Goal: Task Accomplishment & Management: Complete application form

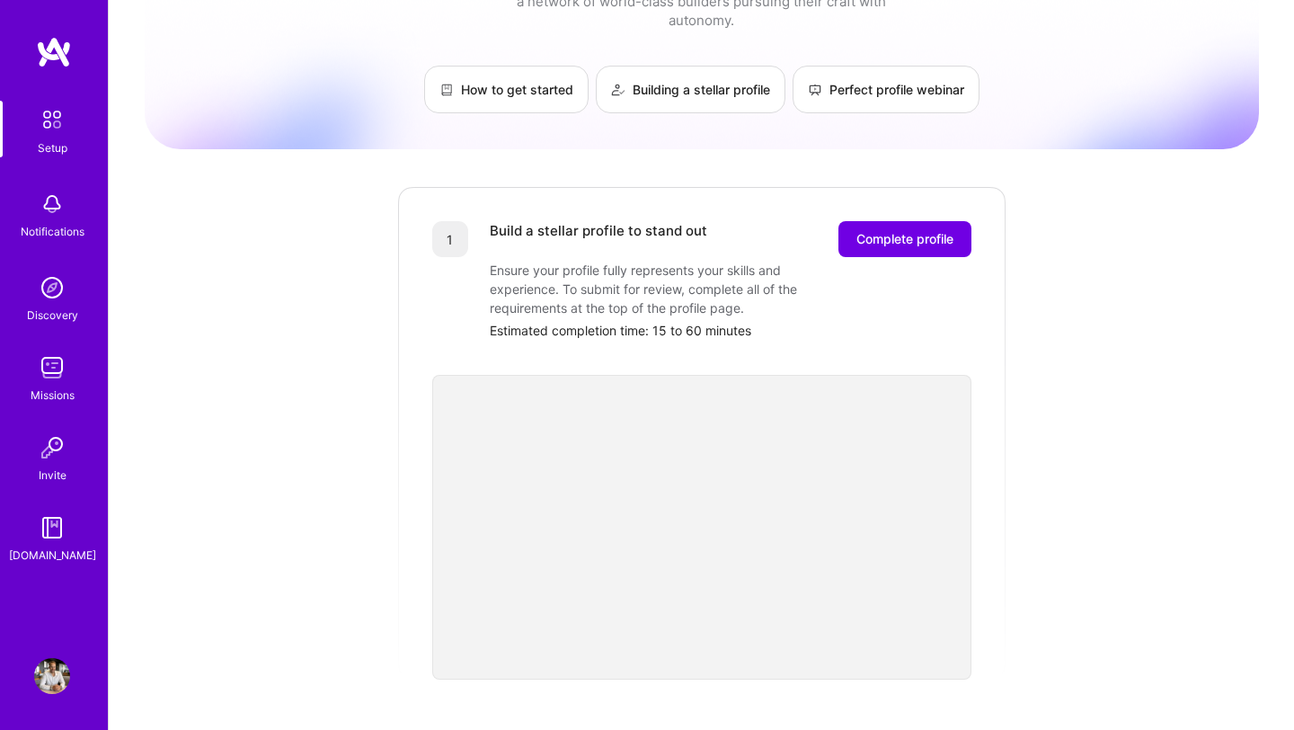
scroll to position [92, 0]
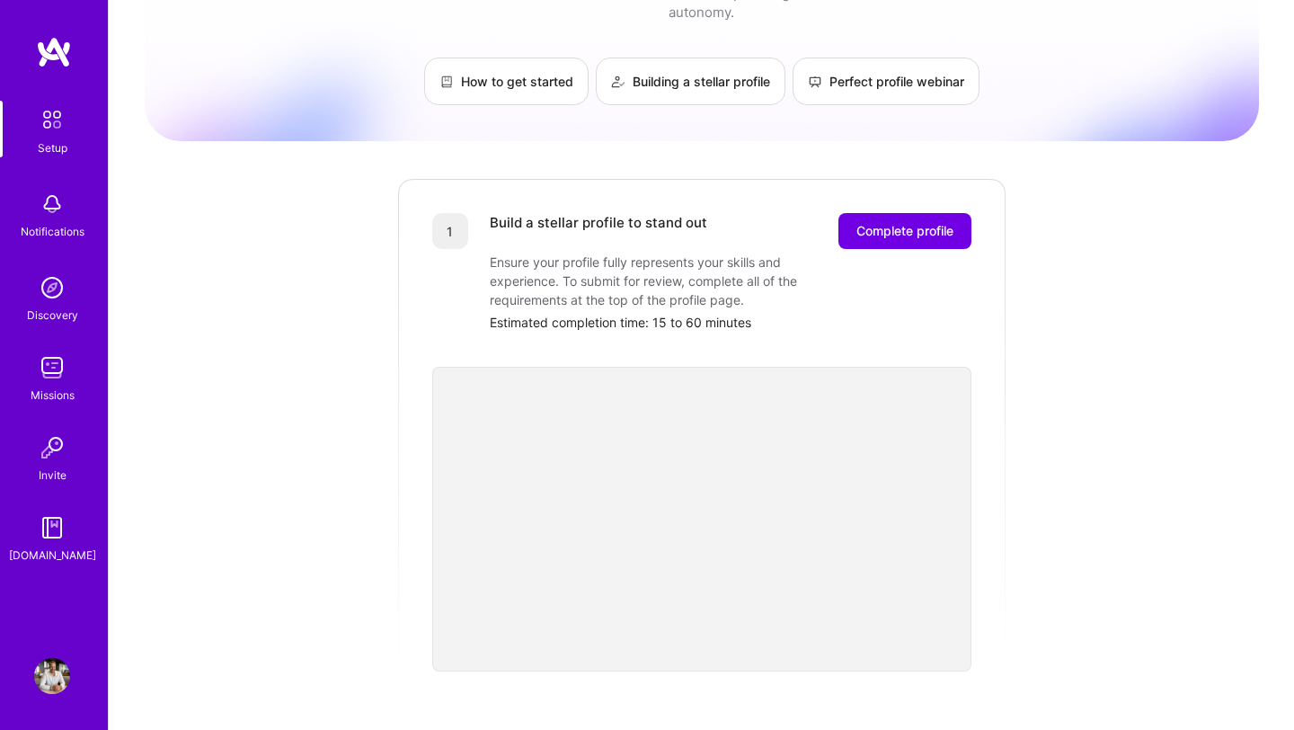
click at [45, 297] on img at bounding box center [52, 288] width 36 height 36
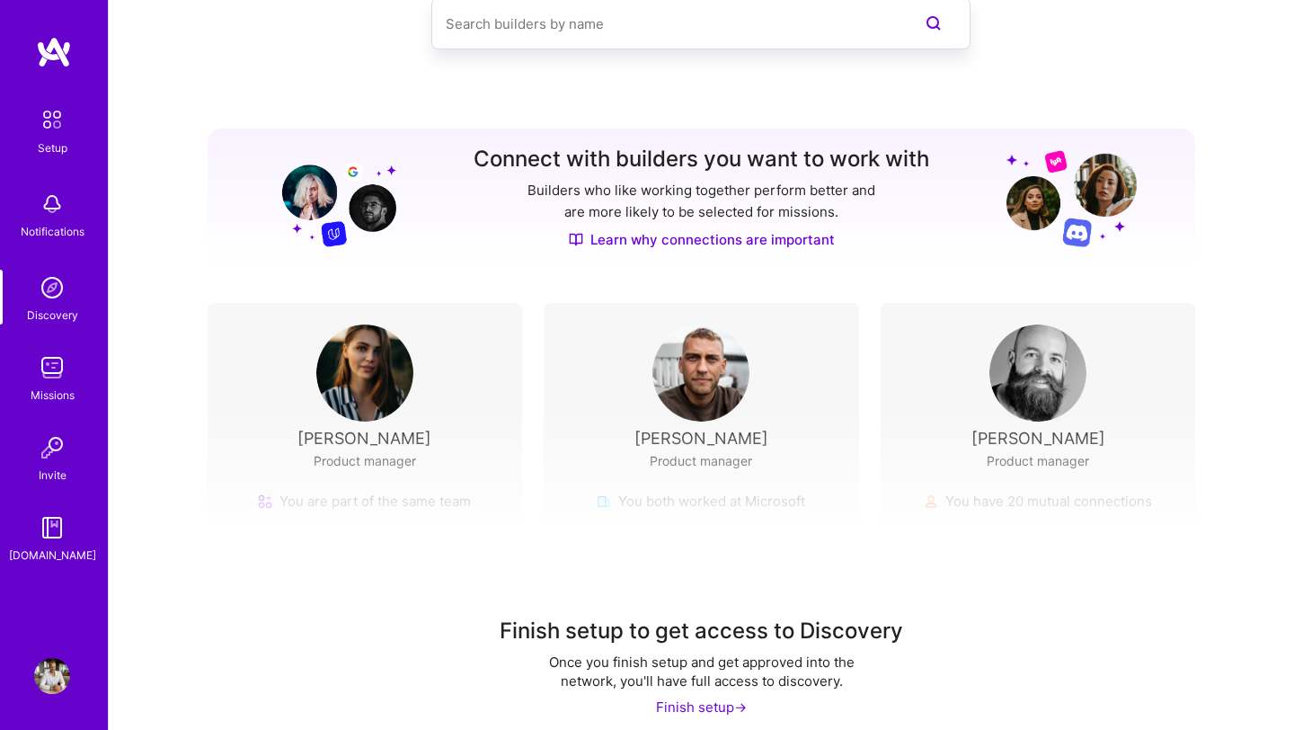
scroll to position [129, 0]
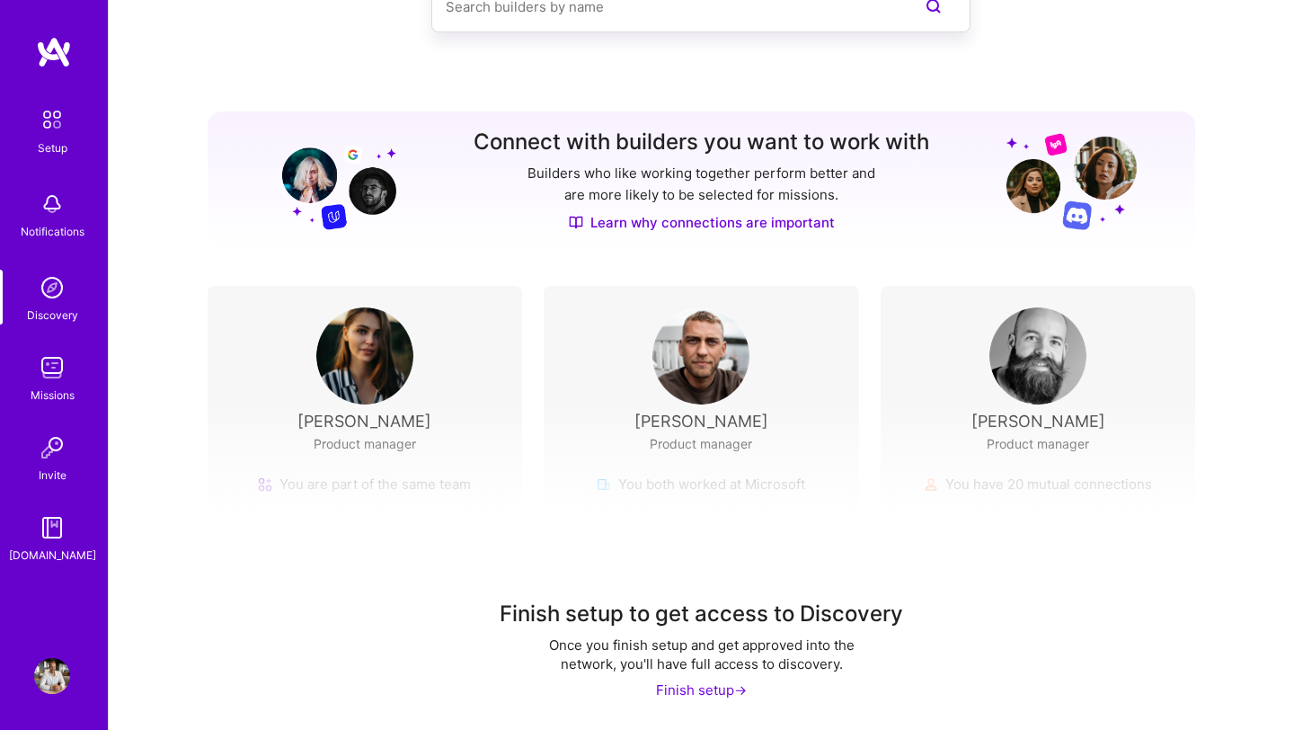
click at [682, 689] on div "Finish setup ->" at bounding box center [701, 689] width 91 height 19
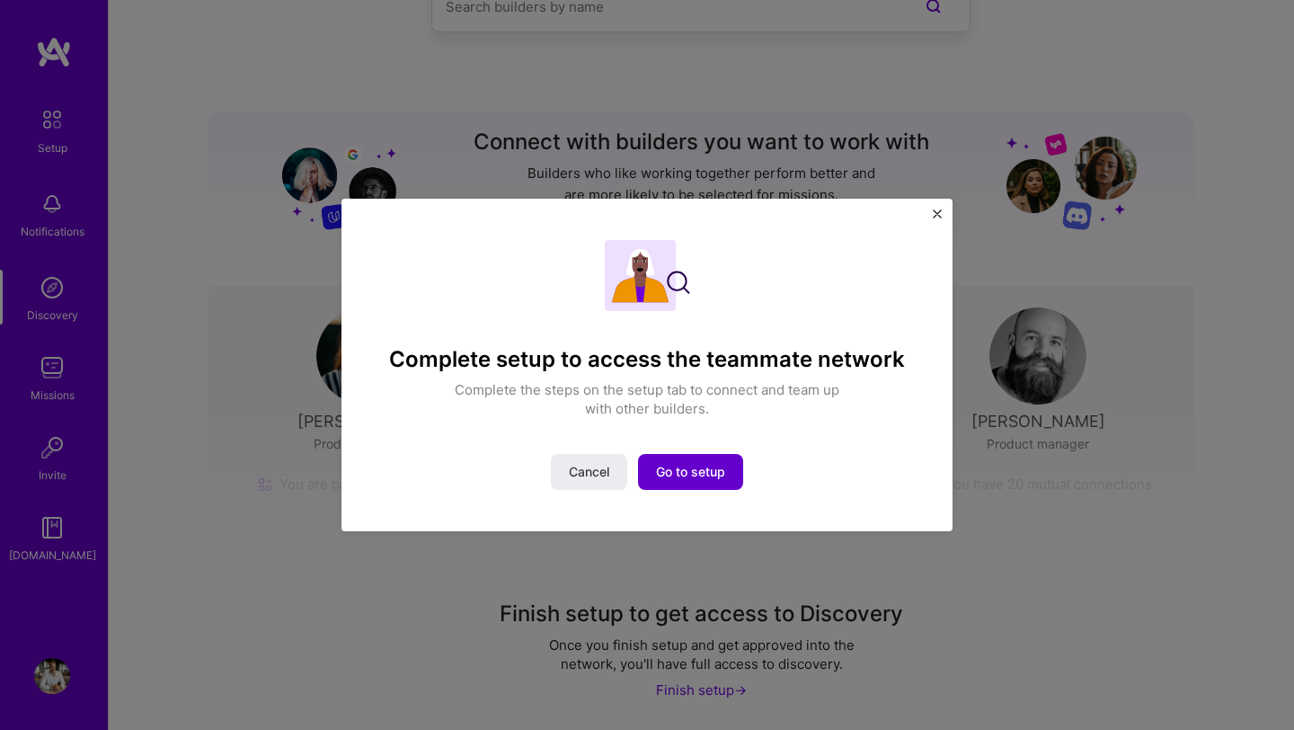
click at [692, 469] on span "Go to setup" at bounding box center [690, 472] width 69 height 18
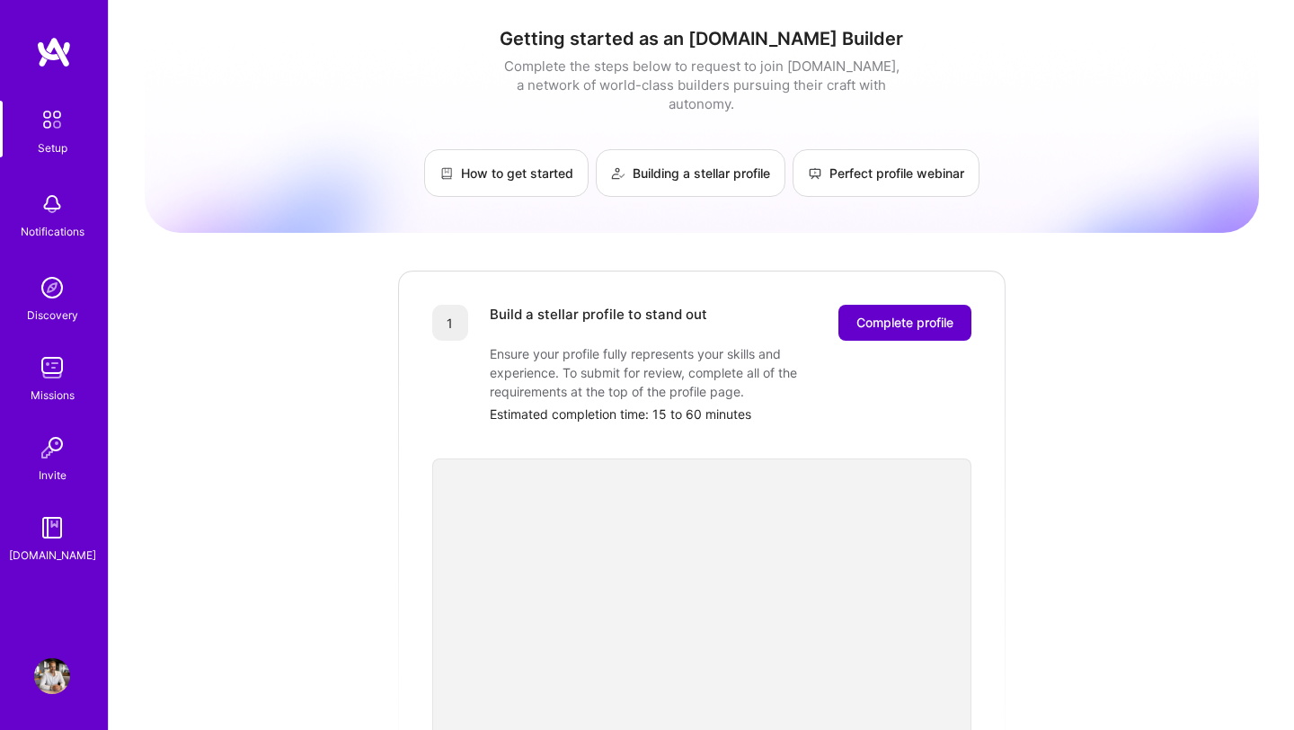
click at [883, 314] on span "Complete profile" at bounding box center [904, 323] width 97 height 18
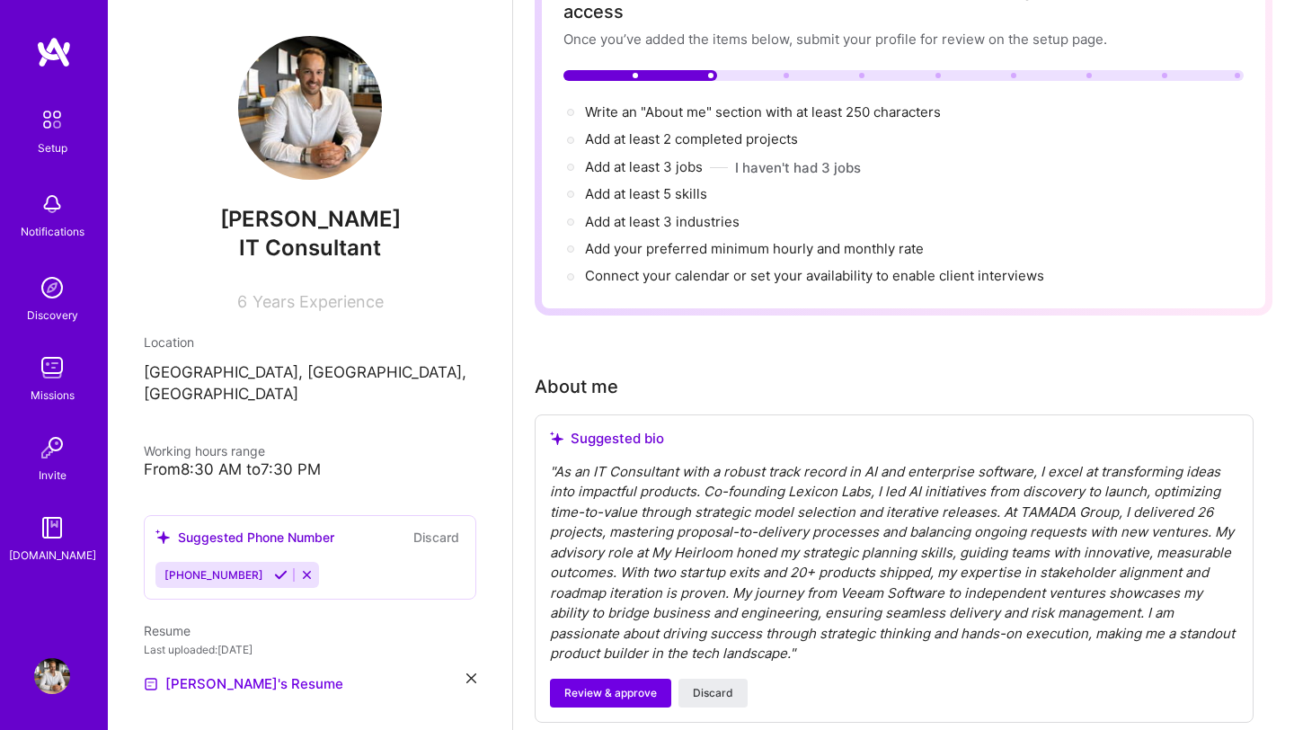
scroll to position [145, 0]
click at [688, 460] on div "" As an IT Consultant with a robust track record in AI and enterprise software,…" at bounding box center [894, 561] width 688 height 202
click at [611, 428] on div "Suggested bio" at bounding box center [894, 437] width 688 height 18
click at [580, 468] on div "" As an IT Consultant with a robust track record in AI and enterprise software,…" at bounding box center [894, 561] width 688 height 202
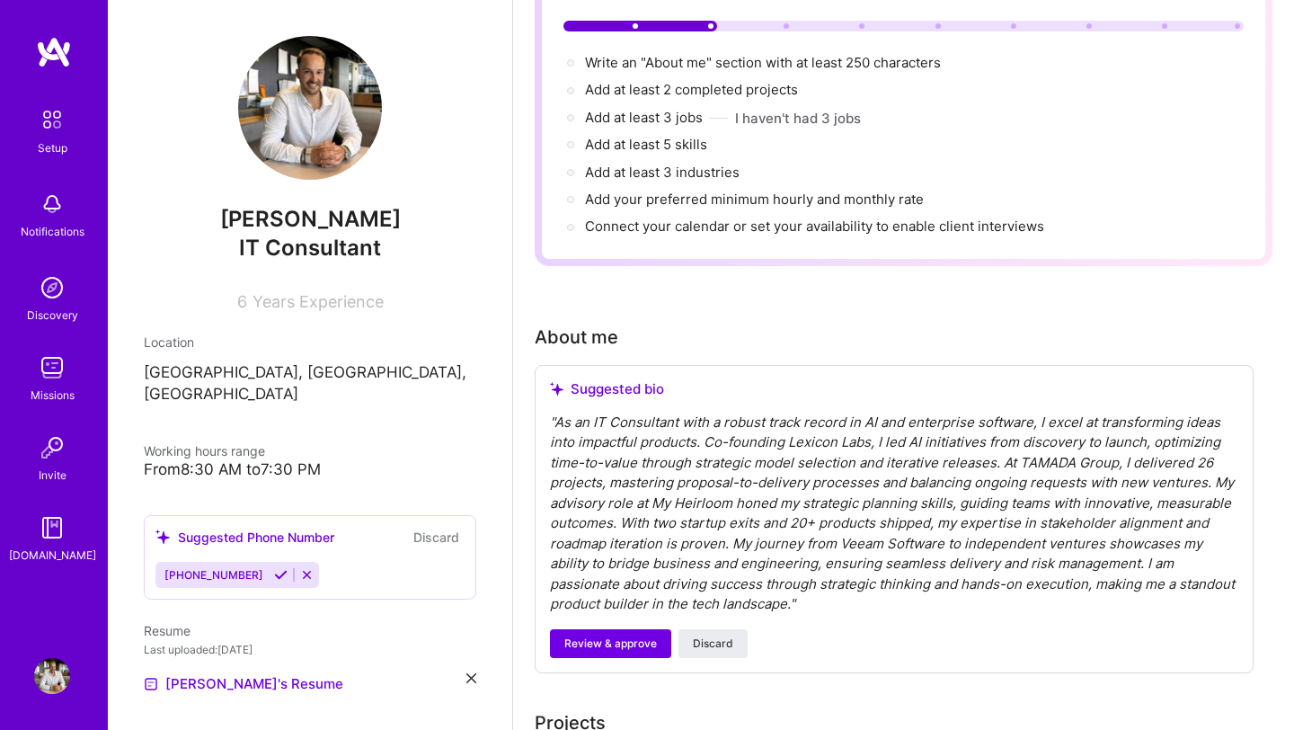
scroll to position [193, 0]
click at [577, 634] on span "Review & approve" at bounding box center [610, 642] width 93 height 16
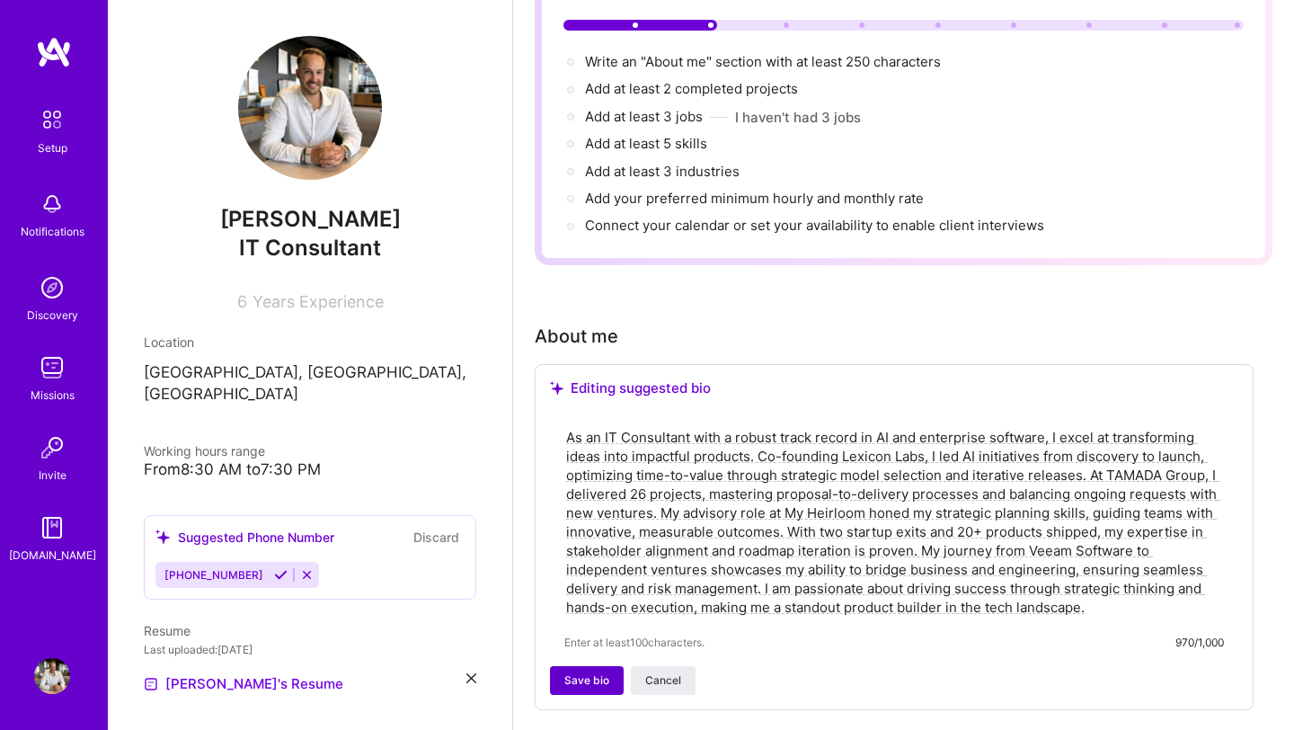
click at [581, 672] on span "Save bio" at bounding box center [586, 680] width 45 height 16
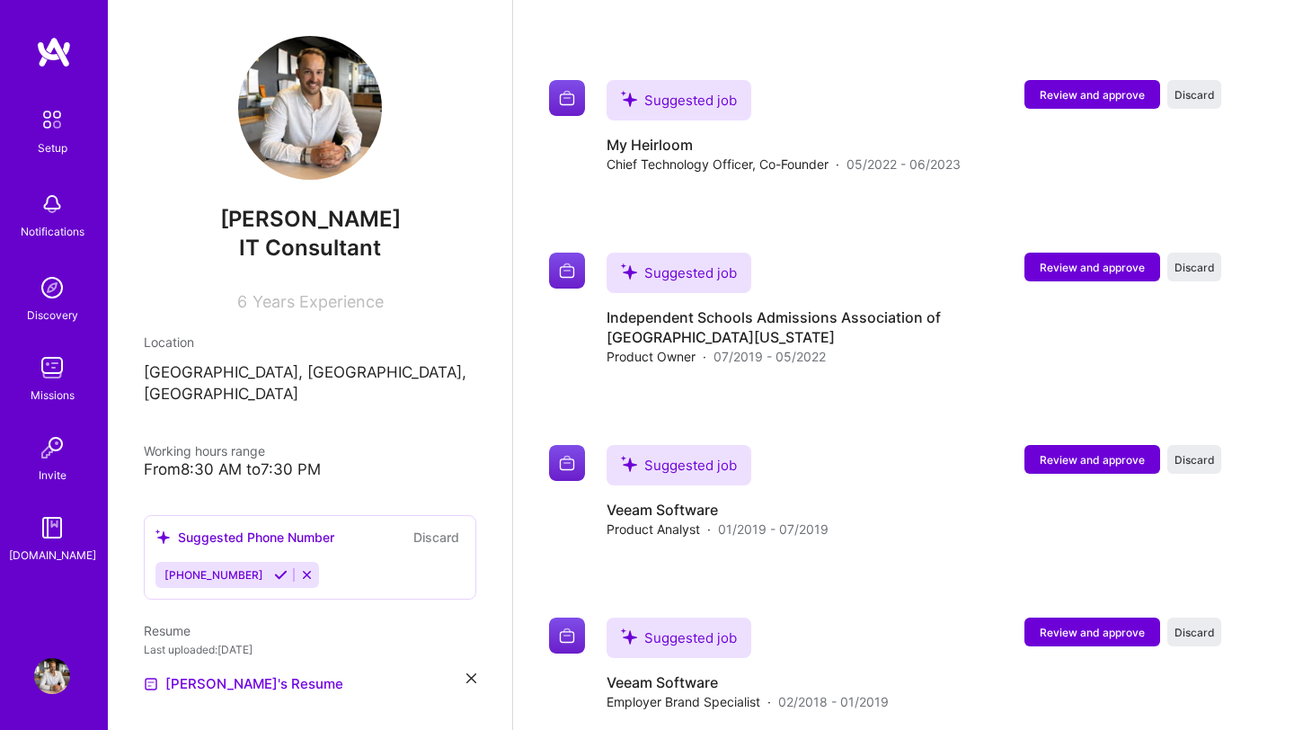
scroll to position [2451, 0]
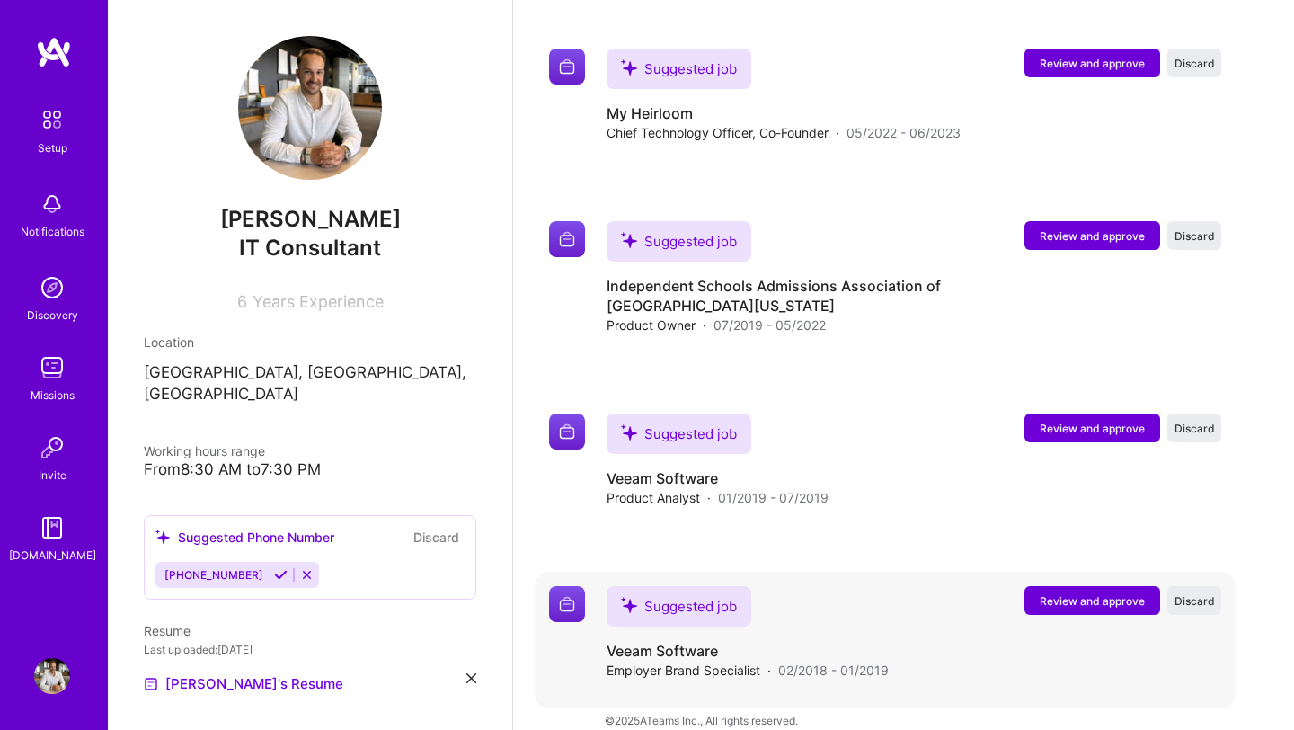
click at [1091, 593] on span "Review and approve" at bounding box center [1091, 600] width 105 height 15
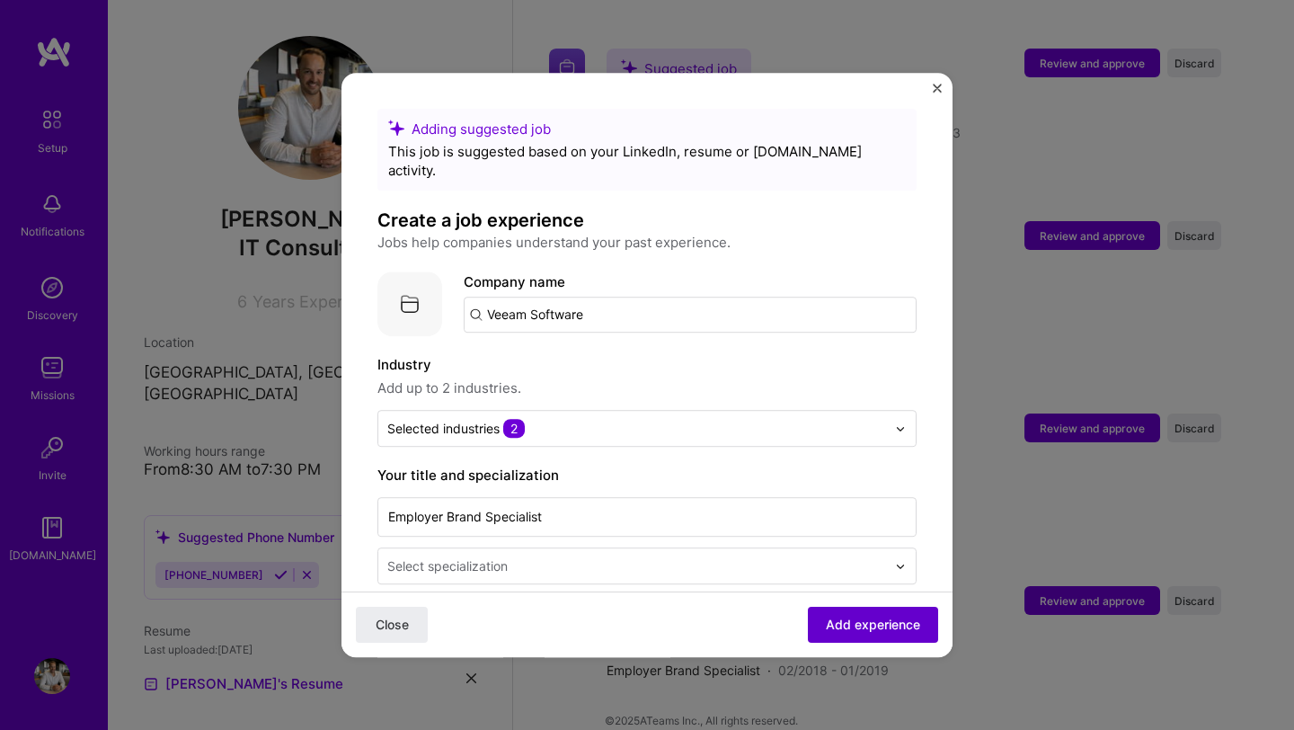
click at [882, 626] on span "Add experience" at bounding box center [873, 624] width 94 height 18
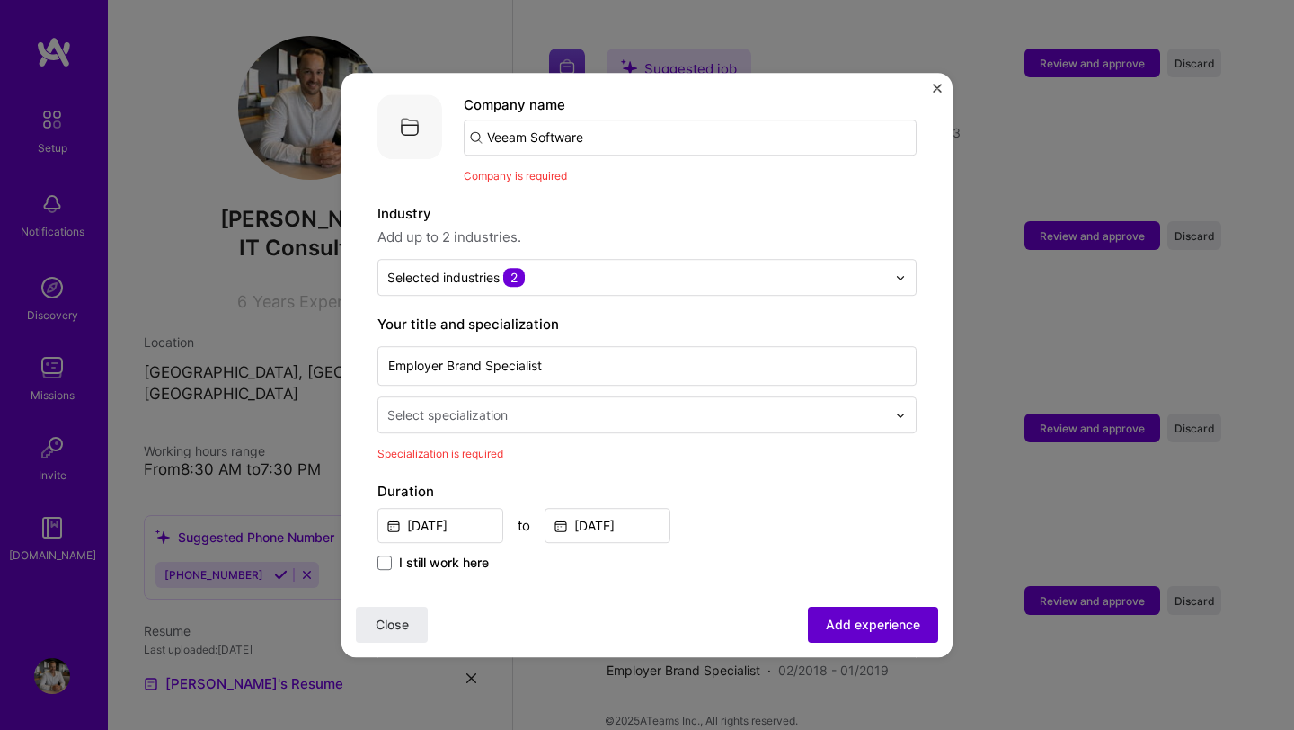
scroll to position [180, 0]
click at [598, 402] on input "text" at bounding box center [638, 411] width 502 height 19
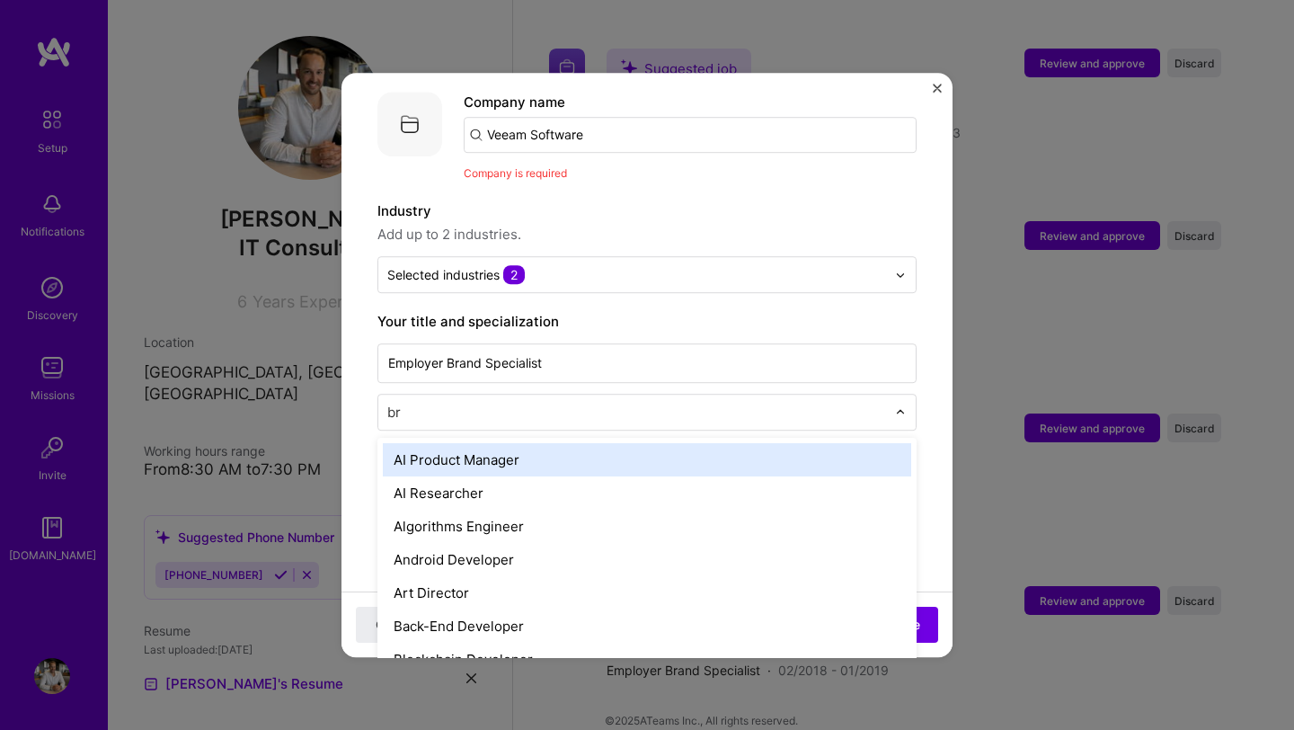
type input "bra"
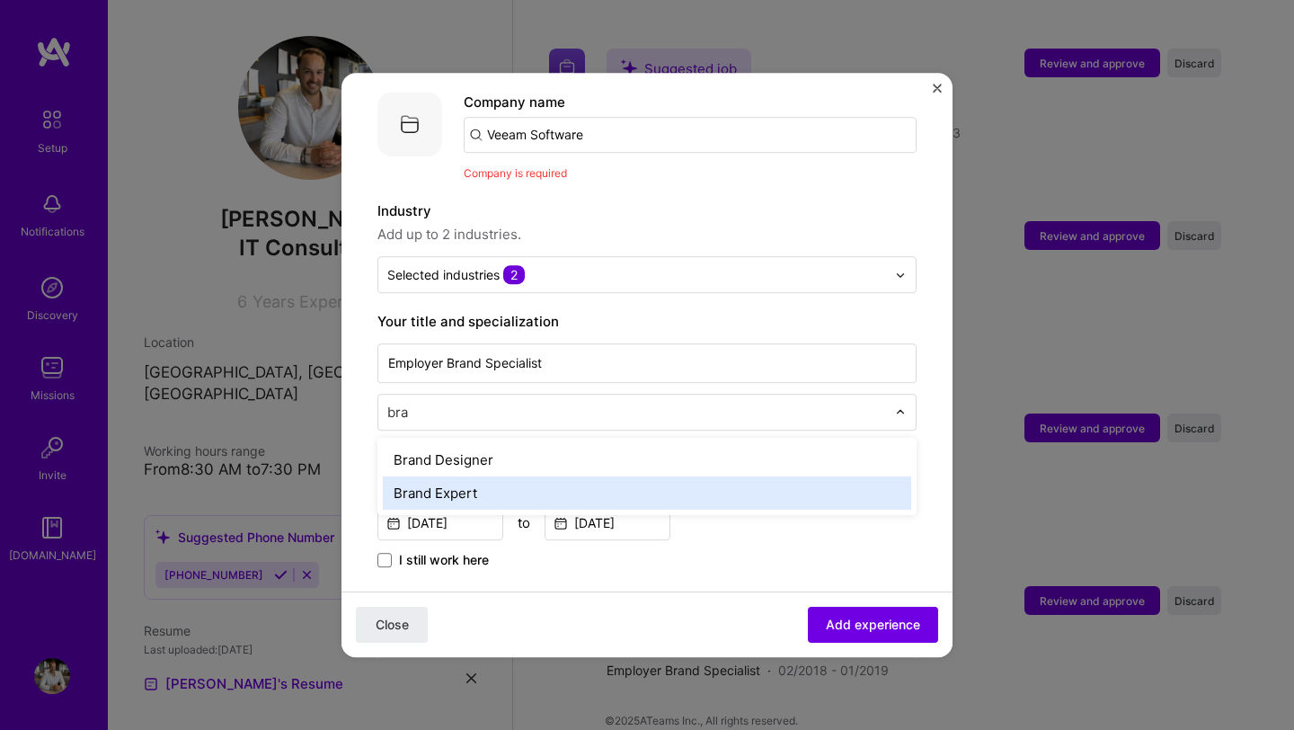
click at [582, 476] on div "Brand Expert" at bounding box center [647, 492] width 528 height 33
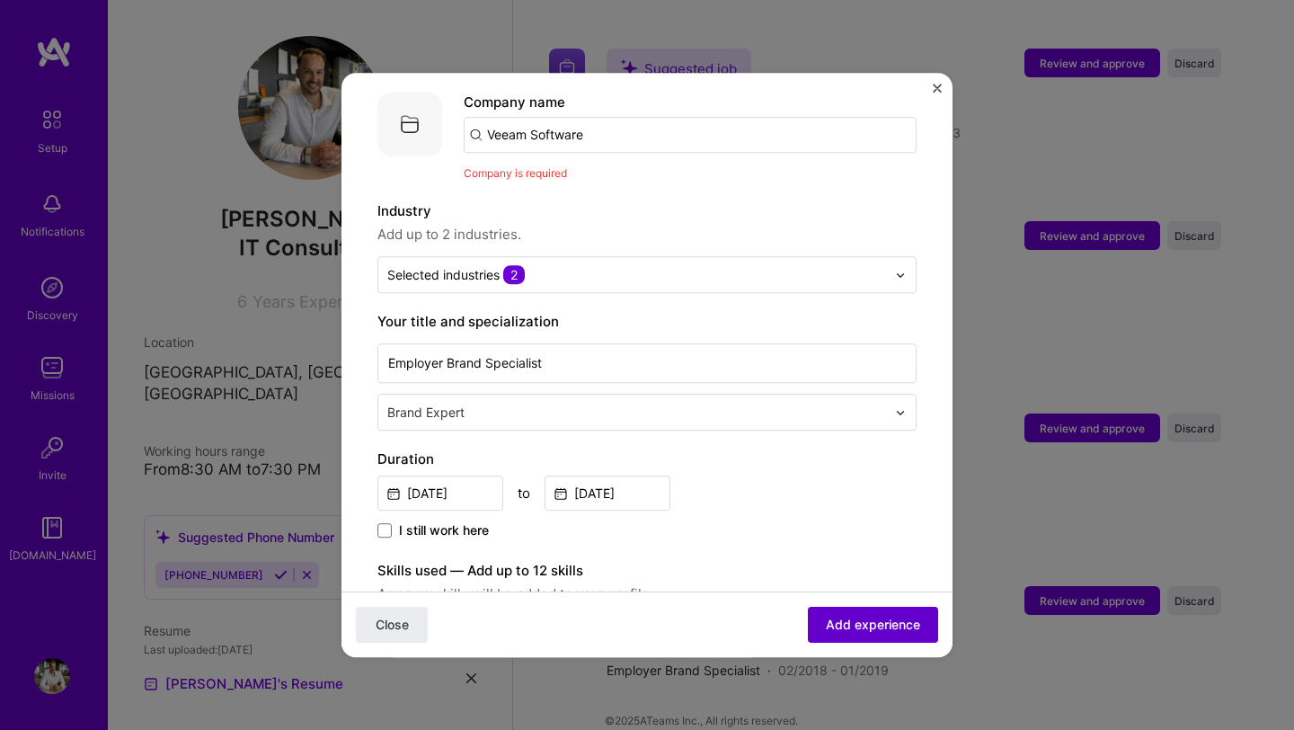
click at [853, 618] on span "Add experience" at bounding box center [873, 624] width 94 height 18
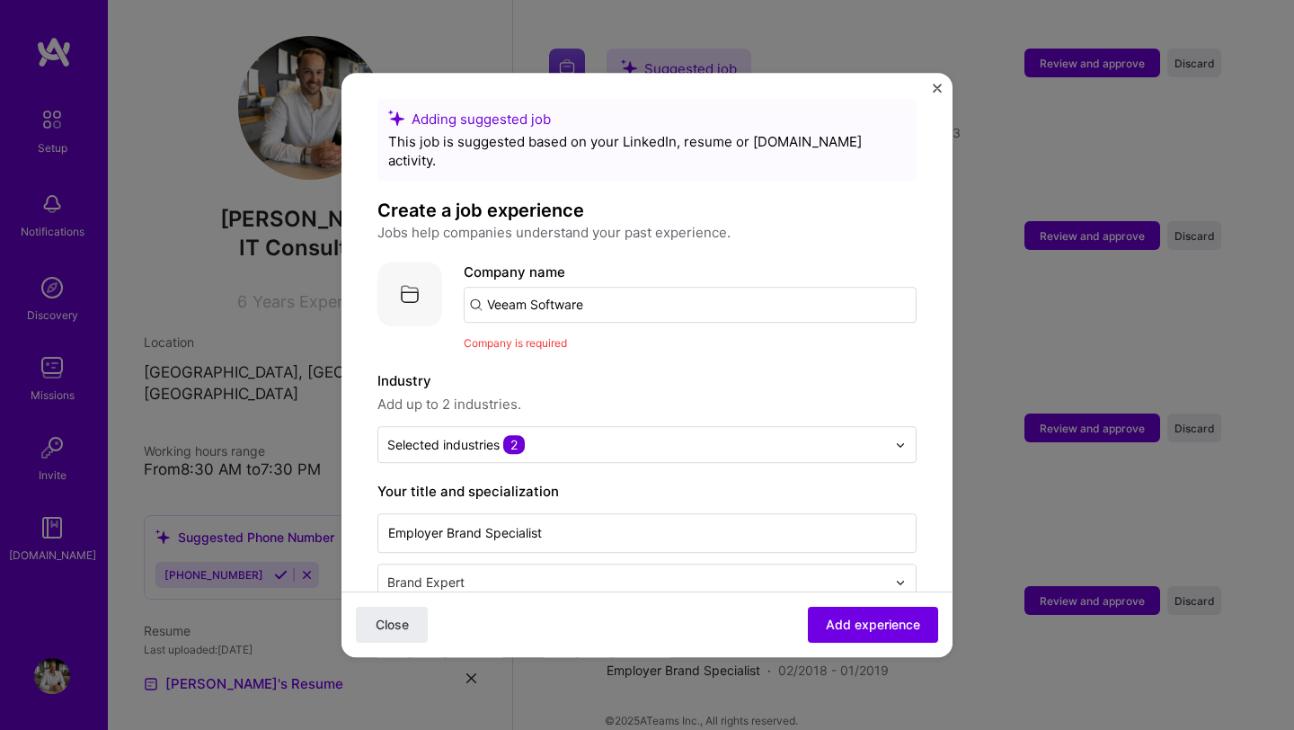
scroll to position [0, 0]
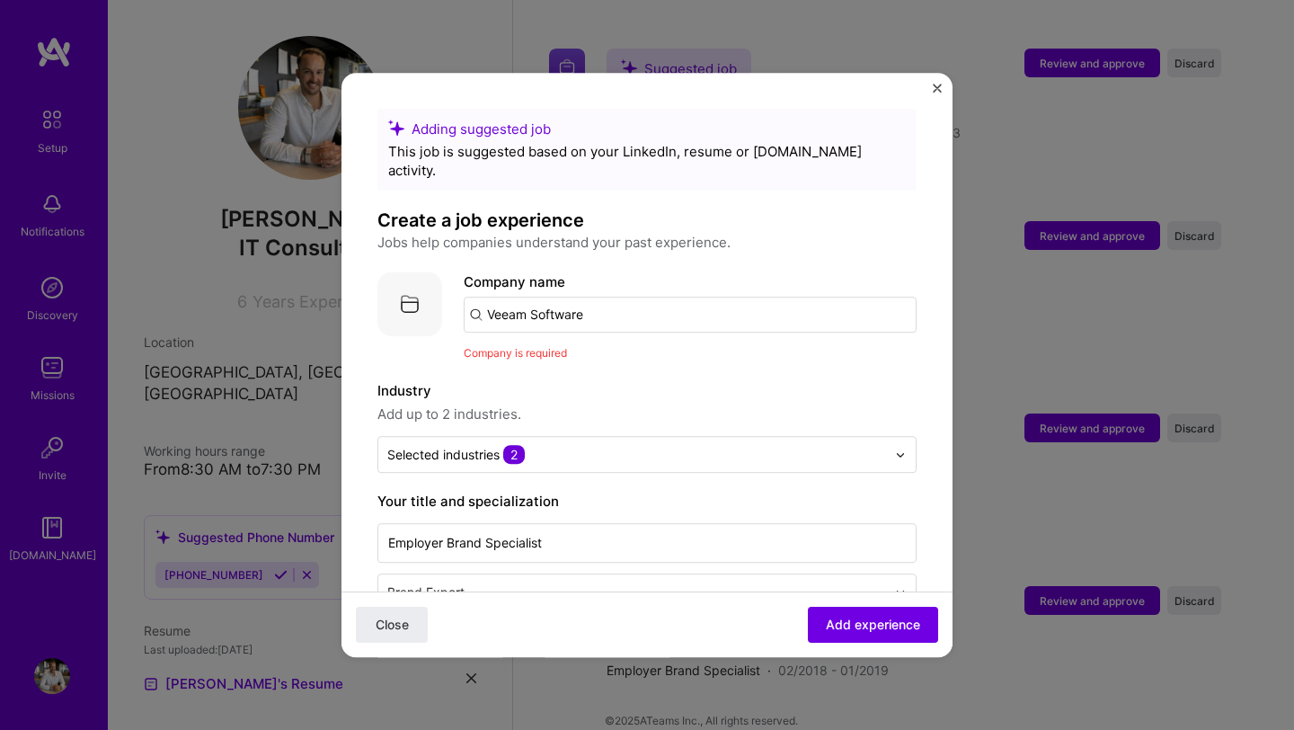
click at [609, 296] on input "Veeam Software" at bounding box center [690, 314] width 453 height 36
click at [589, 321] on div "Company name Veeam Software Company is required" at bounding box center [690, 316] width 453 height 91
click at [871, 615] on span "Add experience" at bounding box center [873, 624] width 94 height 18
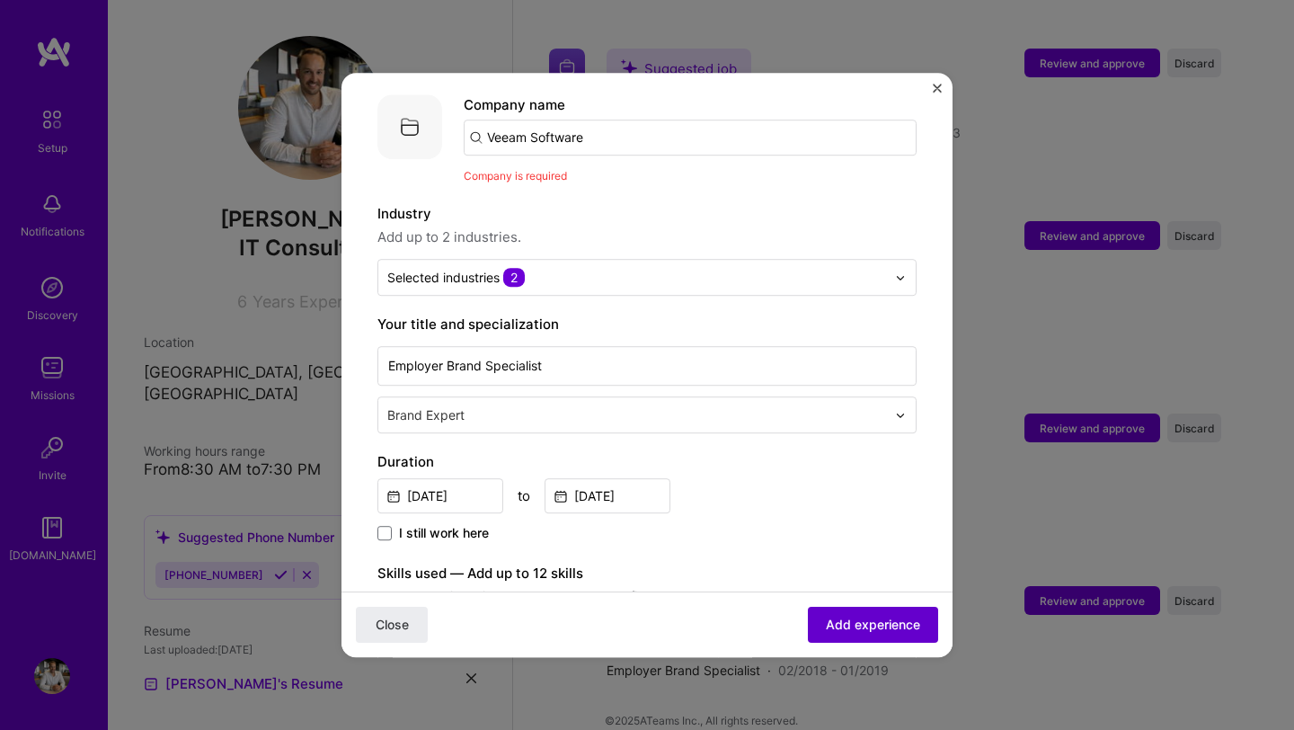
scroll to position [180, 0]
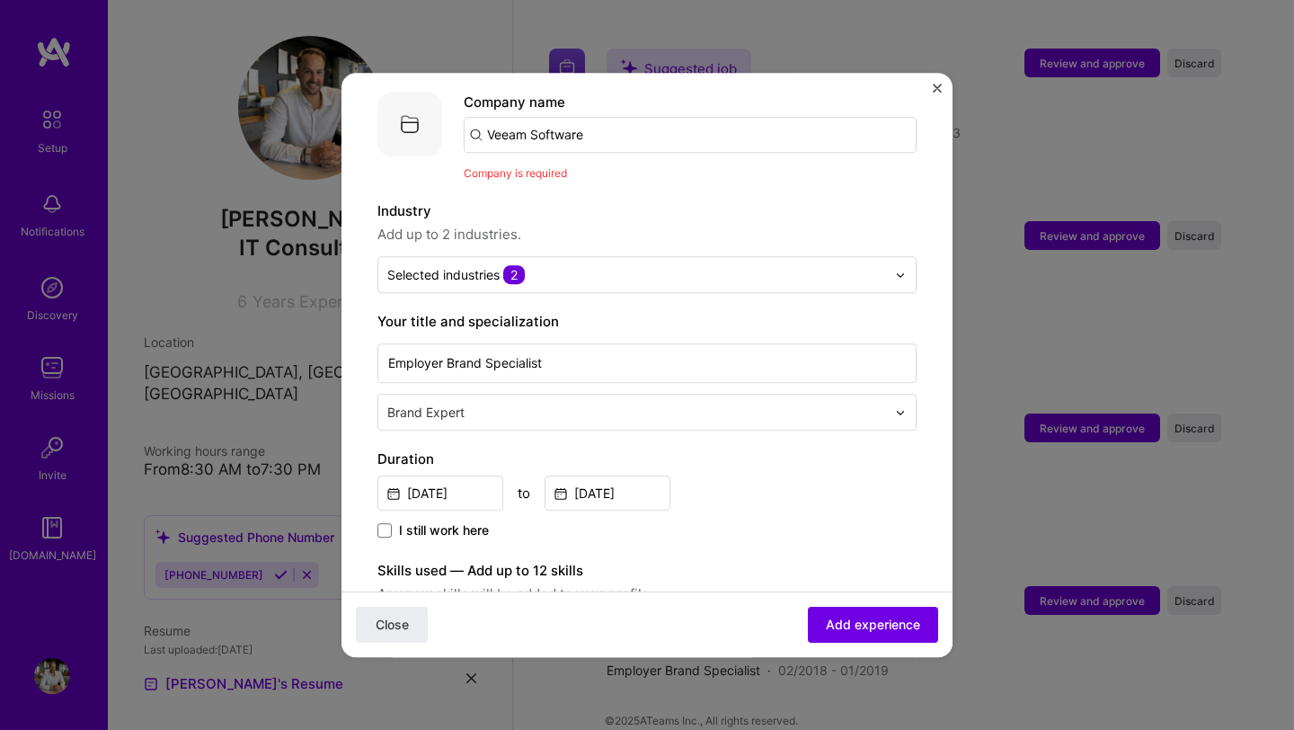
click at [523, 166] on span "Company is required" at bounding box center [515, 172] width 103 height 13
click at [568, 117] on input "Veeam Software" at bounding box center [690, 135] width 453 height 36
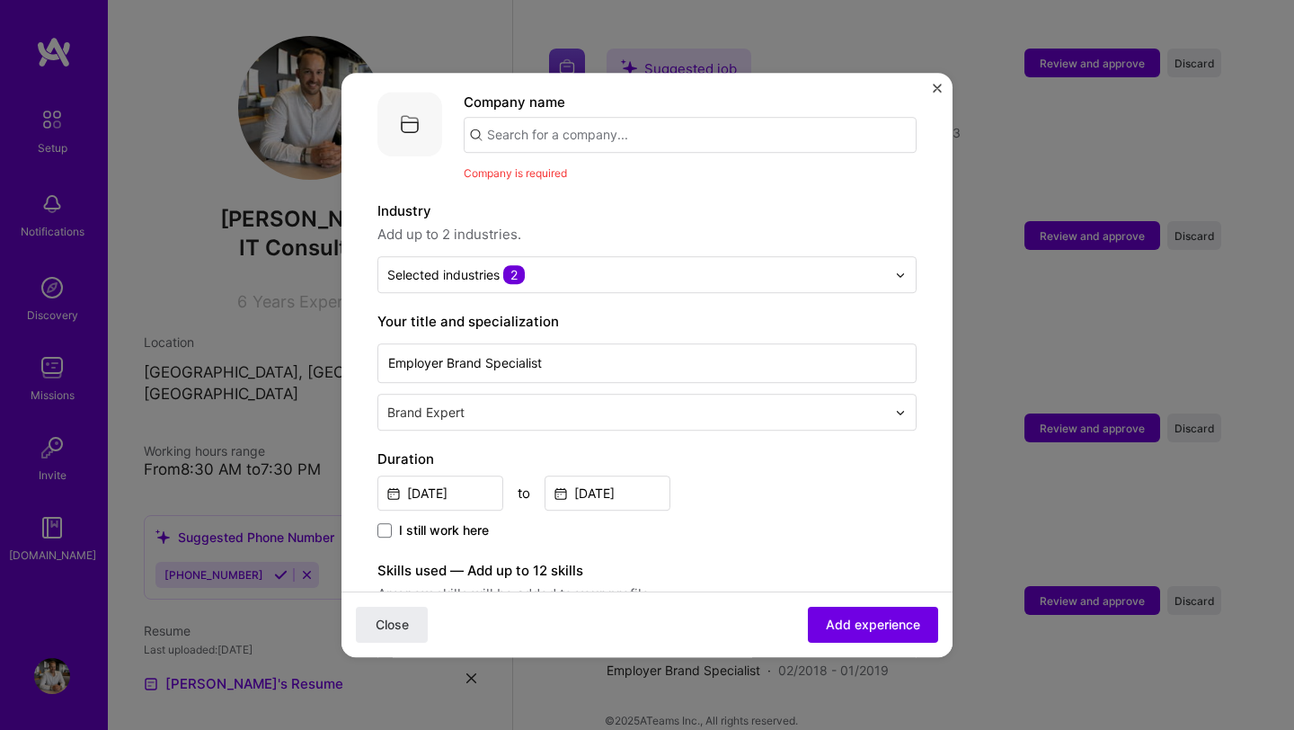
paste input "Veeam Software"
type input "Veeam Software"
click at [623, 169] on div "Veeam Software" at bounding box center [625, 184] width 122 height 31
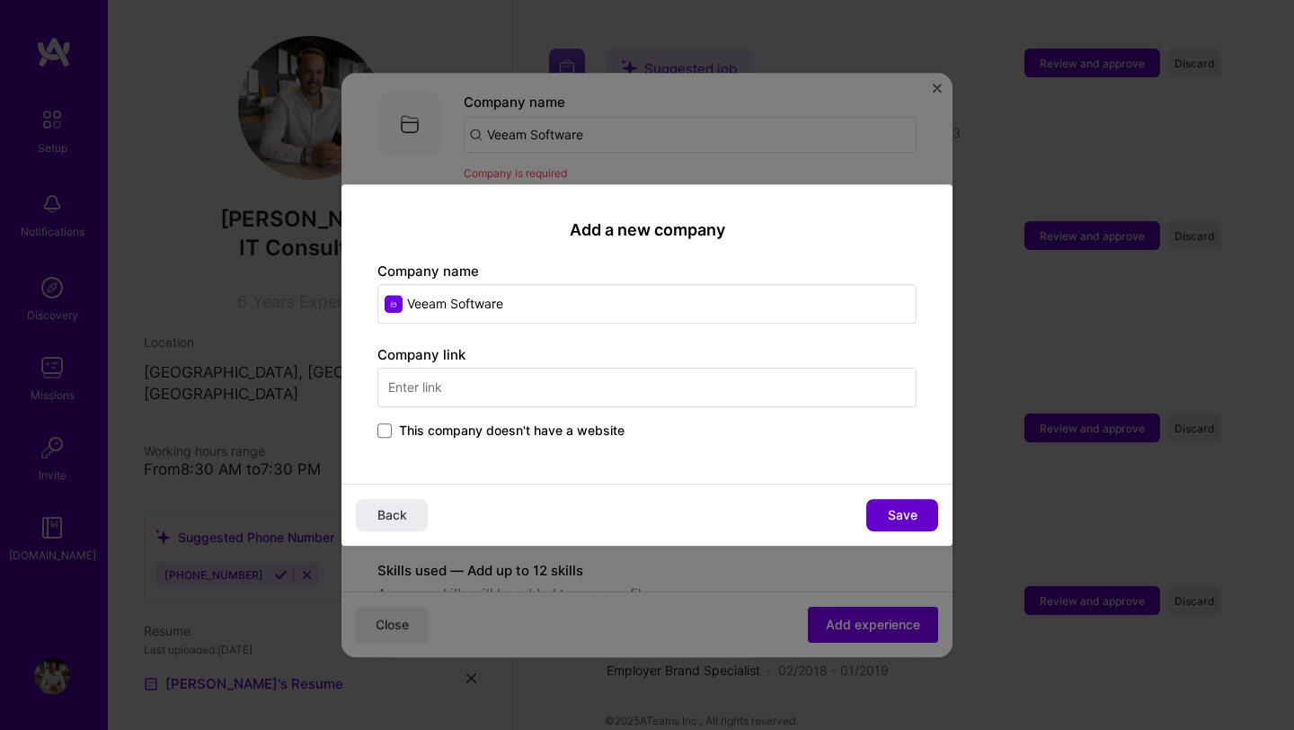
click at [880, 508] on button "Save" at bounding box center [902, 515] width 72 height 32
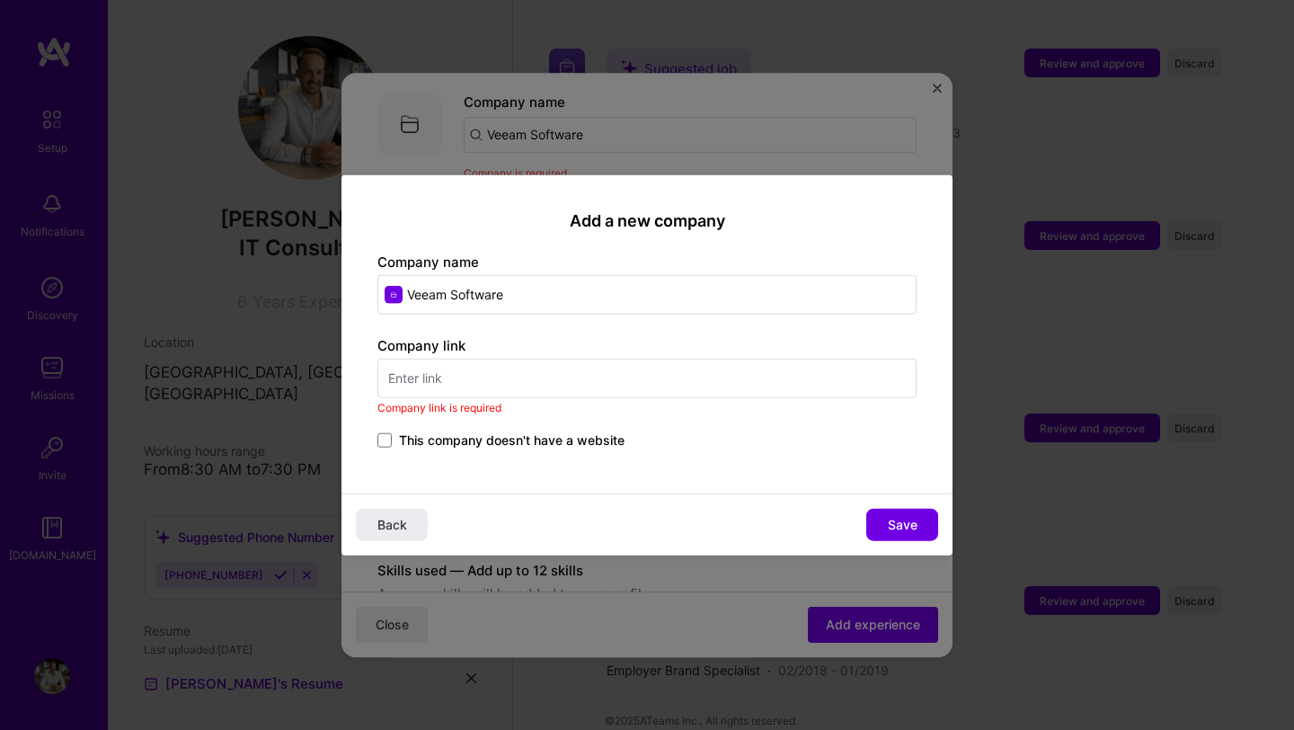
click at [476, 361] on input "text" at bounding box center [646, 378] width 539 height 40
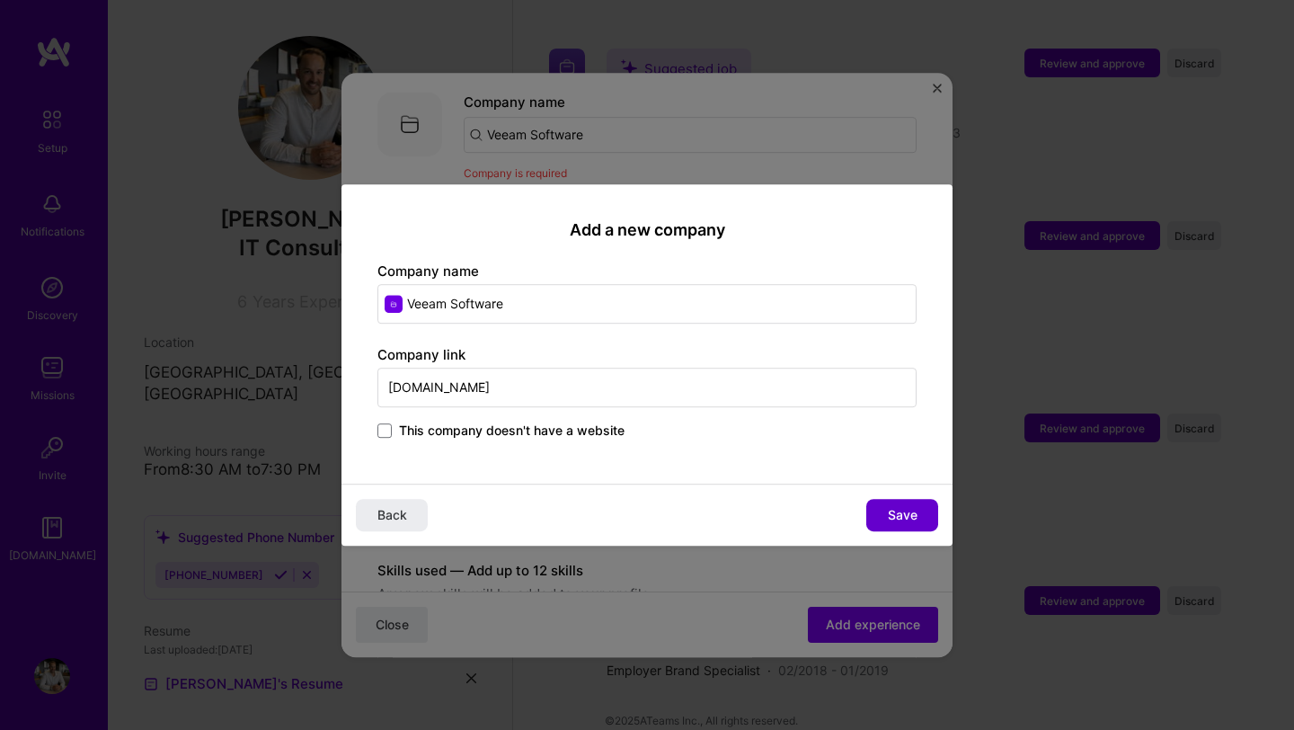
type input "[DOMAIN_NAME]"
click at [880, 516] on button "Save" at bounding box center [902, 515] width 72 height 32
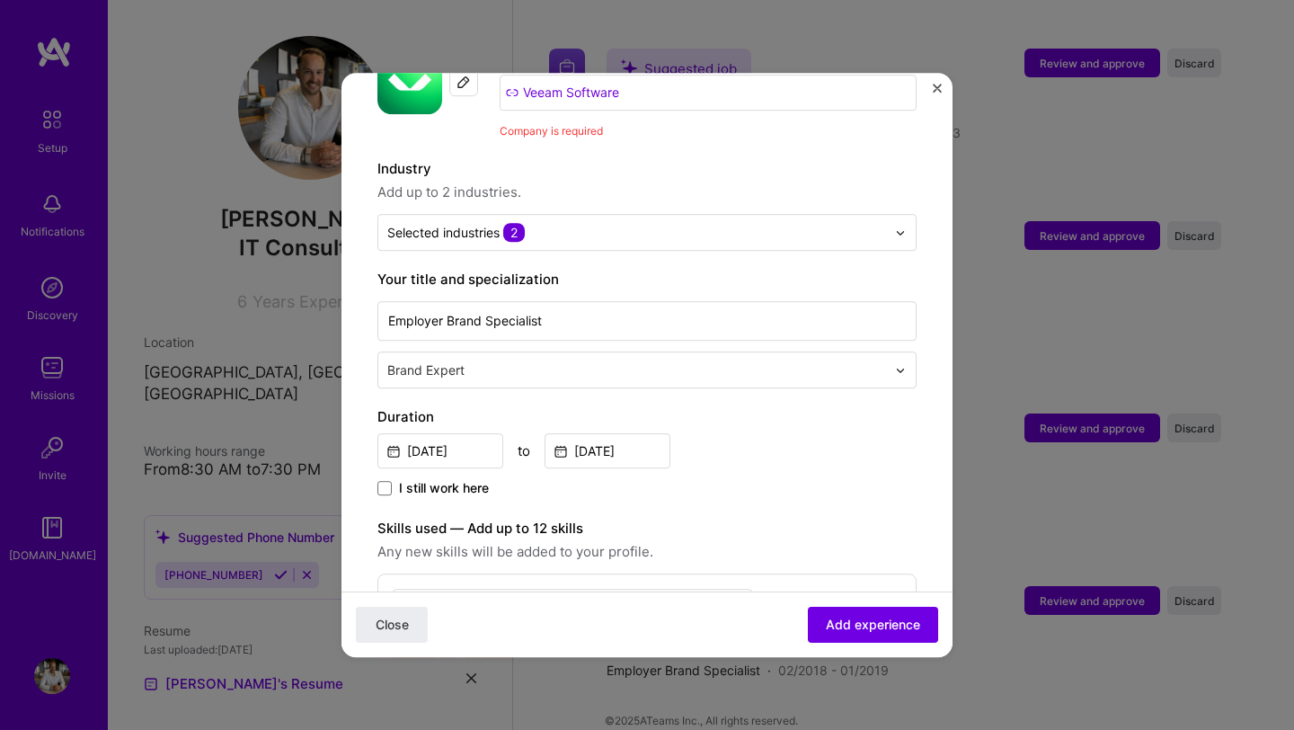
scroll to position [226, 0]
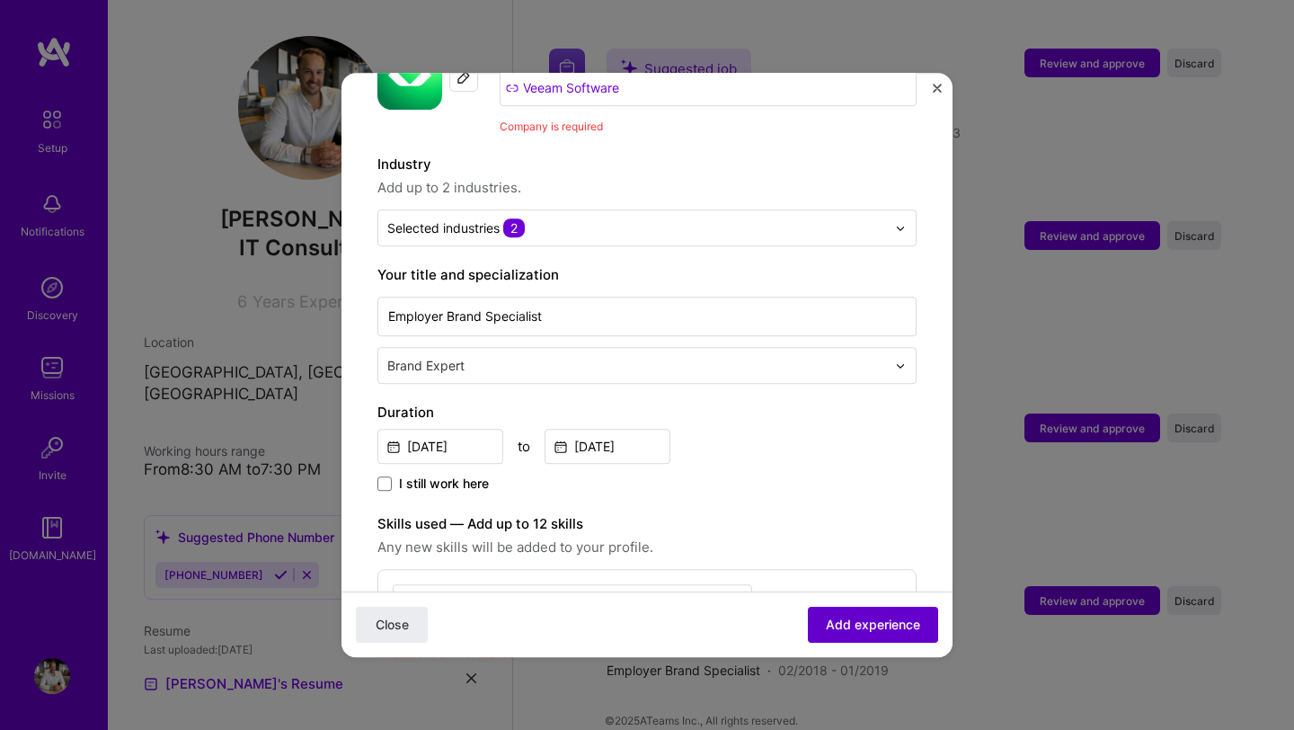
click at [856, 626] on span "Add experience" at bounding box center [873, 624] width 94 height 18
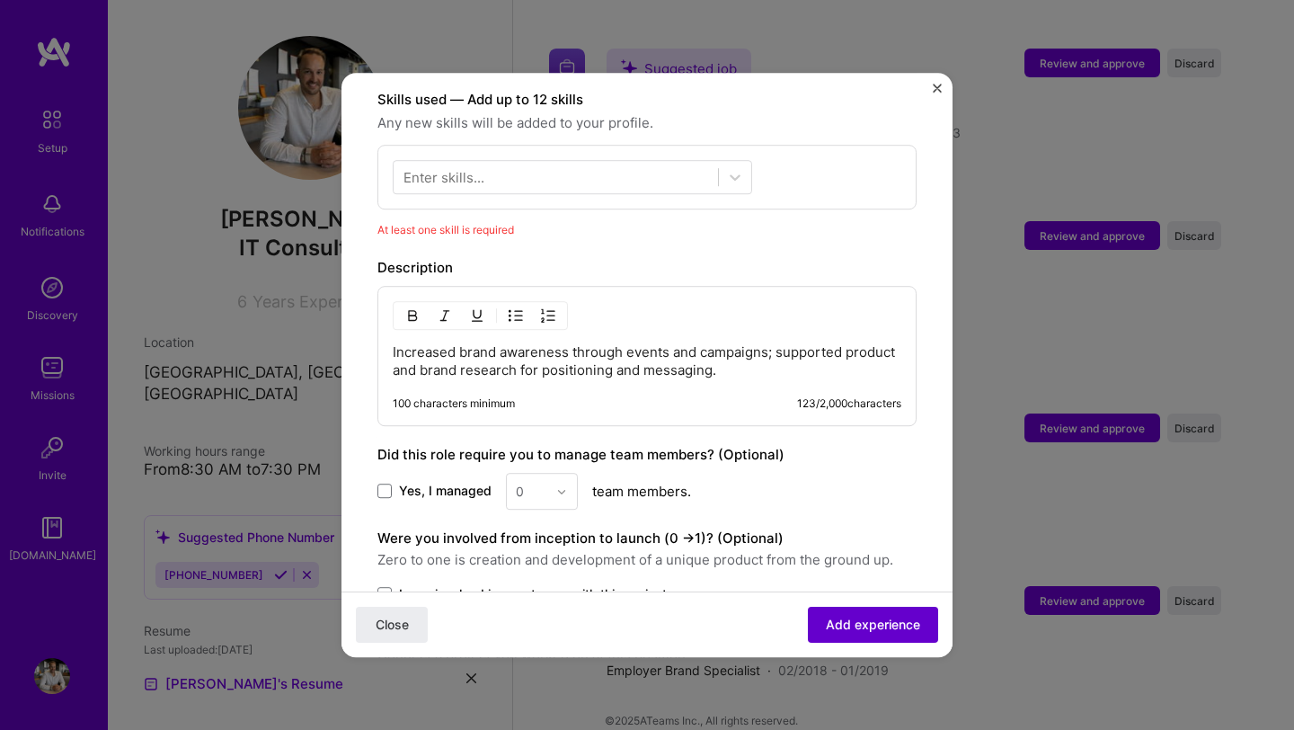
scroll to position [648, 0]
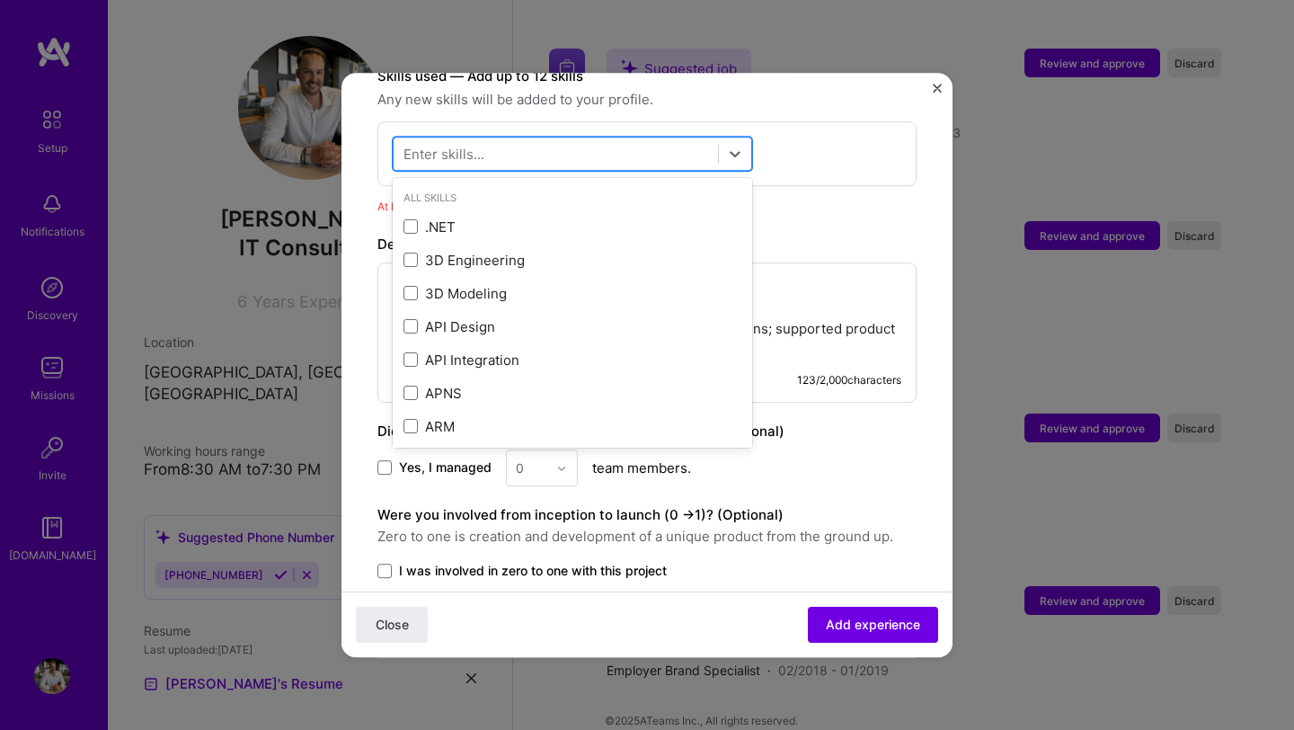
click at [527, 139] on div at bounding box center [556, 154] width 324 height 30
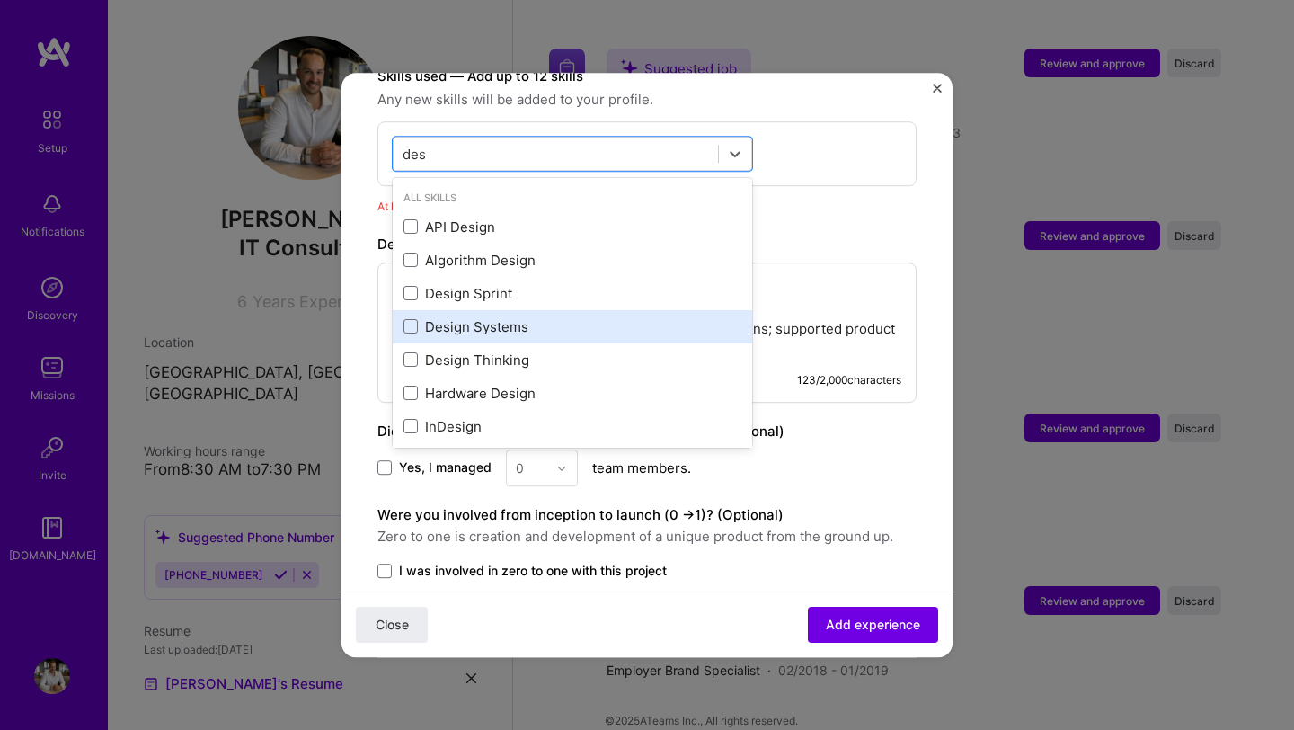
click at [500, 317] on div "Design Systems" at bounding box center [572, 326] width 338 height 19
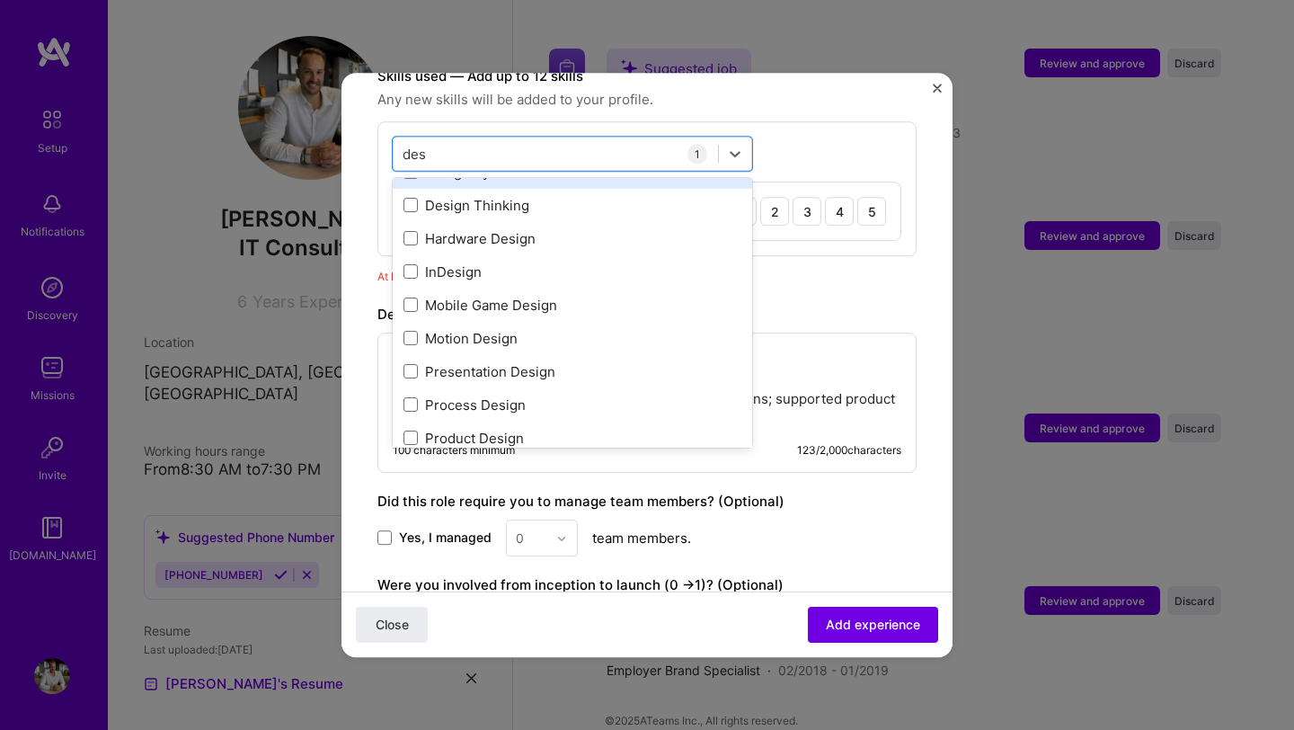
scroll to position [191, 0]
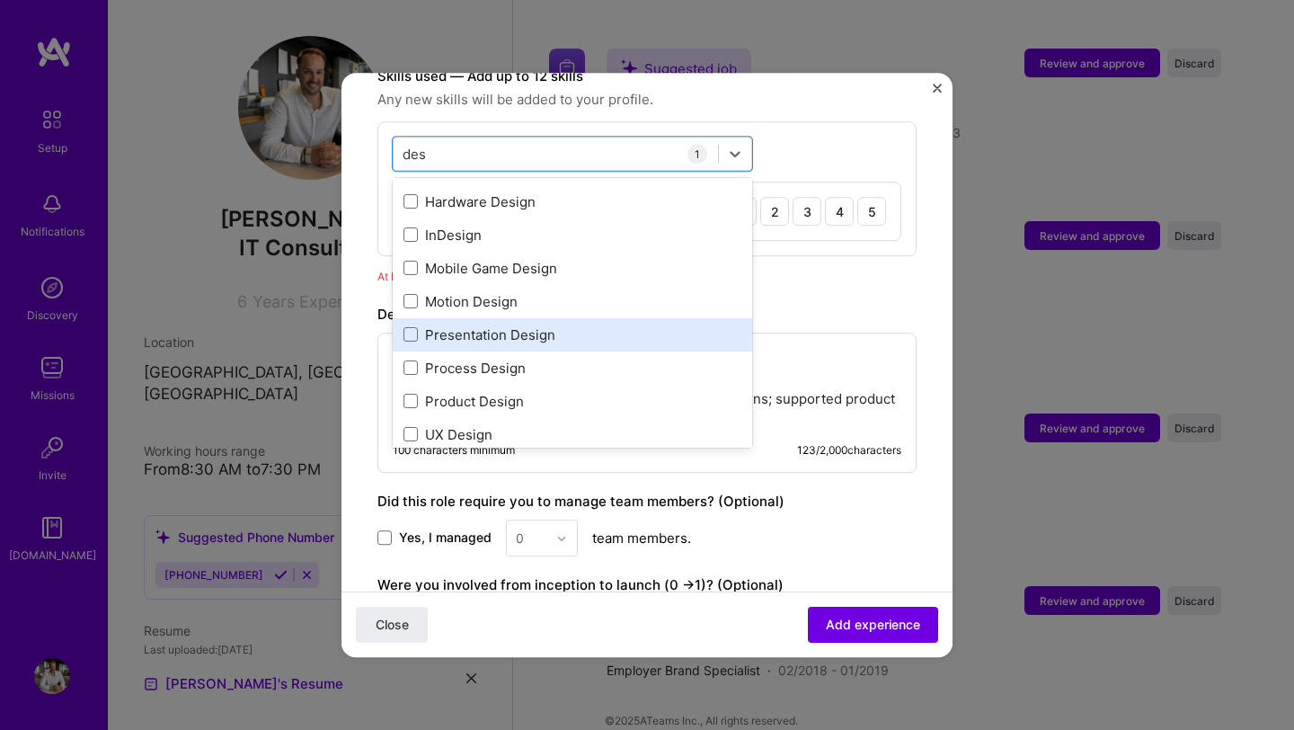
click at [486, 325] on div "Presentation Design" at bounding box center [572, 334] width 338 height 19
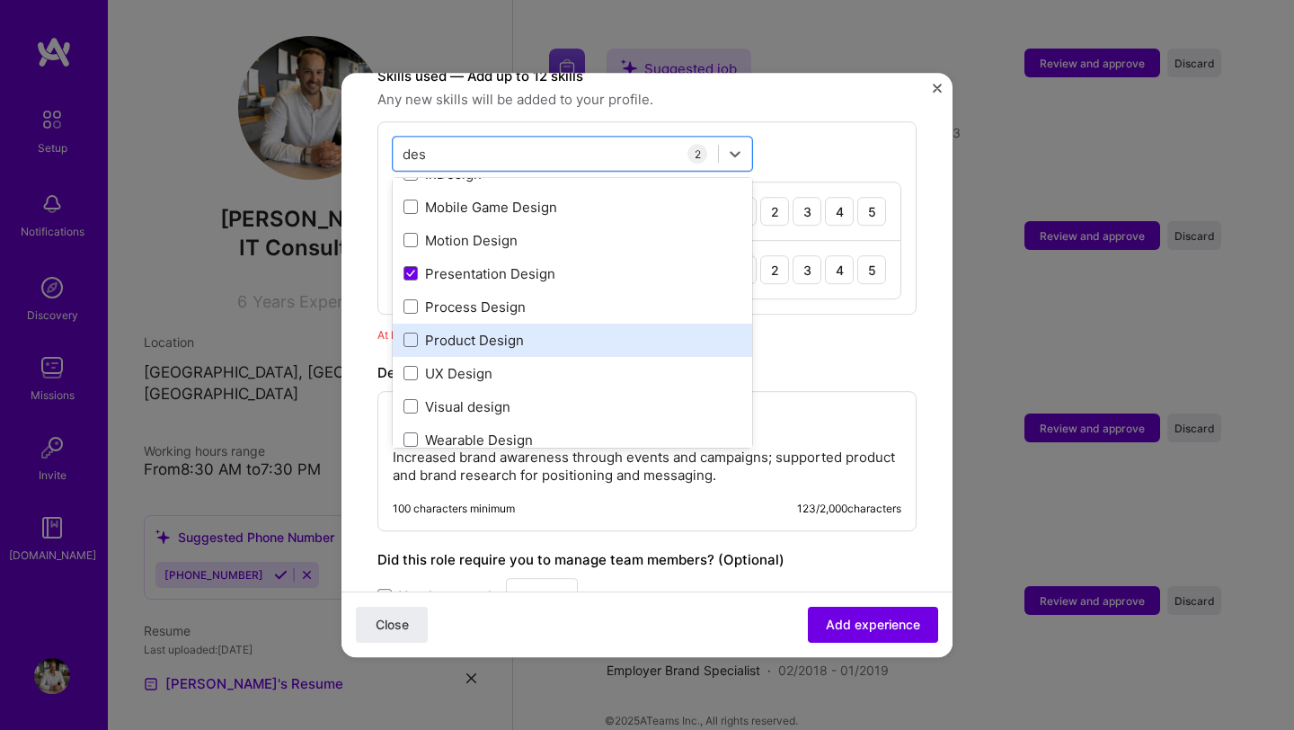
scroll to position [255, 0]
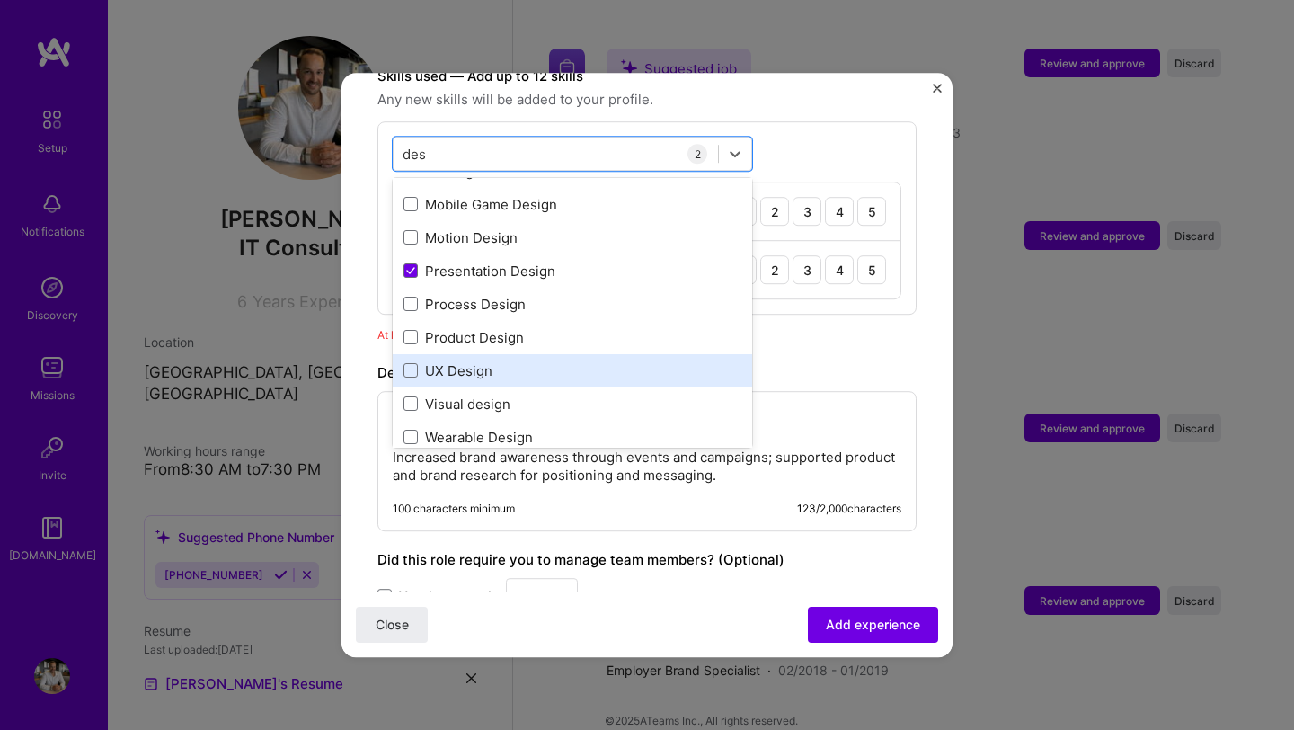
click at [479, 361] on div "UX Design" at bounding box center [572, 370] width 338 height 19
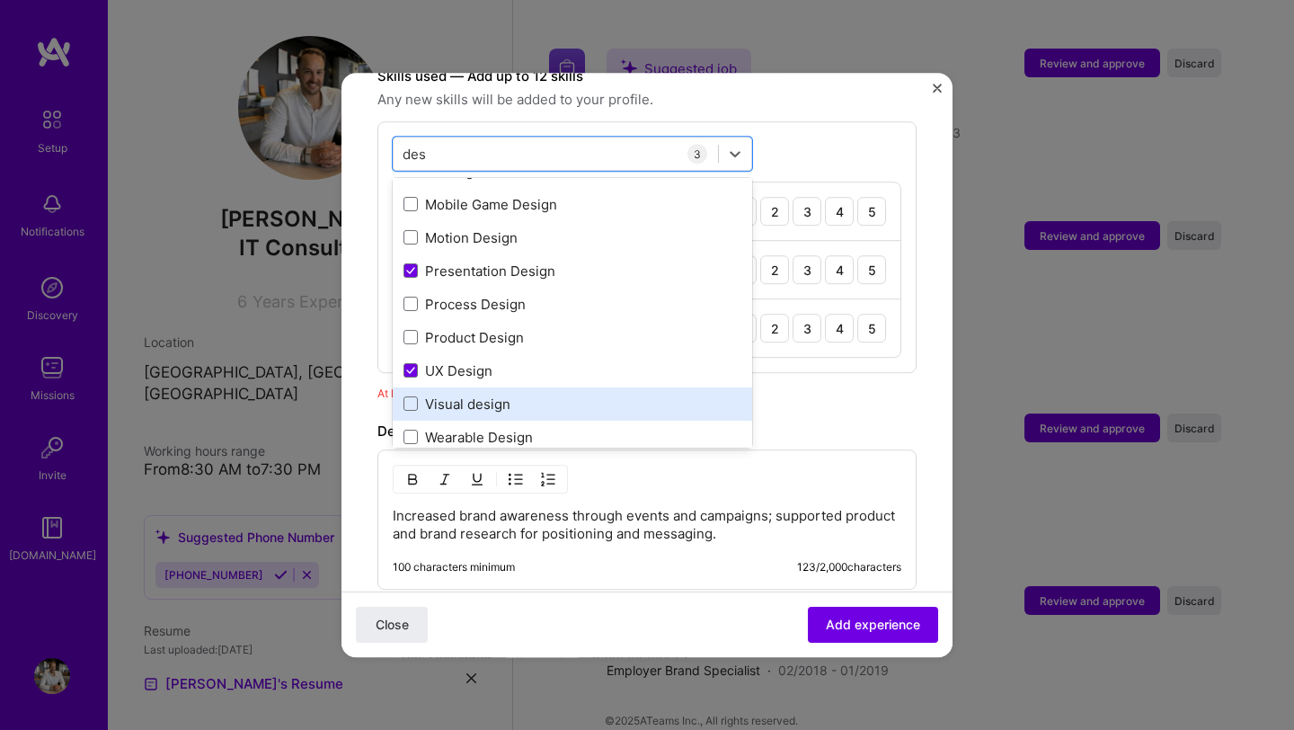
click at [470, 394] on div "Visual design" at bounding box center [572, 403] width 338 height 19
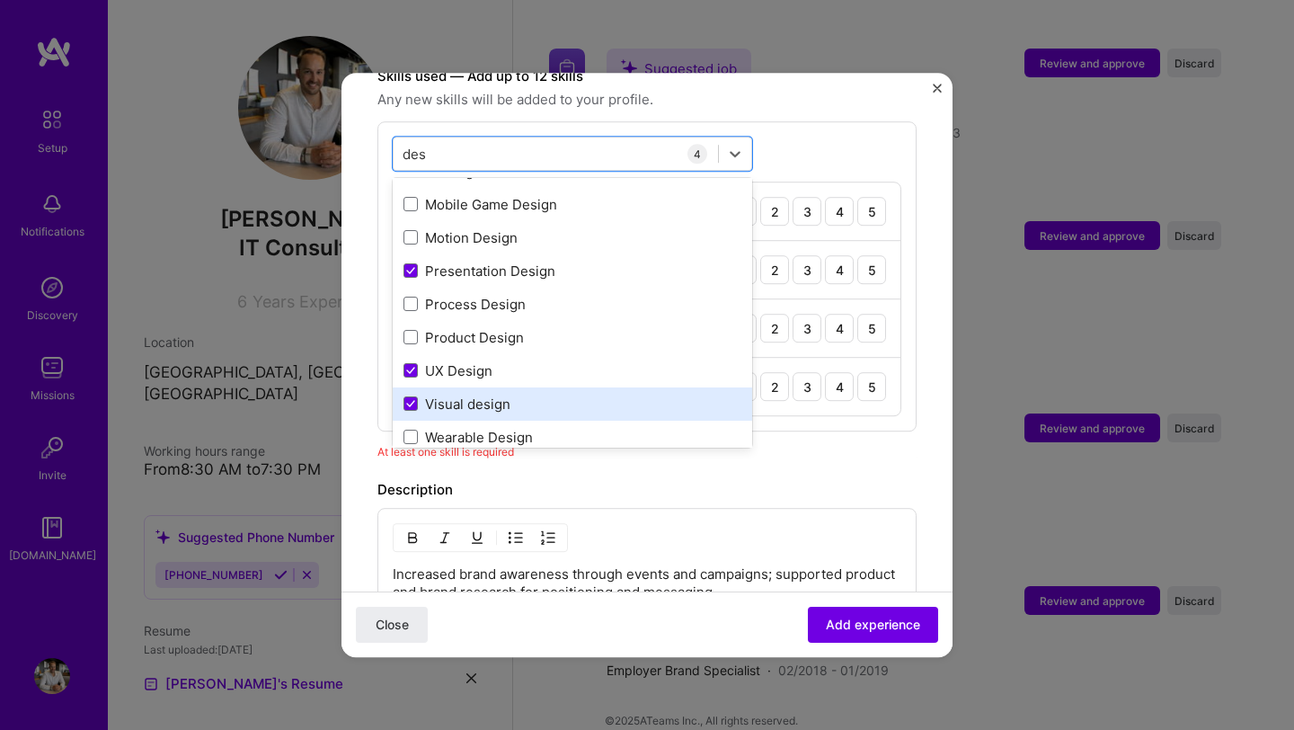
scroll to position [272, 0]
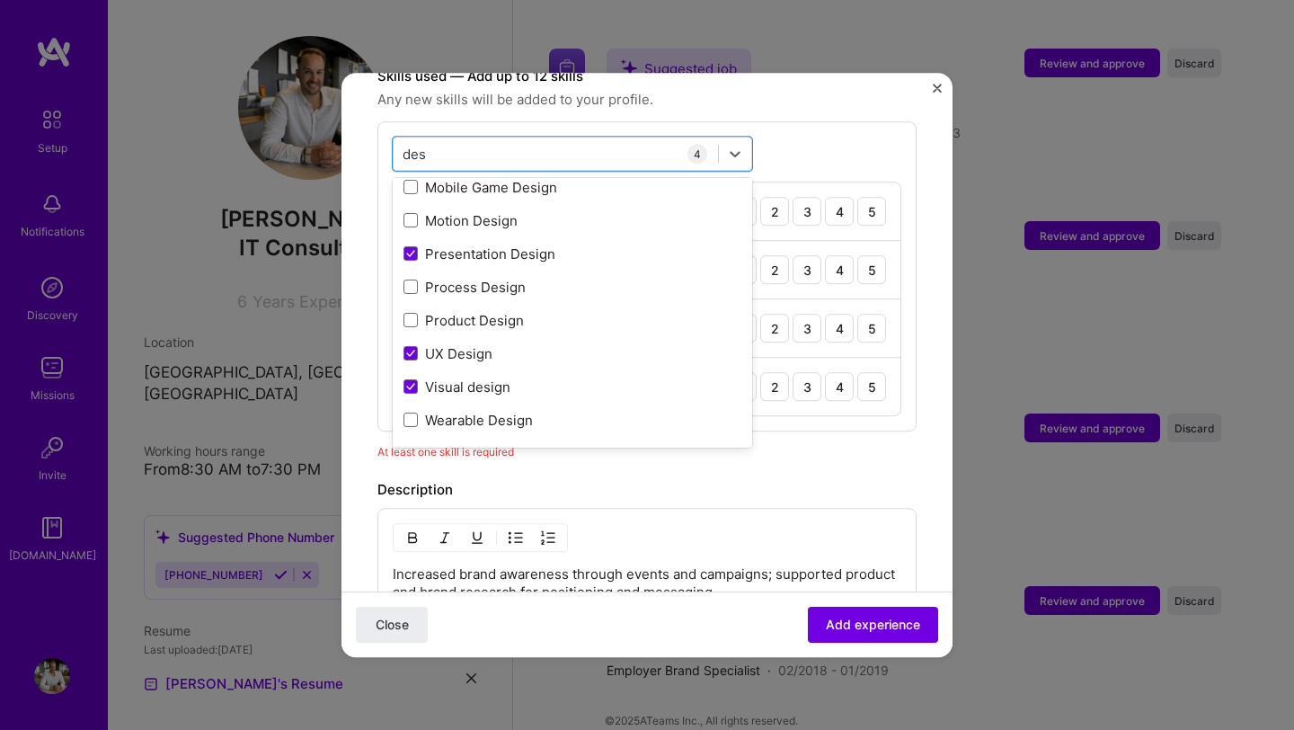
type input "des"
click at [769, 479] on div "Description" at bounding box center [646, 490] width 539 height 22
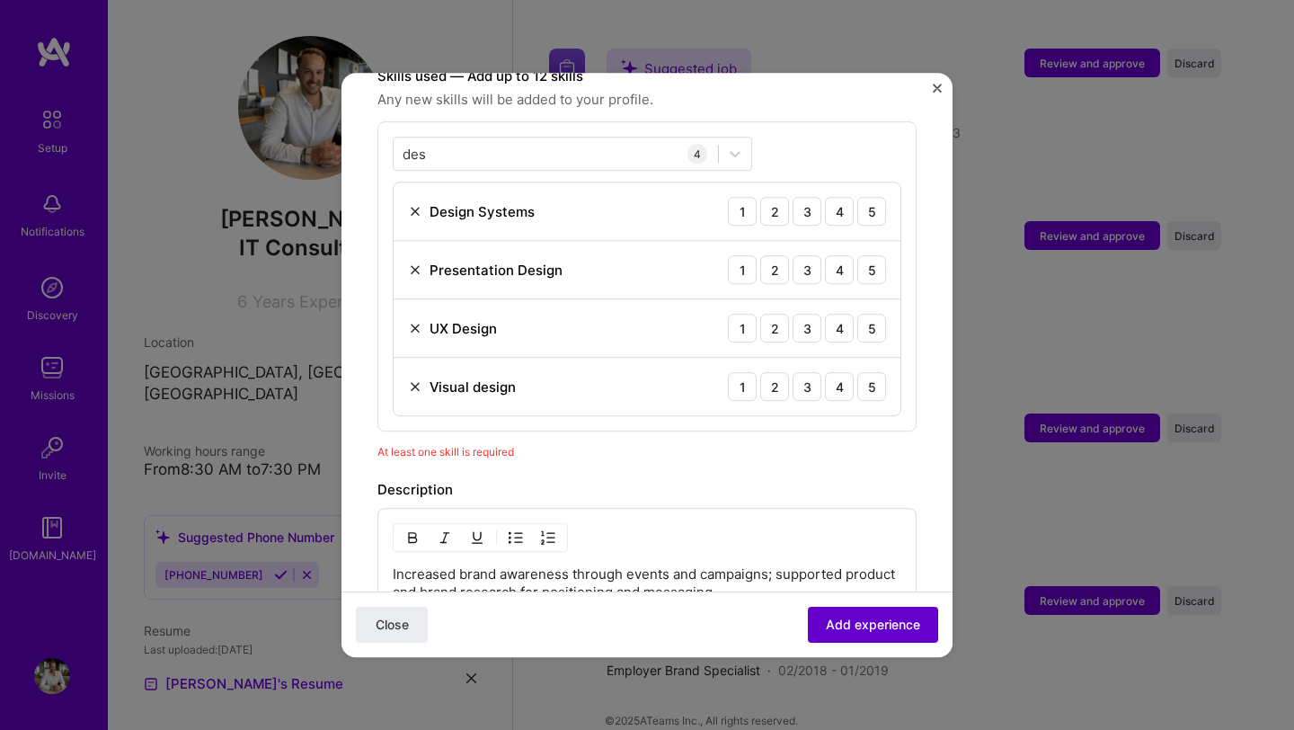
click at [867, 620] on span "Add experience" at bounding box center [873, 624] width 94 height 18
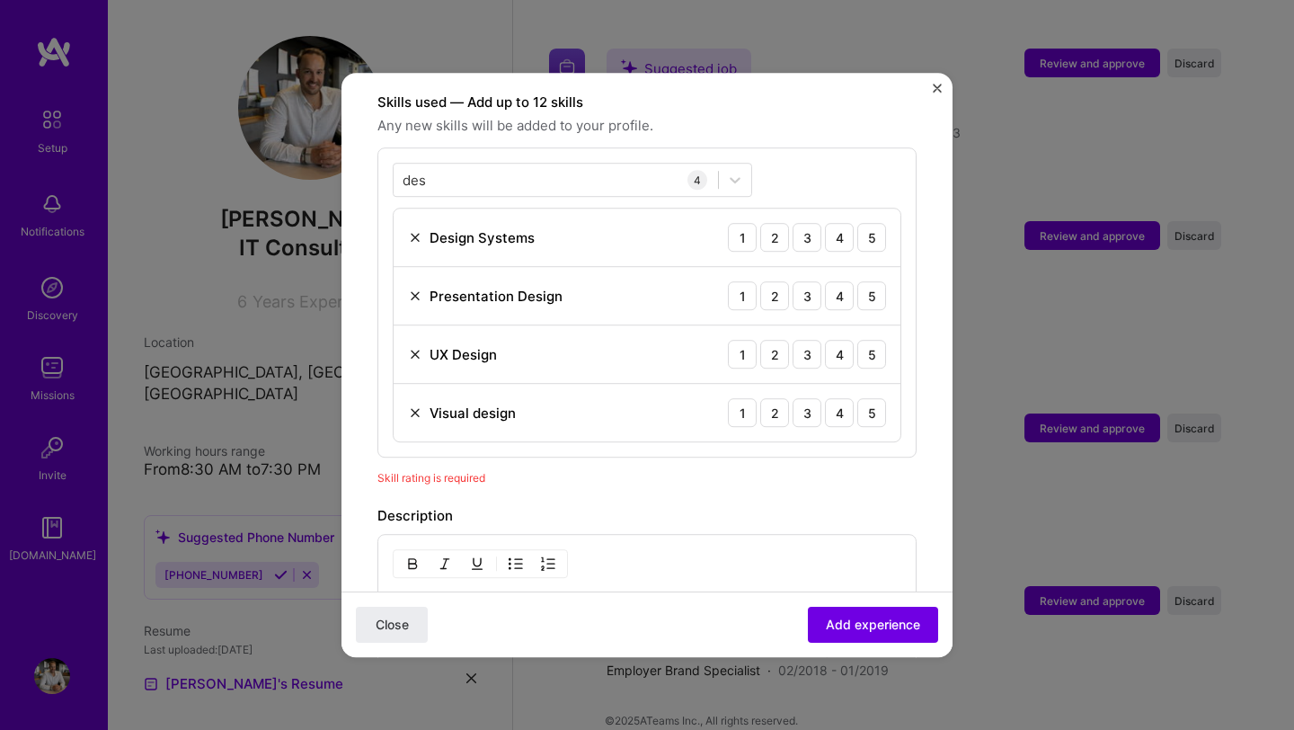
click at [579, 473] on div "Adding suggested job This job is suggested based on your LinkedIn, resume or [D…" at bounding box center [646, 224] width 539 height 1474
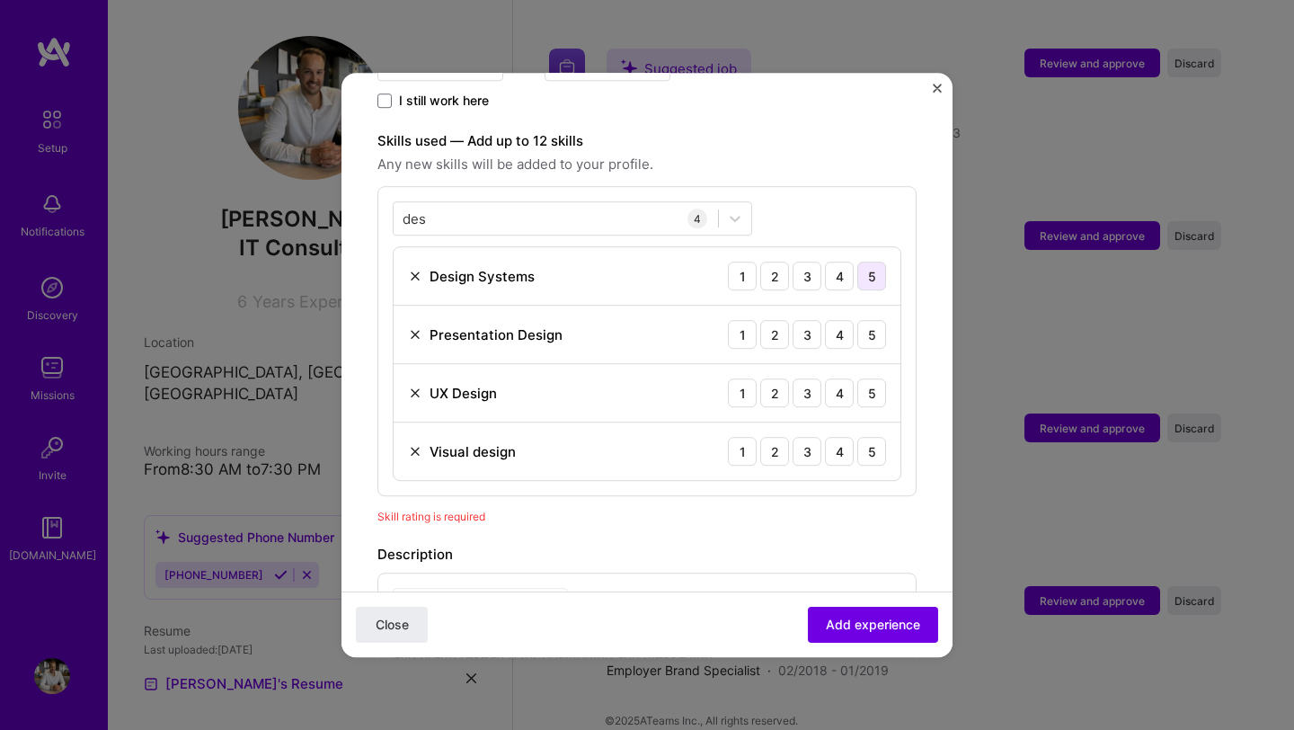
click at [881, 261] on div "5" at bounding box center [871, 275] width 29 height 29
click at [880, 320] on div "5" at bounding box center [871, 334] width 29 height 29
click at [876, 378] on div "5" at bounding box center [871, 392] width 29 height 29
click at [871, 440] on div "5" at bounding box center [871, 451] width 29 height 29
click at [852, 624] on span "Add experience" at bounding box center [873, 624] width 94 height 18
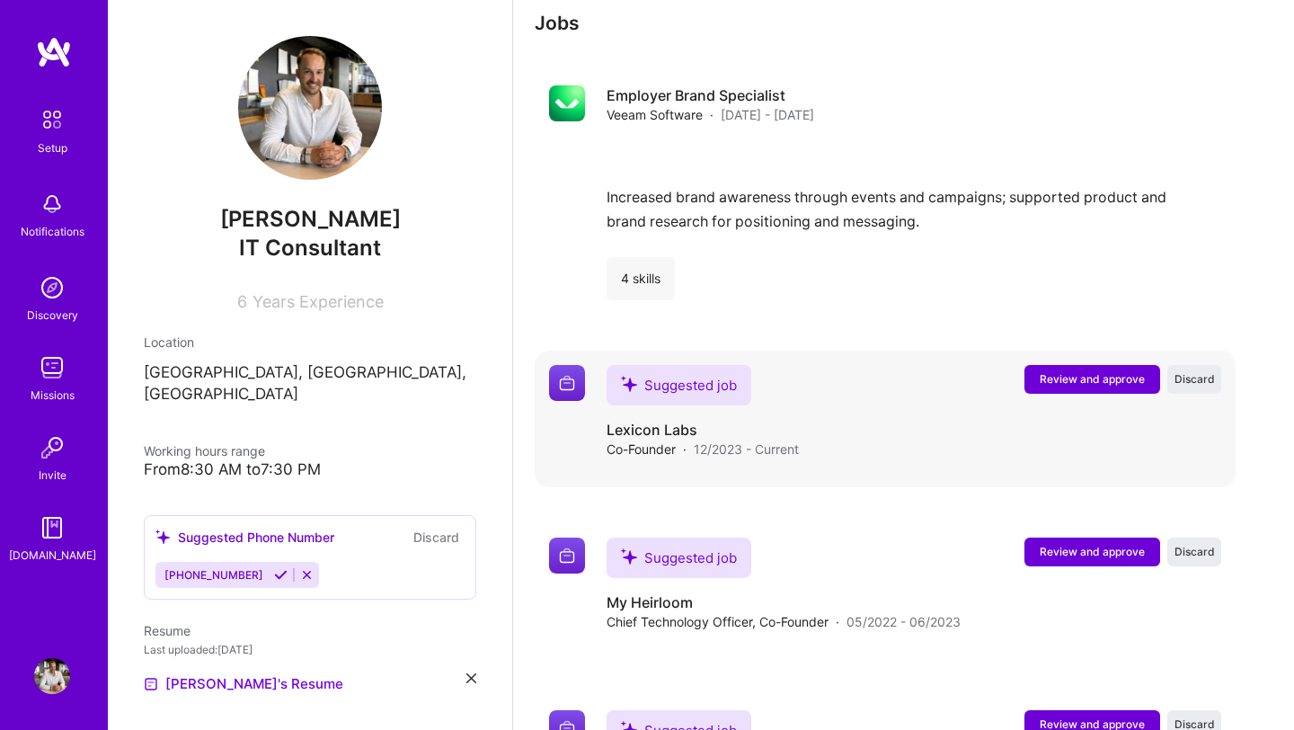
scroll to position [2302, 0]
click at [1077, 370] on span "Review and approve" at bounding box center [1091, 377] width 105 height 15
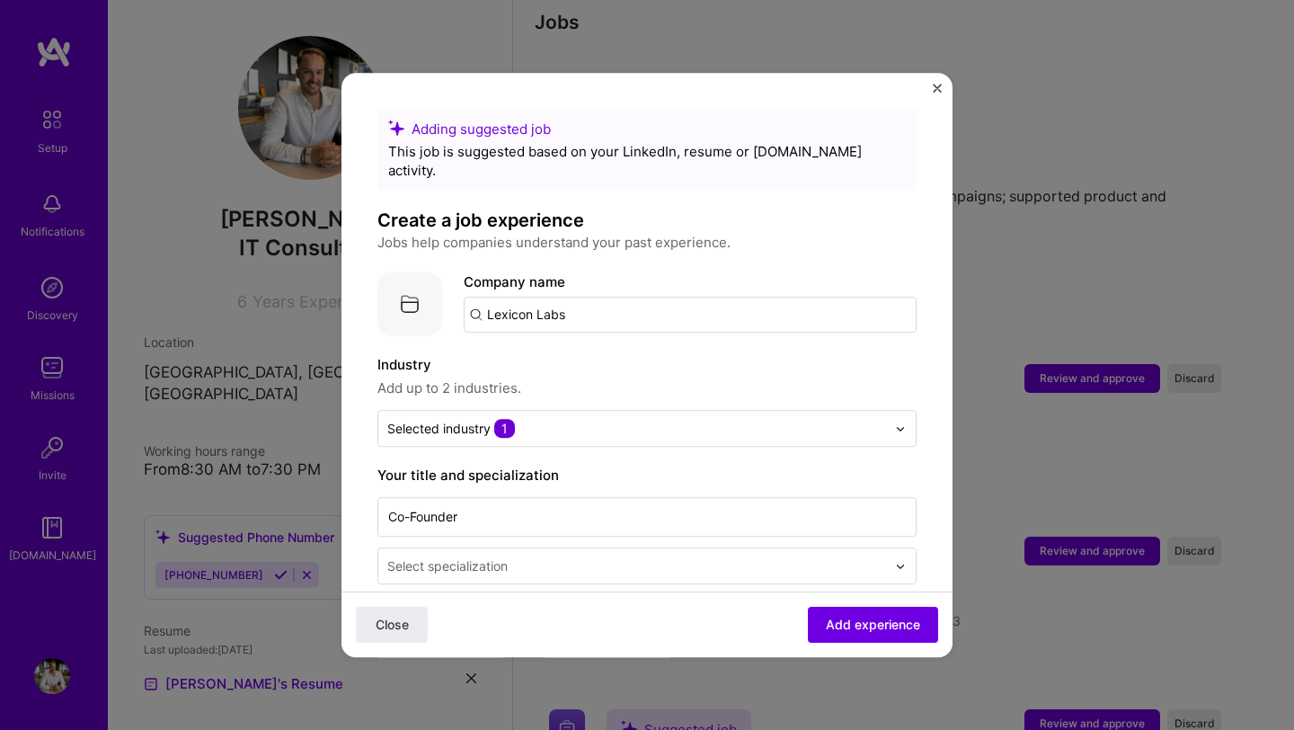
click at [643, 306] on input "Lexicon Labs" at bounding box center [690, 314] width 453 height 36
click at [630, 305] on input "Lexicon Labs" at bounding box center [690, 314] width 453 height 36
click at [831, 638] on button "Add experience" at bounding box center [873, 624] width 130 height 36
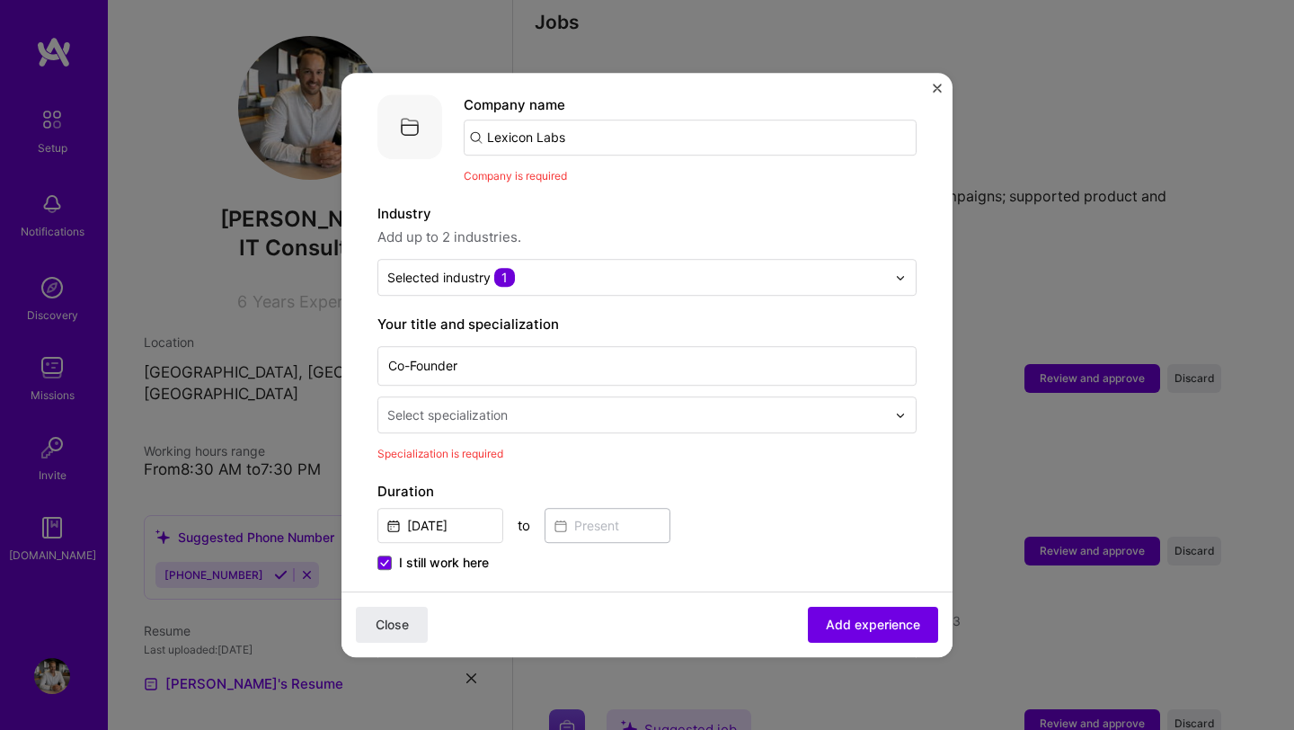
scroll to position [180, 0]
click at [565, 117] on input "Lexicon Labs" at bounding box center [690, 135] width 453 height 36
paste input "Lexicon Labs"
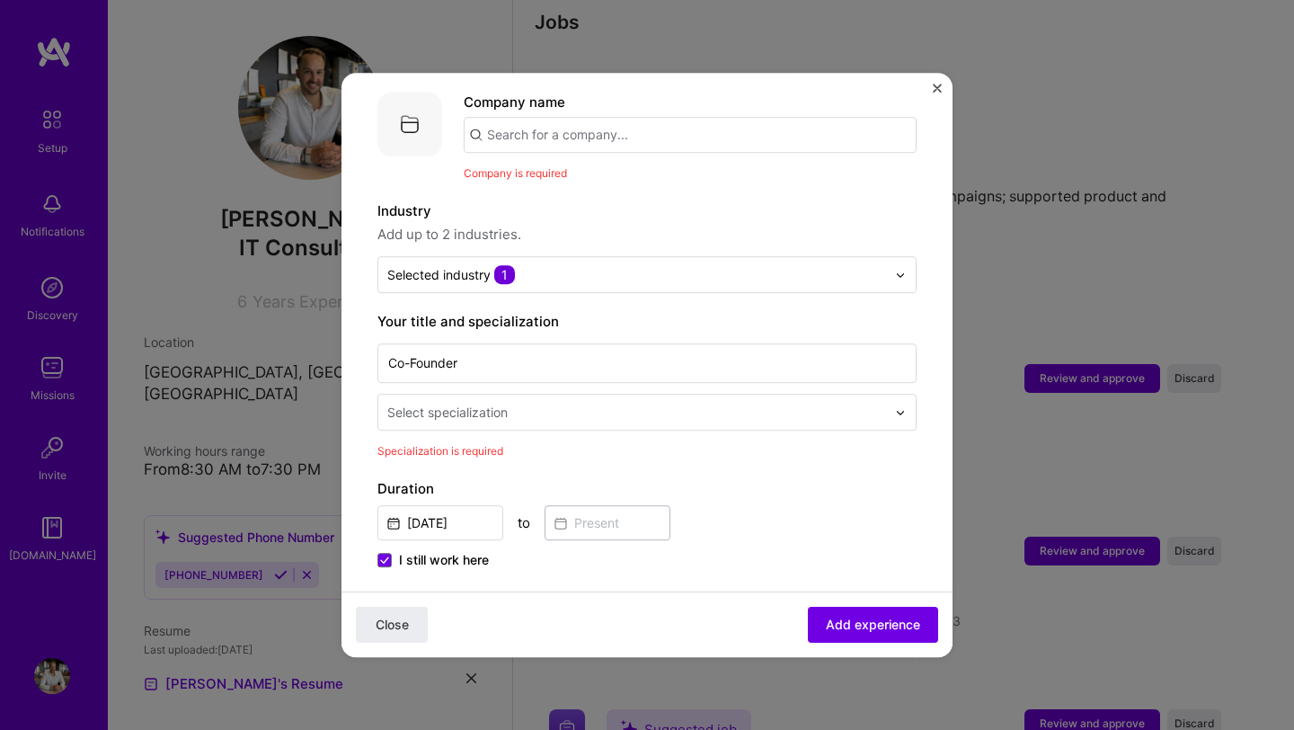
type input "Lexicon Labs"
click at [604, 172] on div "Lexicon Labs" at bounding box center [613, 184] width 99 height 31
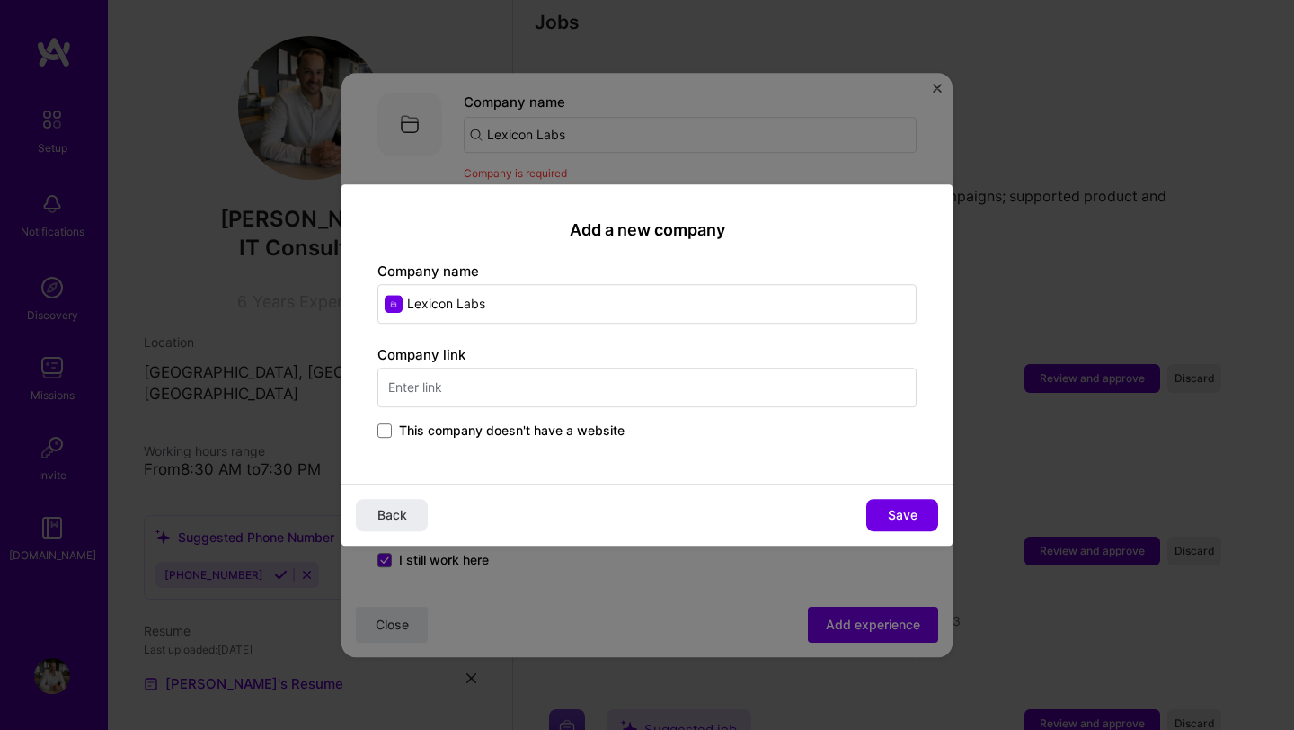
click at [534, 392] on input "text" at bounding box center [646, 387] width 539 height 40
type input "[DOMAIN_NAME]"
click at [884, 500] on button "Save" at bounding box center [902, 515] width 72 height 32
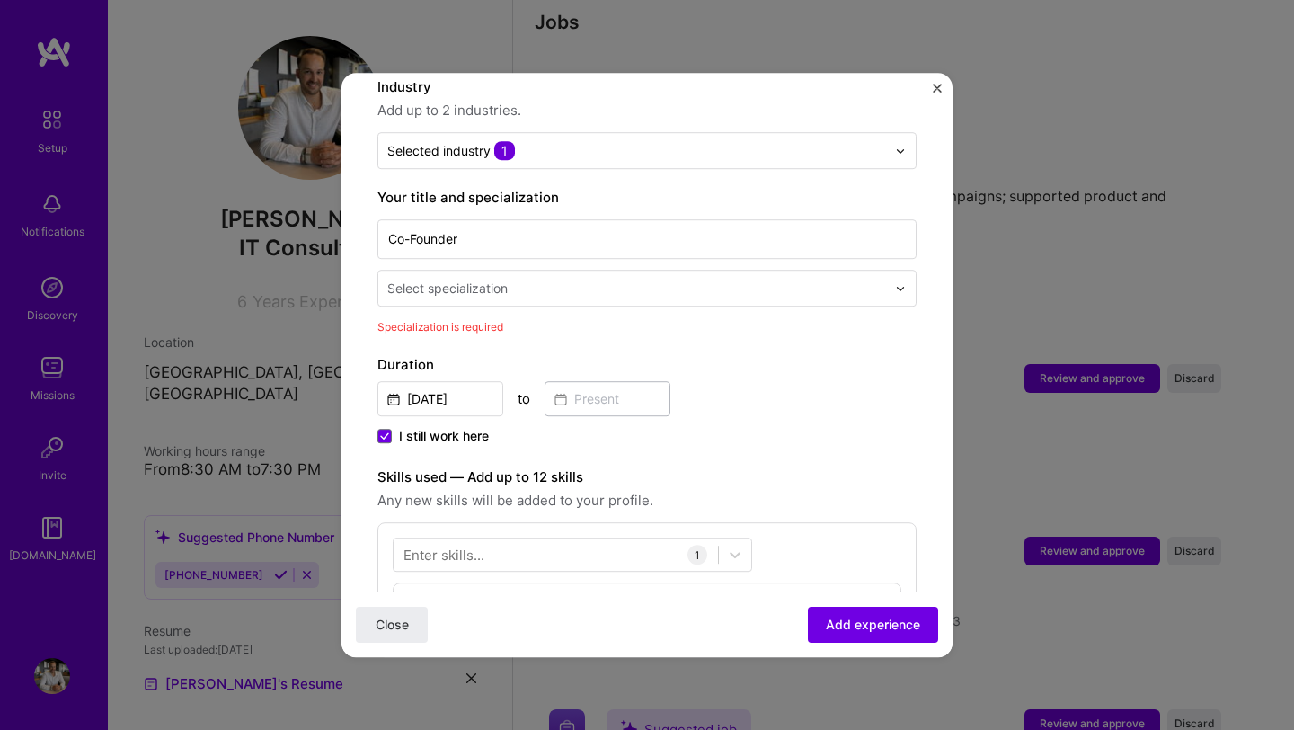
scroll to position [309, 0]
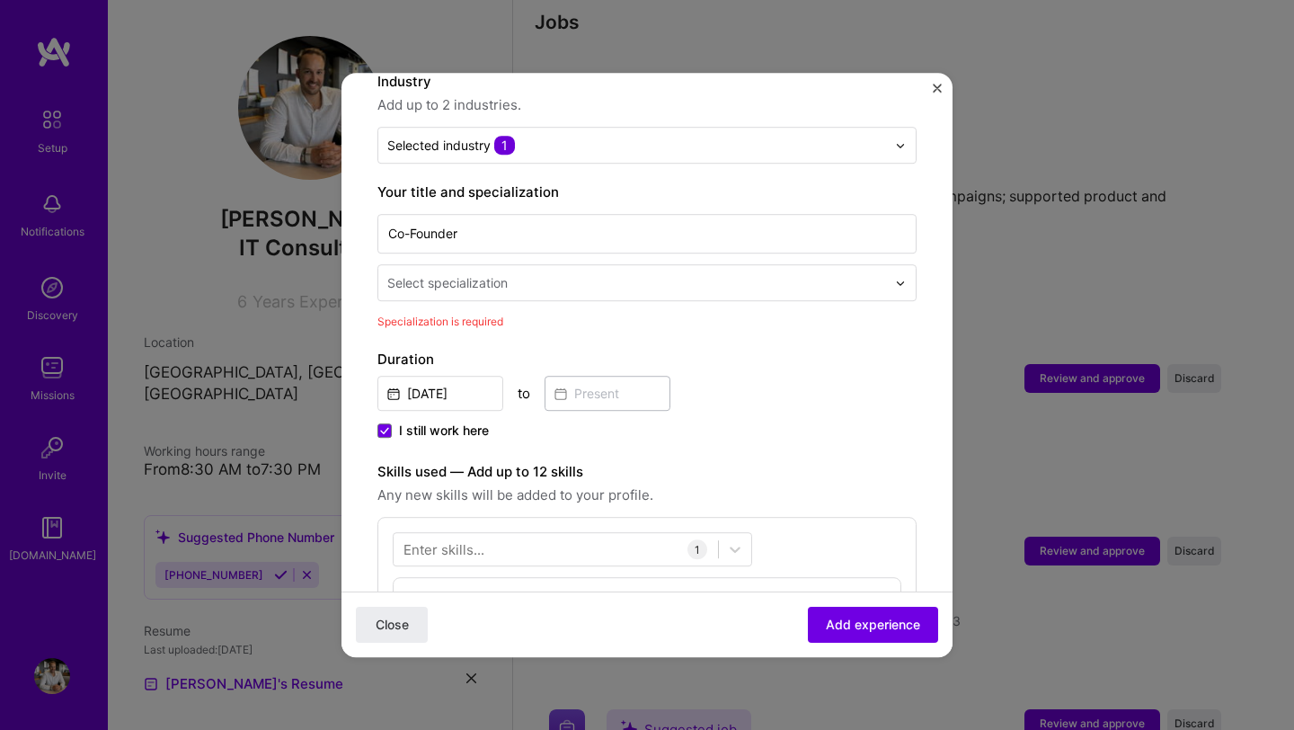
click at [498, 273] on div "Select specialization" at bounding box center [447, 282] width 120 height 19
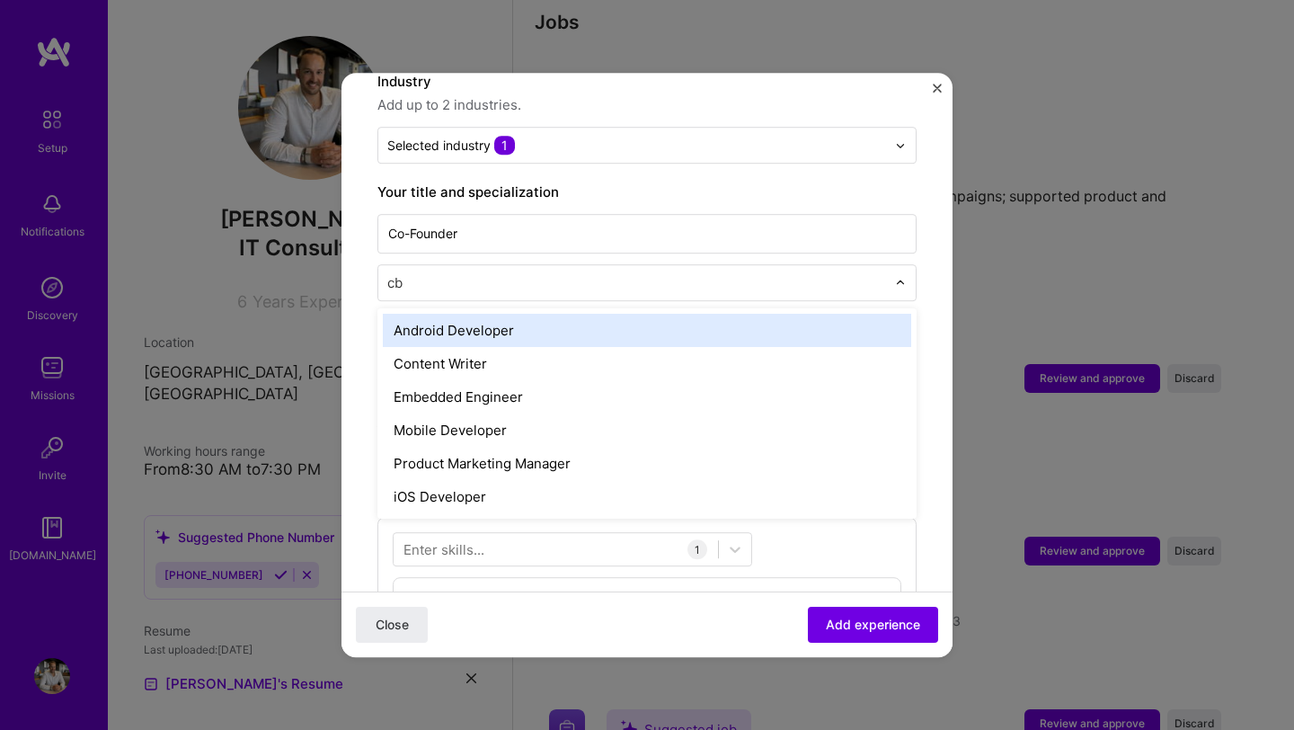
type input "c"
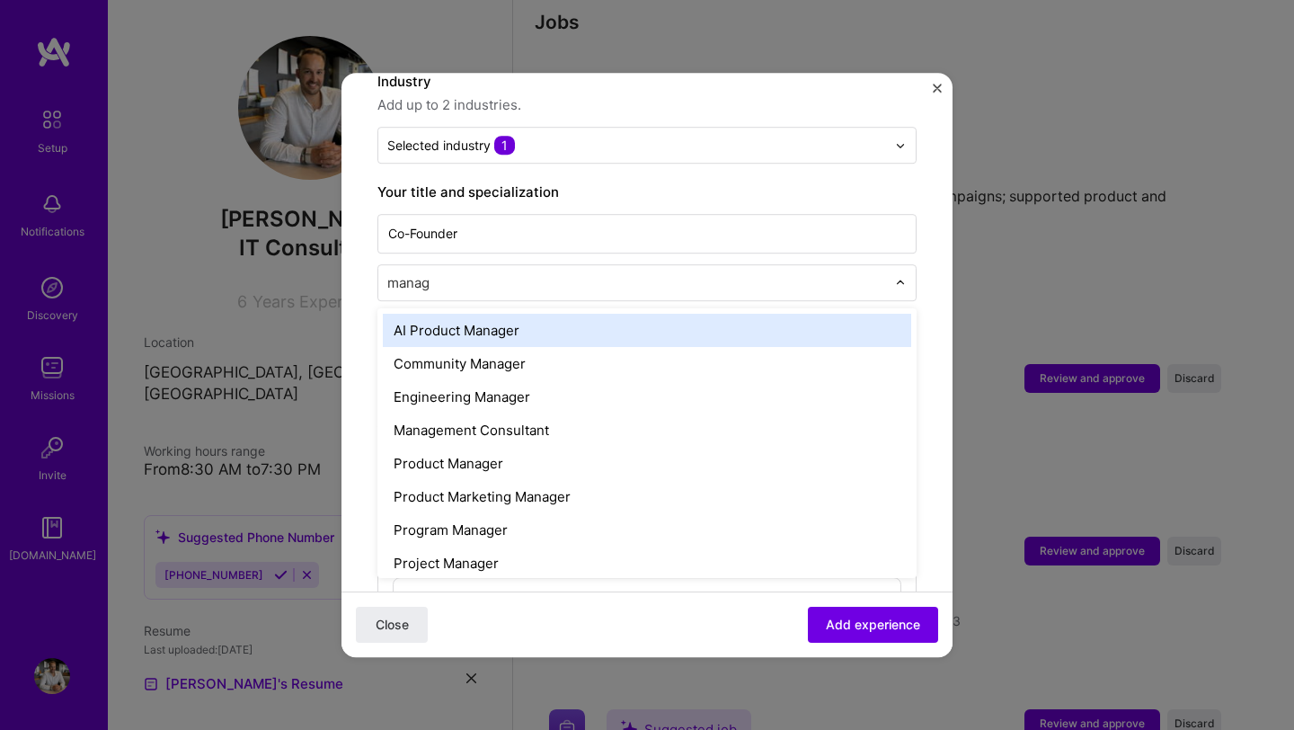
type input "manage"
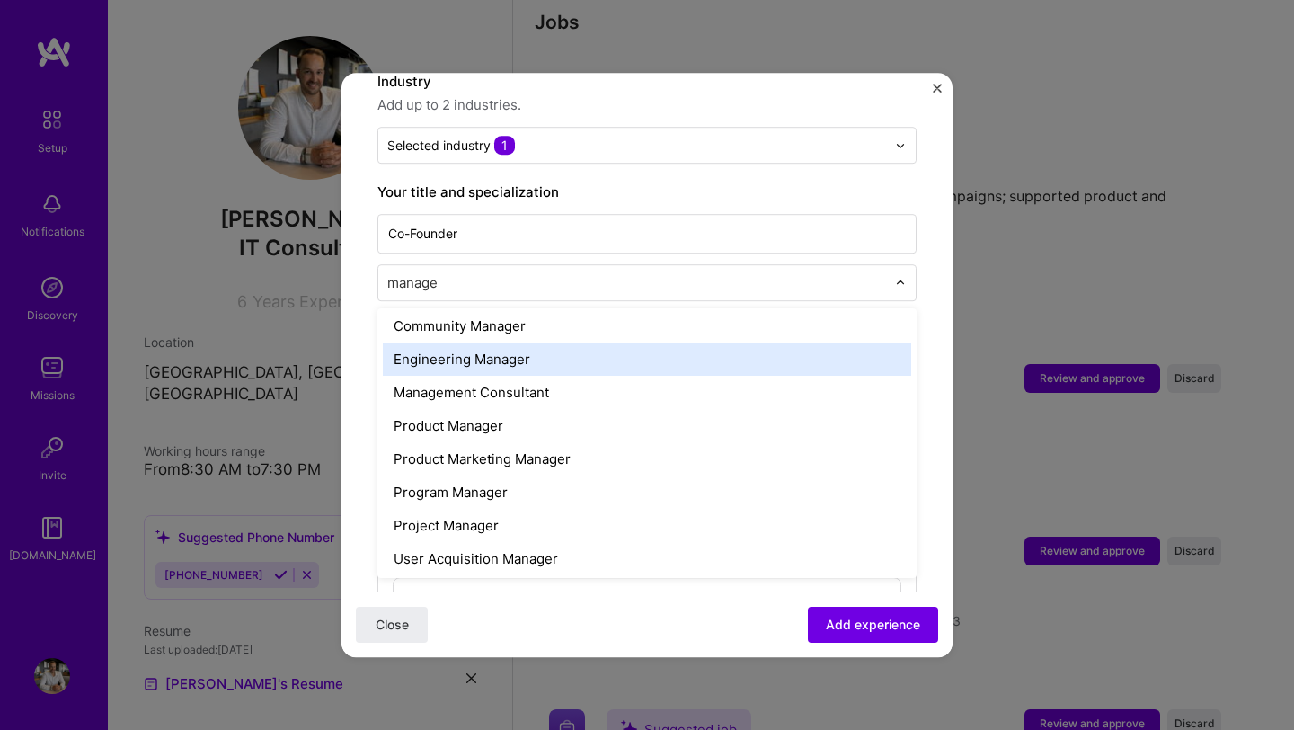
scroll to position [40, 0]
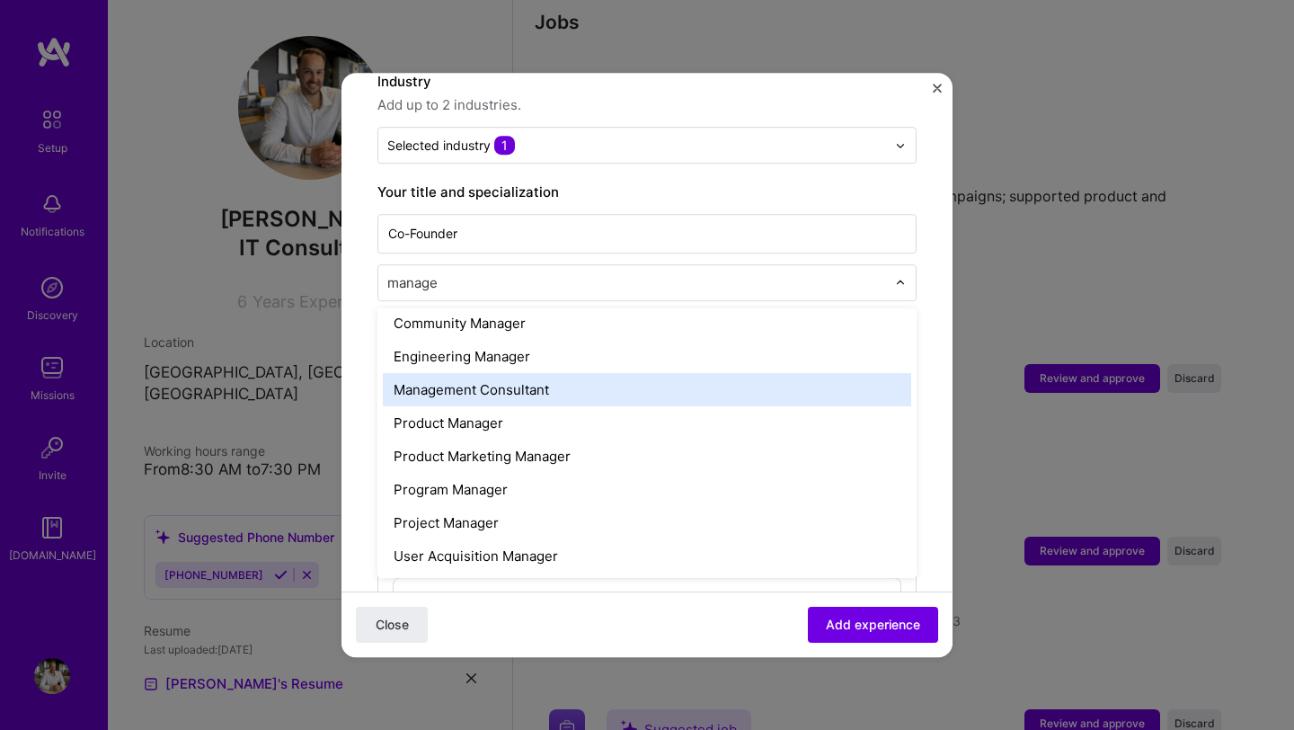
click at [629, 376] on div "Management Consultant" at bounding box center [647, 389] width 528 height 33
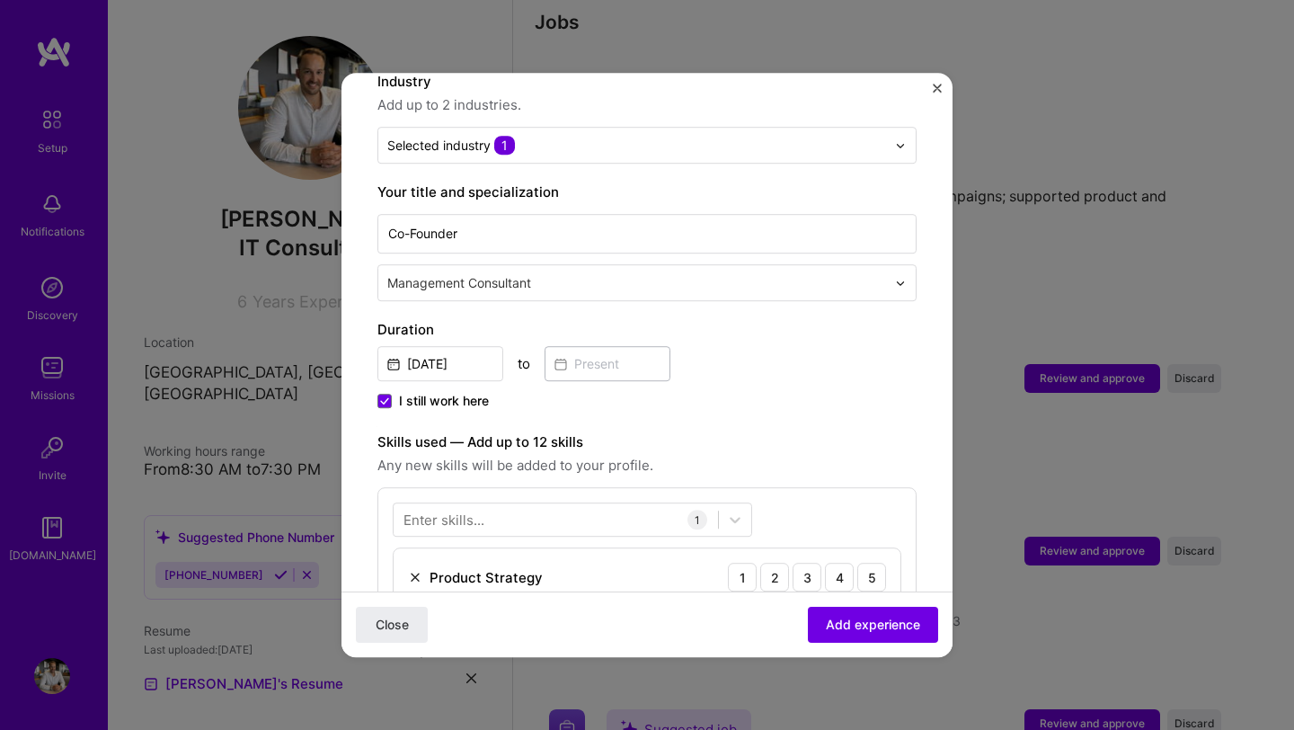
click at [762, 342] on div "[DATE] to" at bounding box center [646, 361] width 539 height 39
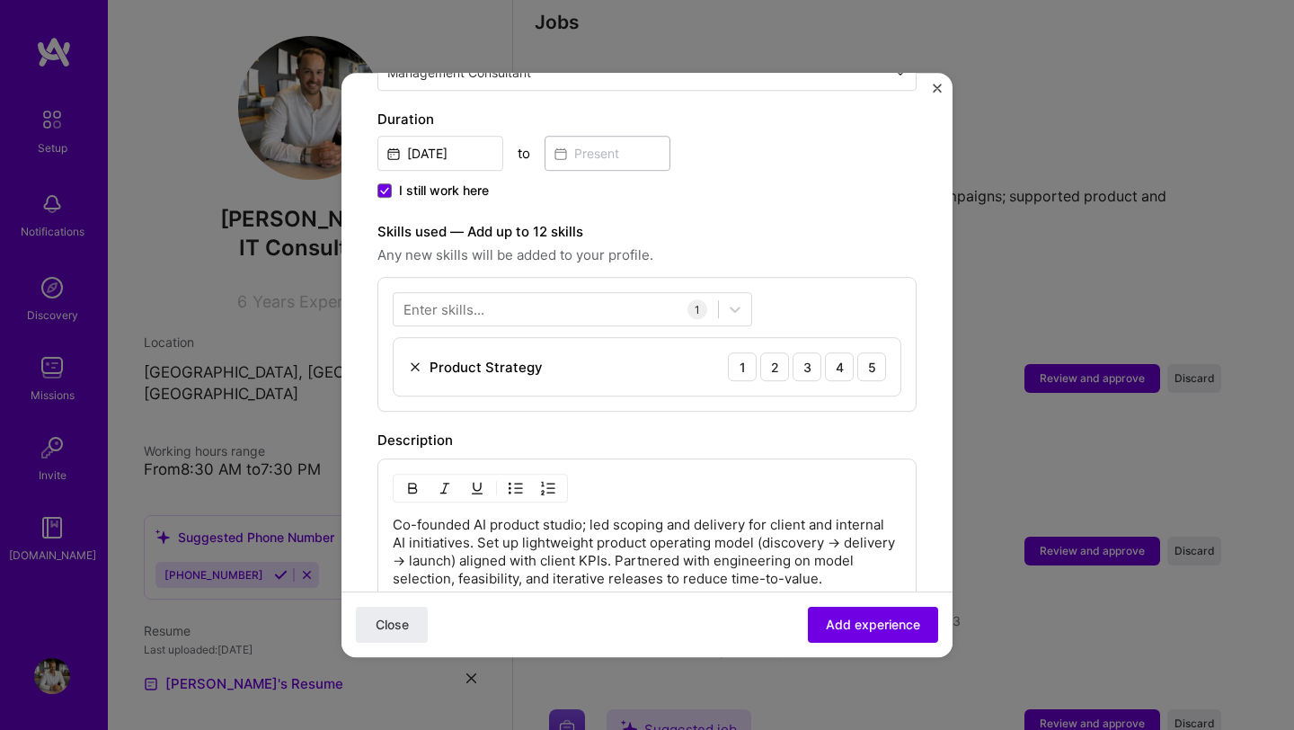
scroll to position [527, 0]
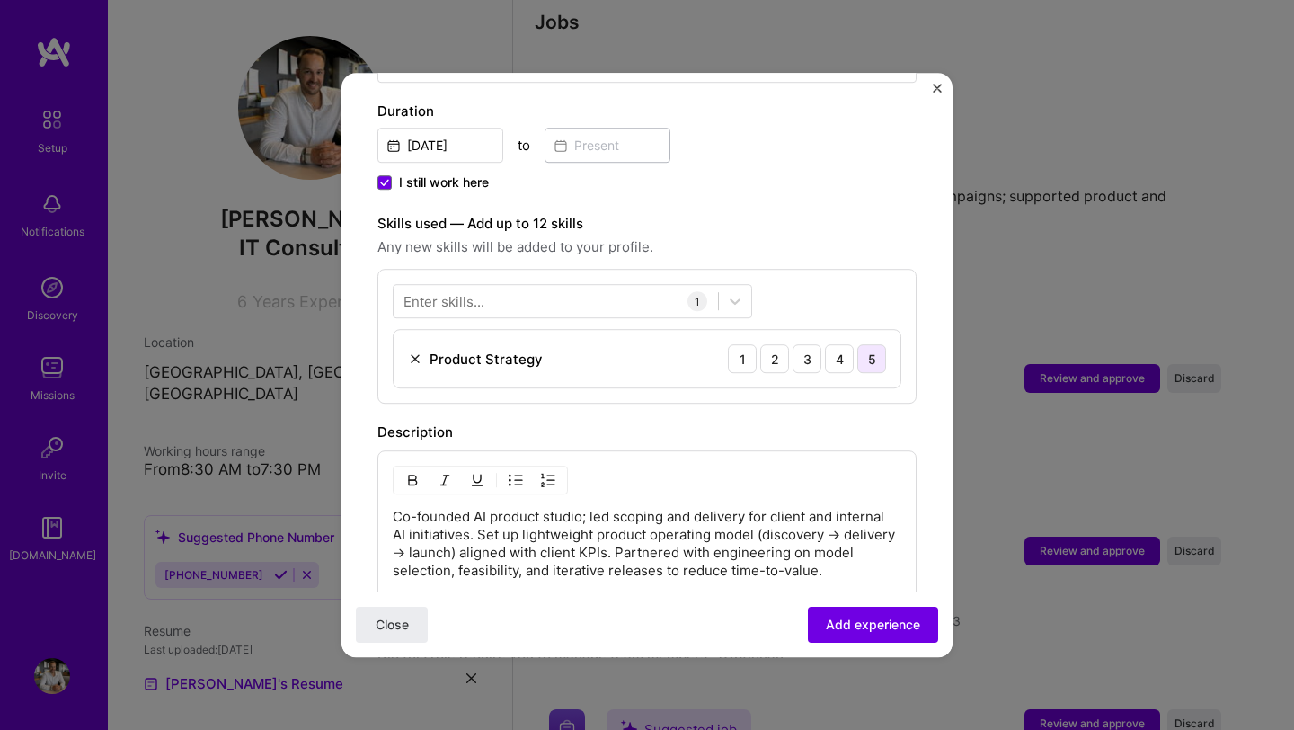
click at [869, 344] on div "5" at bounding box center [871, 358] width 29 height 29
click at [486, 289] on div at bounding box center [556, 302] width 324 height 30
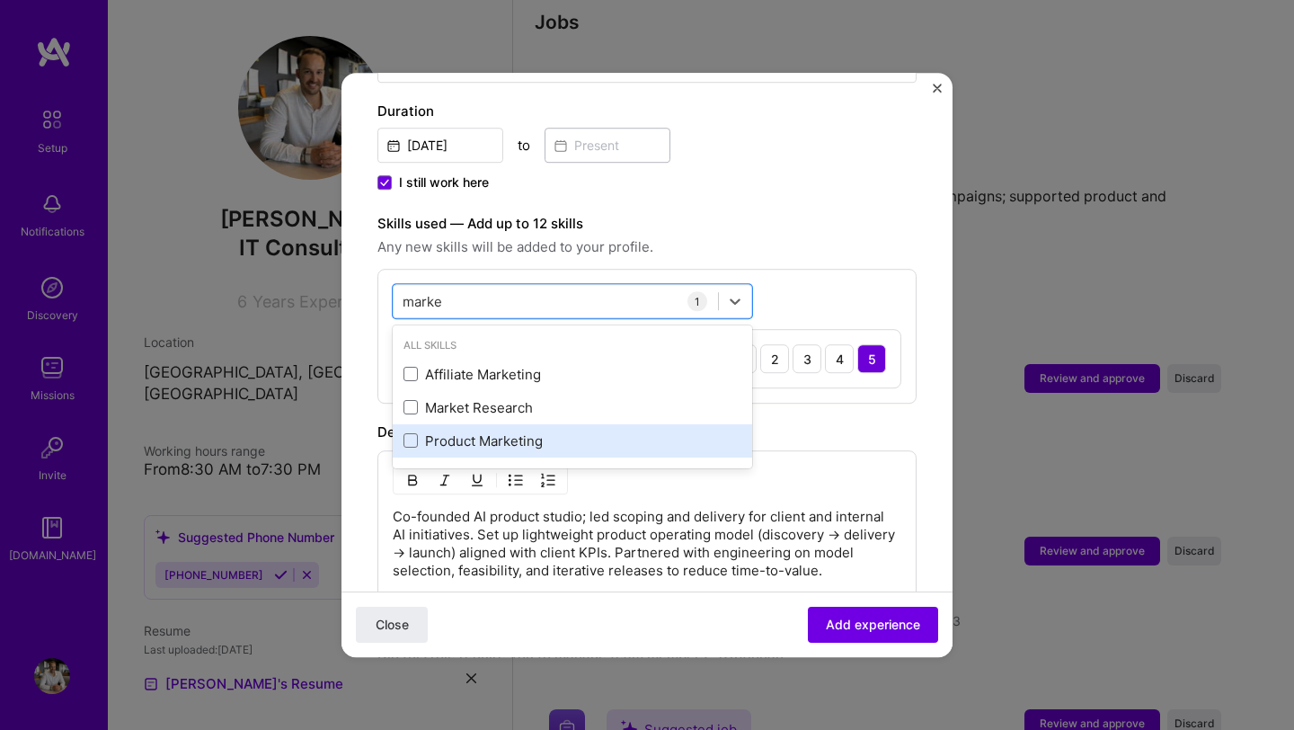
click at [426, 431] on div "Product Marketing" at bounding box center [572, 440] width 338 height 19
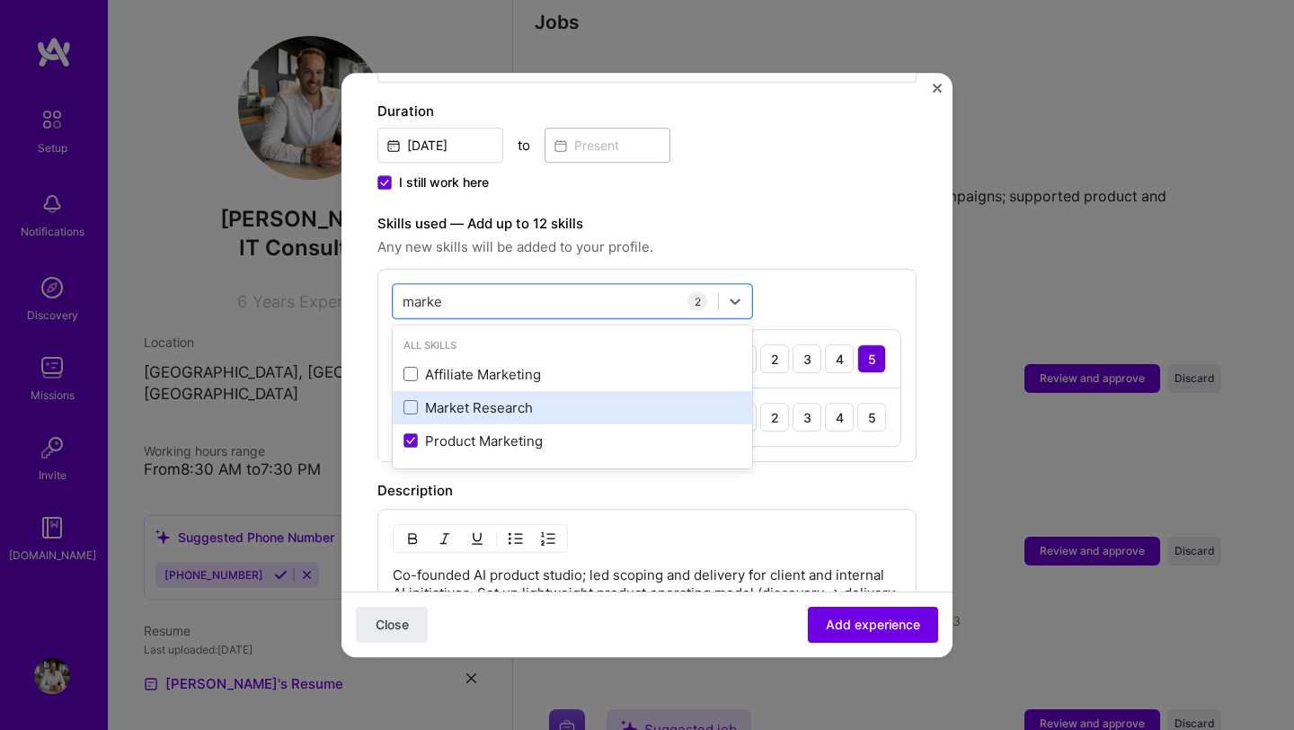
click at [482, 398] on div "Market Research" at bounding box center [572, 407] width 338 height 19
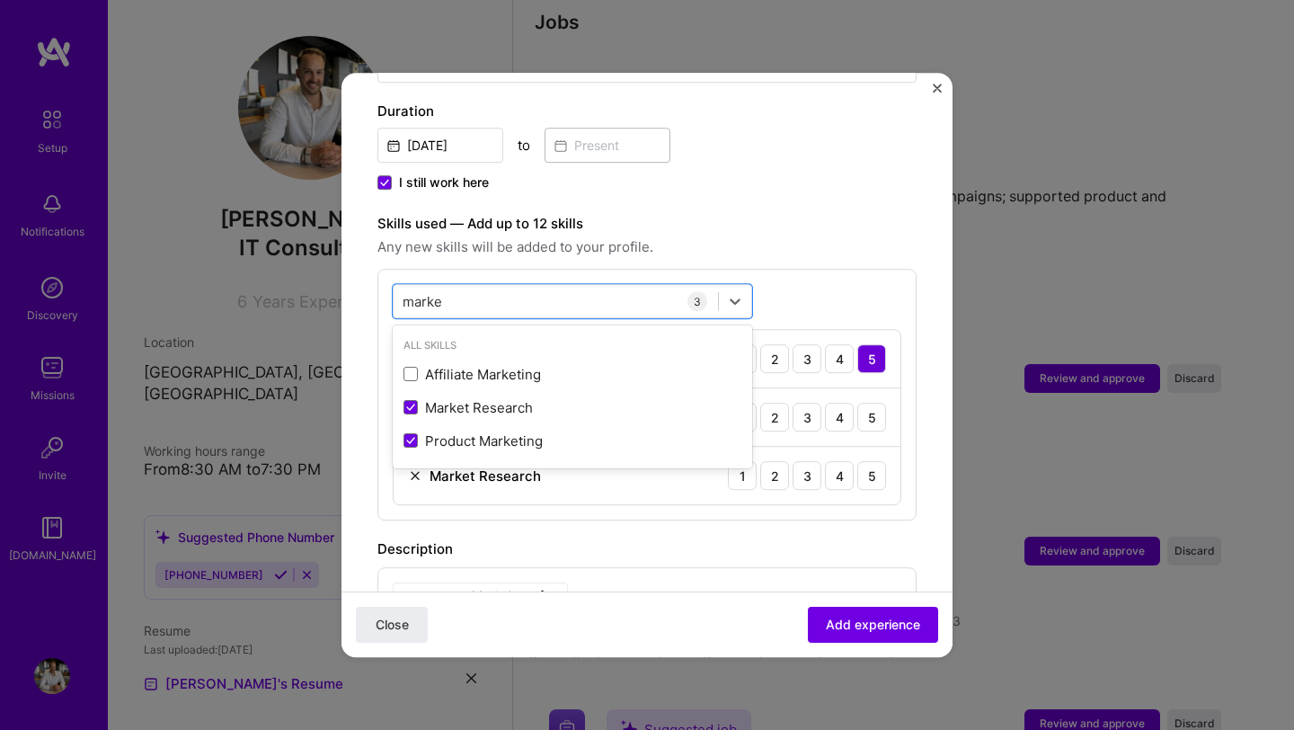
type input "marke"
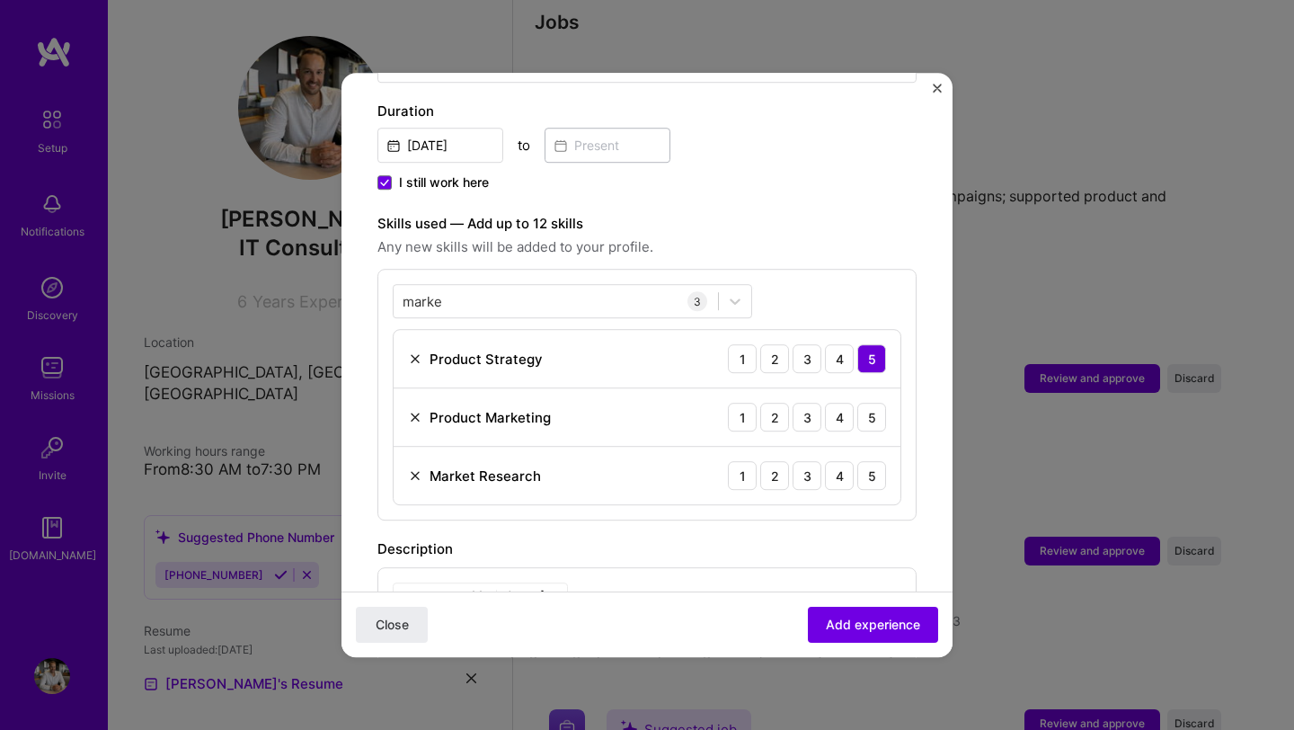
click at [834, 243] on div "Skills used — Add up to 12 skills Any new skills will be added to your profile.…" at bounding box center [646, 366] width 539 height 307
click at [868, 402] on div "5" at bounding box center [871, 416] width 29 height 29
click at [869, 461] on div "5" at bounding box center [871, 475] width 29 height 29
click at [858, 615] on span "Add experience" at bounding box center [873, 624] width 94 height 18
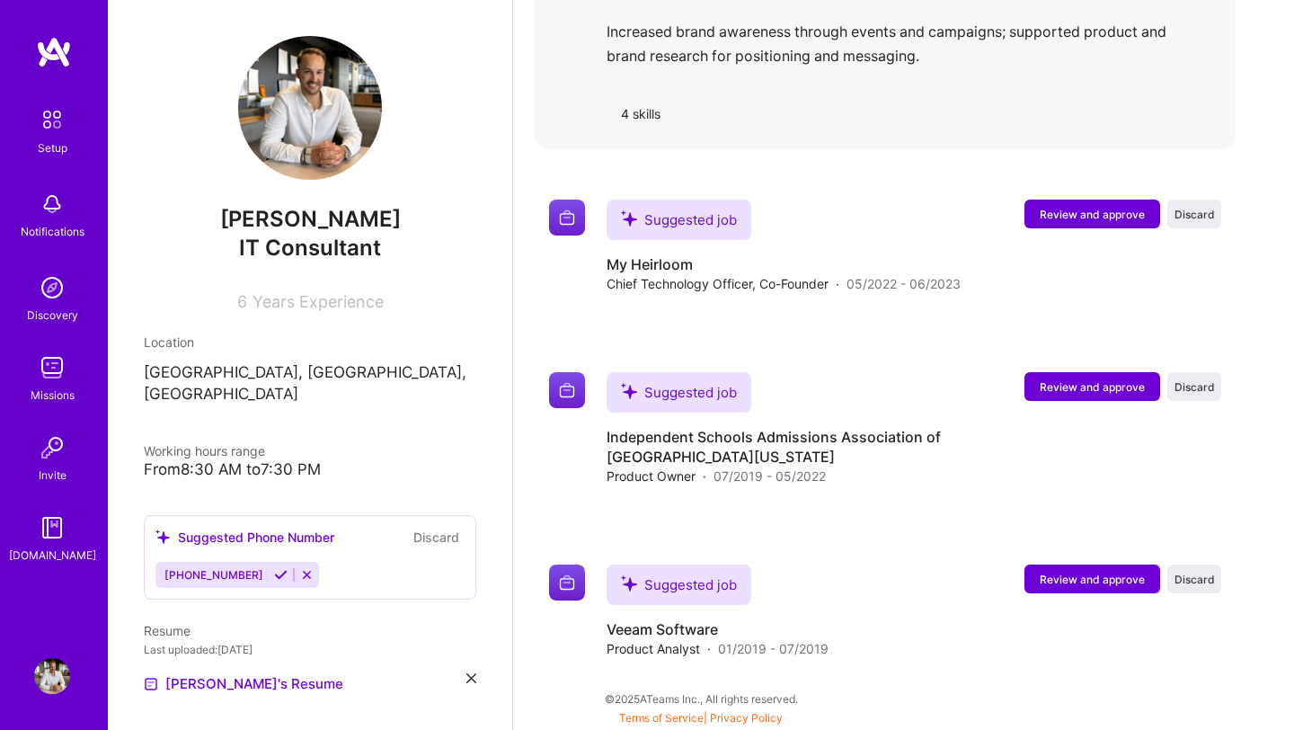
scroll to position [2717, 0]
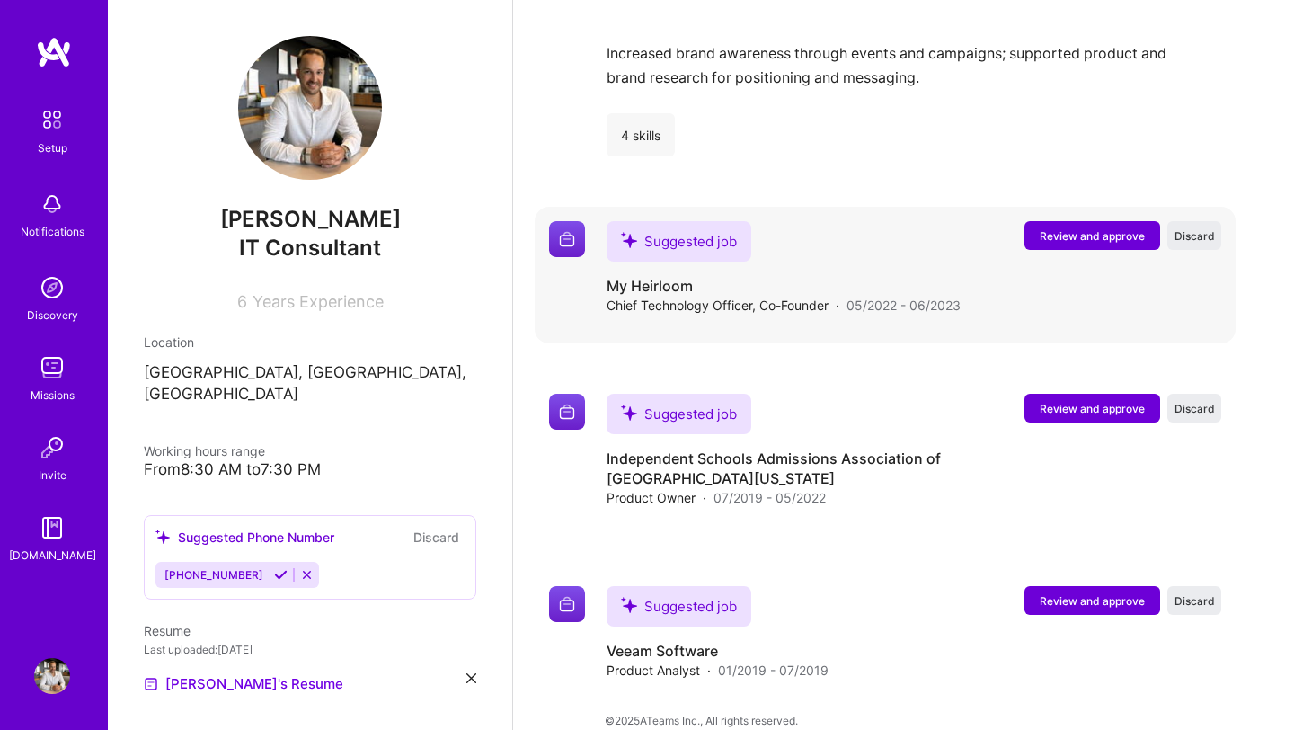
click at [1105, 228] on span "Review and approve" at bounding box center [1091, 235] width 105 height 15
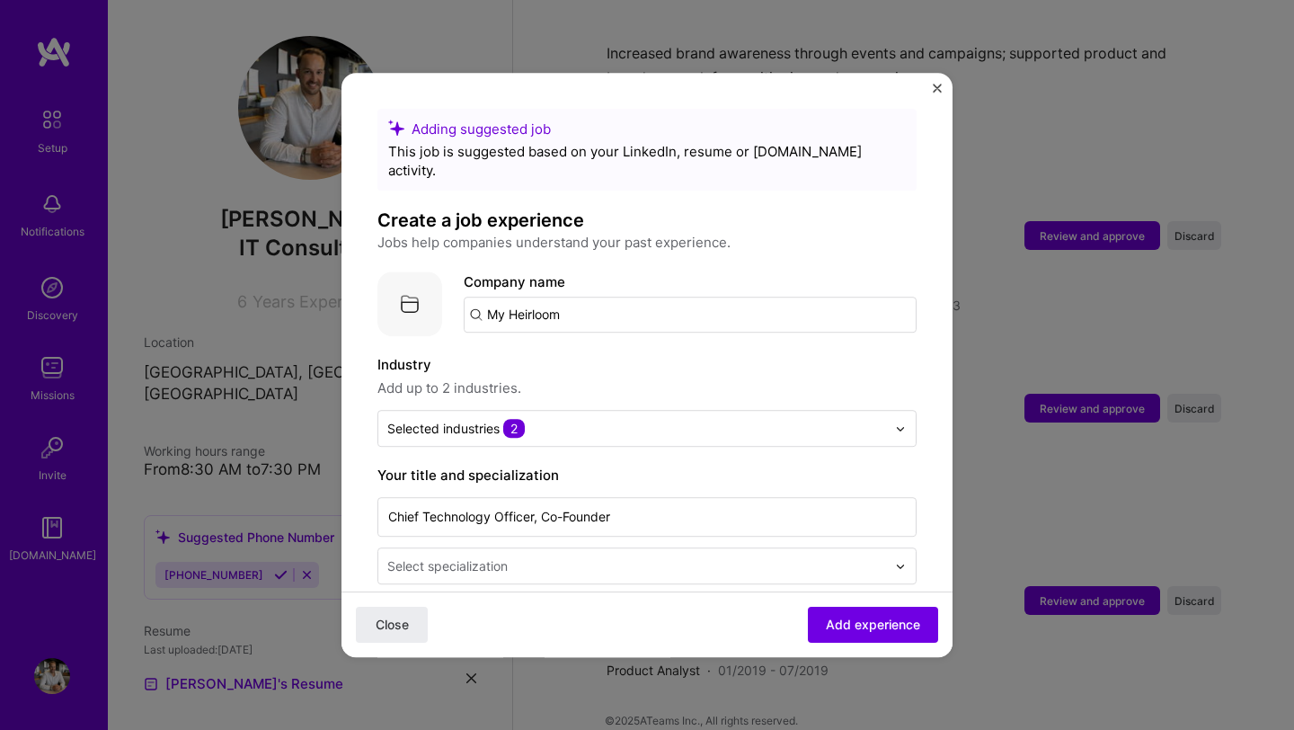
click at [652, 298] on input "My Heirloom" at bounding box center [690, 314] width 453 height 36
paste input "My Heirloom"
type input "My Heirloom"
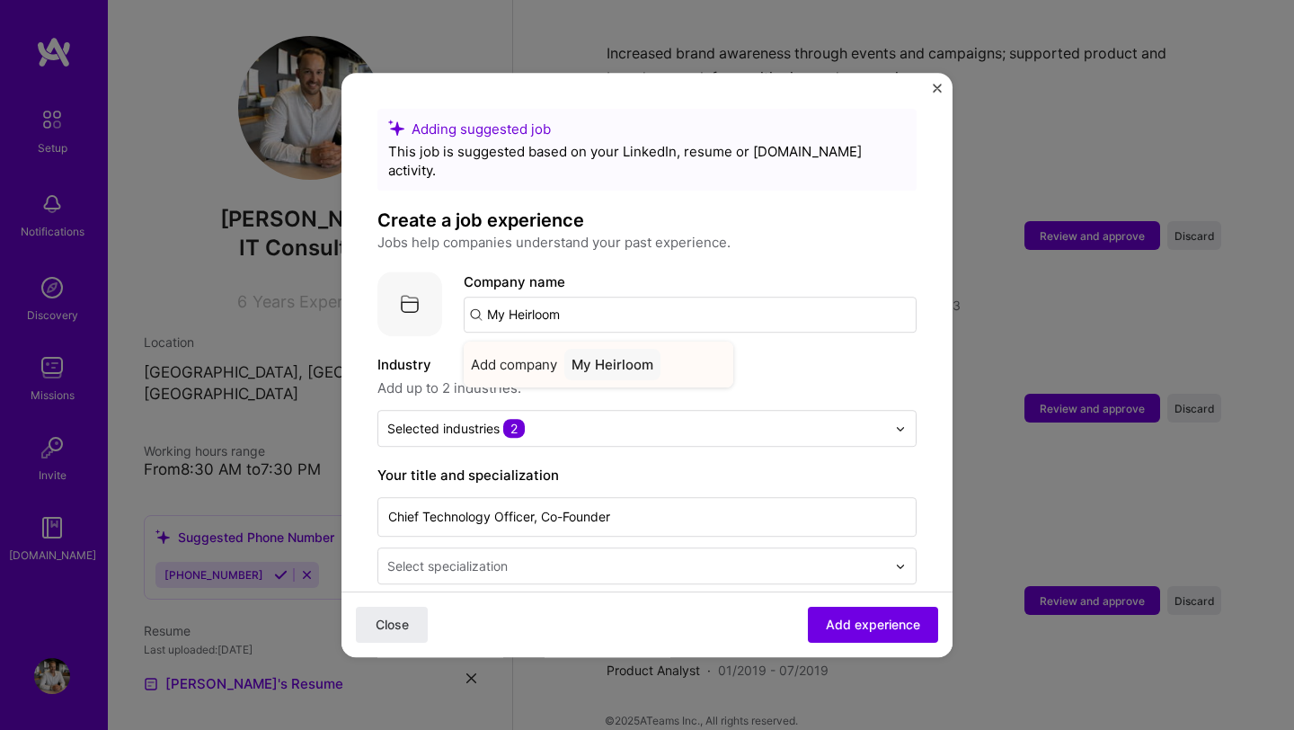
click at [595, 349] on div "My Heirloom" at bounding box center [612, 364] width 96 height 31
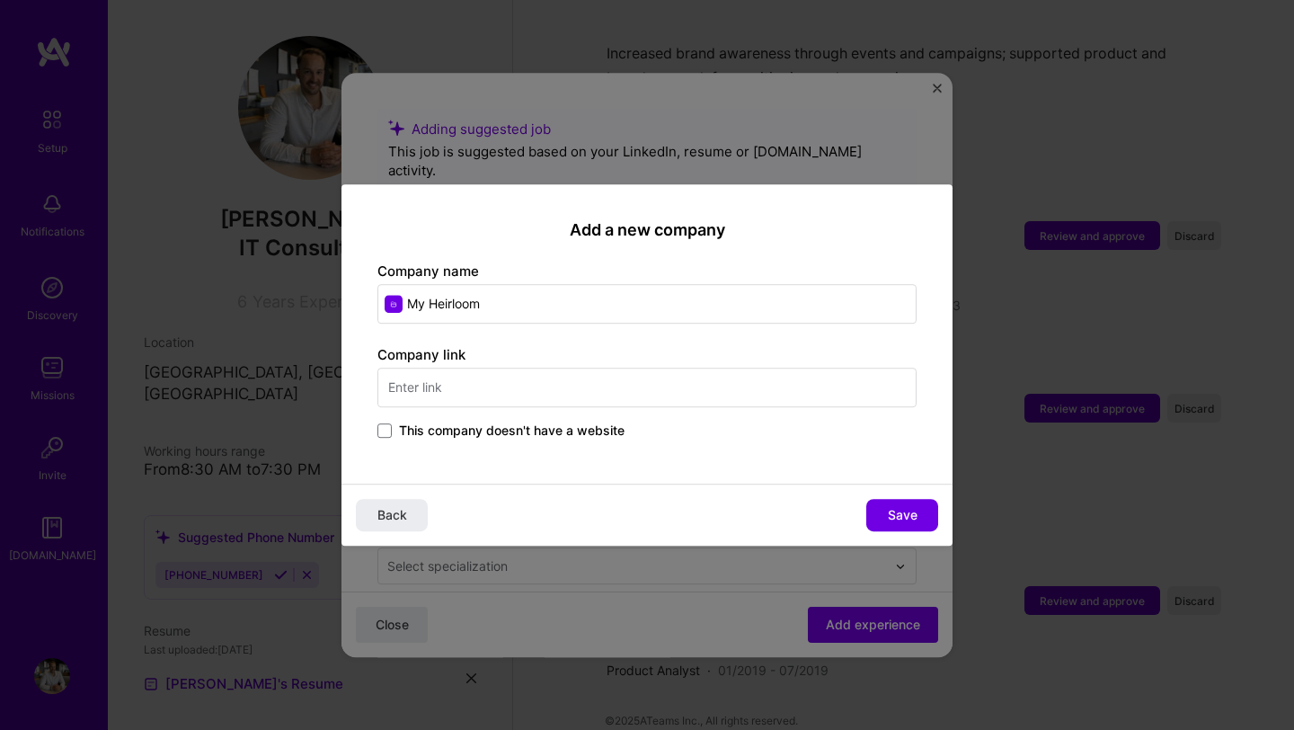
click at [529, 397] on input "text" at bounding box center [646, 387] width 539 height 40
type input "[DOMAIN_NAME]"
click at [891, 497] on div "Back Save" at bounding box center [646, 514] width 611 height 62
click at [893, 523] on span "Save" at bounding box center [903, 515] width 30 height 18
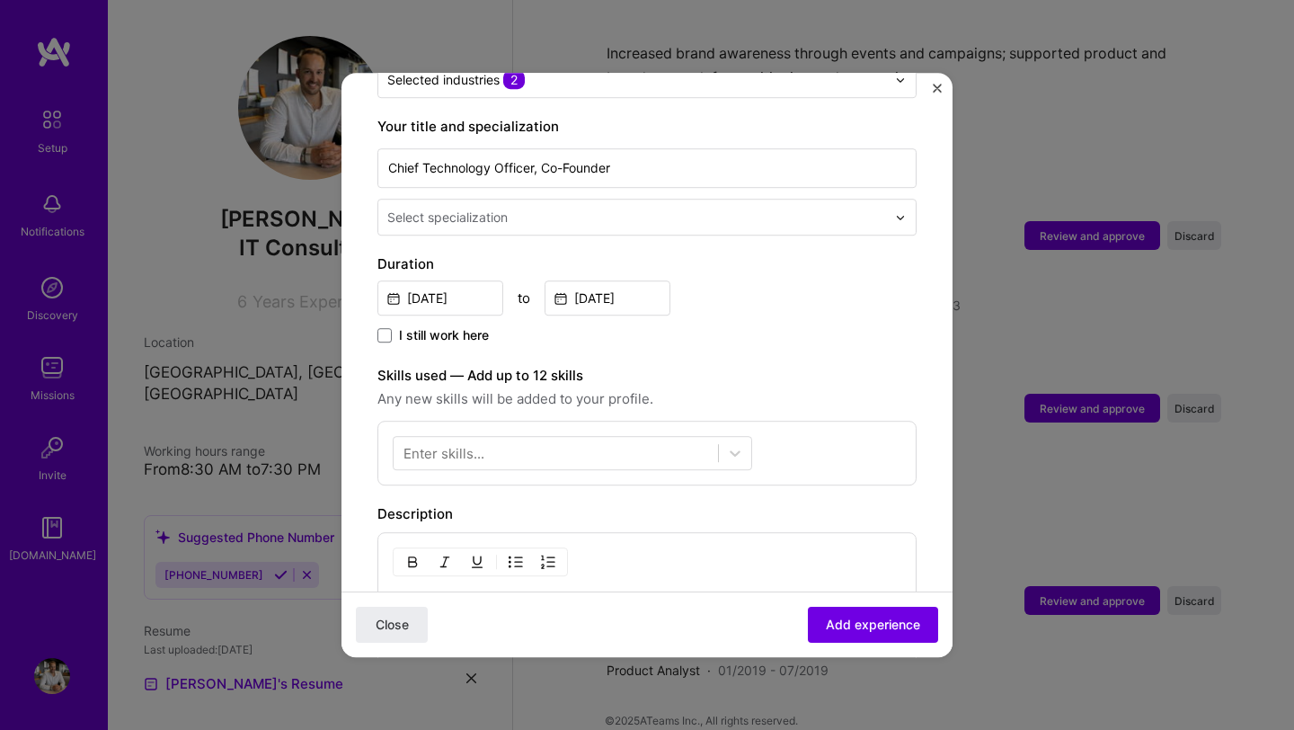
scroll to position [349, 0]
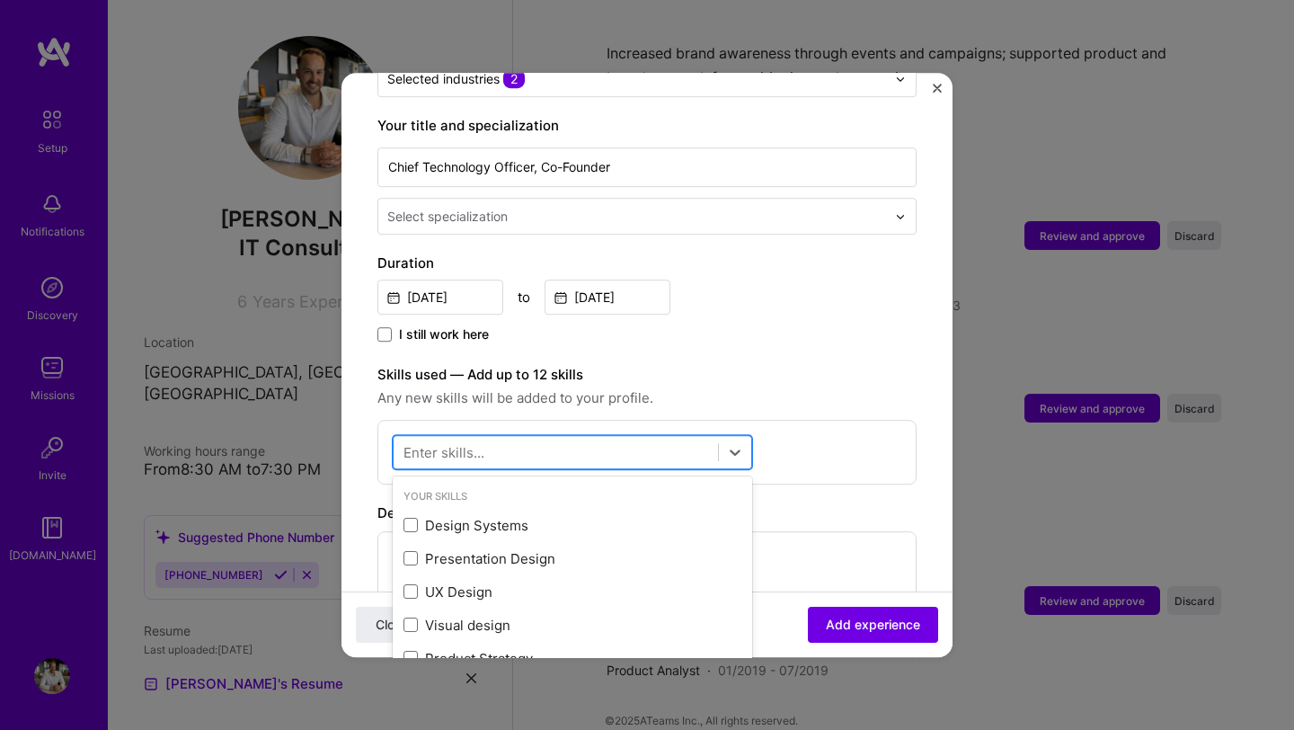
click at [683, 440] on div at bounding box center [556, 453] width 324 height 30
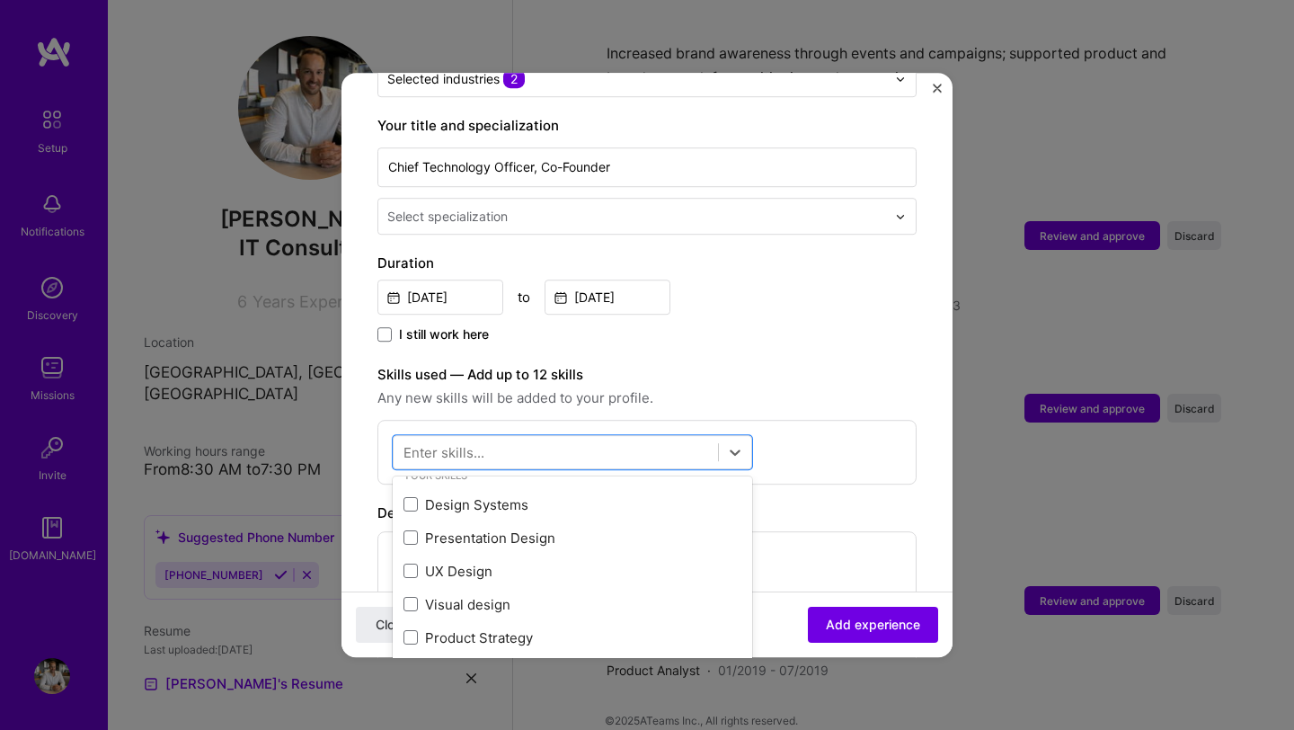
scroll to position [0, 0]
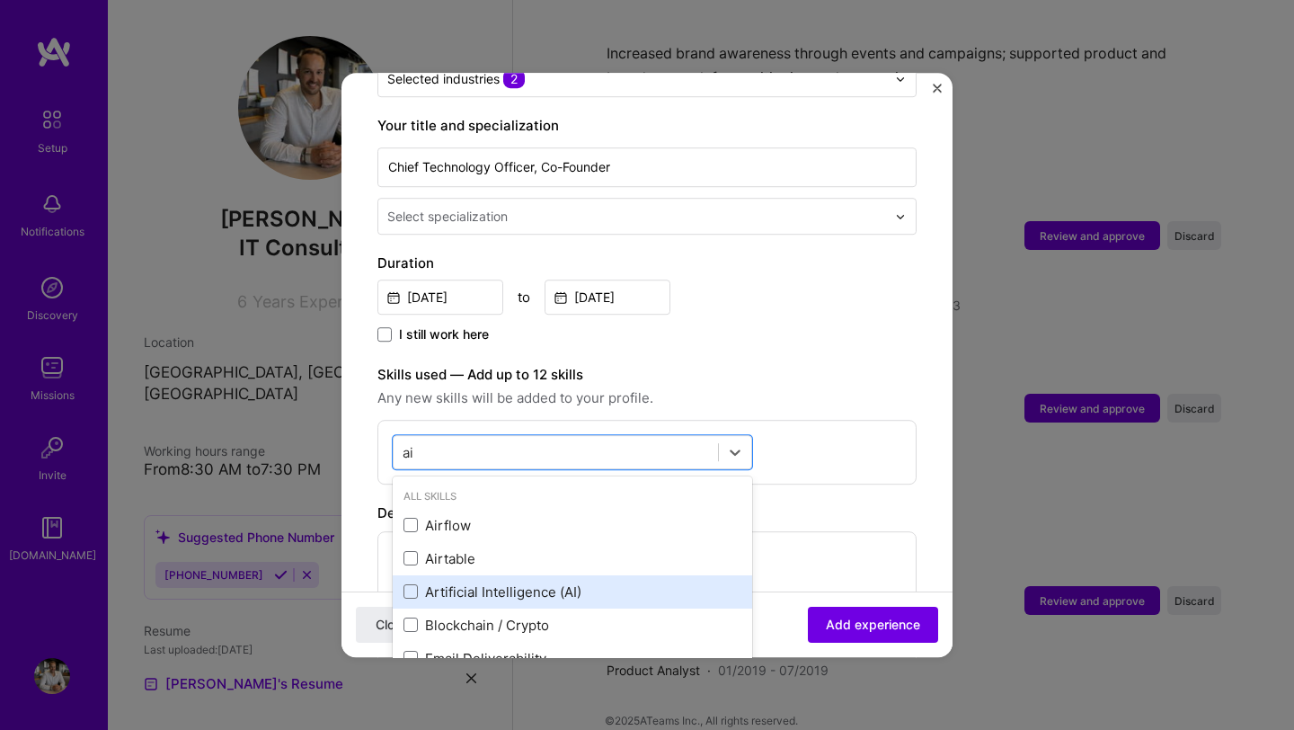
click at [593, 582] on div "Artificial Intelligence (AI)" at bounding box center [572, 591] width 338 height 19
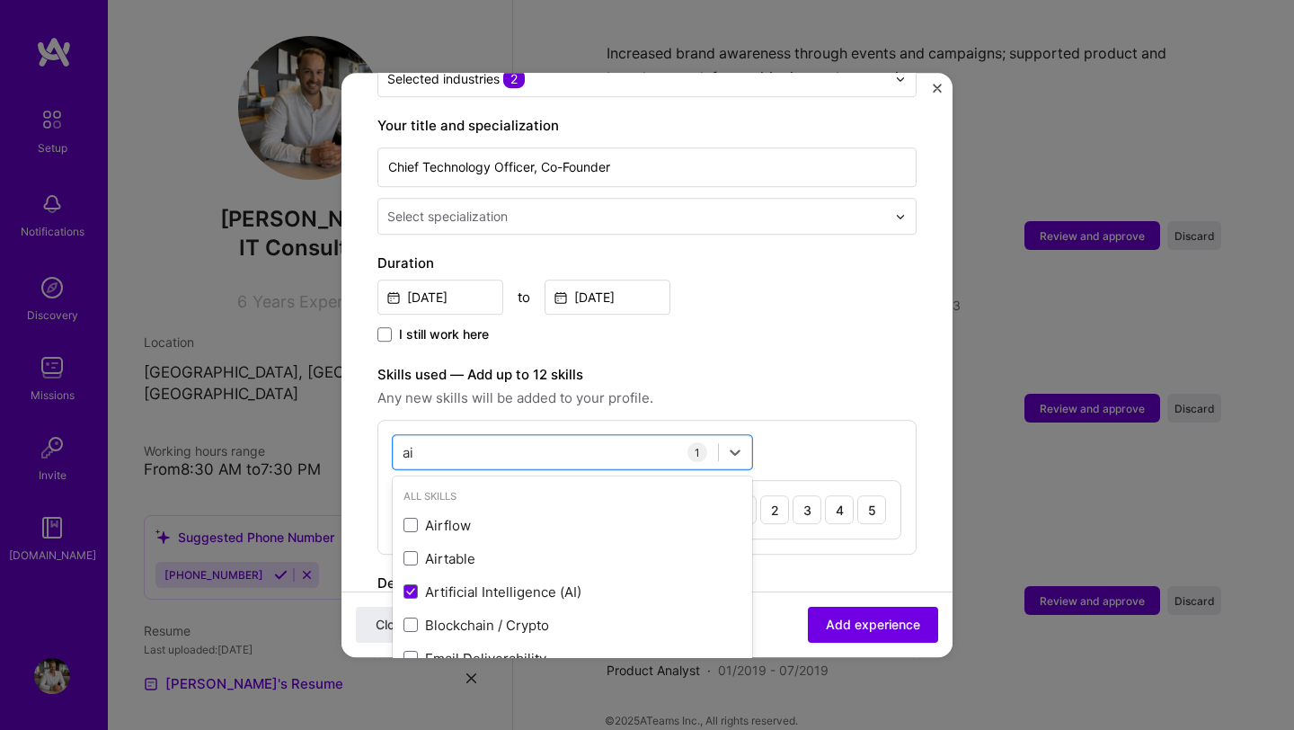
type input "a"
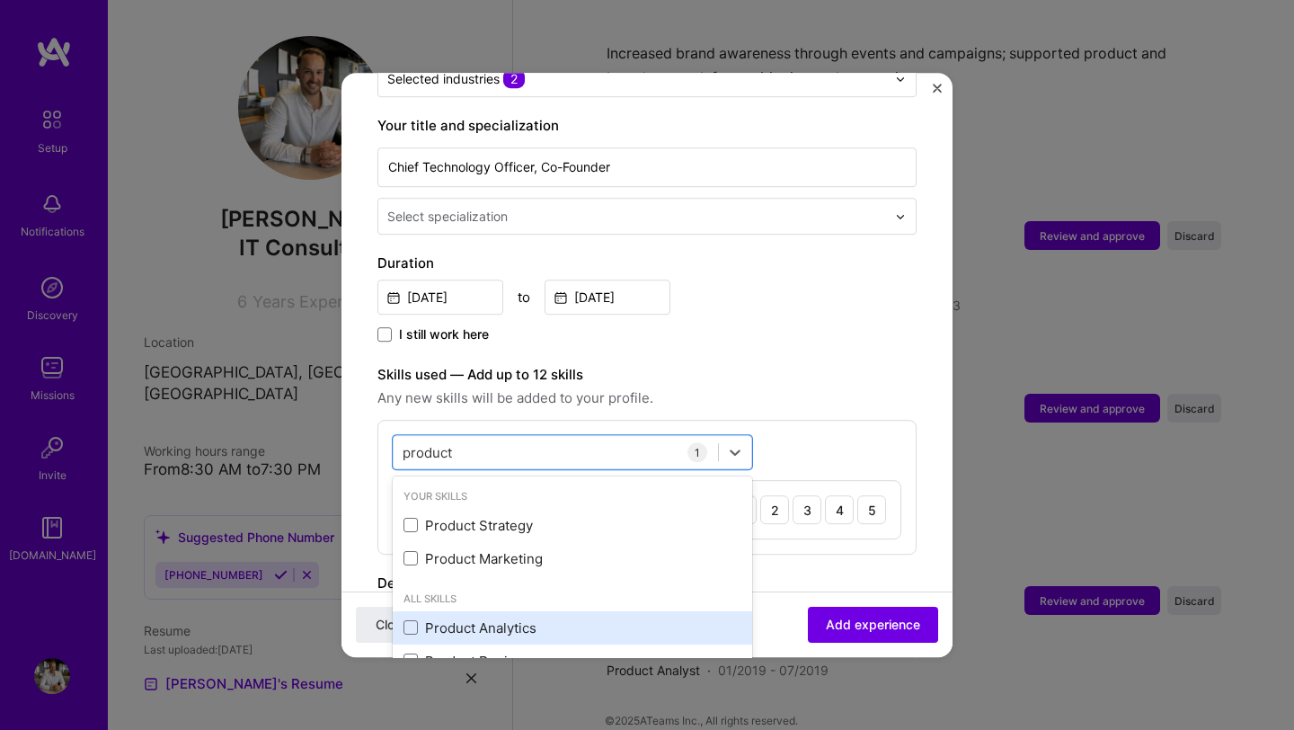
click at [516, 618] on div "Product Analytics" at bounding box center [572, 627] width 359 height 33
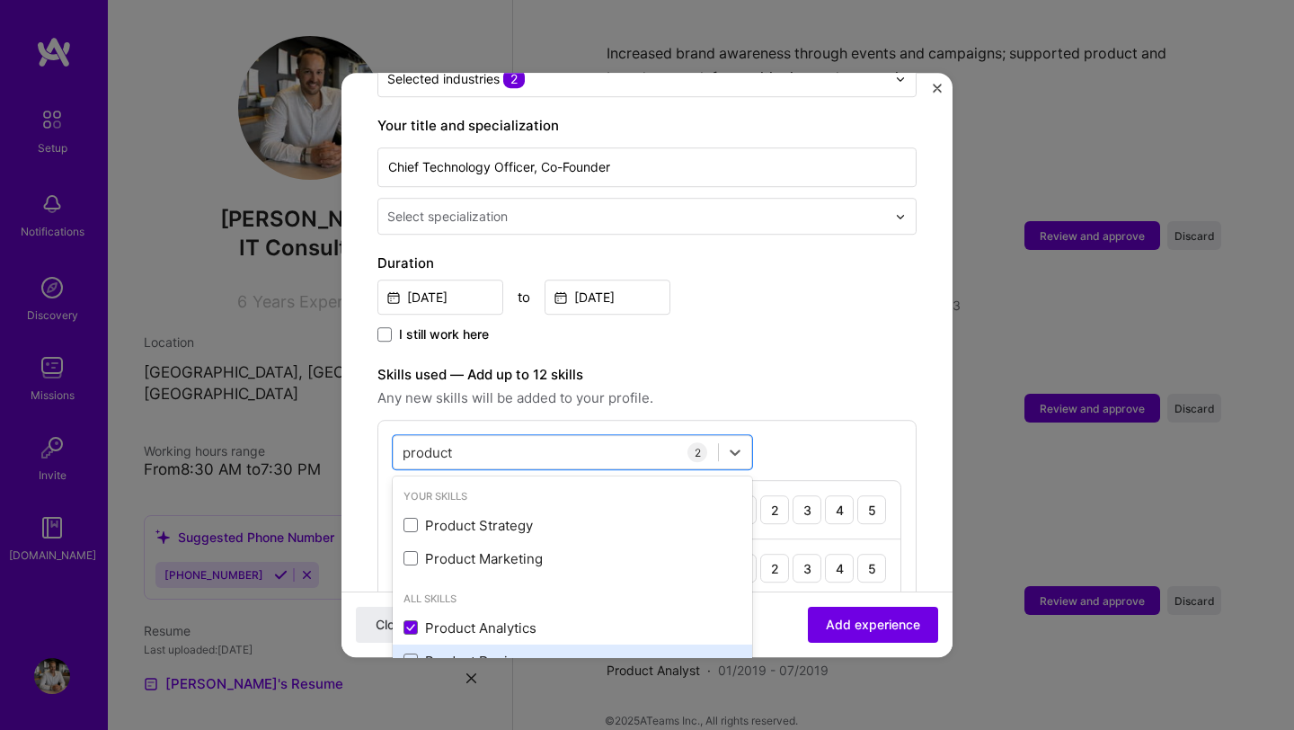
click at [511, 651] on div "Product Design" at bounding box center [572, 660] width 338 height 19
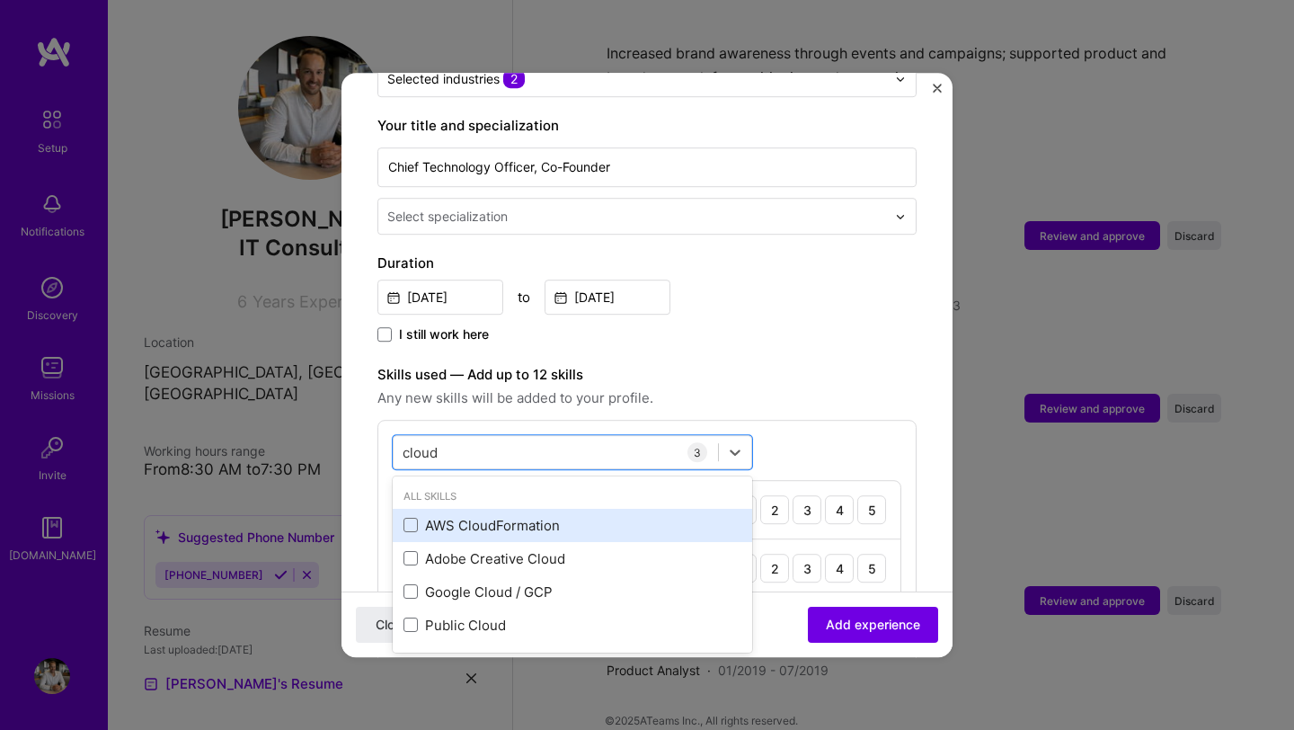
click at [486, 516] on div "AWS CloudFormation" at bounding box center [572, 525] width 338 height 19
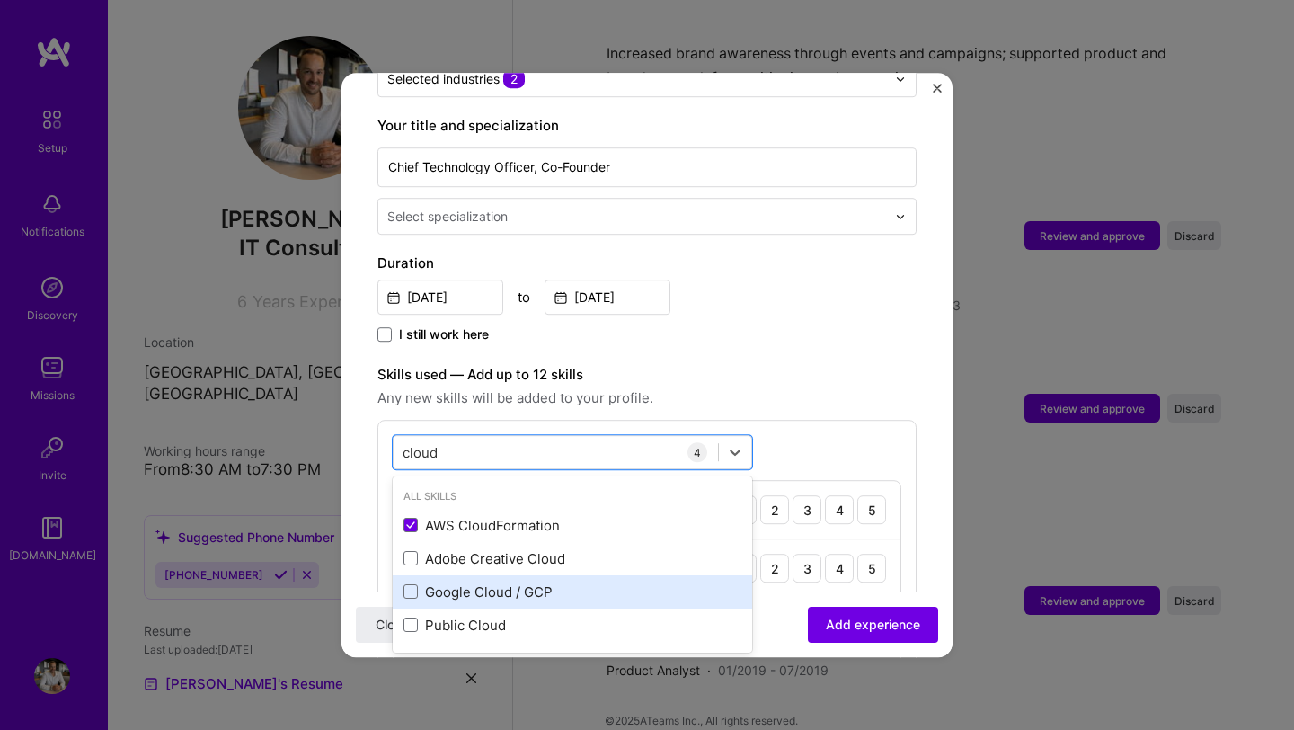
click at [473, 583] on div "Google Cloud / GCP" at bounding box center [572, 591] width 359 height 33
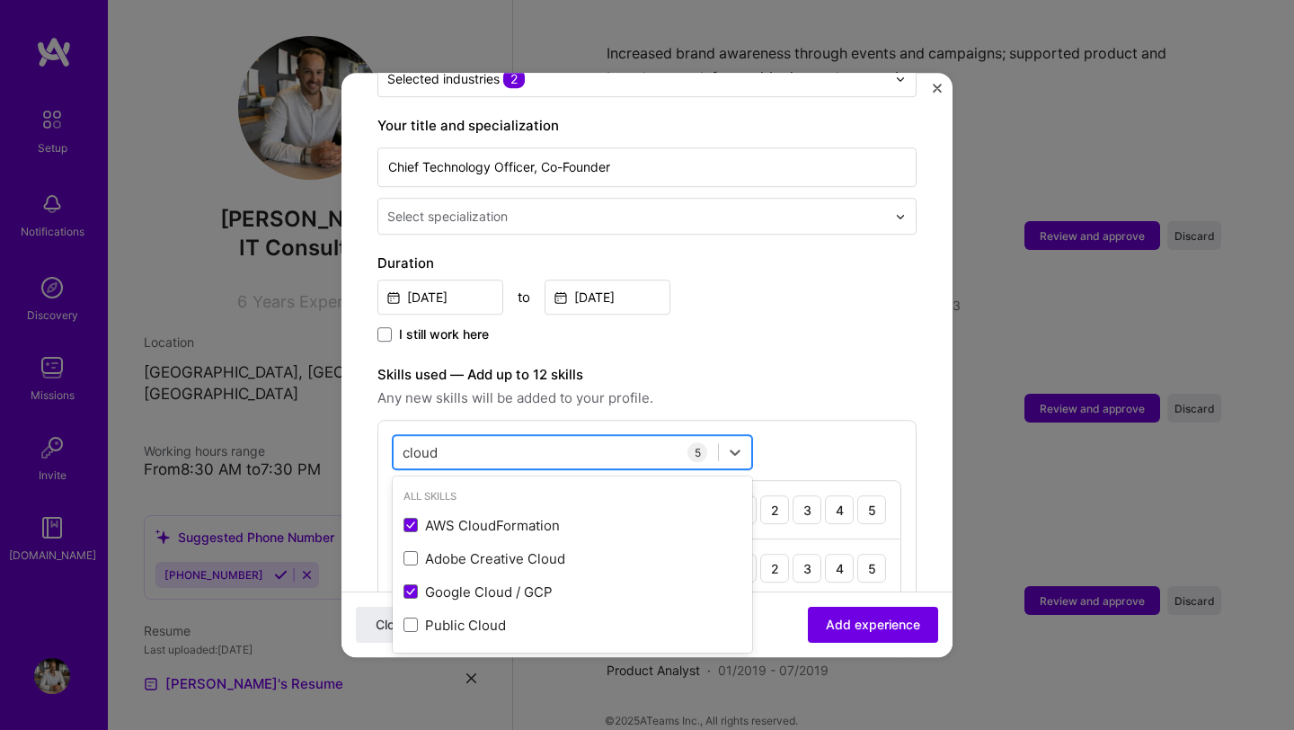
click at [571, 438] on div "cloud cloud" at bounding box center [556, 453] width 324 height 30
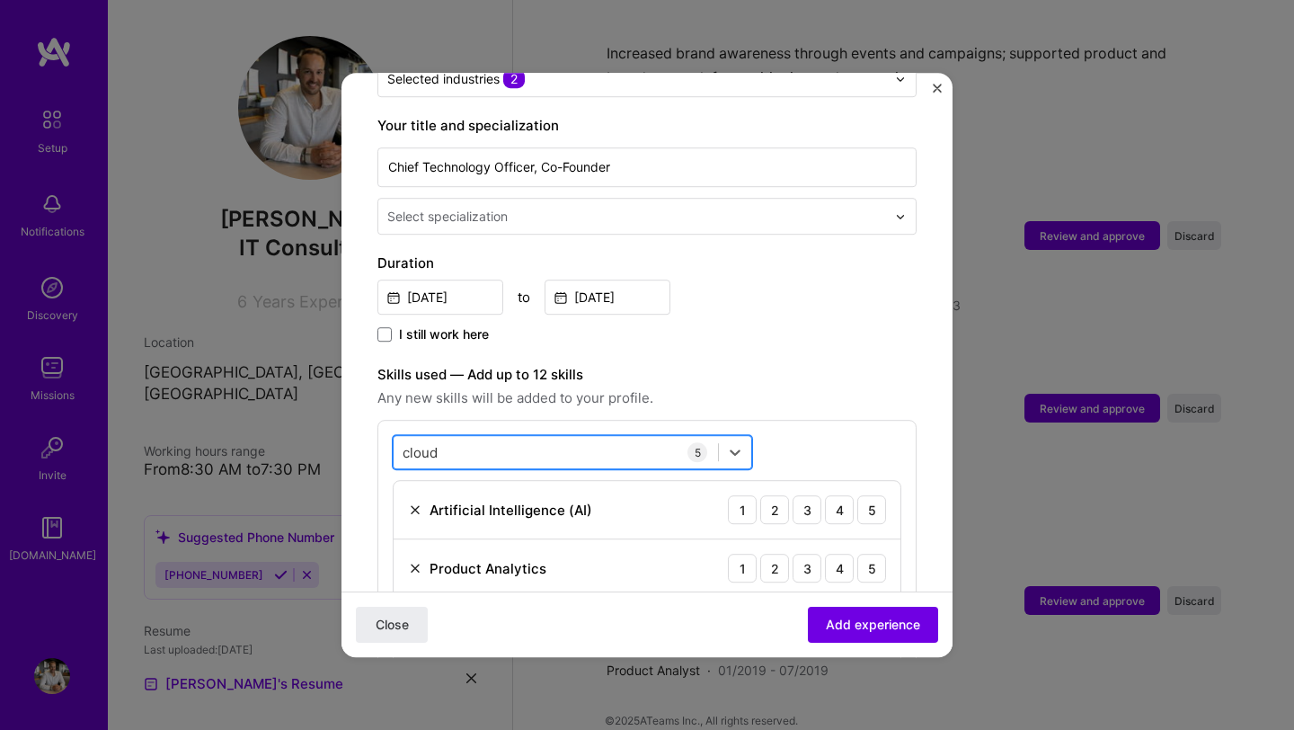
click at [571, 438] on div "cloud cloud" at bounding box center [556, 453] width 324 height 30
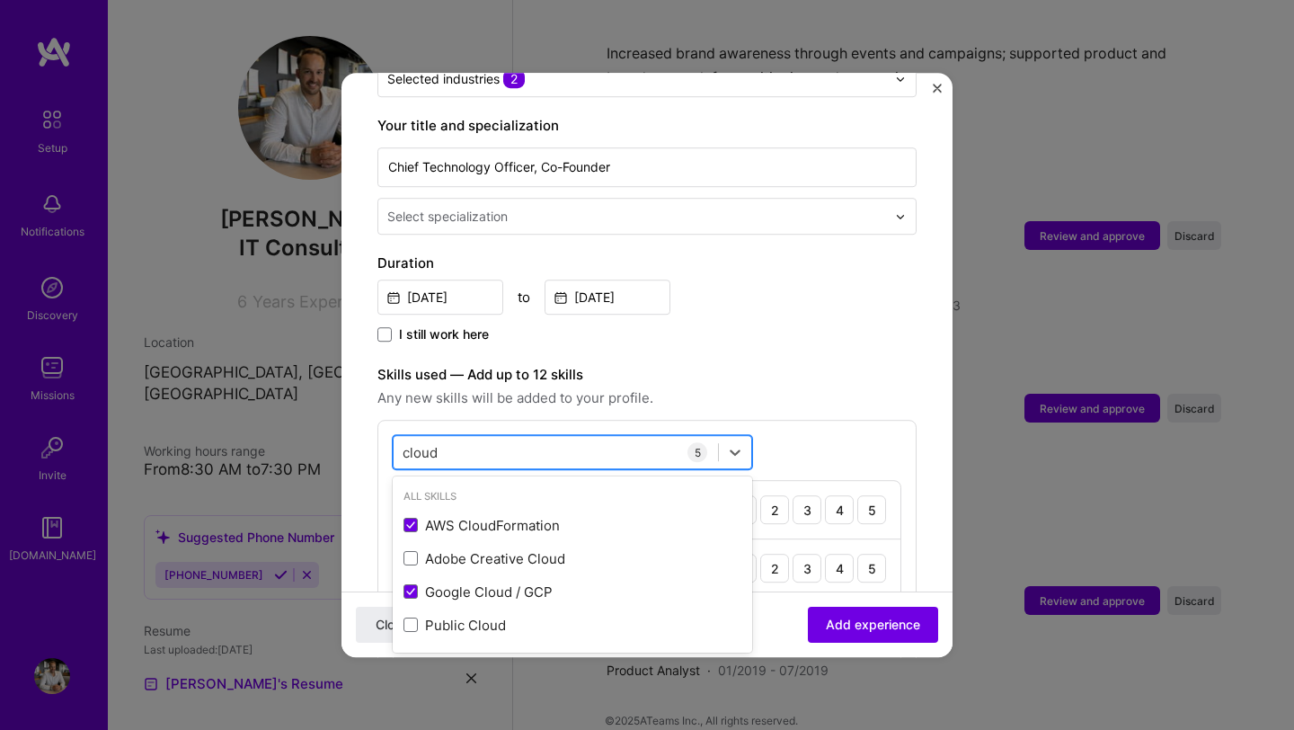
click at [571, 438] on div "cloud cloud" at bounding box center [556, 453] width 324 height 30
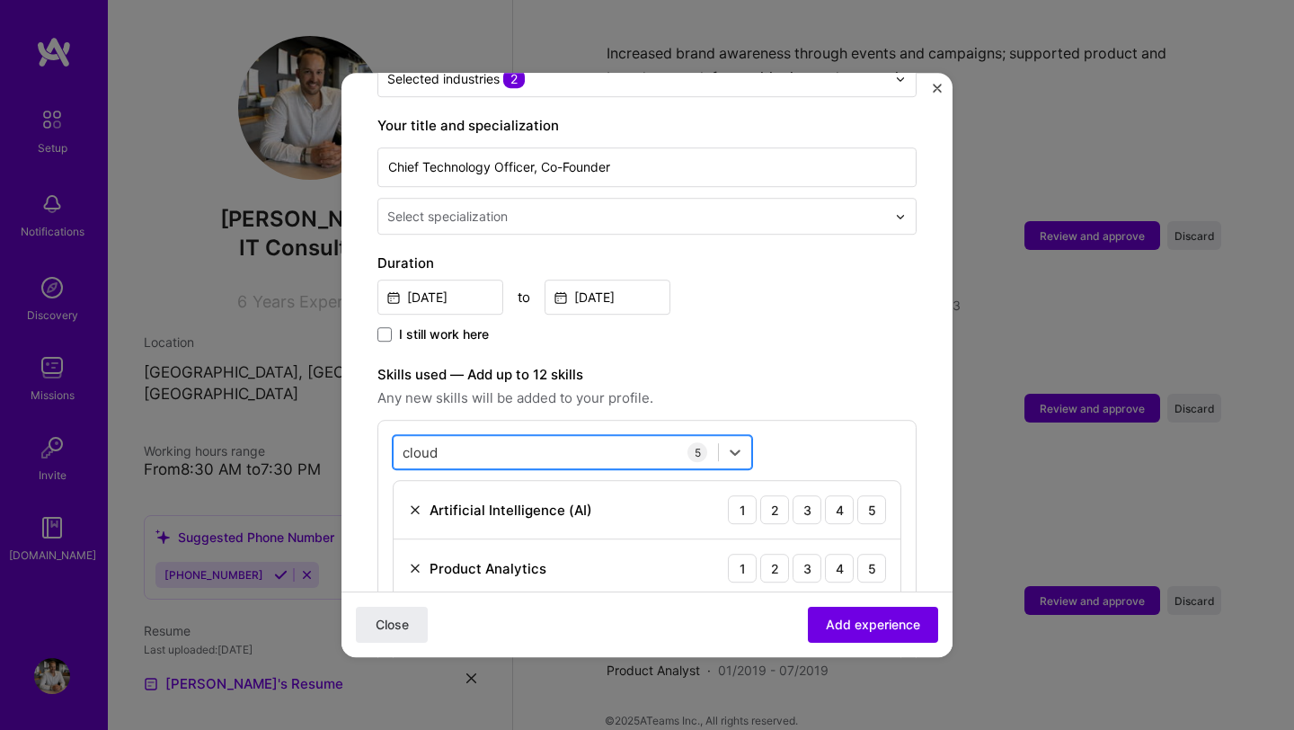
click at [571, 438] on div "cloud cloud" at bounding box center [556, 453] width 324 height 30
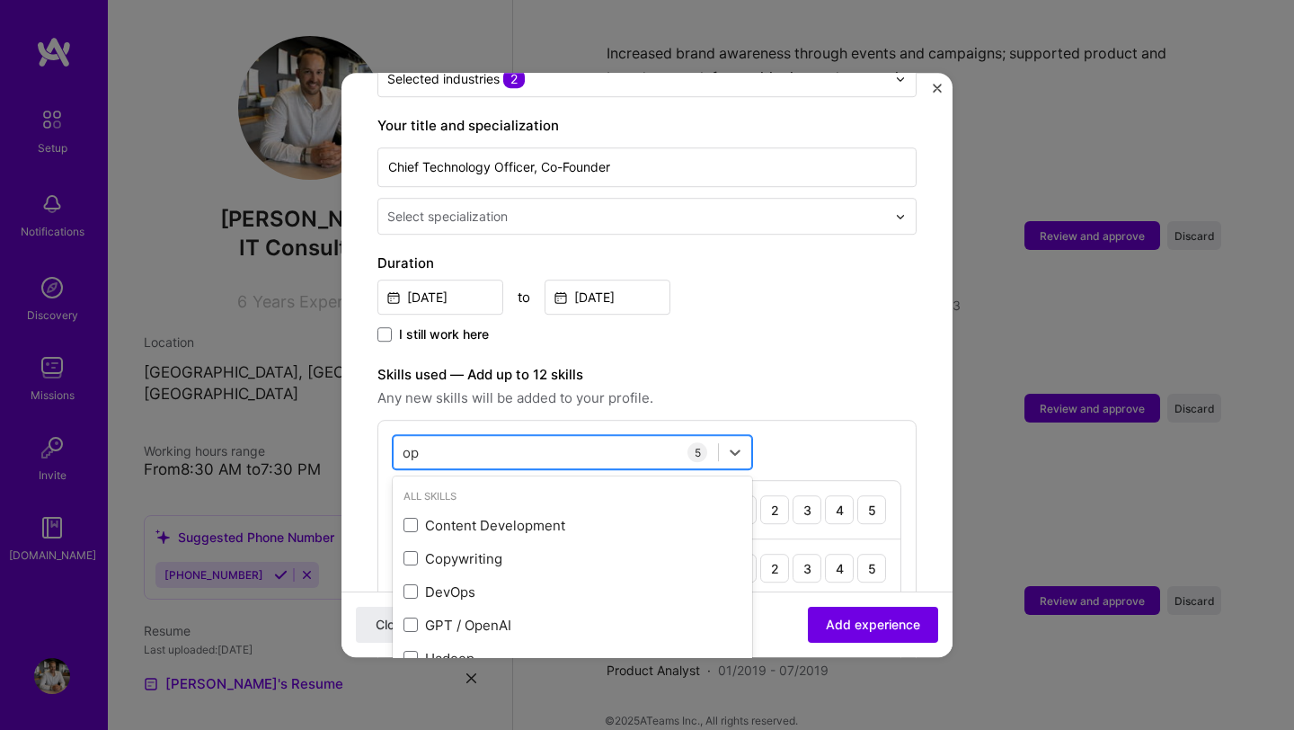
type input "o"
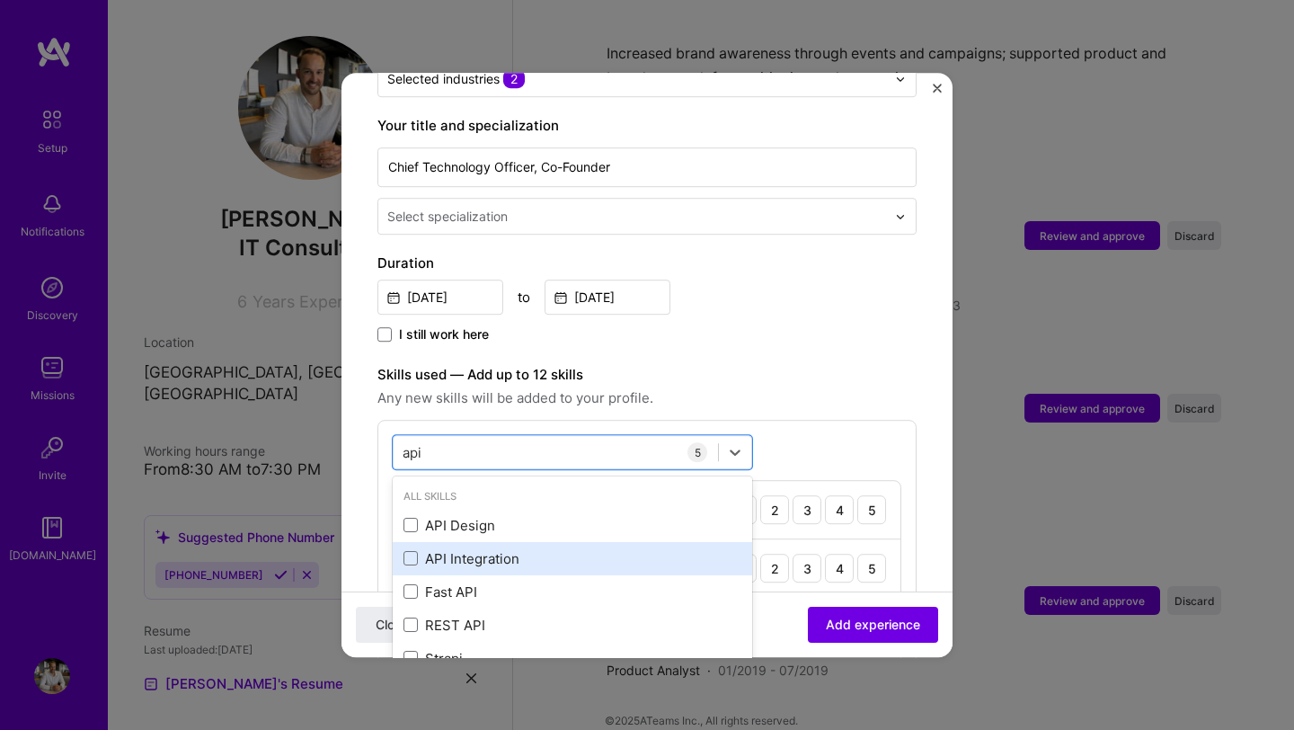
click at [474, 549] on div "API Integration" at bounding box center [572, 558] width 338 height 19
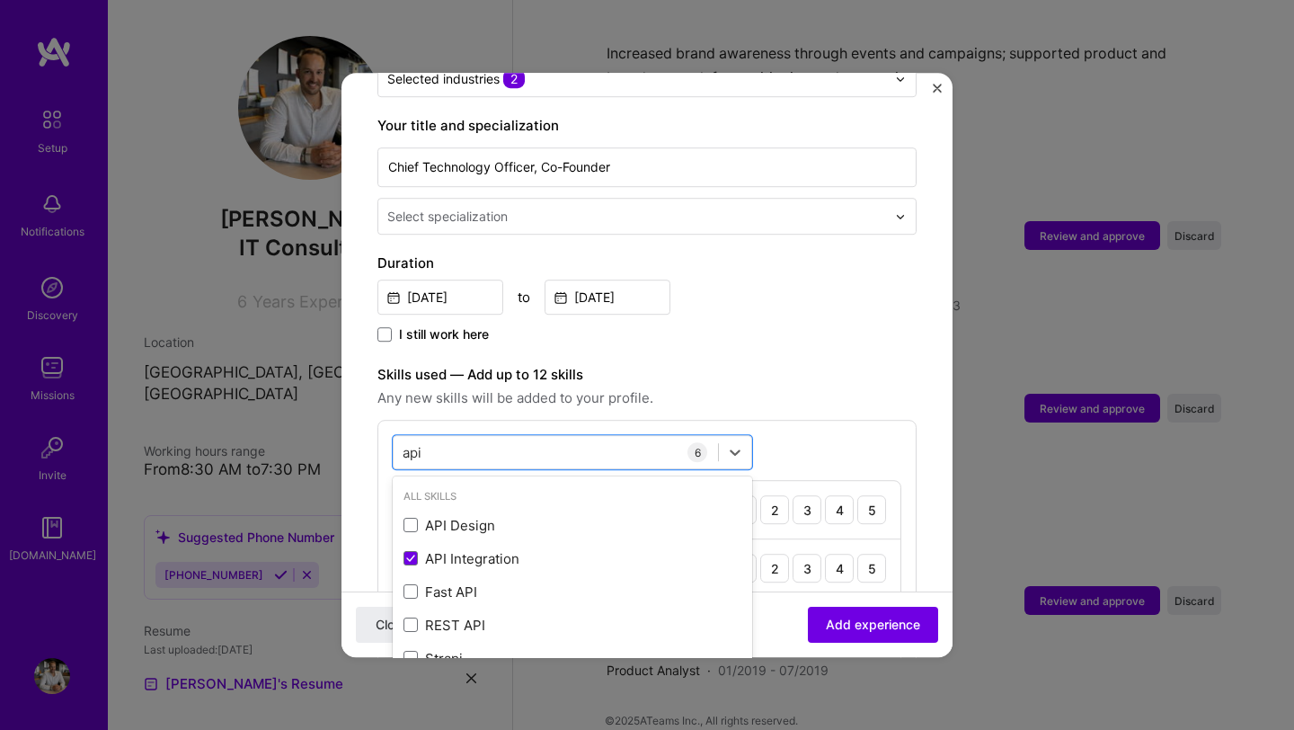
type input "api"
click at [775, 365] on label "Skills used — Add up to 12 skills" at bounding box center [646, 375] width 539 height 22
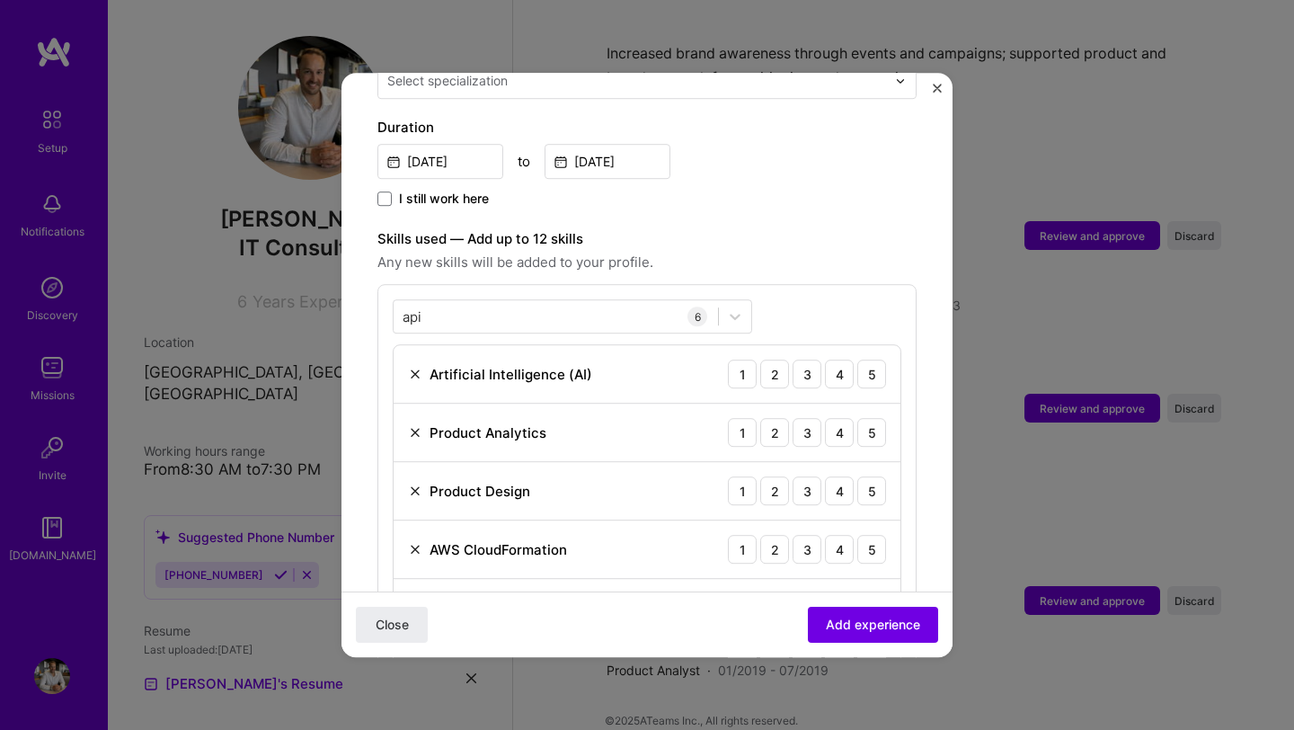
scroll to position [490, 0]
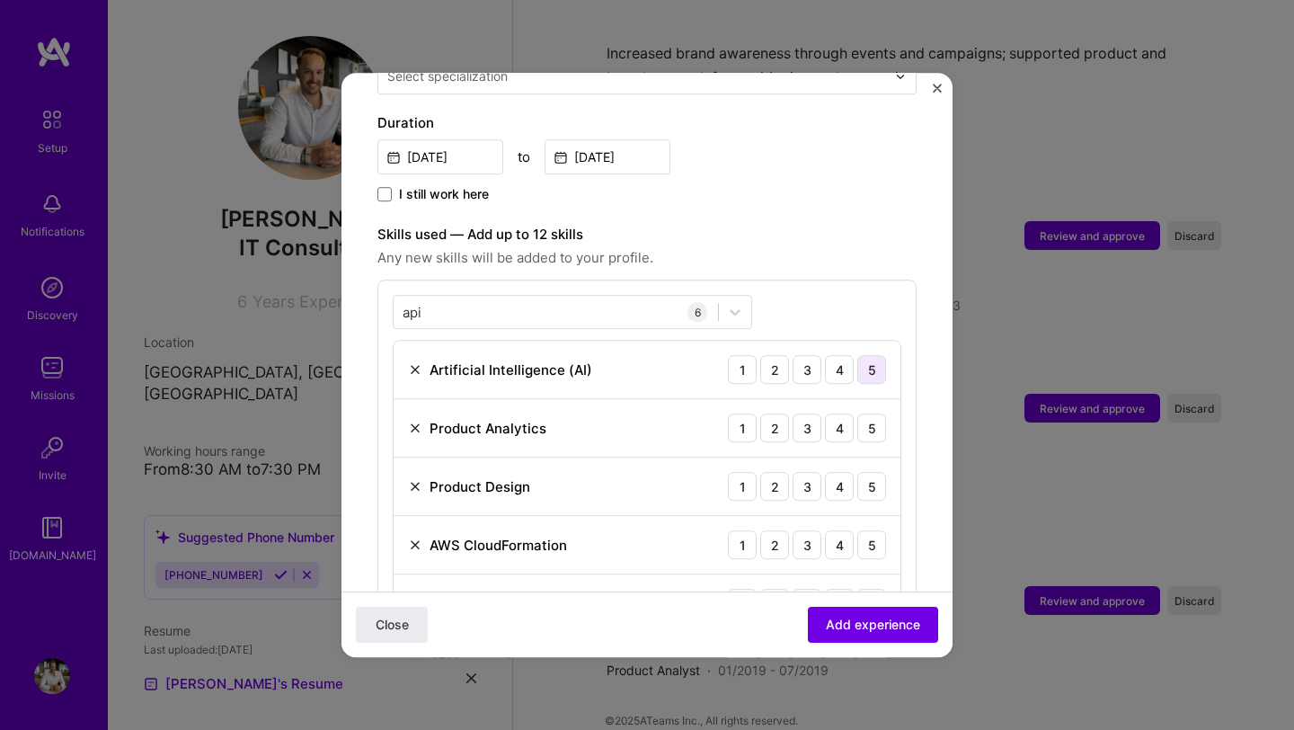
click at [877, 355] on div "5" at bounding box center [871, 369] width 29 height 29
click at [877, 413] on div "5" at bounding box center [871, 427] width 29 height 29
click at [874, 472] on div "5" at bounding box center [871, 486] width 29 height 29
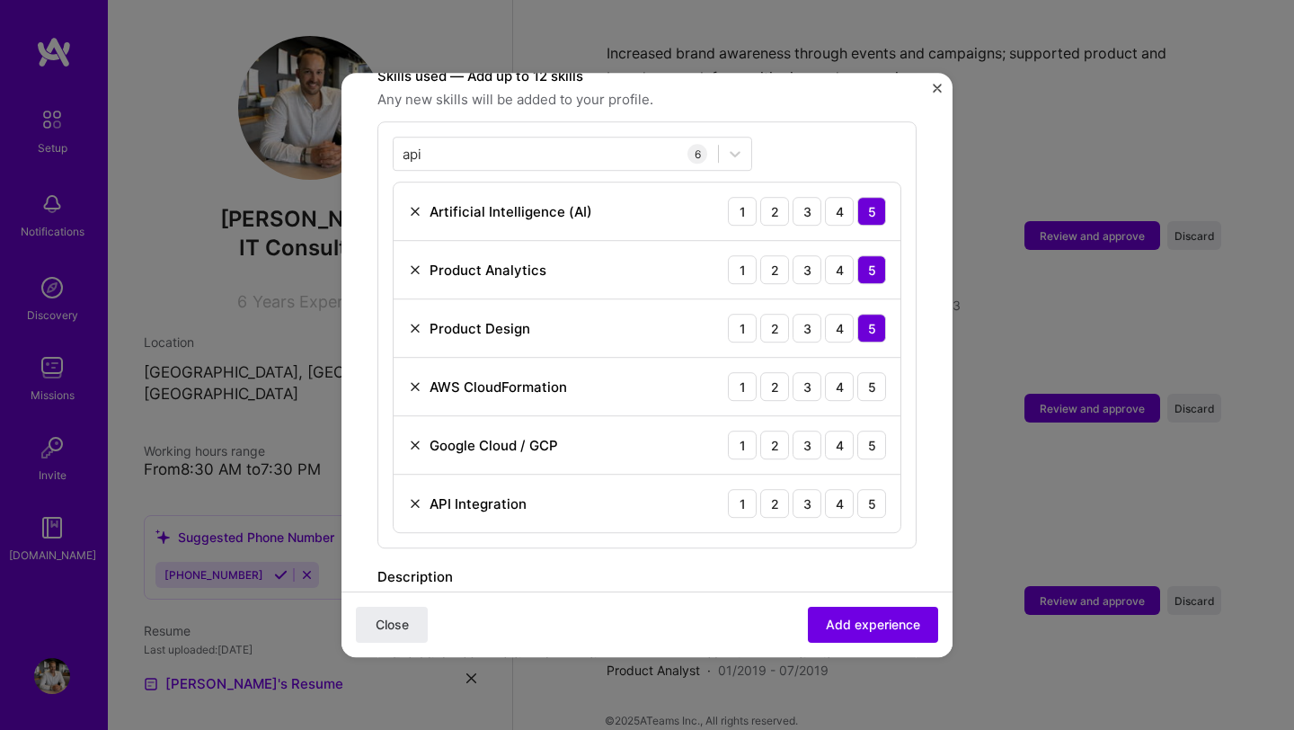
scroll to position [658, 0]
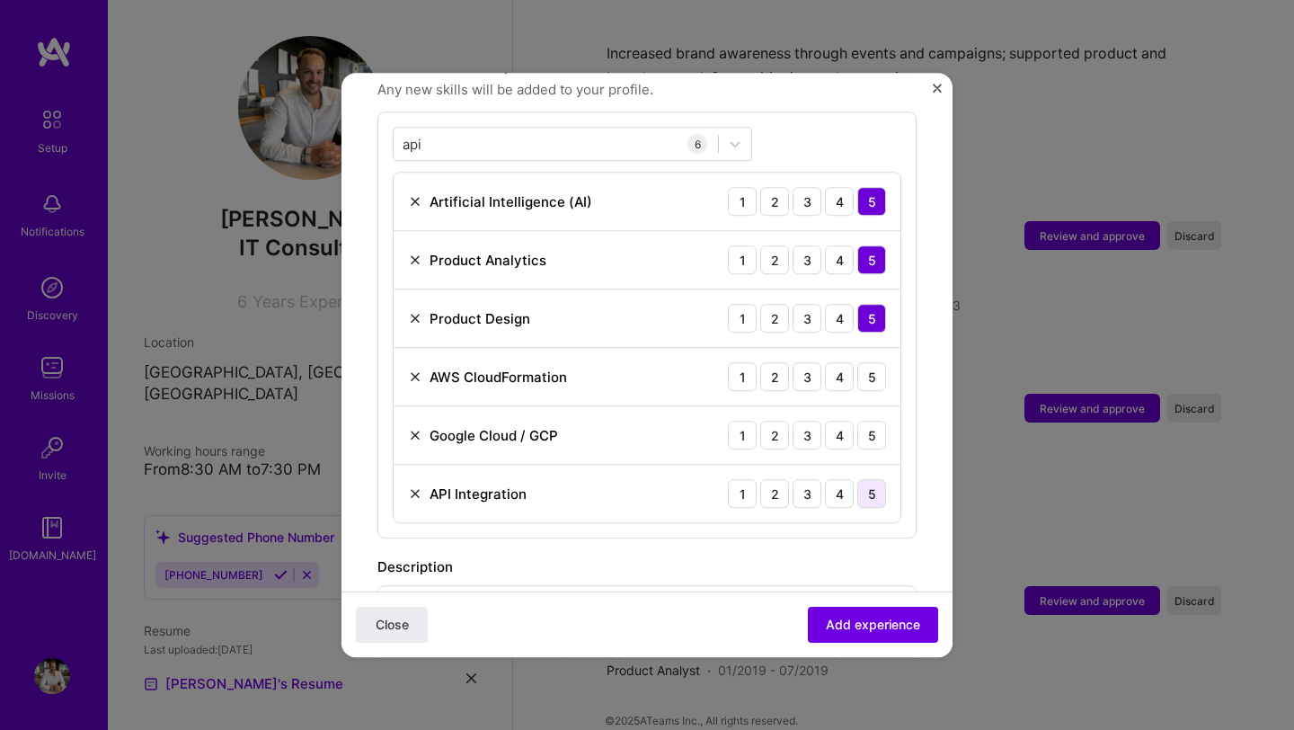
click at [872, 479] on div "5" at bounding box center [871, 493] width 29 height 29
click at [866, 421] on div "5" at bounding box center [871, 434] width 29 height 29
click at [866, 362] on div "5" at bounding box center [871, 376] width 29 height 29
click at [862, 622] on span "Add experience" at bounding box center [873, 624] width 94 height 18
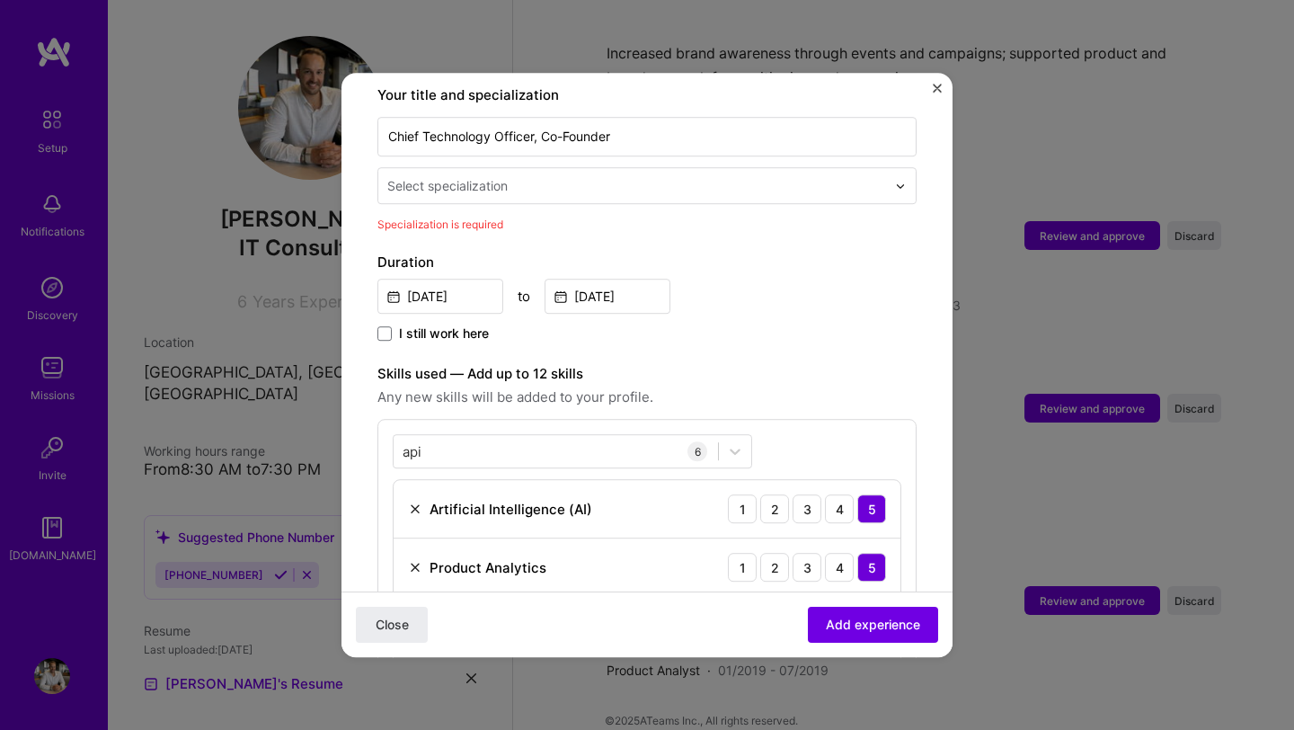
scroll to position [373, 0]
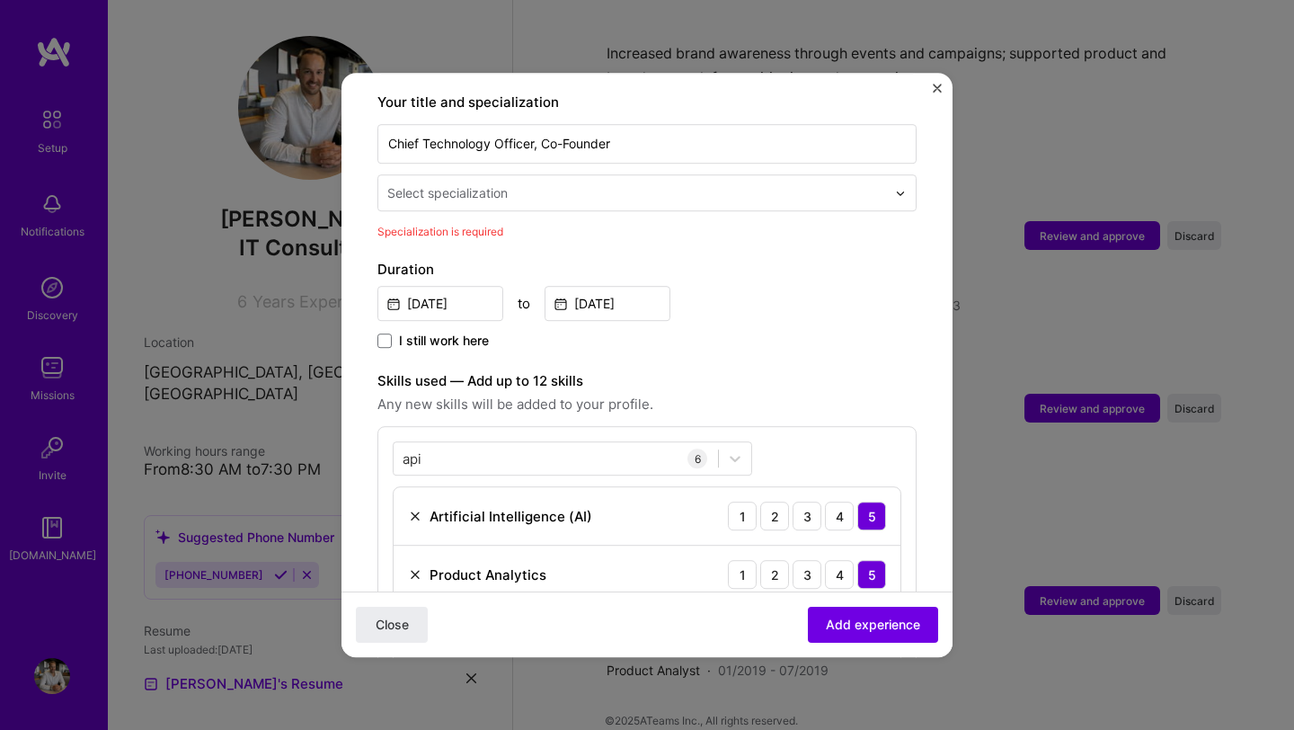
click at [543, 183] on input "text" at bounding box center [638, 192] width 502 height 19
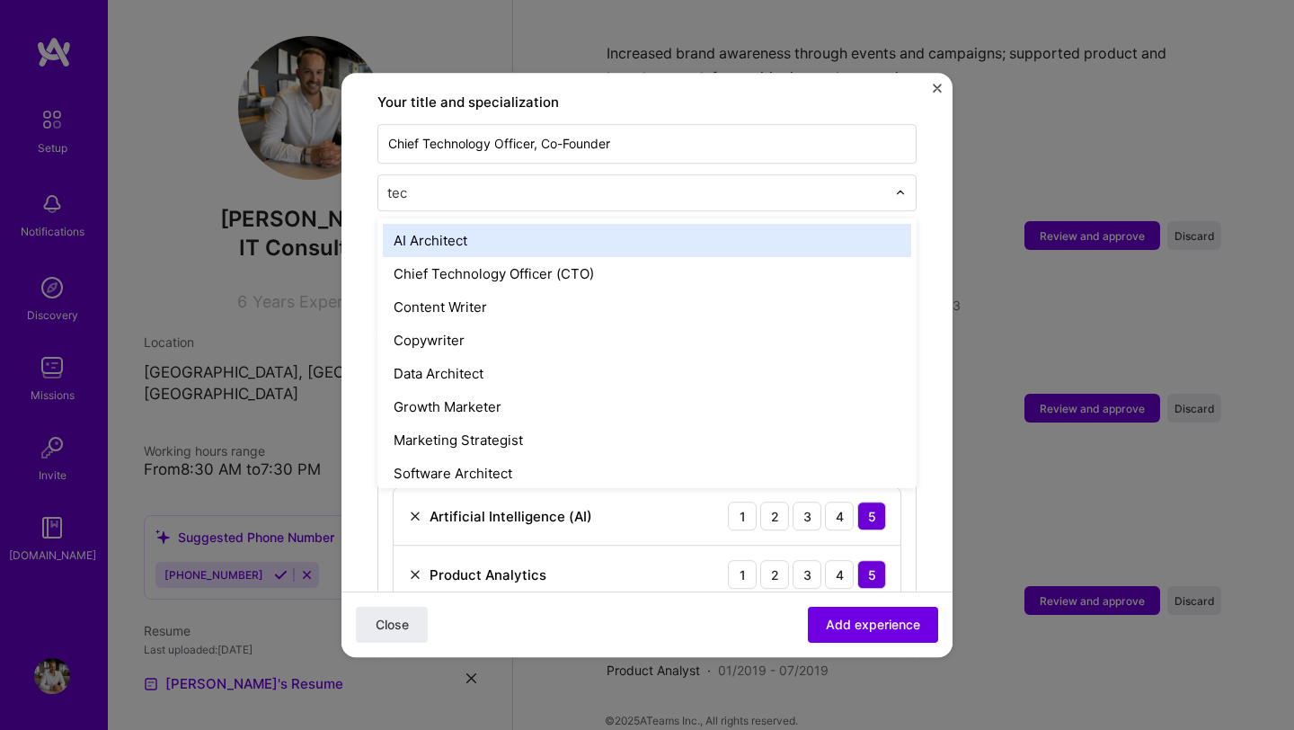
type input "tech"
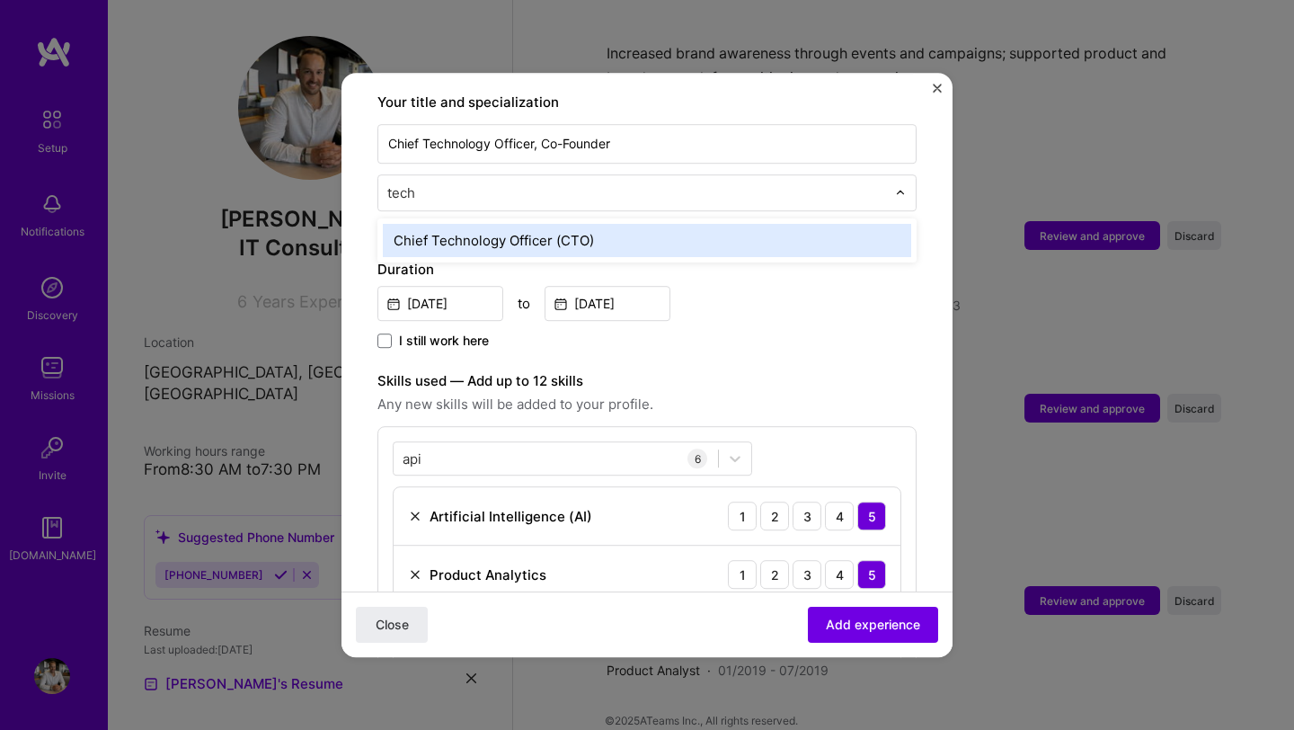
click at [540, 225] on div "Chief Technology Officer (CTO)" at bounding box center [647, 240] width 528 height 33
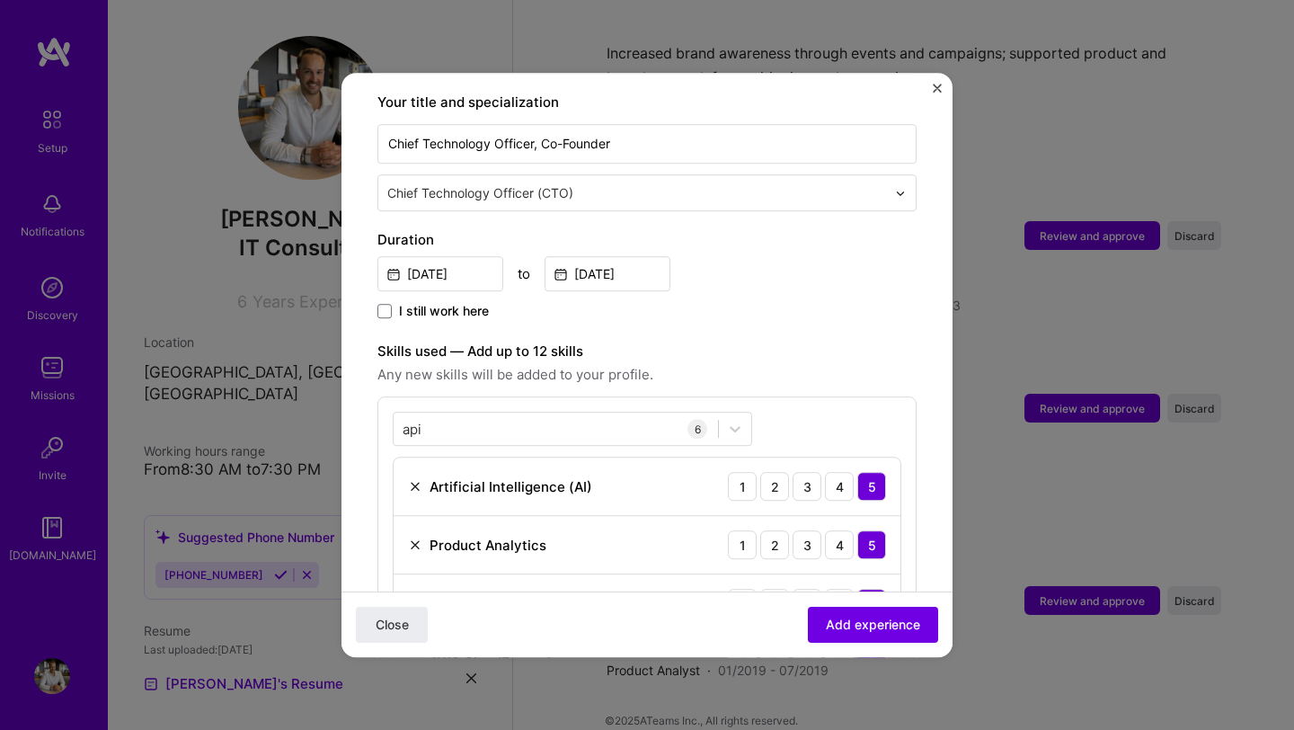
click at [782, 252] on div "[DATE] to [DATE]" at bounding box center [646, 271] width 539 height 39
click at [835, 624] on span "Add experience" at bounding box center [873, 624] width 94 height 18
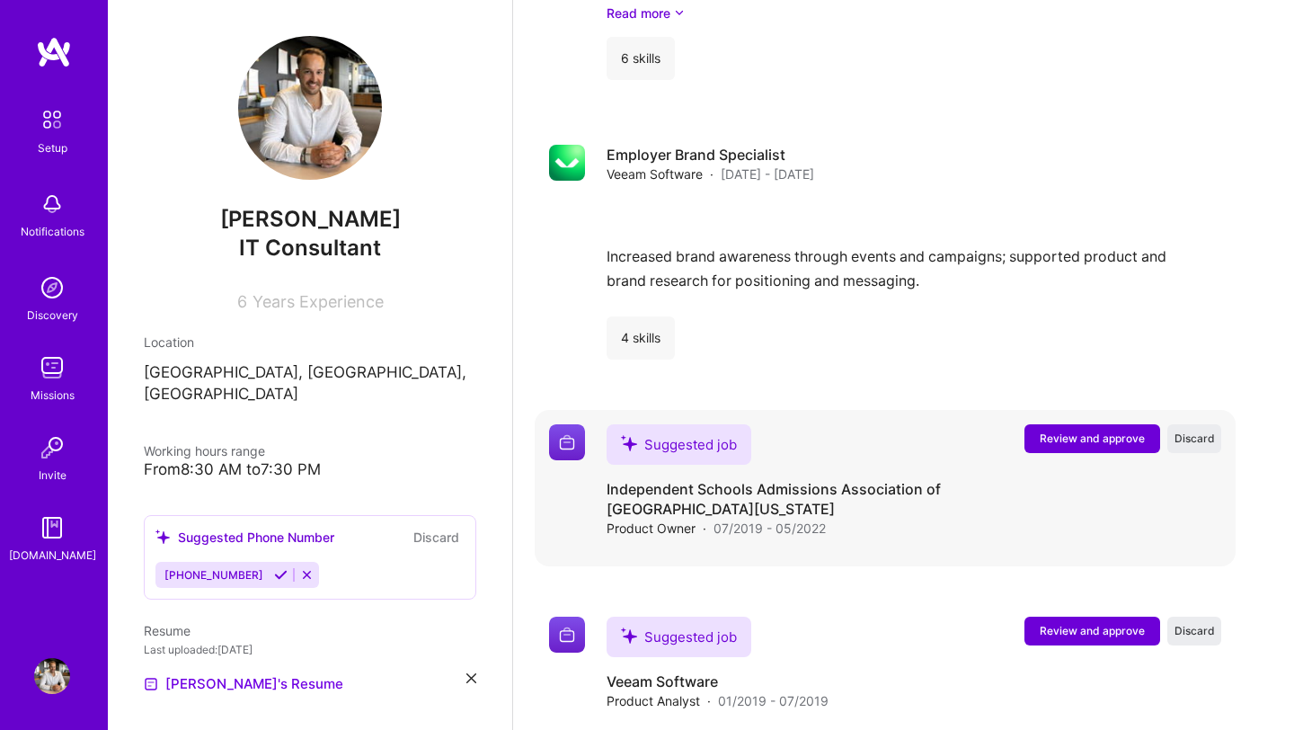
scroll to position [2801, 0]
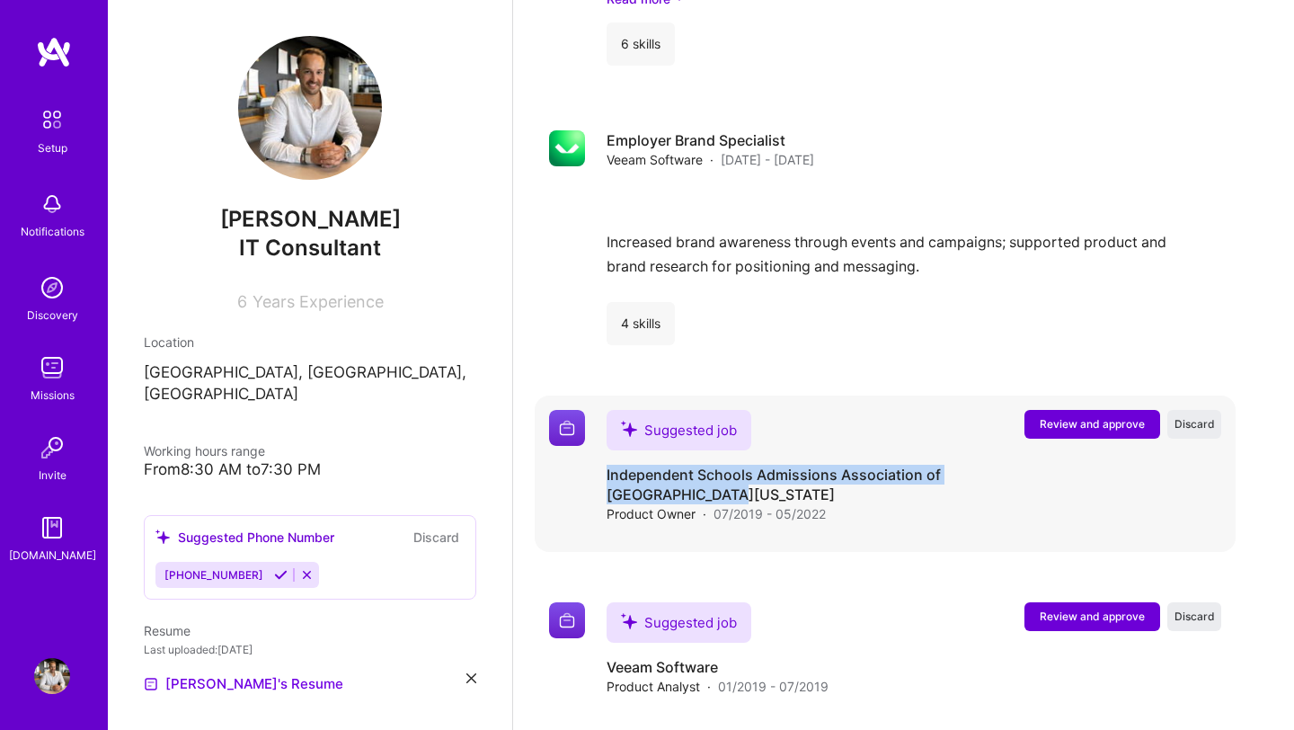
drag, startPoint x: 606, startPoint y: 452, endPoint x: 695, endPoint y: 477, distance: 92.4
click at [695, 477] on h4 "Independent Schools Admissions Association of [GEOGRAPHIC_DATA][US_STATE]" at bounding box center [810, 484] width 409 height 40
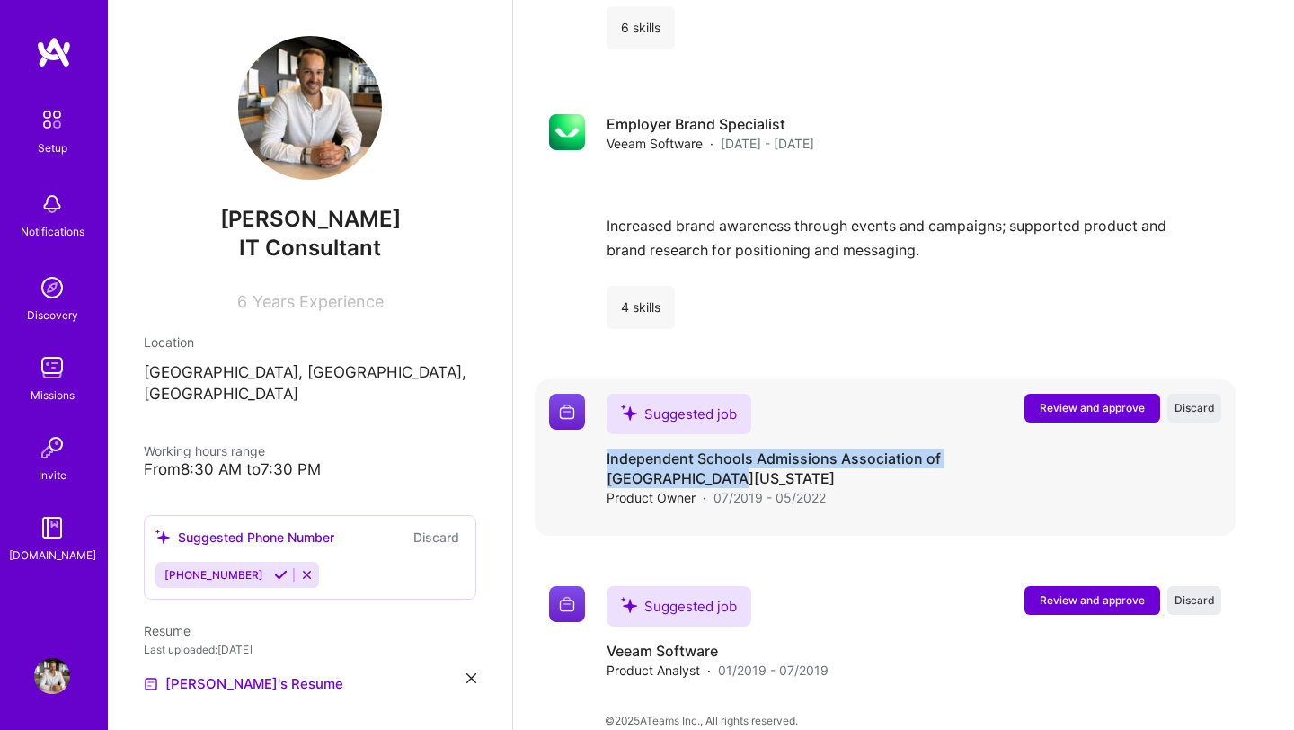
click at [1098, 400] on span "Review and approve" at bounding box center [1091, 407] width 105 height 15
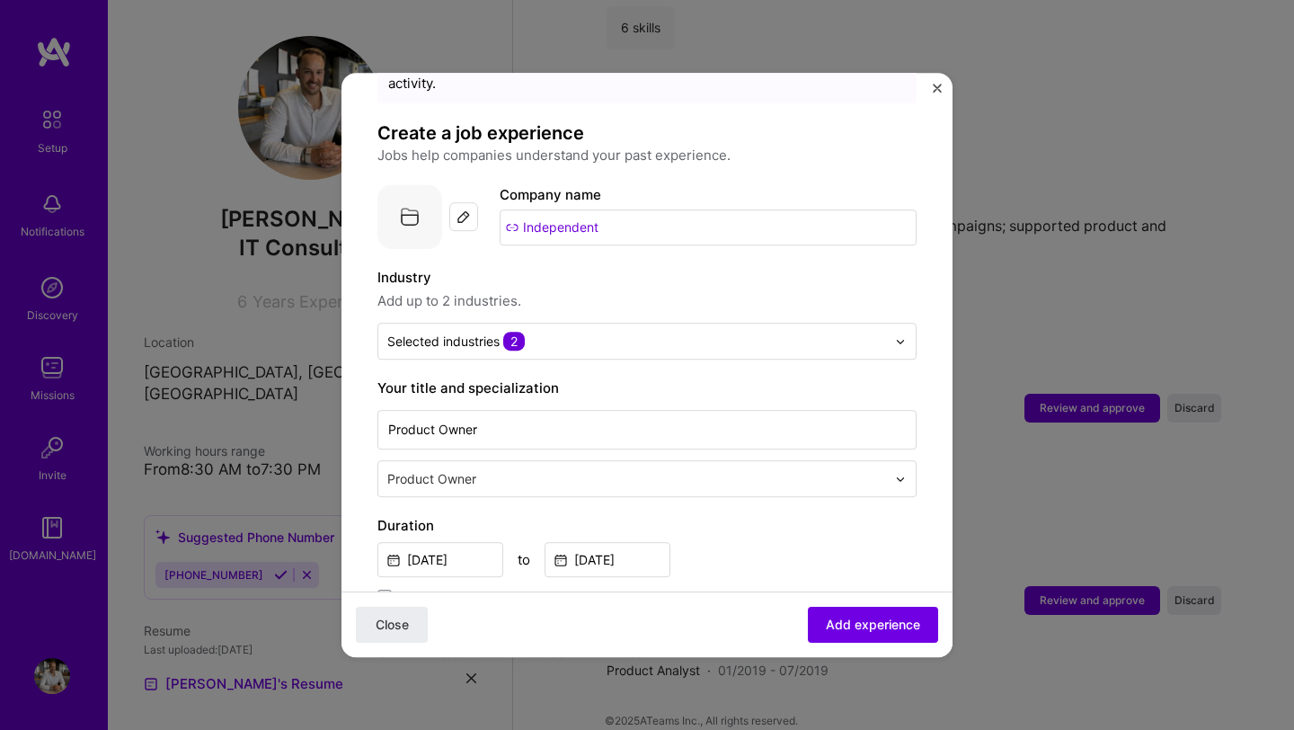
scroll to position [0, 0]
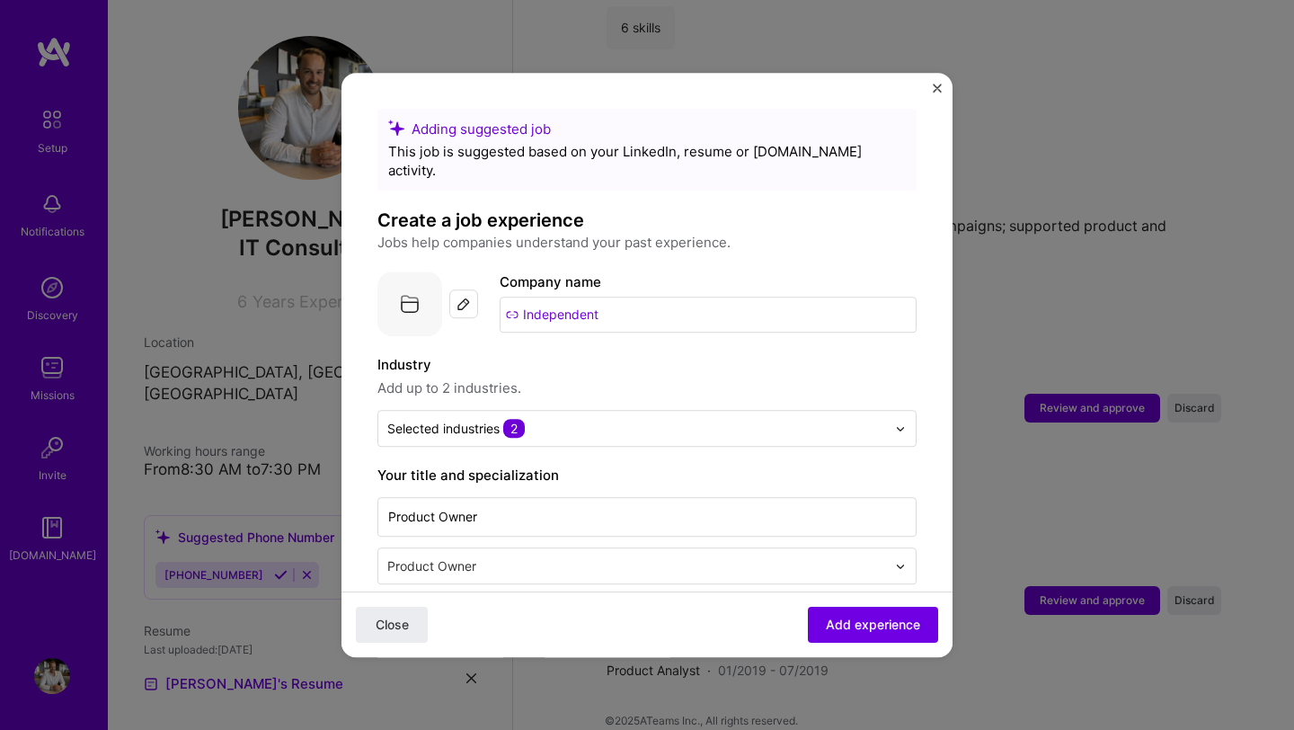
click at [617, 296] on input "Independent" at bounding box center [708, 314] width 417 height 36
click at [555, 208] on h4 "Create a job experience" at bounding box center [646, 219] width 539 height 23
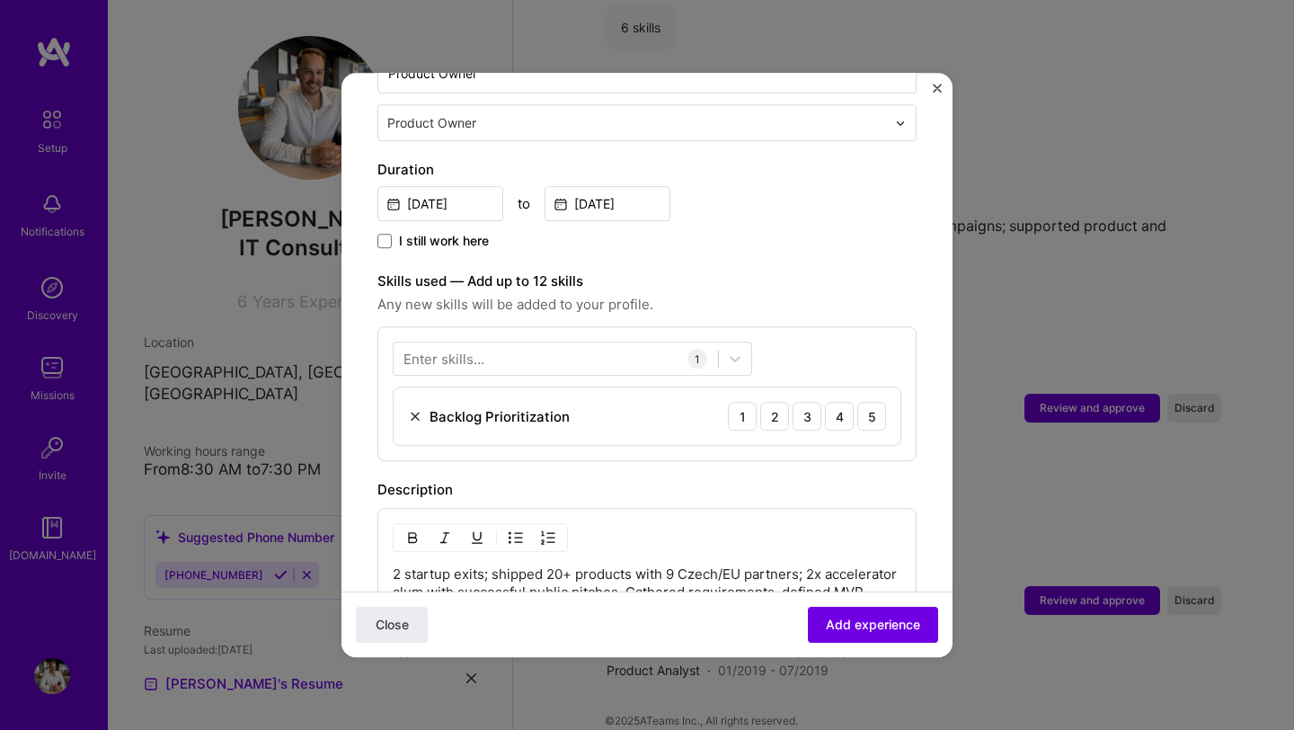
scroll to position [445, 0]
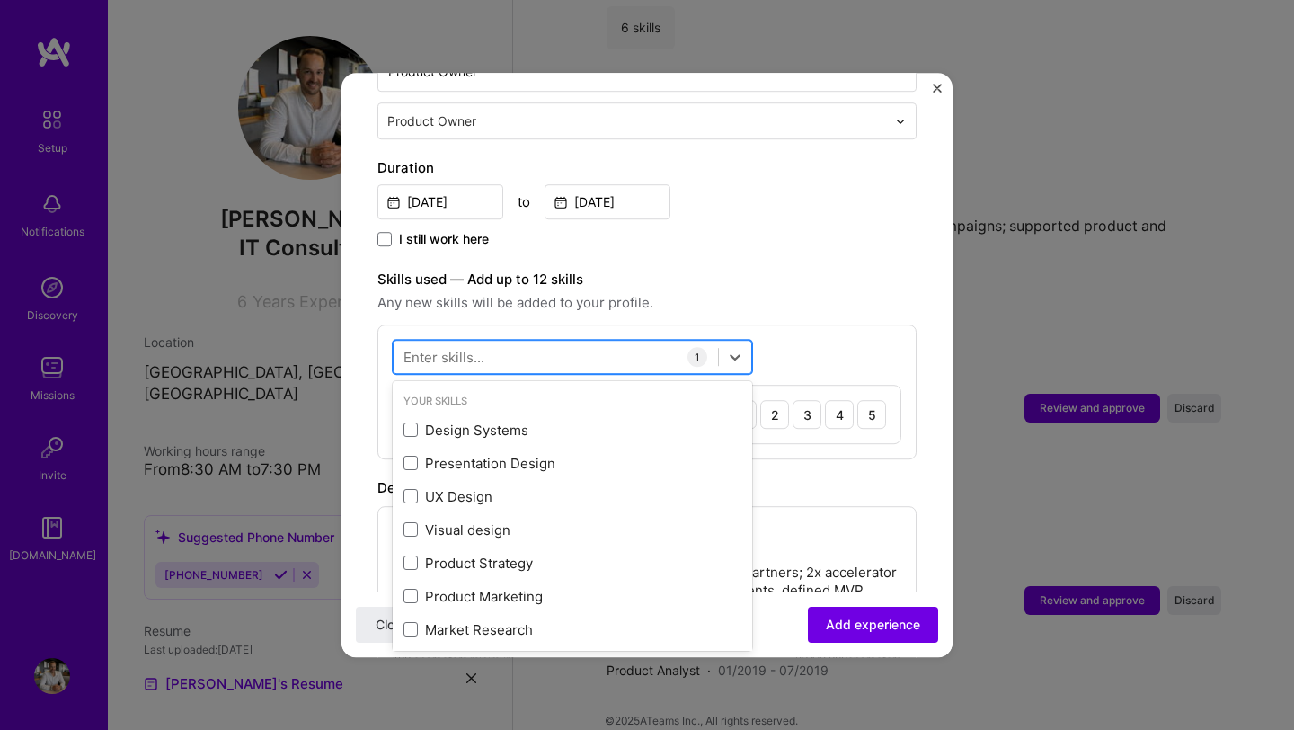
click at [517, 342] on div at bounding box center [556, 357] width 324 height 30
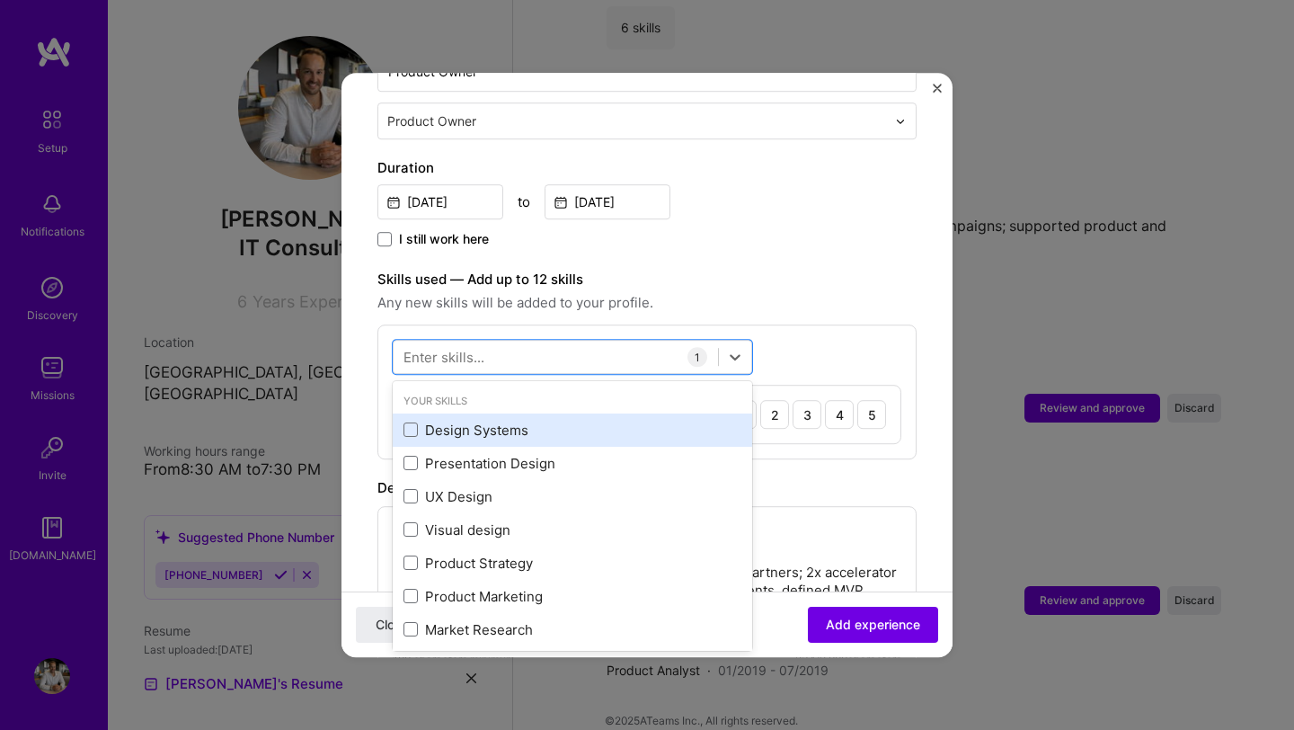
click at [482, 420] on div "Design Systems" at bounding box center [572, 429] width 338 height 19
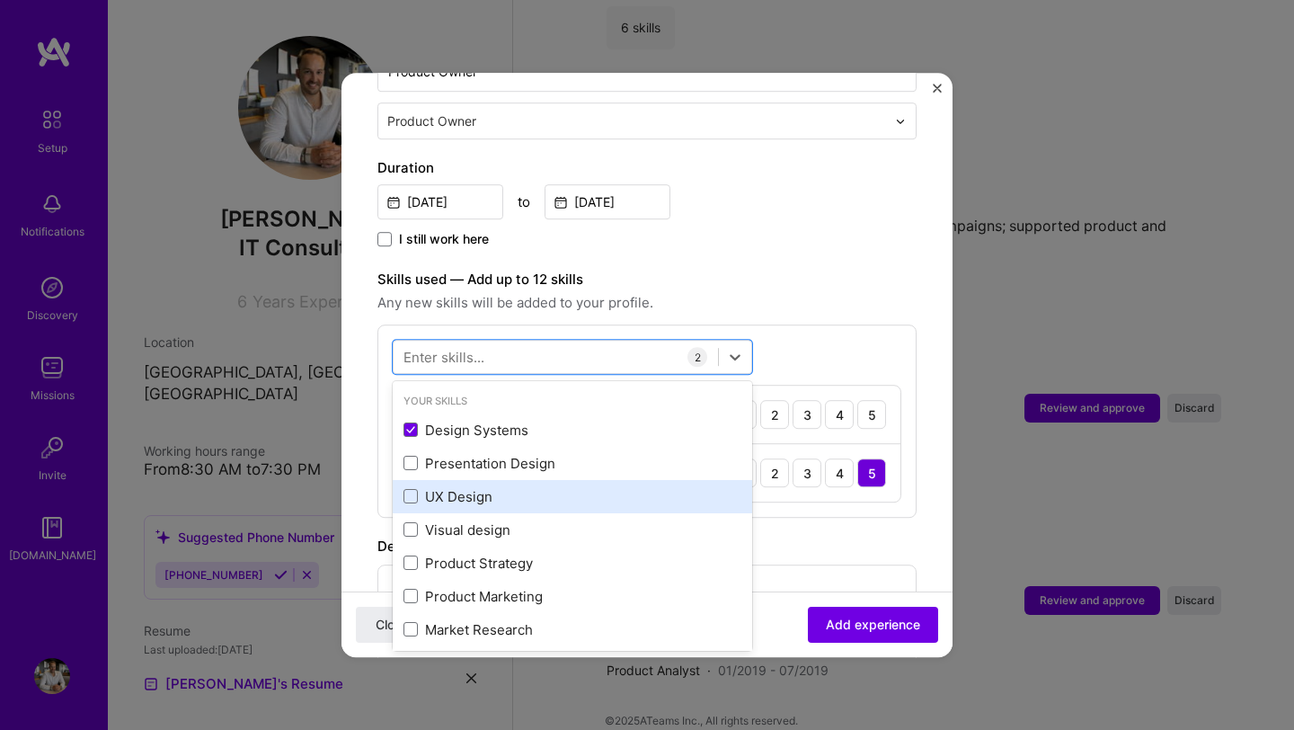
click at [478, 480] on div "UX Design" at bounding box center [572, 496] width 359 height 33
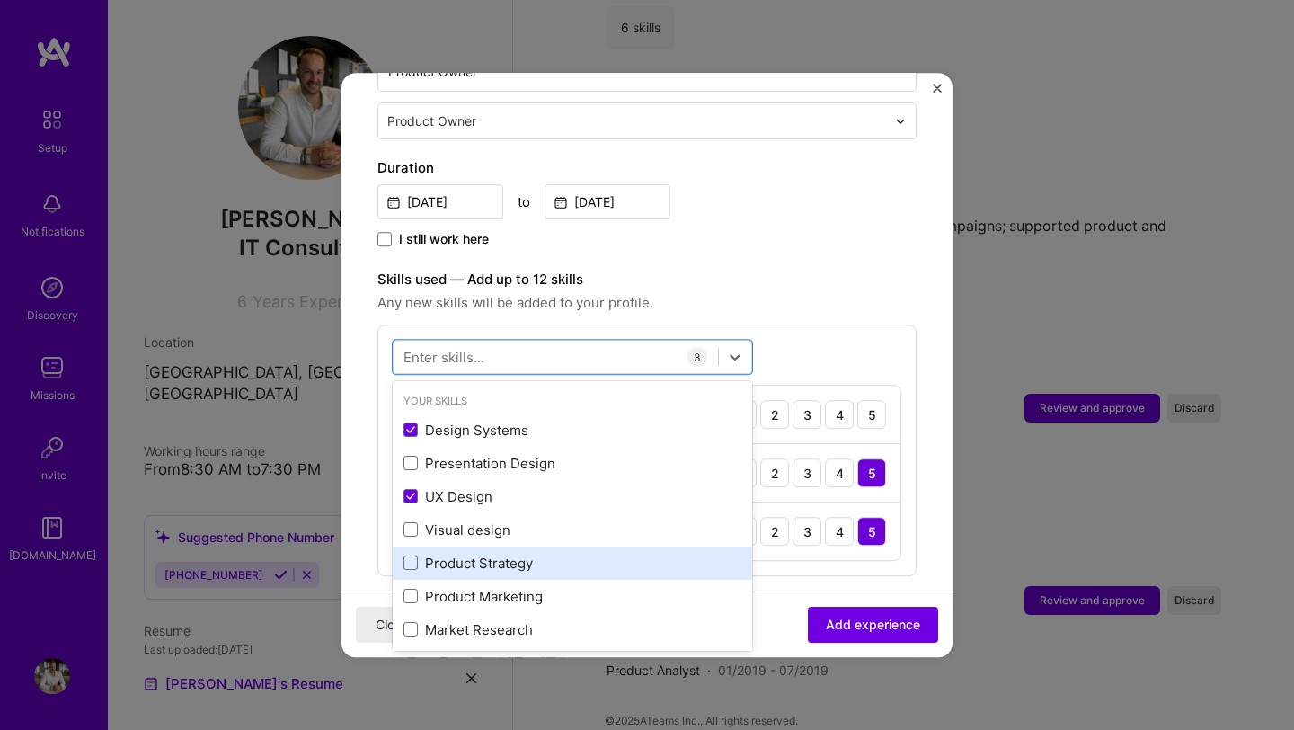
click at [478, 553] on div "Product Strategy" at bounding box center [572, 562] width 338 height 19
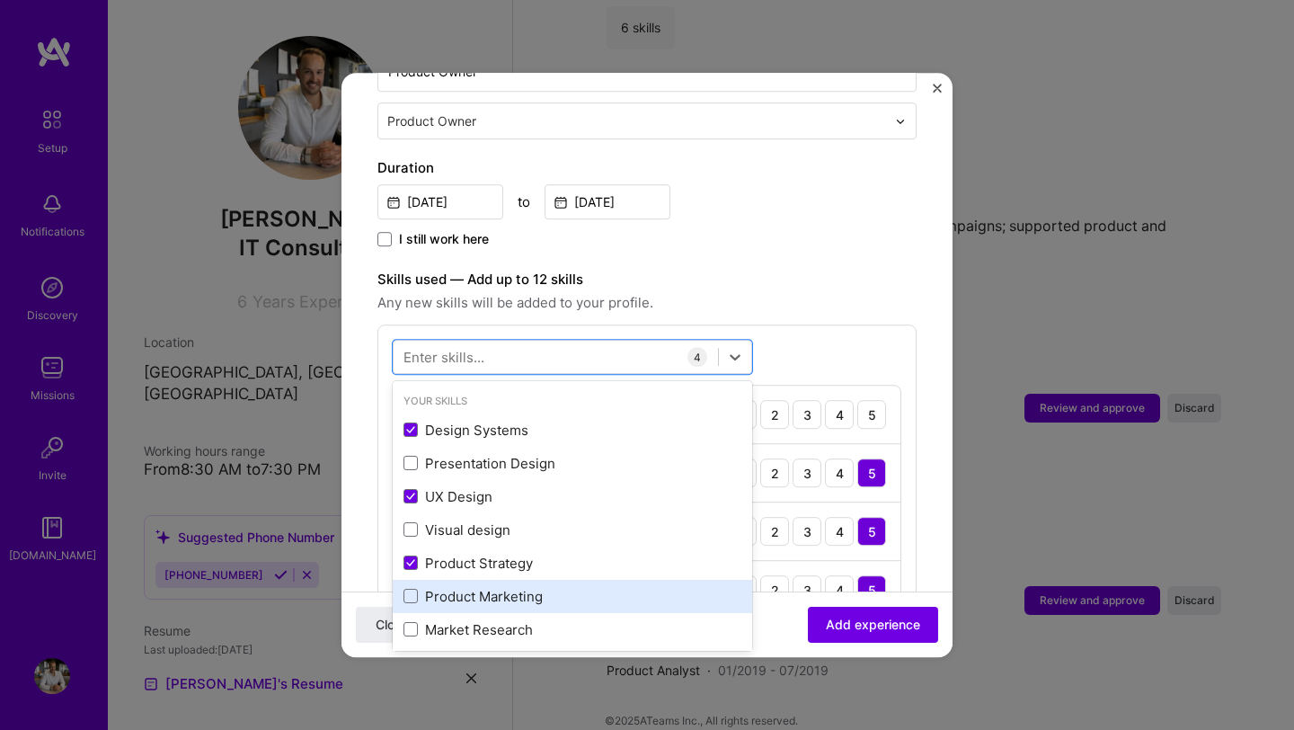
click at [477, 587] on div "Product Marketing" at bounding box center [572, 596] width 338 height 19
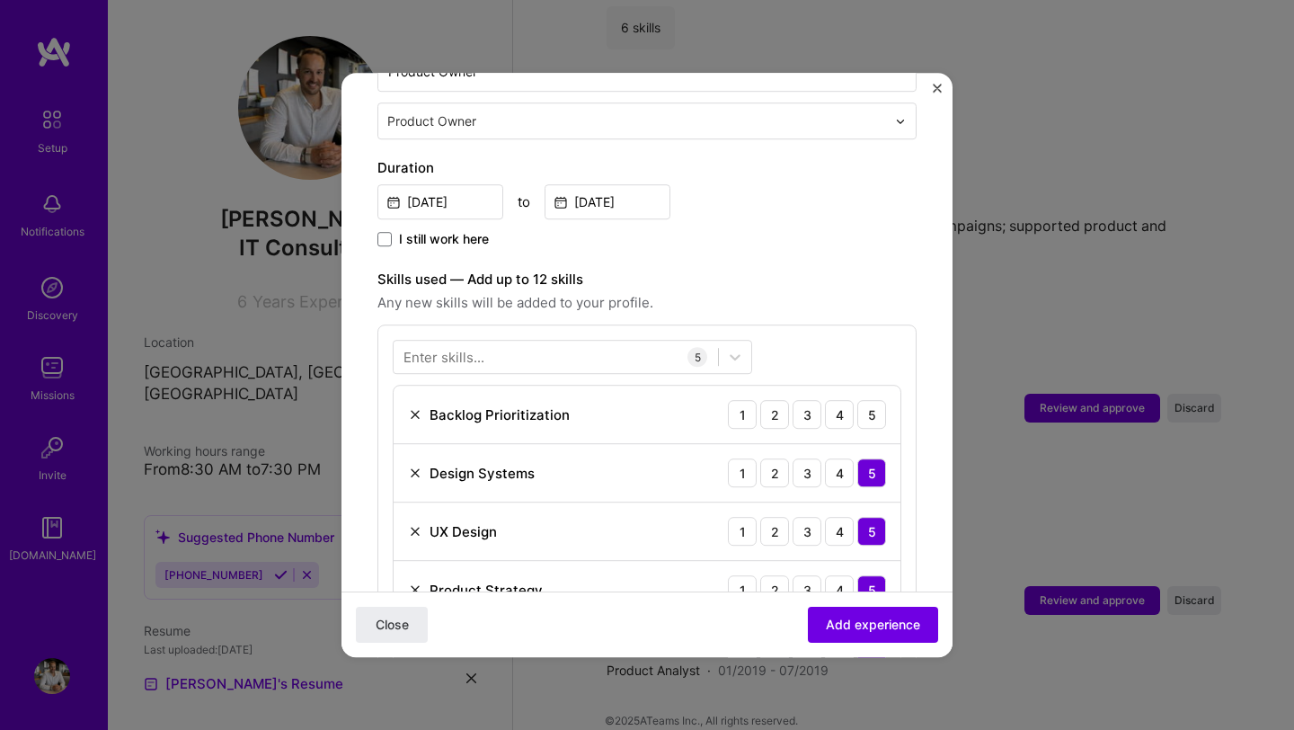
click at [797, 295] on div "Skills used — Add up to 12 skills Any new skills will be added to your profile.…" at bounding box center [646, 481] width 539 height 424
click at [871, 402] on div "5" at bounding box center [871, 414] width 29 height 29
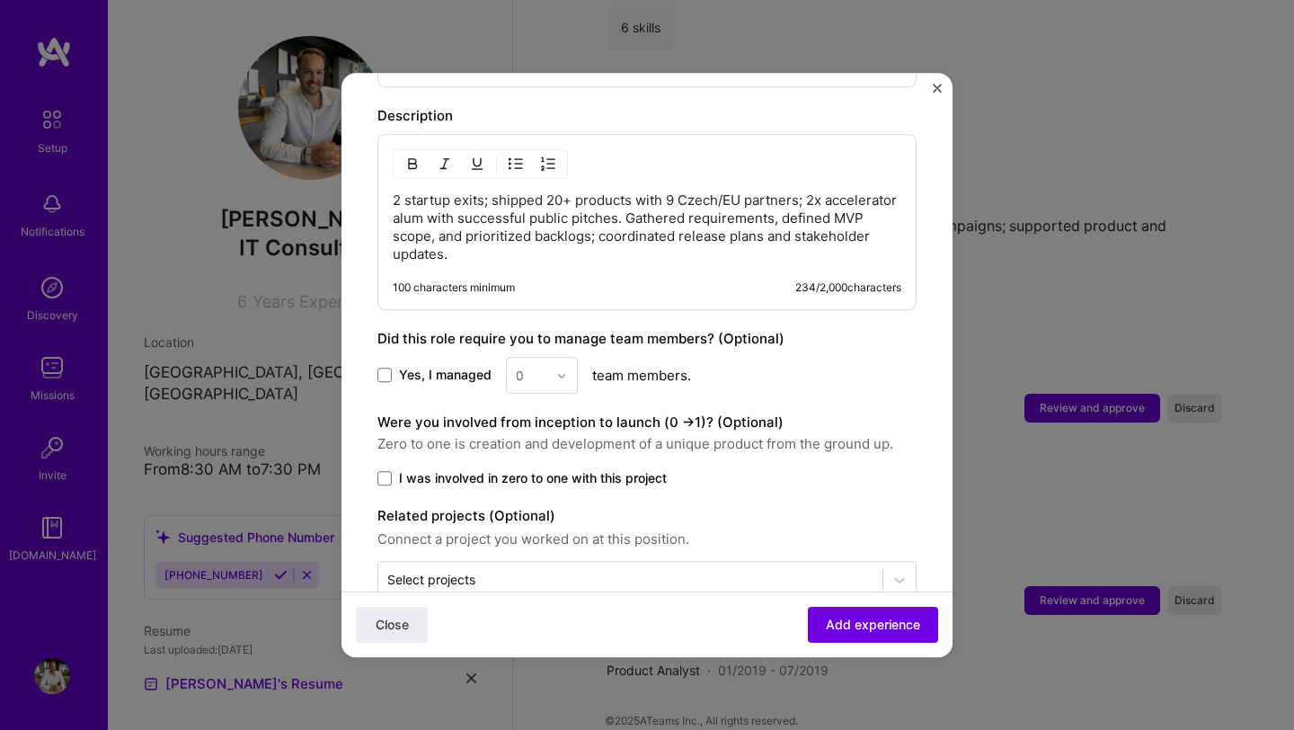
scroll to position [1074, 0]
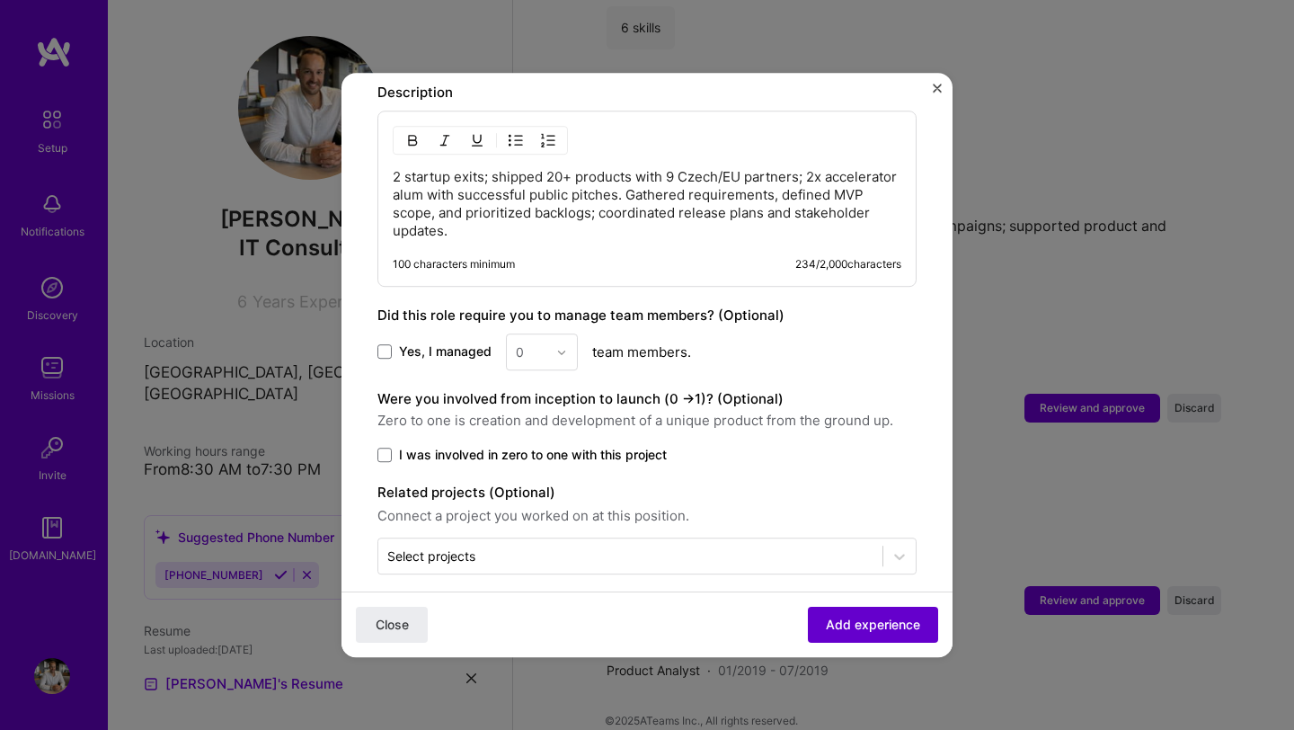
click at [849, 625] on span "Add experience" at bounding box center [873, 624] width 94 height 18
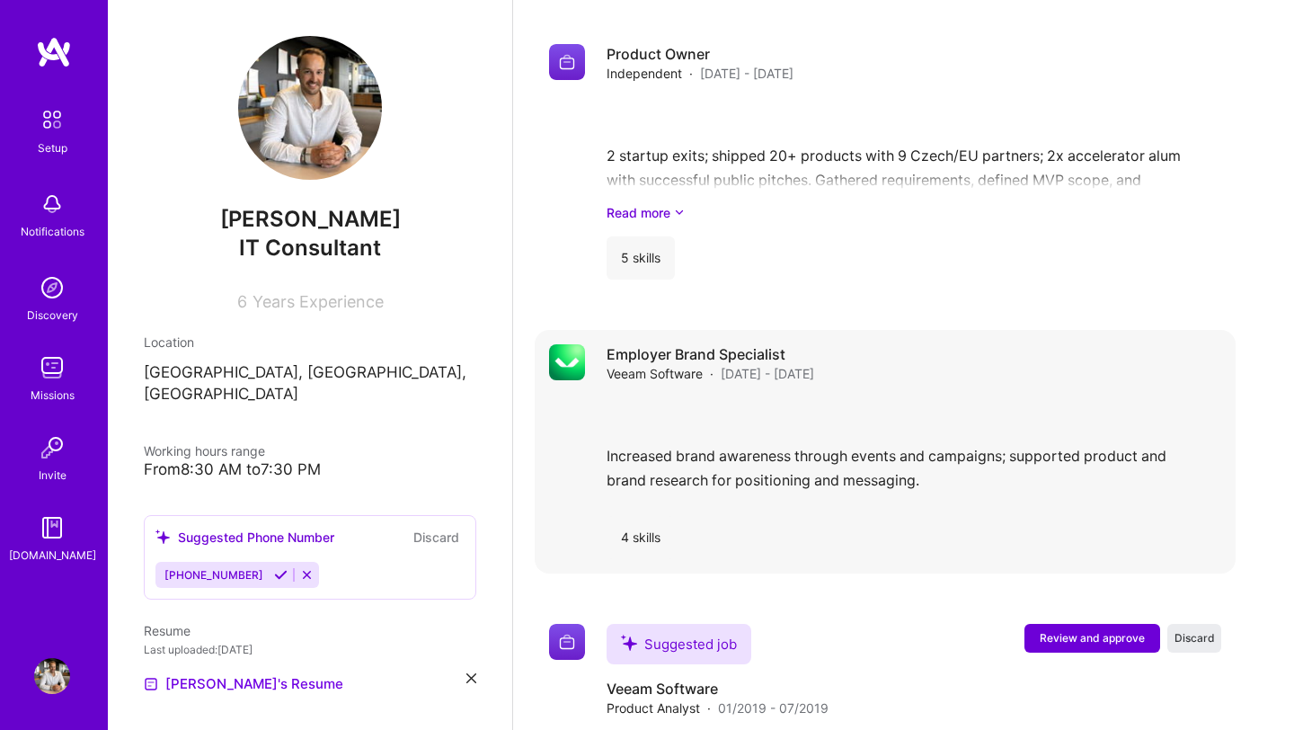
scroll to position [2925, 0]
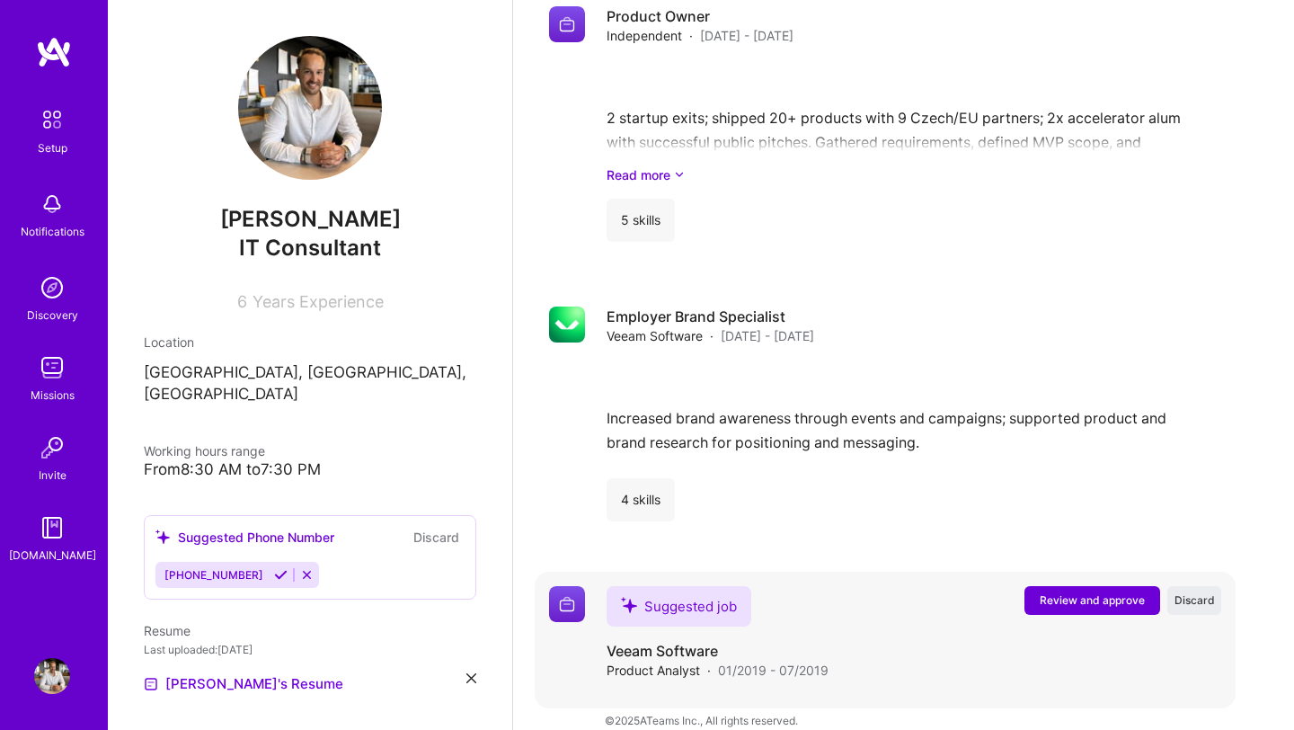
click at [1048, 586] on button "Review and approve" at bounding box center [1092, 600] width 136 height 29
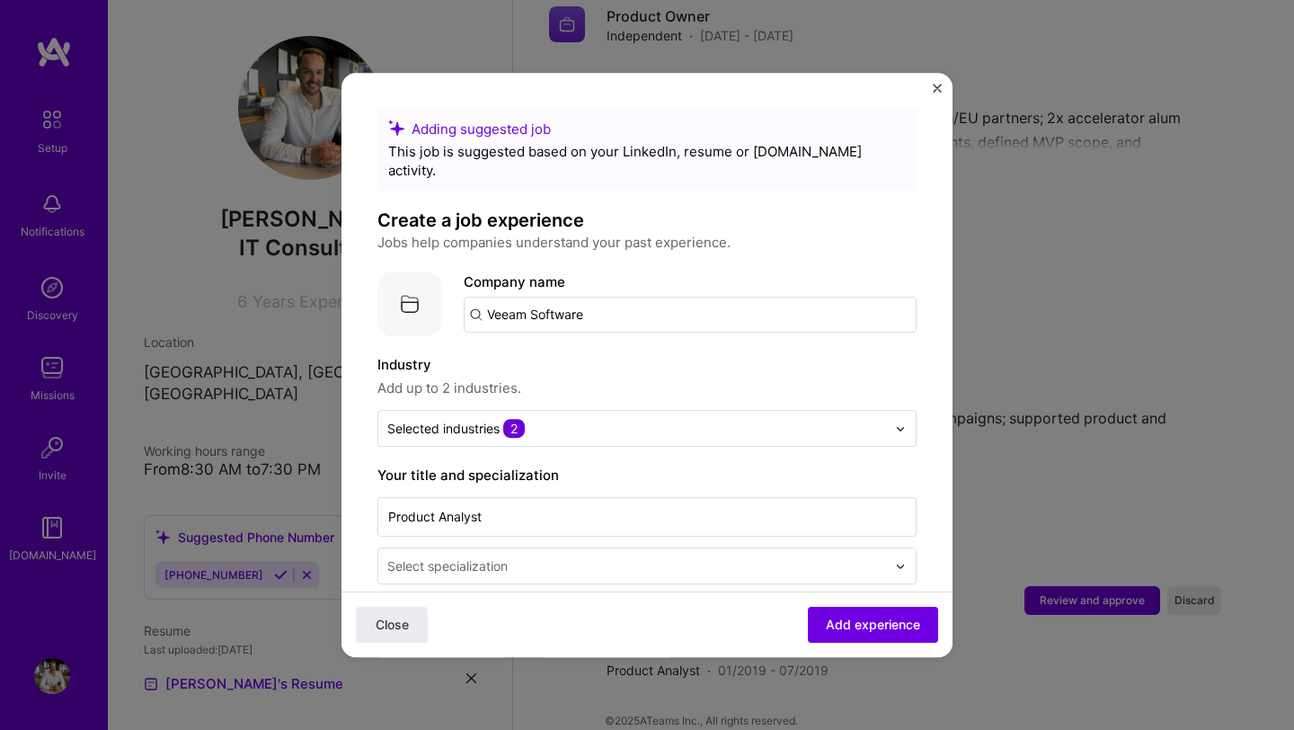
click at [605, 296] on input "Veeam Software" at bounding box center [690, 314] width 453 height 36
click at [603, 296] on input "Veeam Software" at bounding box center [690, 314] width 453 height 36
paste input "Veeam Software"
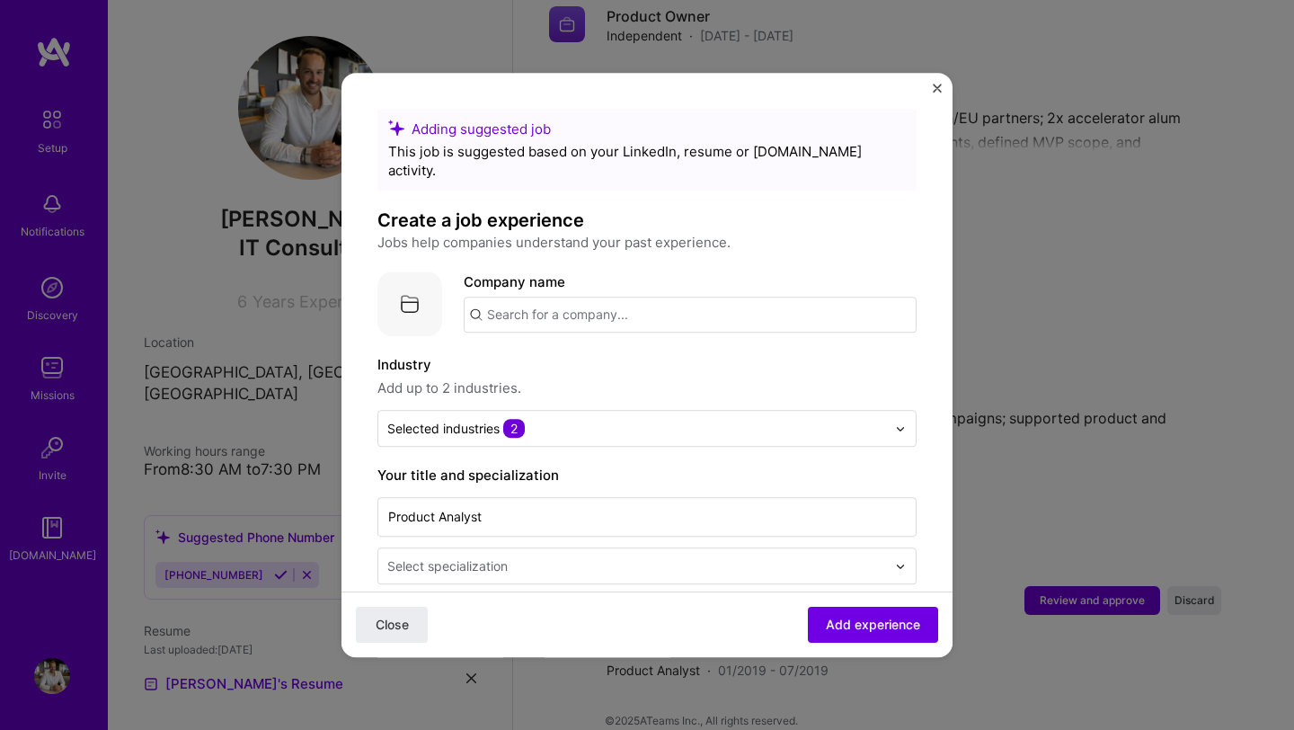
type input "Veeam Software"
click button "Close" at bounding box center [392, 624] width 72 height 36
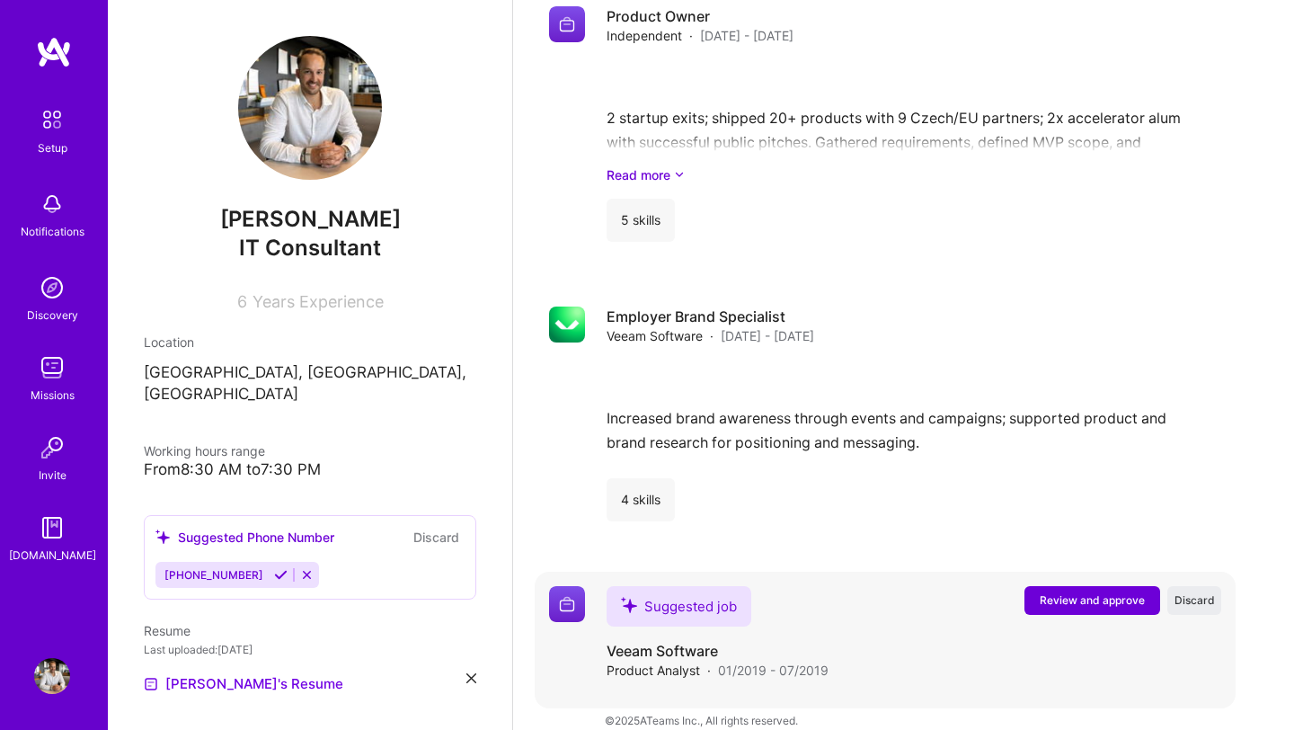
click at [1103, 586] on button "Review and approve" at bounding box center [1092, 600] width 136 height 29
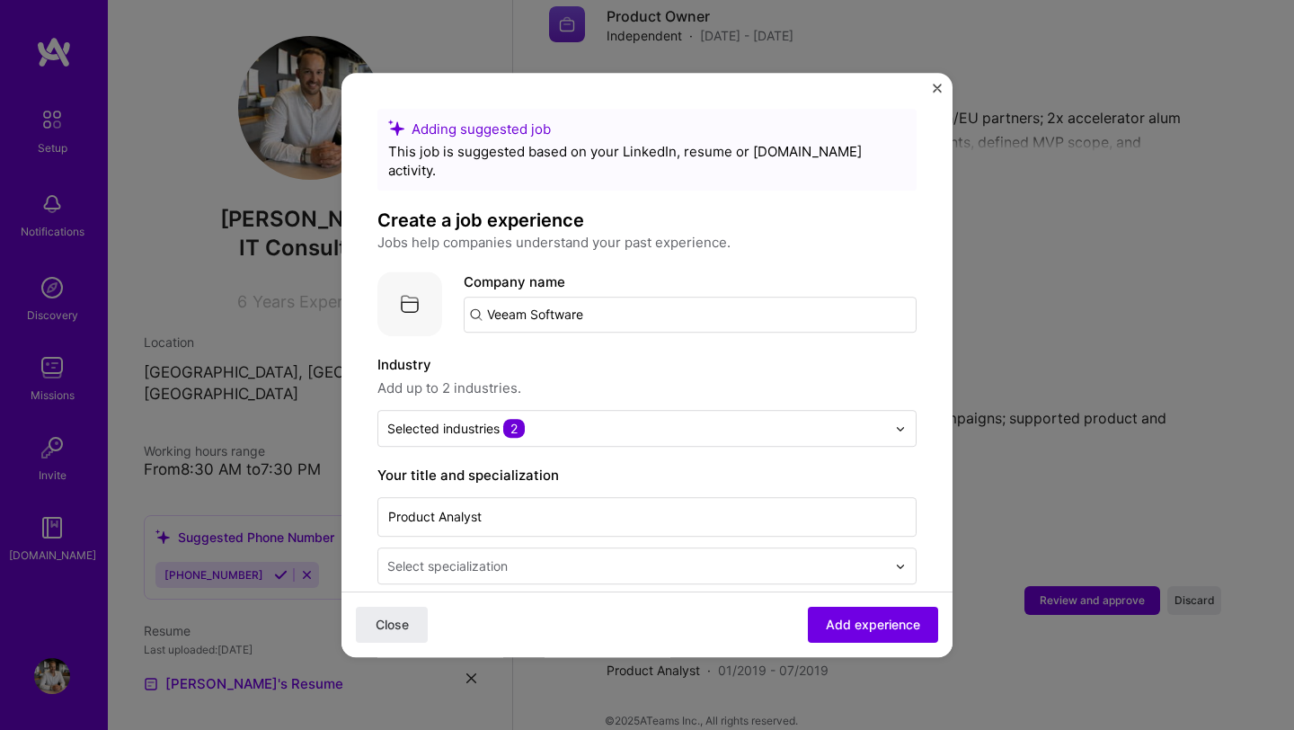
click at [593, 296] on input "Veeam Software" at bounding box center [690, 314] width 453 height 36
click at [837, 625] on span "Add experience" at bounding box center [873, 624] width 94 height 18
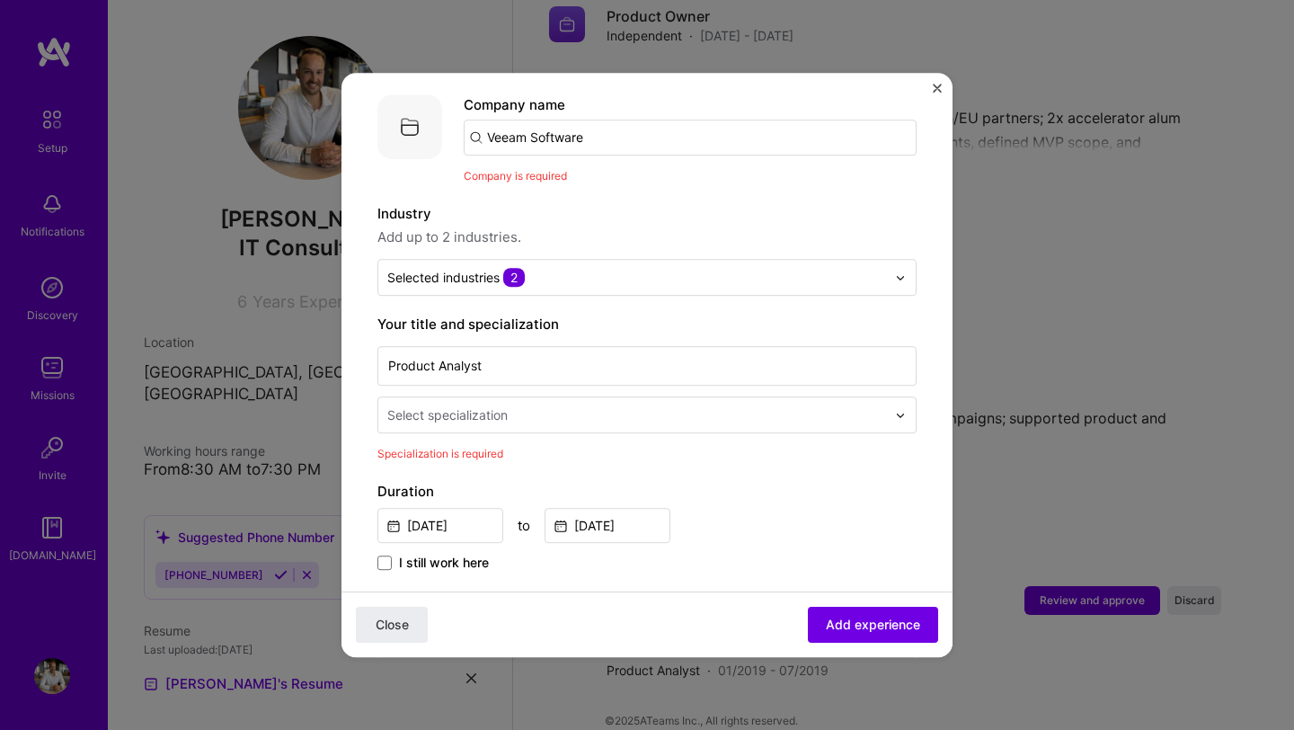
scroll to position [180, 0]
click at [584, 117] on input "Veeam Software" at bounding box center [690, 135] width 453 height 36
paste input "Veeam Software"
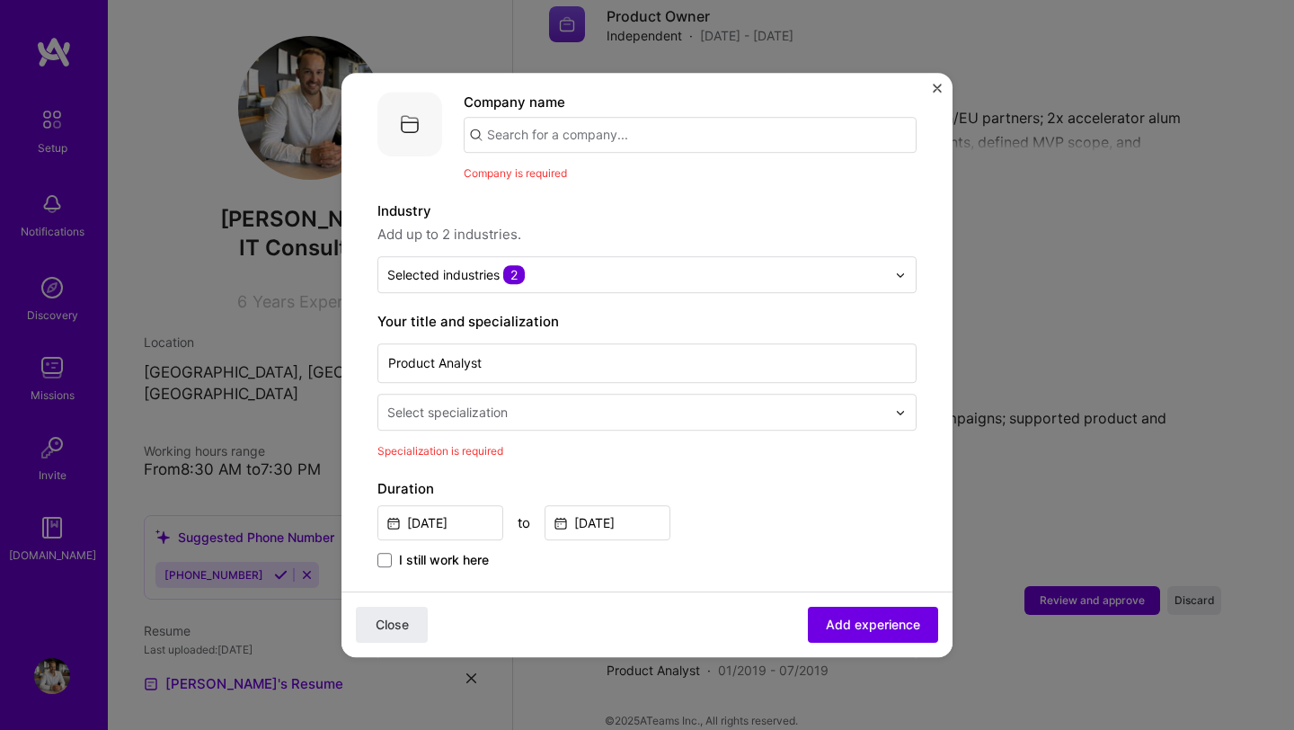
type input "Veeam Software"
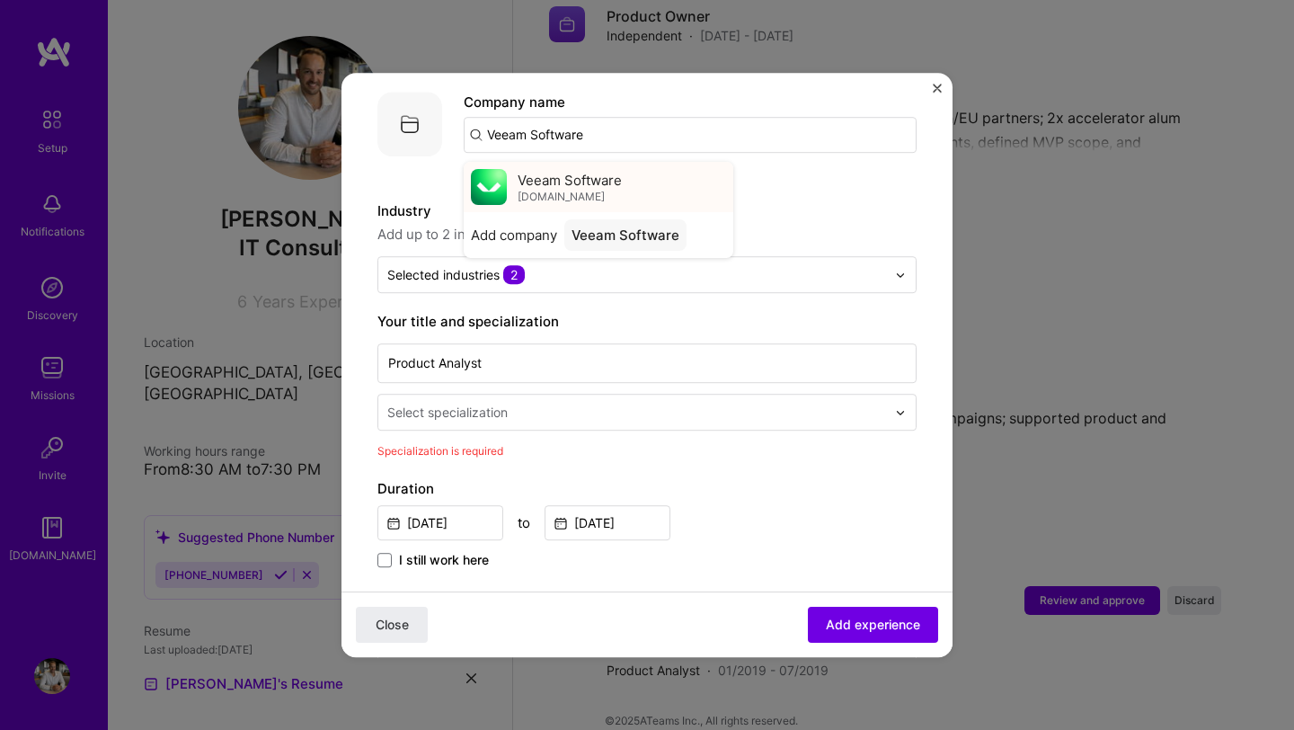
click at [562, 162] on div "Veeam Software [DOMAIN_NAME]" at bounding box center [599, 187] width 270 height 50
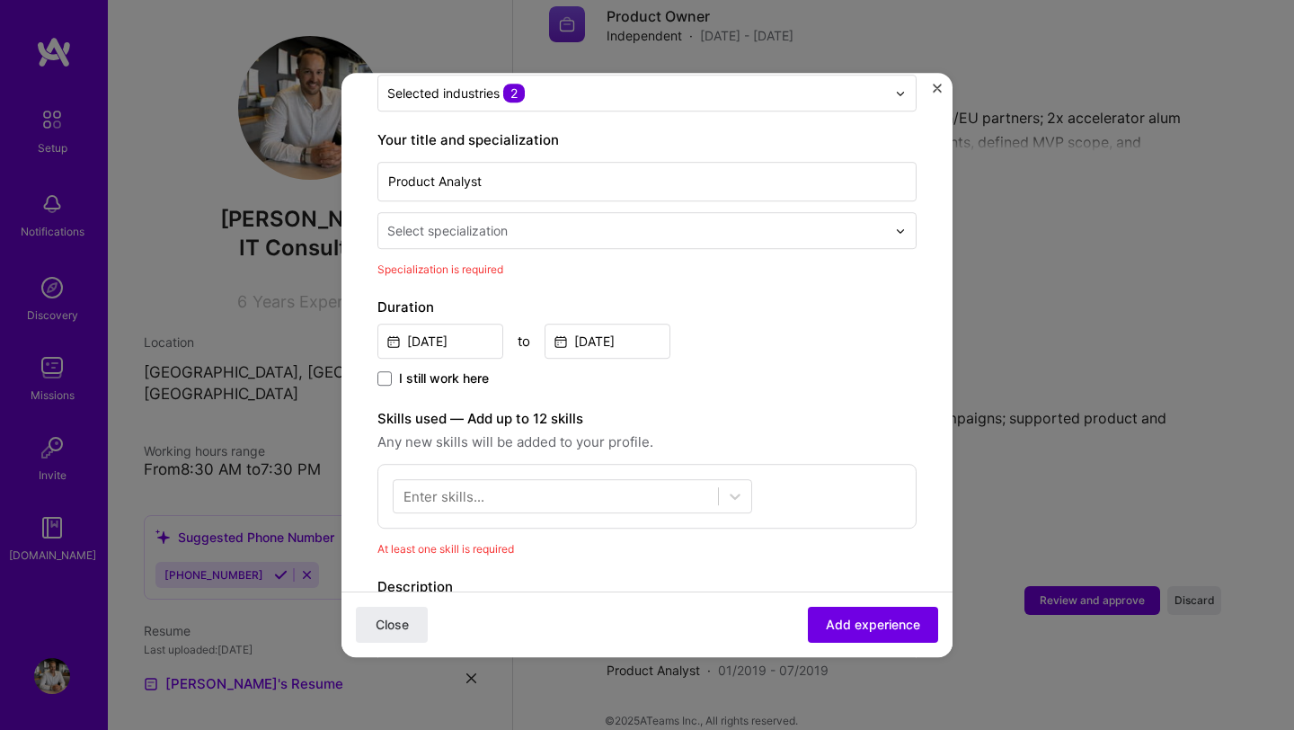
scroll to position [363, 0]
click at [579, 219] on input "text" at bounding box center [638, 228] width 502 height 19
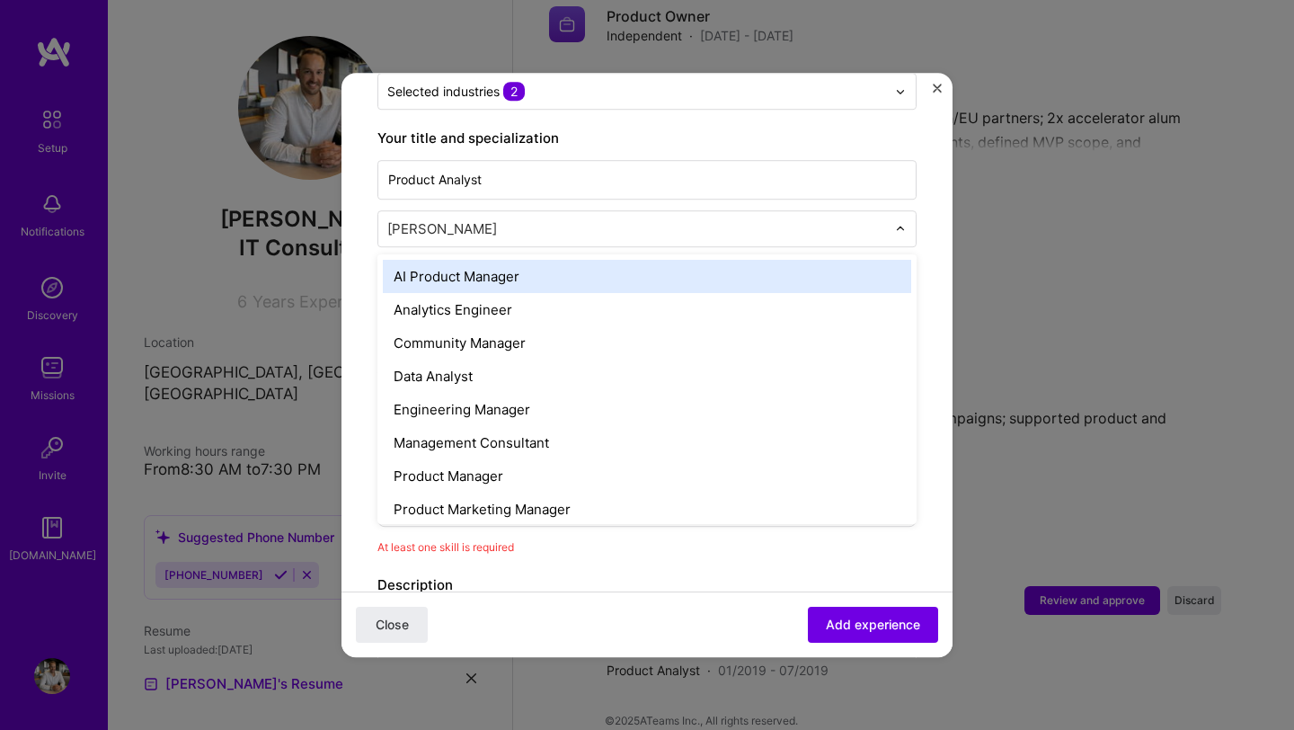
type input "anal"
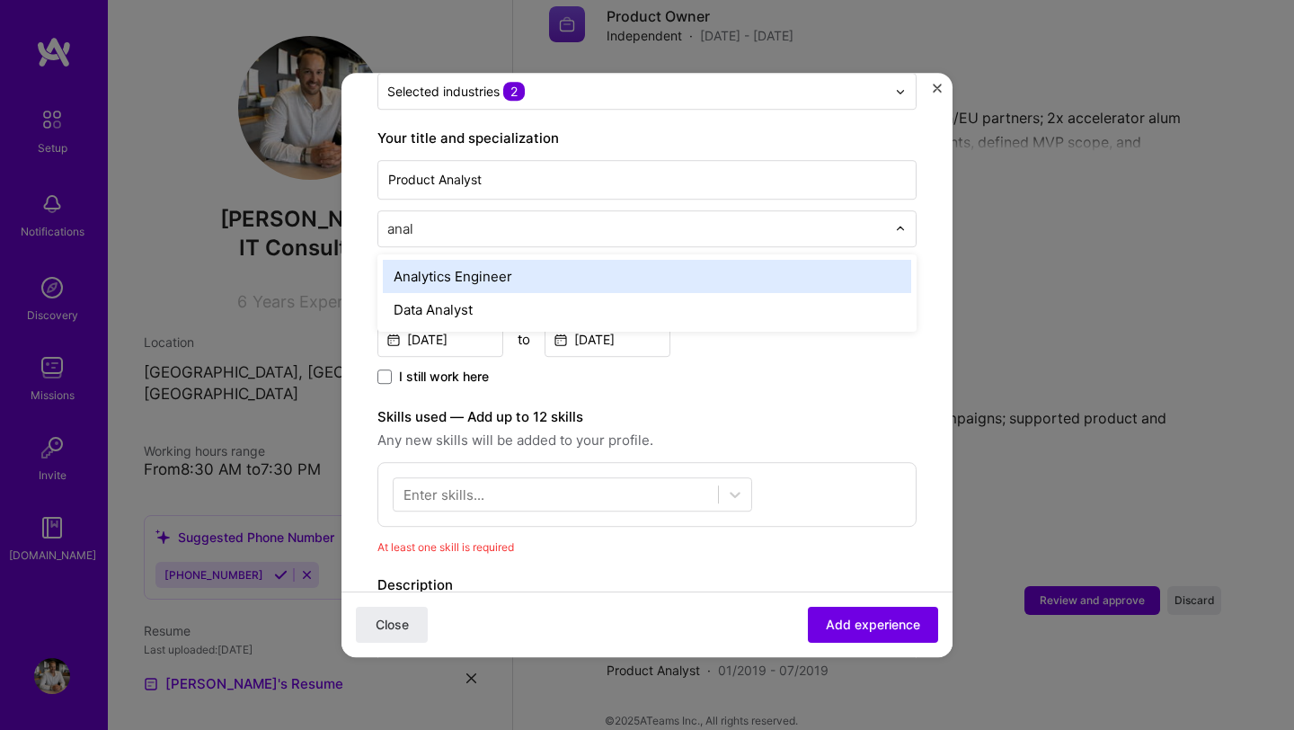
click at [530, 260] on div "Analytics Engineer" at bounding box center [647, 276] width 528 height 33
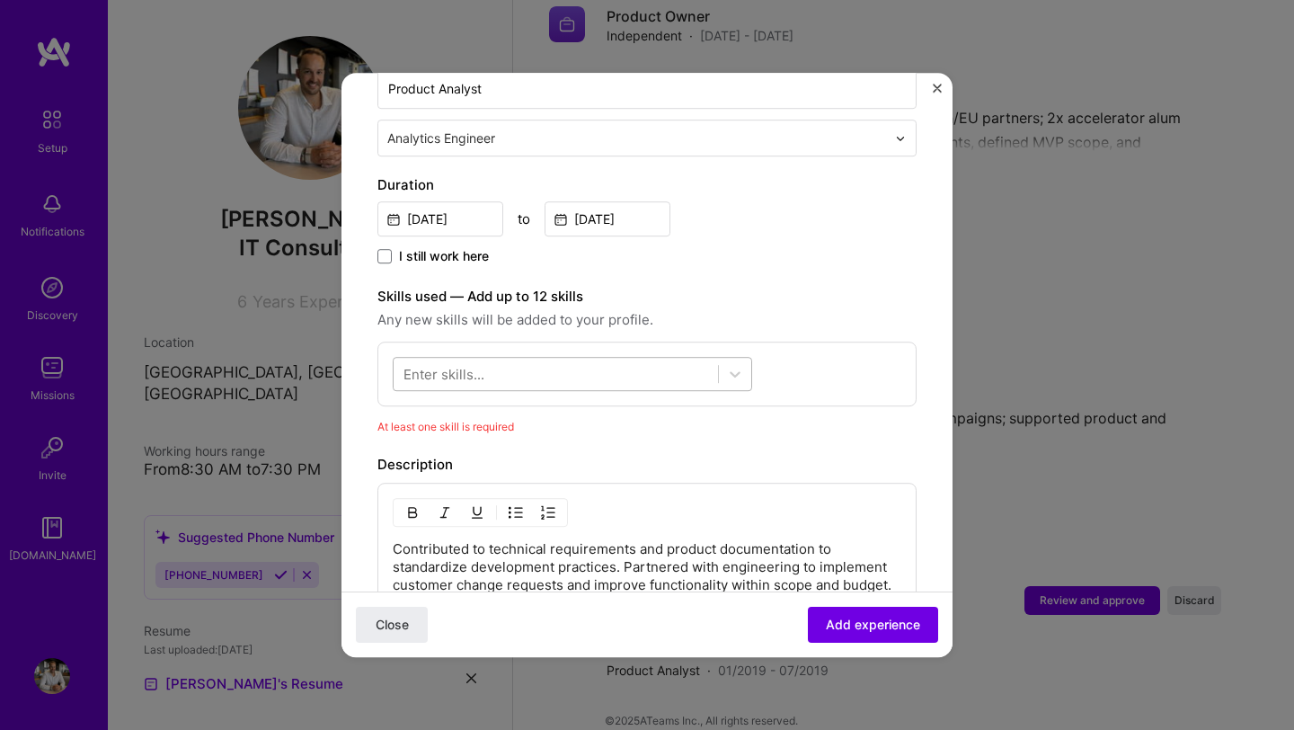
scroll to position [477, 0]
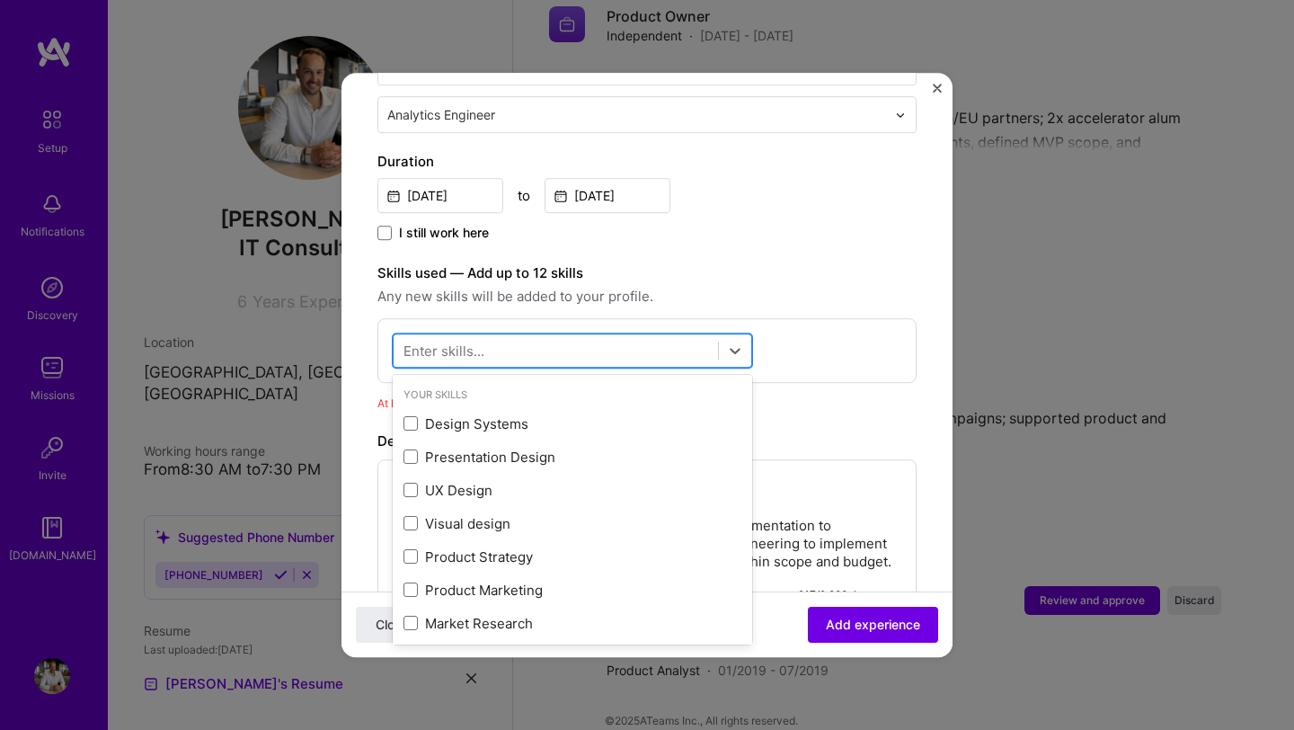
click at [588, 340] on div at bounding box center [556, 351] width 324 height 30
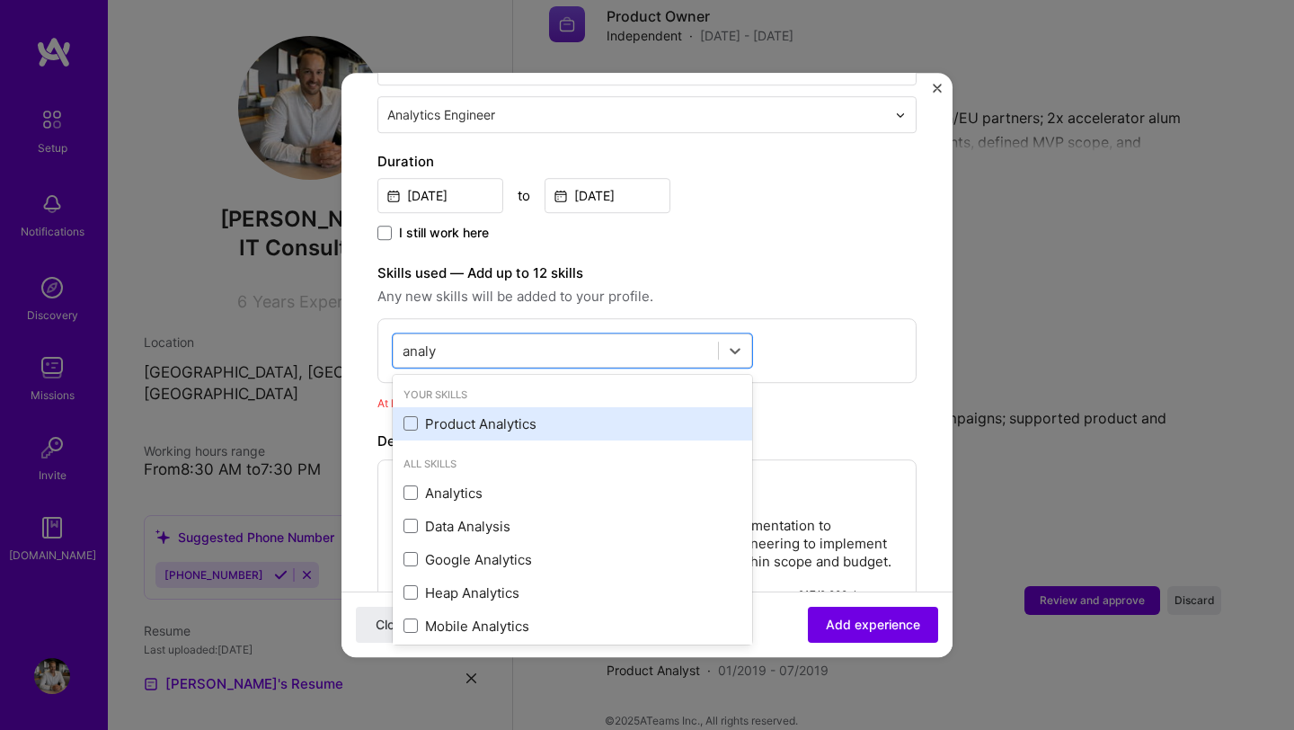
click at [542, 414] on div "Product Analytics" at bounding box center [572, 423] width 338 height 19
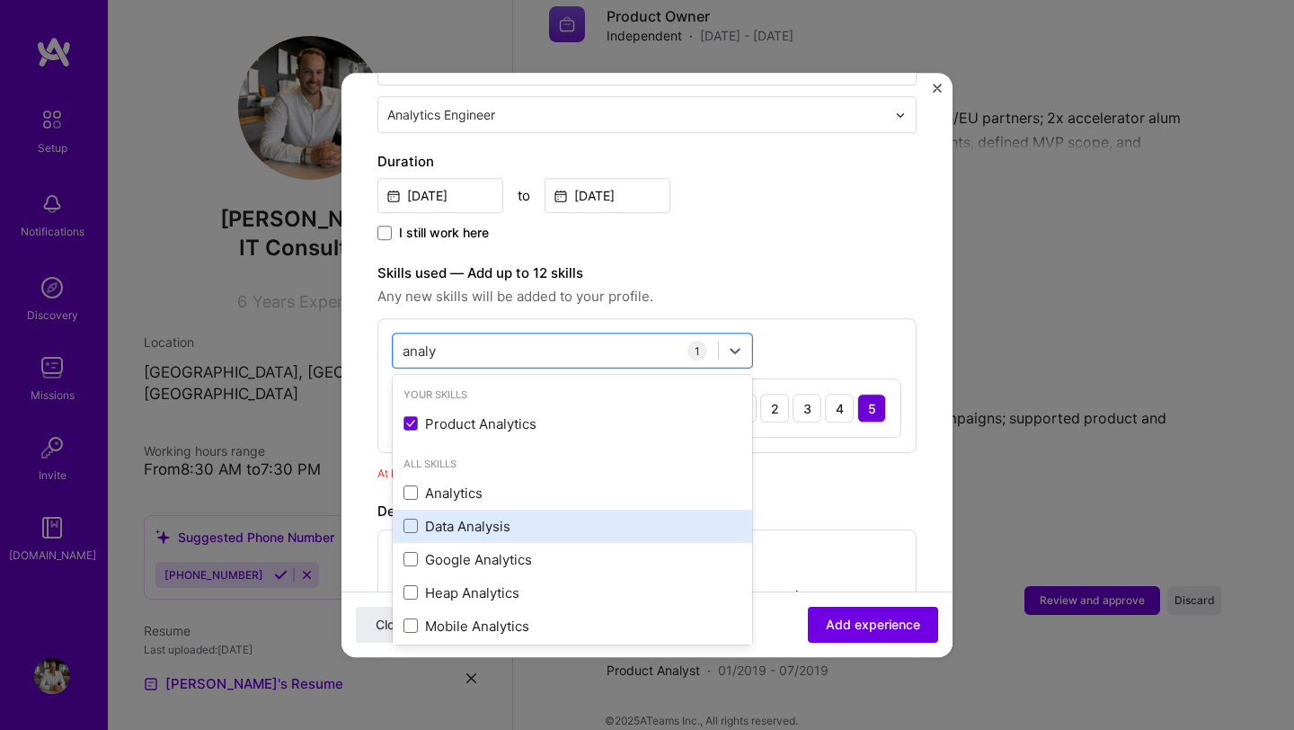
click at [467, 517] on div "Data Analysis" at bounding box center [572, 526] width 338 height 19
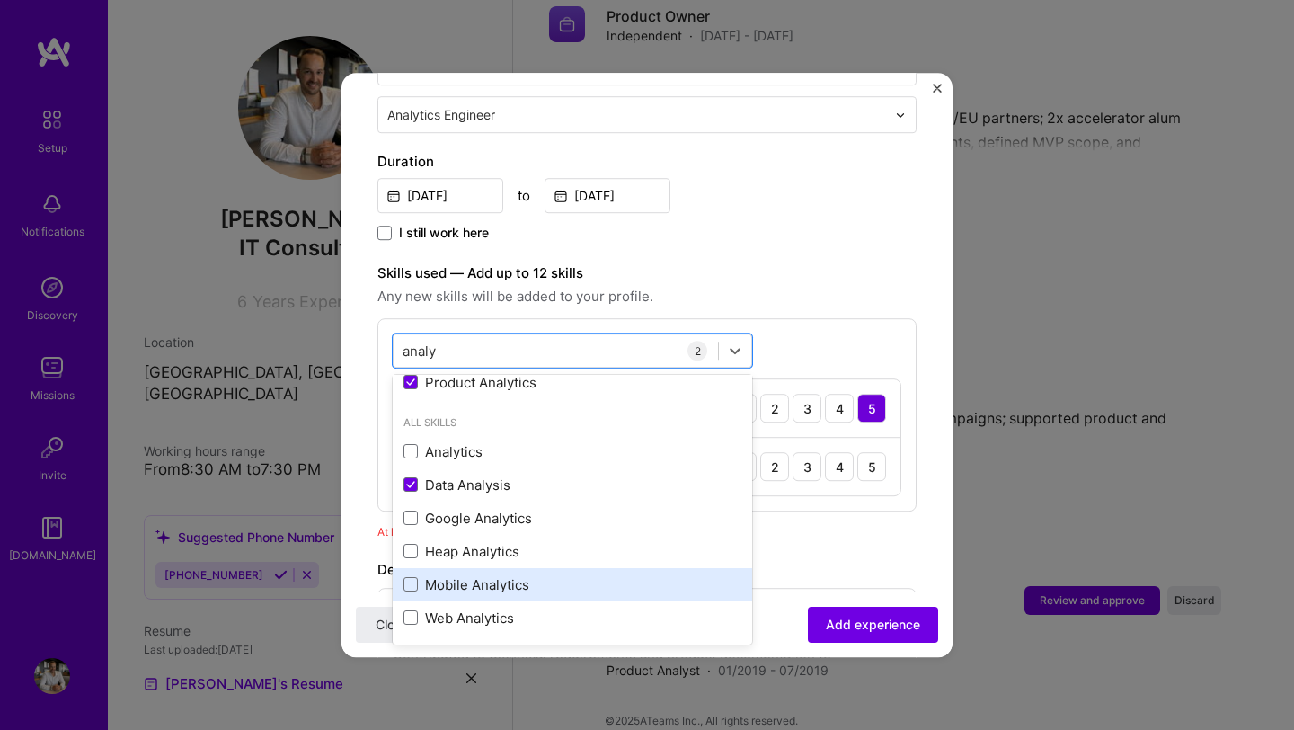
click at [462, 575] on div "Mobile Analytics" at bounding box center [572, 584] width 338 height 19
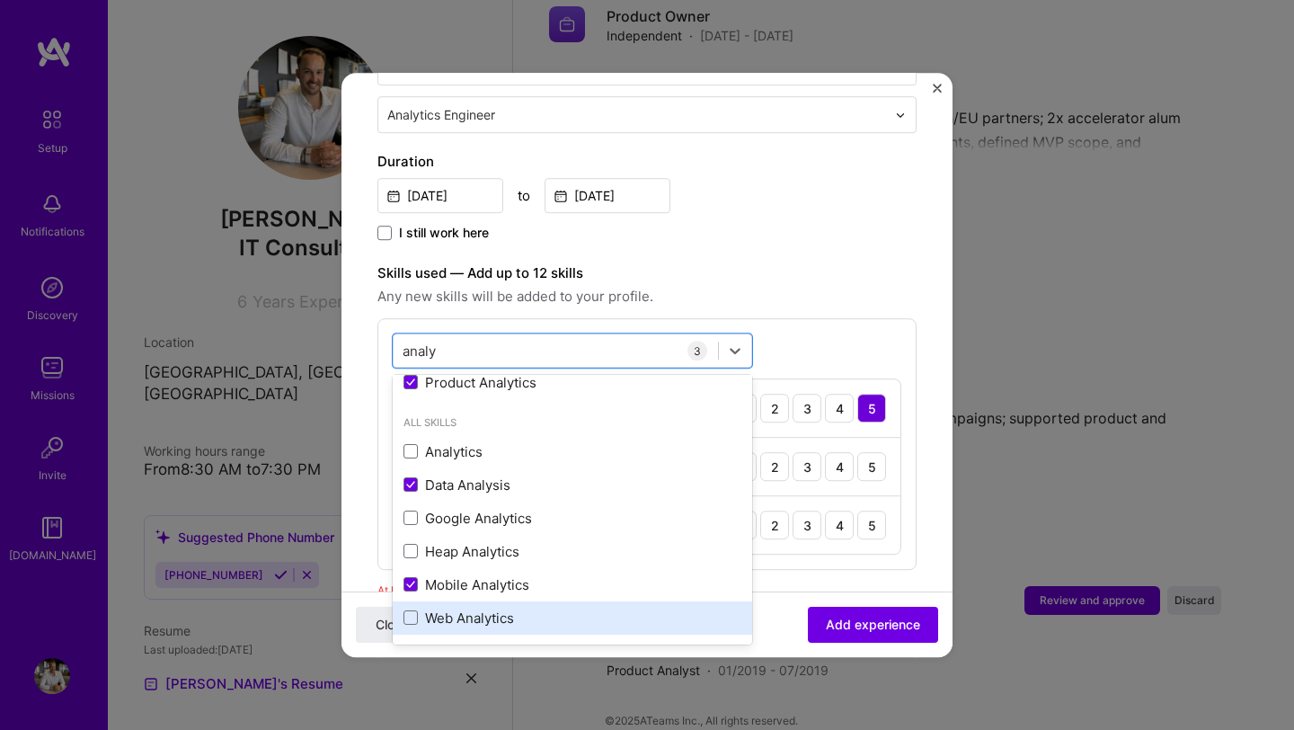
click at [455, 608] on div "Web Analytics" at bounding box center [572, 617] width 338 height 19
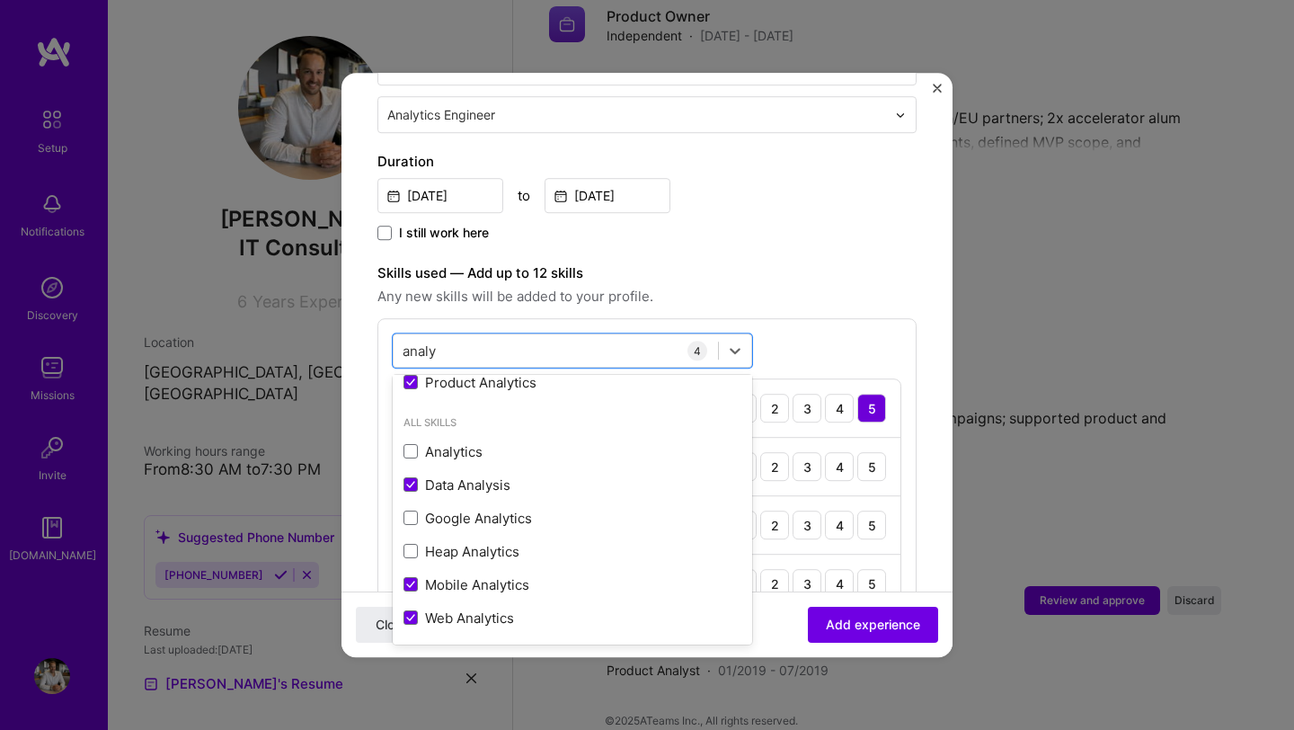
type input "analy"
click at [842, 338] on div "option Web Analytics, selected. option Product Analytics selected, 0 of 2. 7 re…" at bounding box center [646, 473] width 539 height 310
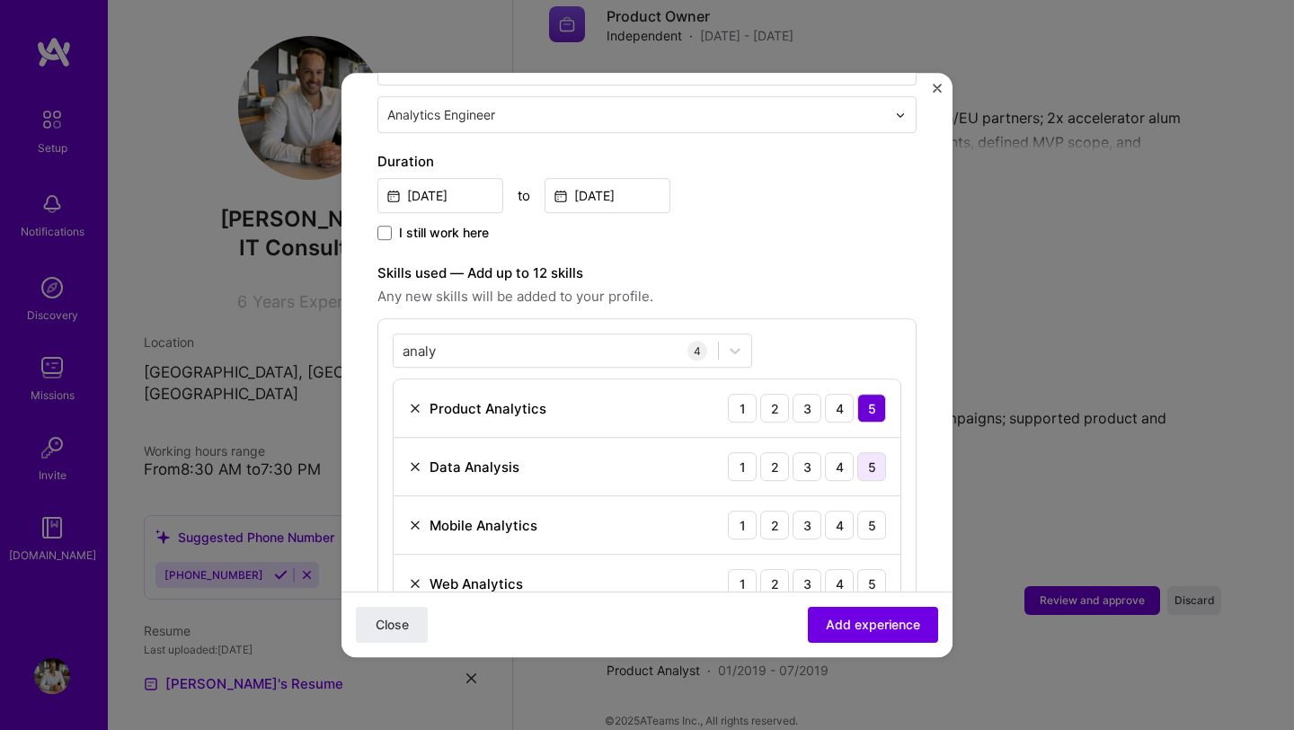
click at [871, 452] on div "5" at bounding box center [871, 466] width 29 height 29
click at [871, 510] on div "5" at bounding box center [871, 524] width 29 height 29
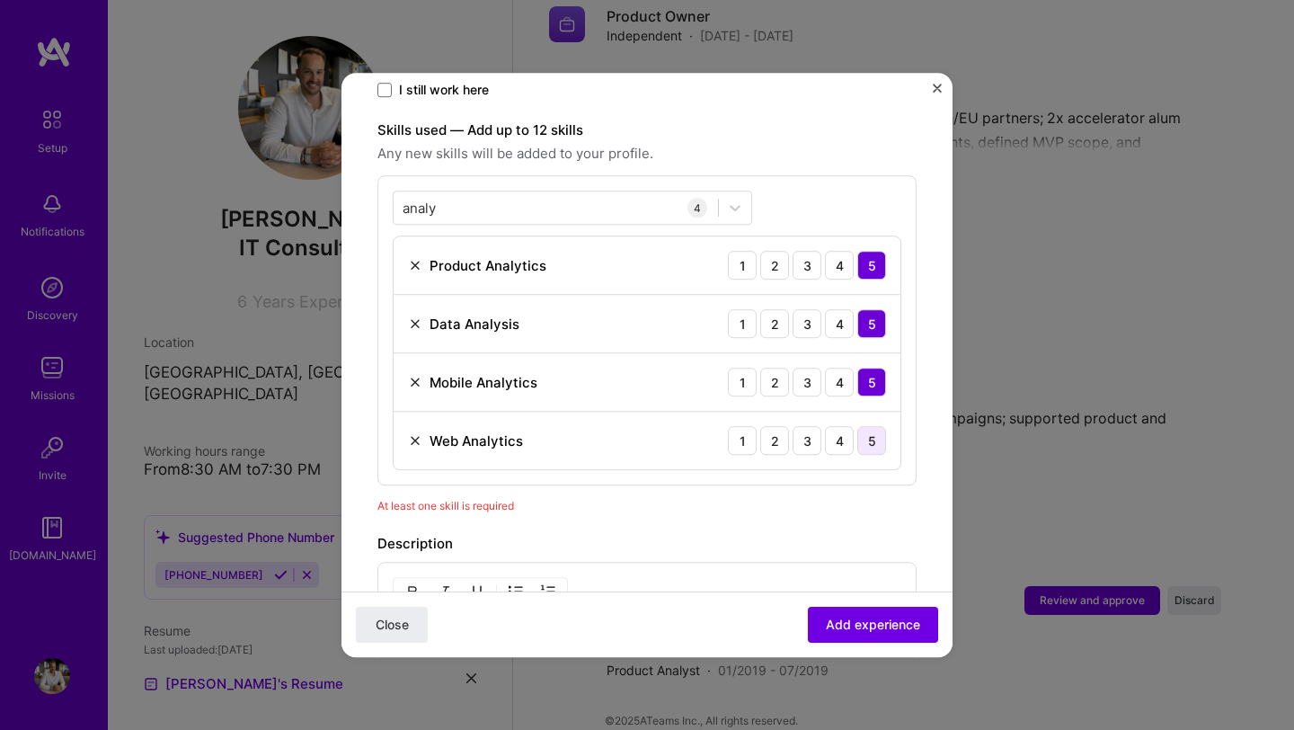
click at [869, 426] on div "5" at bounding box center [871, 440] width 29 height 29
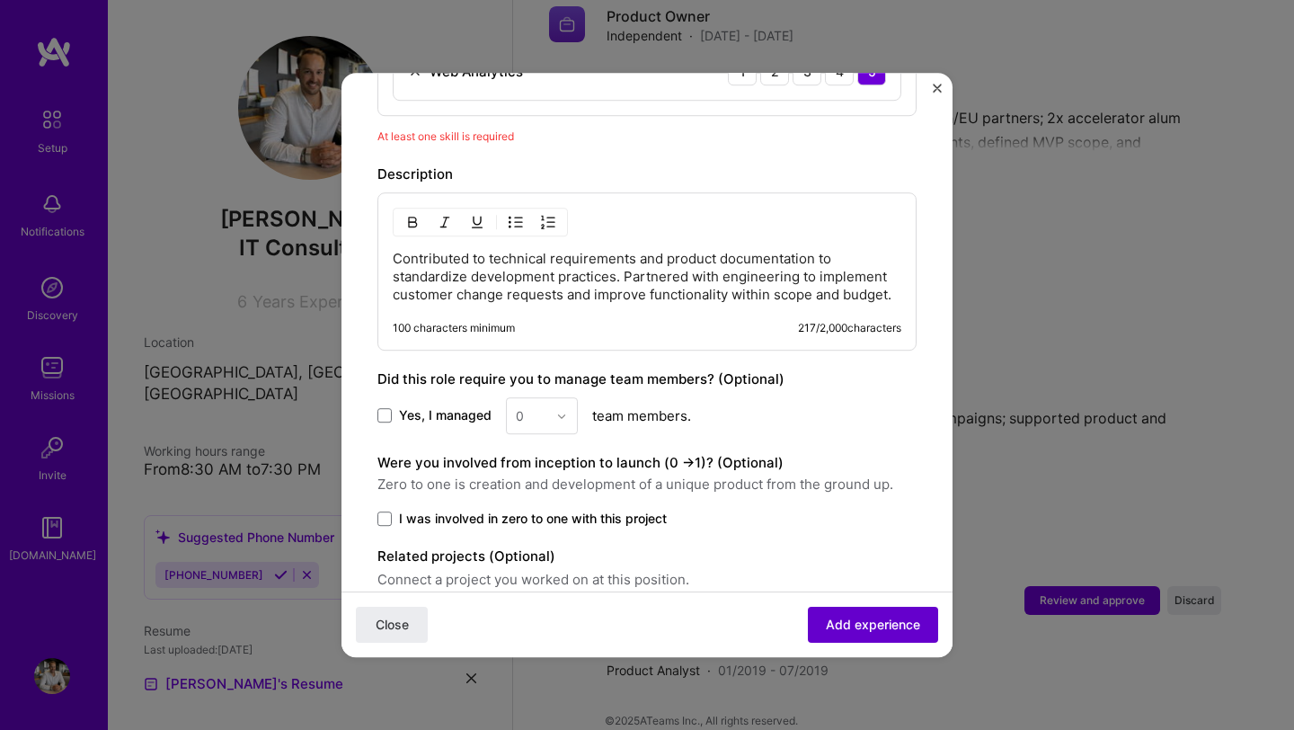
click at [883, 618] on span "Add experience" at bounding box center [873, 624] width 94 height 18
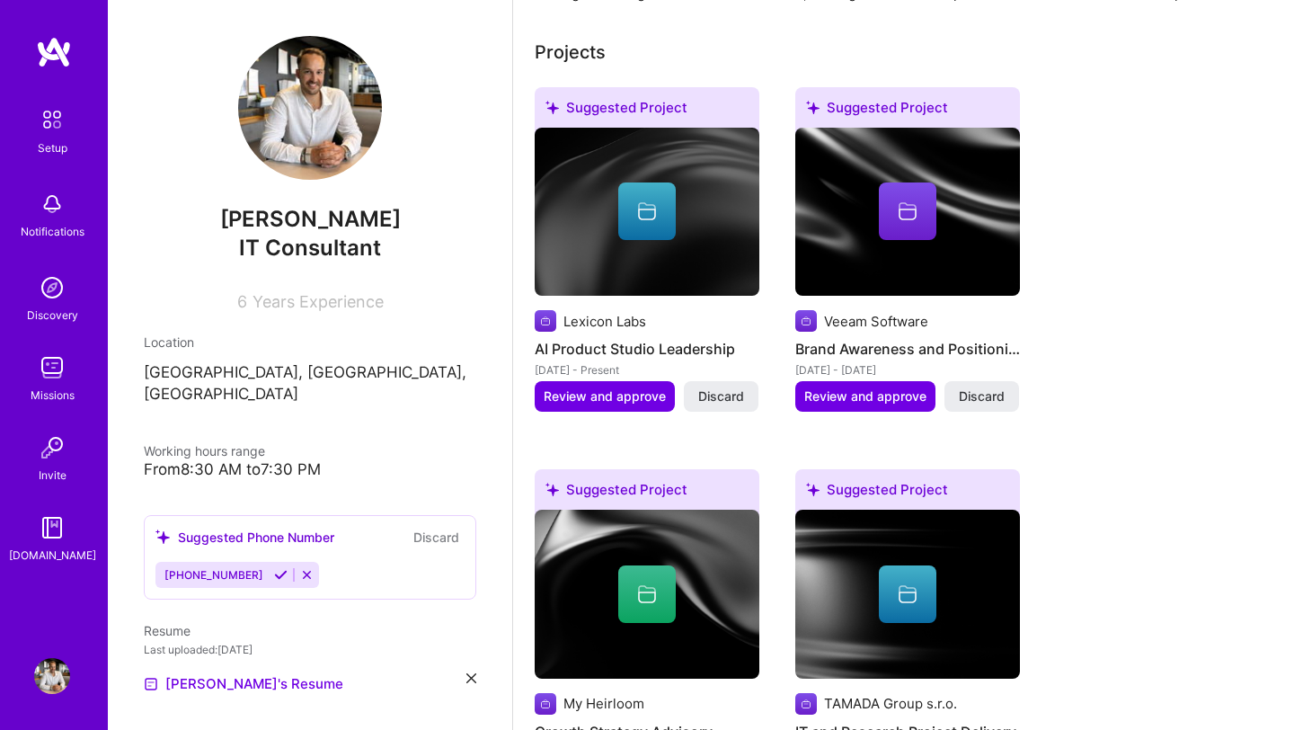
scroll to position [676, 0]
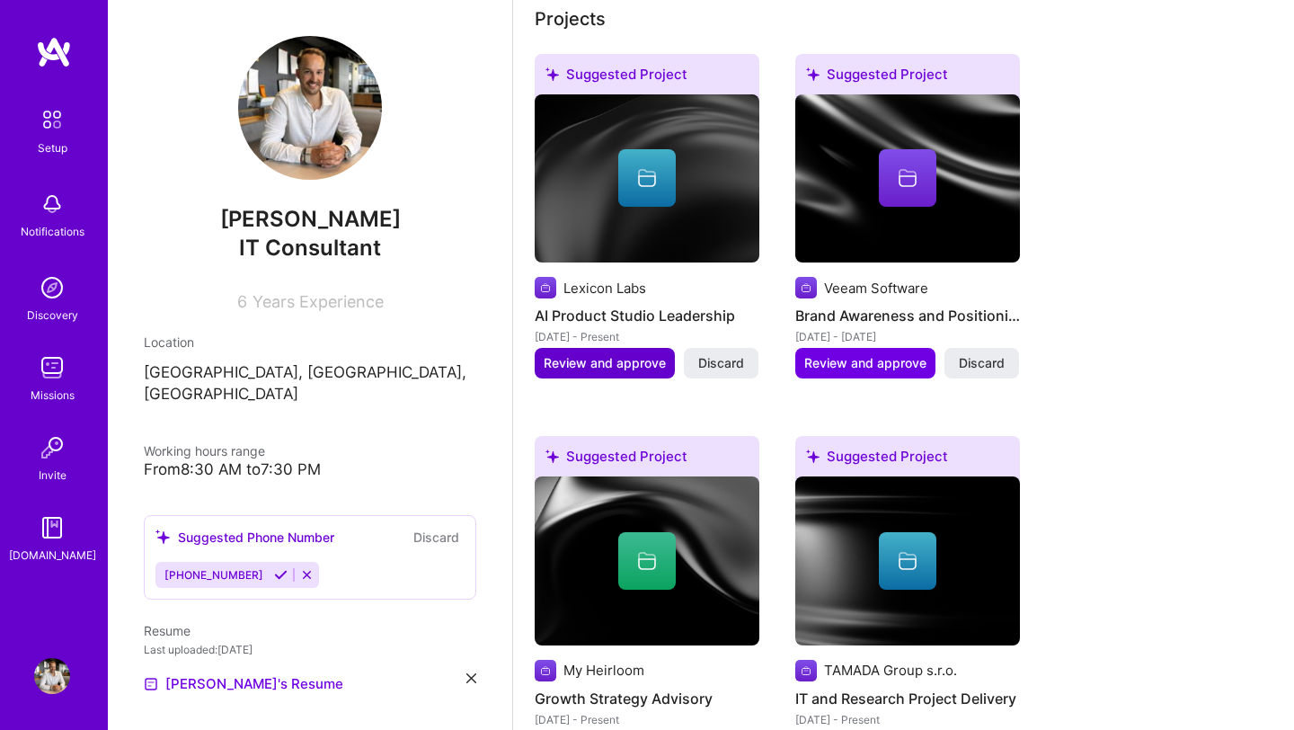
click at [623, 354] on span "Review and approve" at bounding box center [605, 363] width 122 height 18
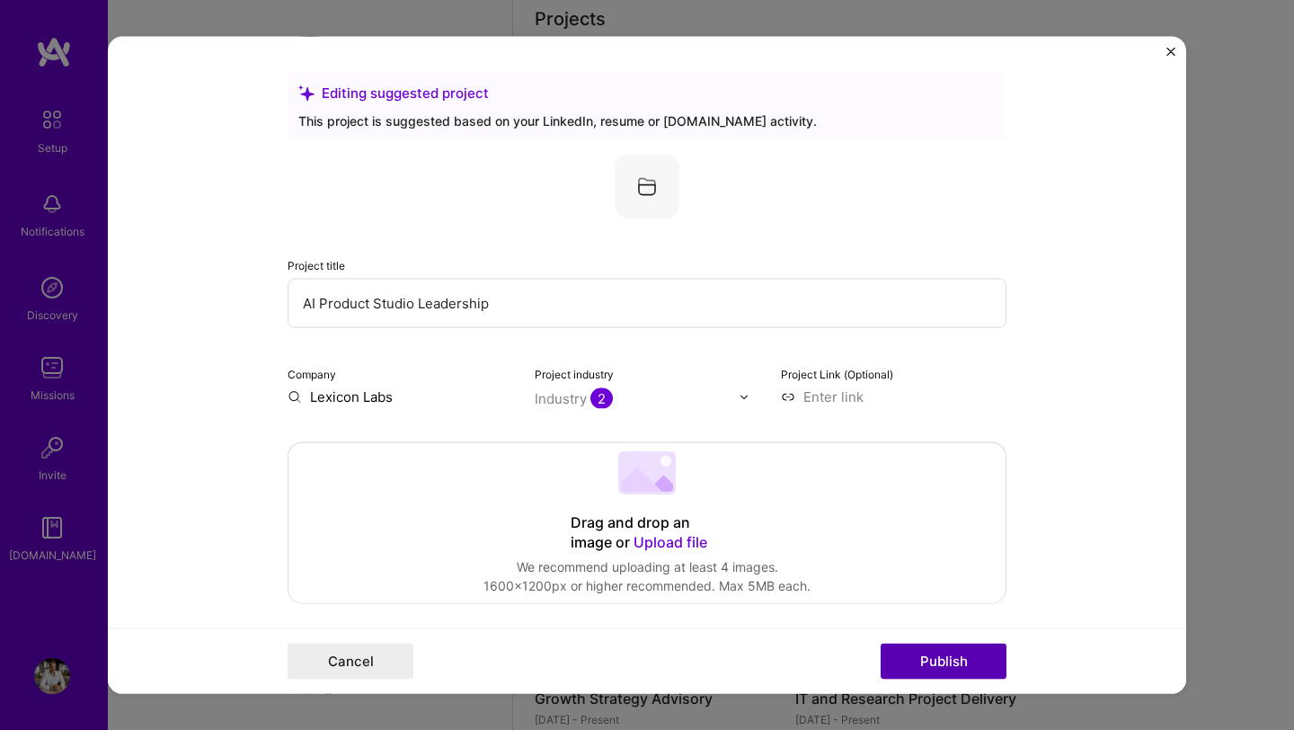
click at [942, 670] on button "Publish" at bounding box center [943, 660] width 126 height 36
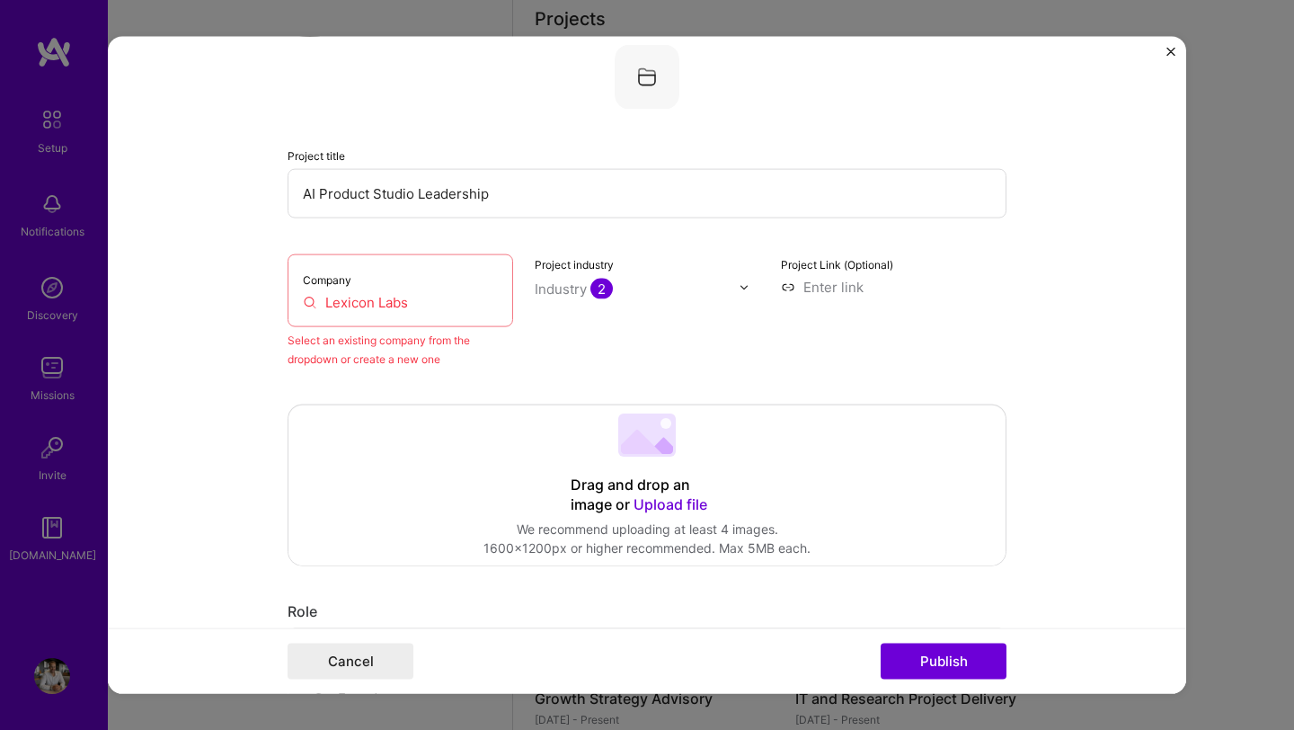
scroll to position [118, 0]
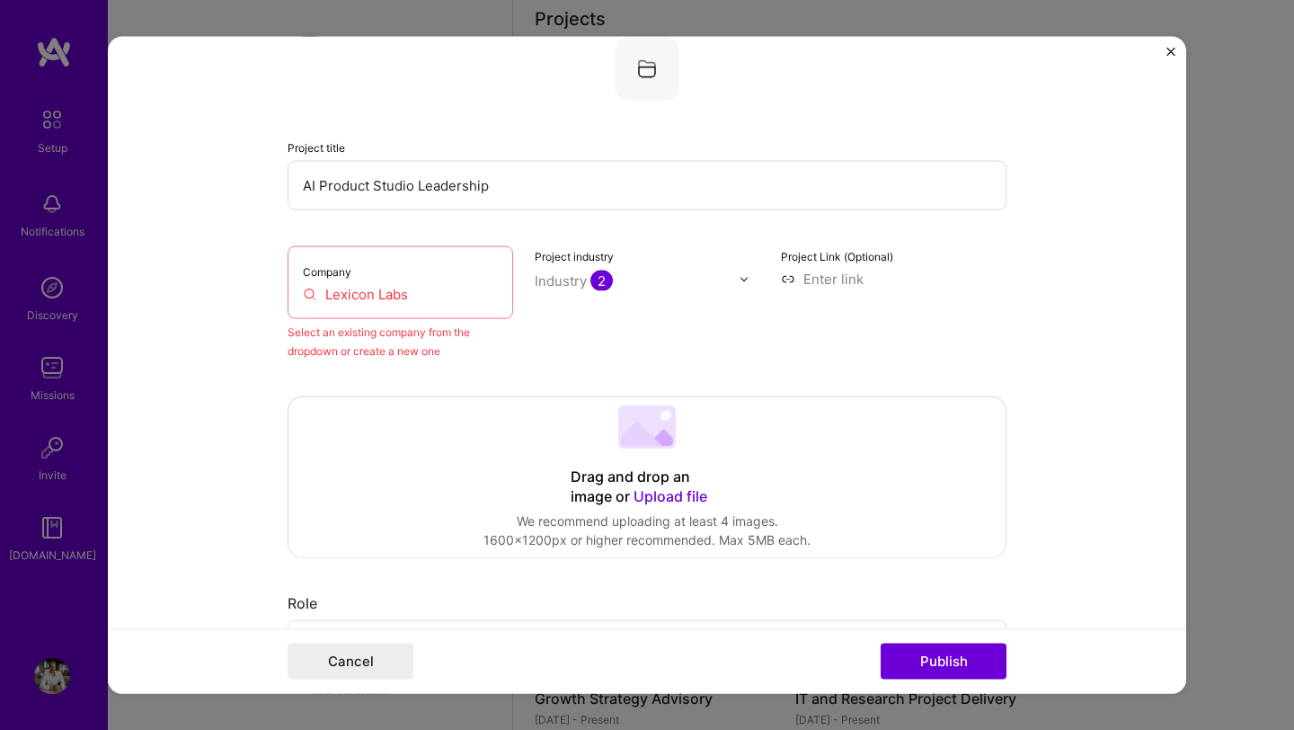
click at [464, 297] on input "Lexicon Labs" at bounding box center [400, 294] width 195 height 19
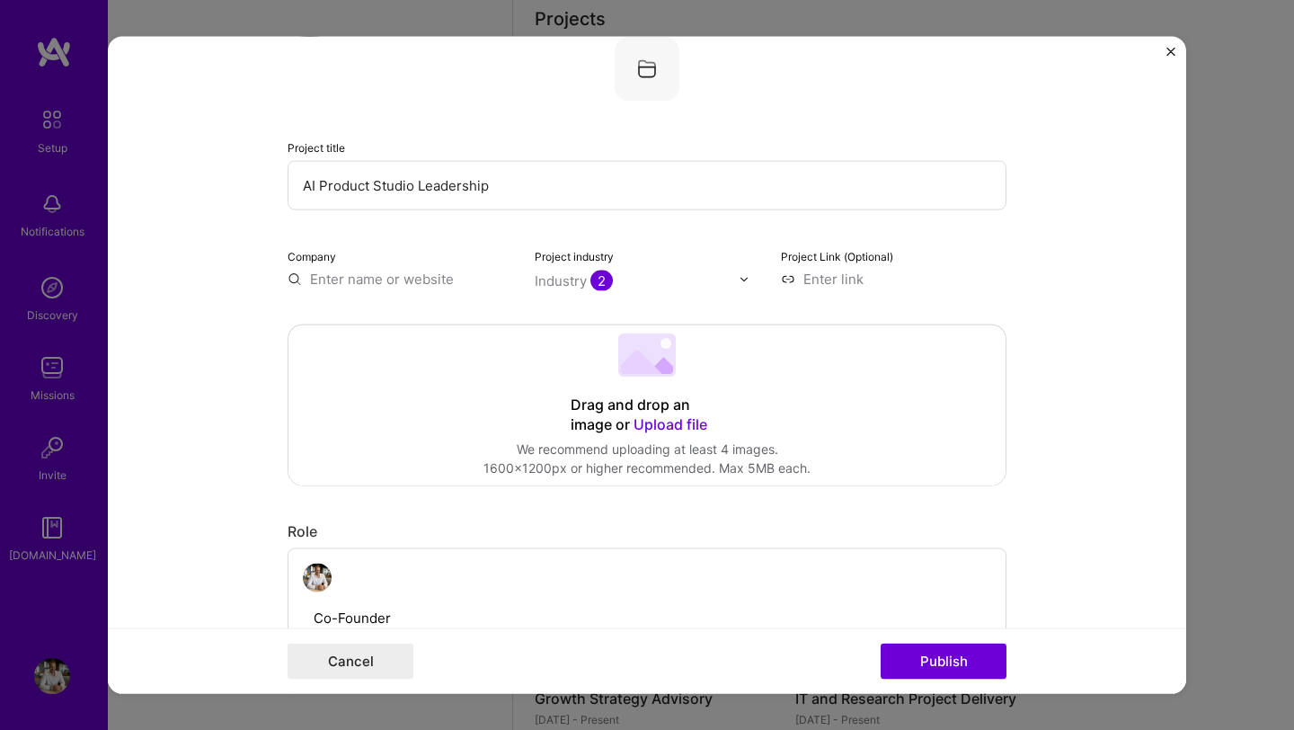
paste input "Lexicon Labs"
type input "Lexicon Labs"
click at [413, 314] on div "Lexicon Labs" at bounding box center [437, 320] width 99 height 31
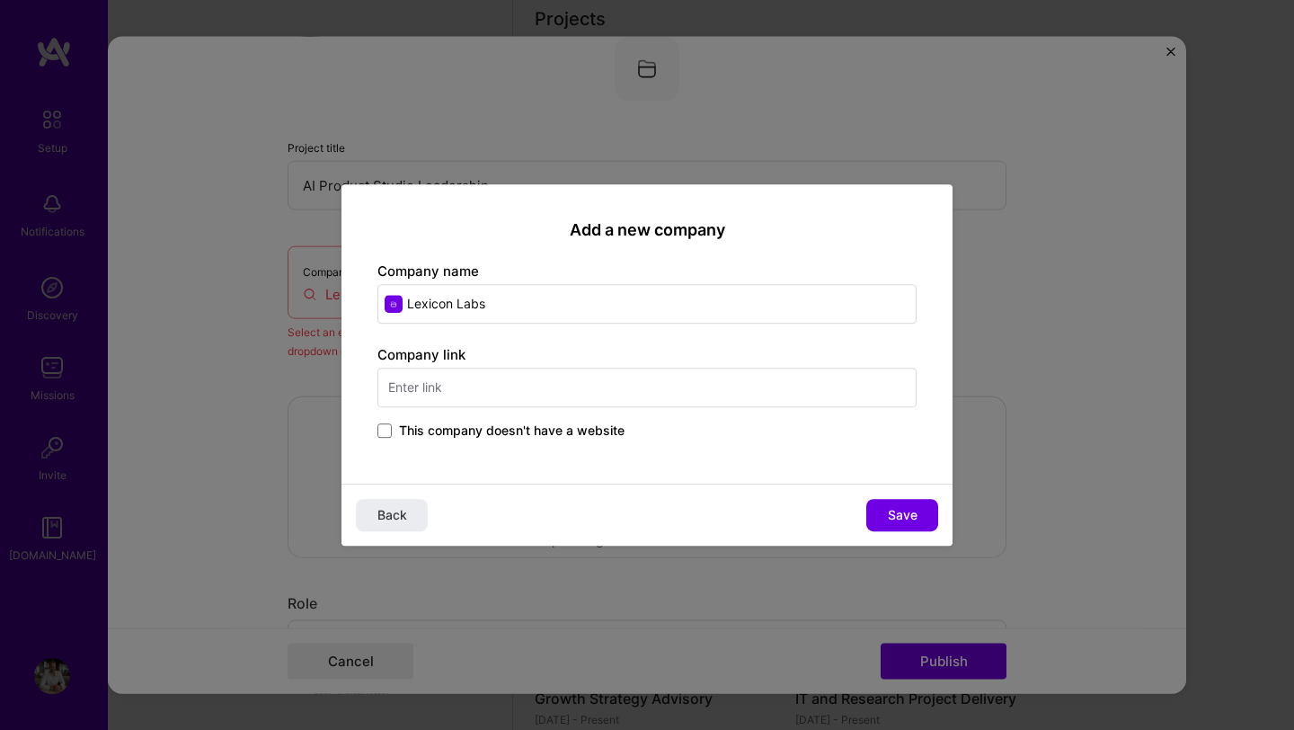
click at [455, 394] on input "text" at bounding box center [646, 387] width 539 height 40
type input "[URL]"
click at [787, 437] on div "This company doesn't have a website" at bounding box center [646, 431] width 539 height 21
click at [923, 511] on button "Save" at bounding box center [902, 515] width 72 height 32
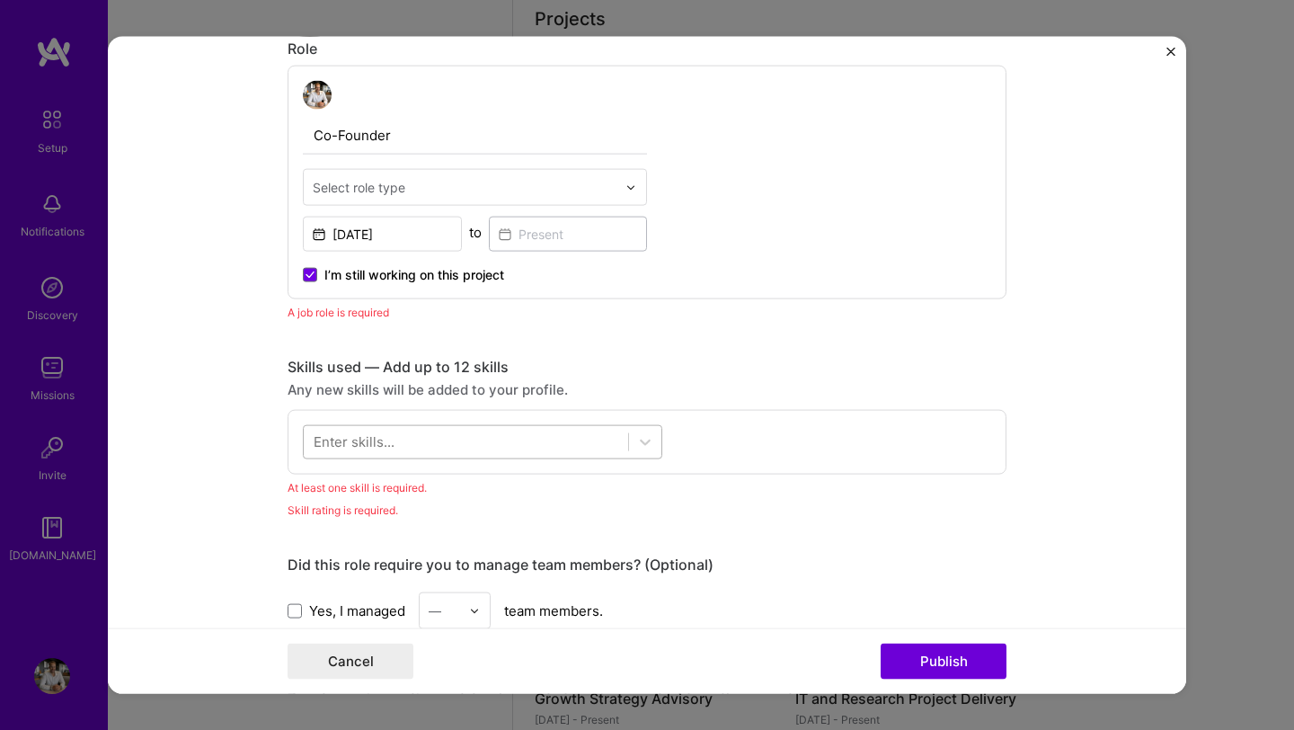
scroll to position [598, 0]
click at [364, 438] on div "Enter skills..." at bounding box center [354, 443] width 81 height 19
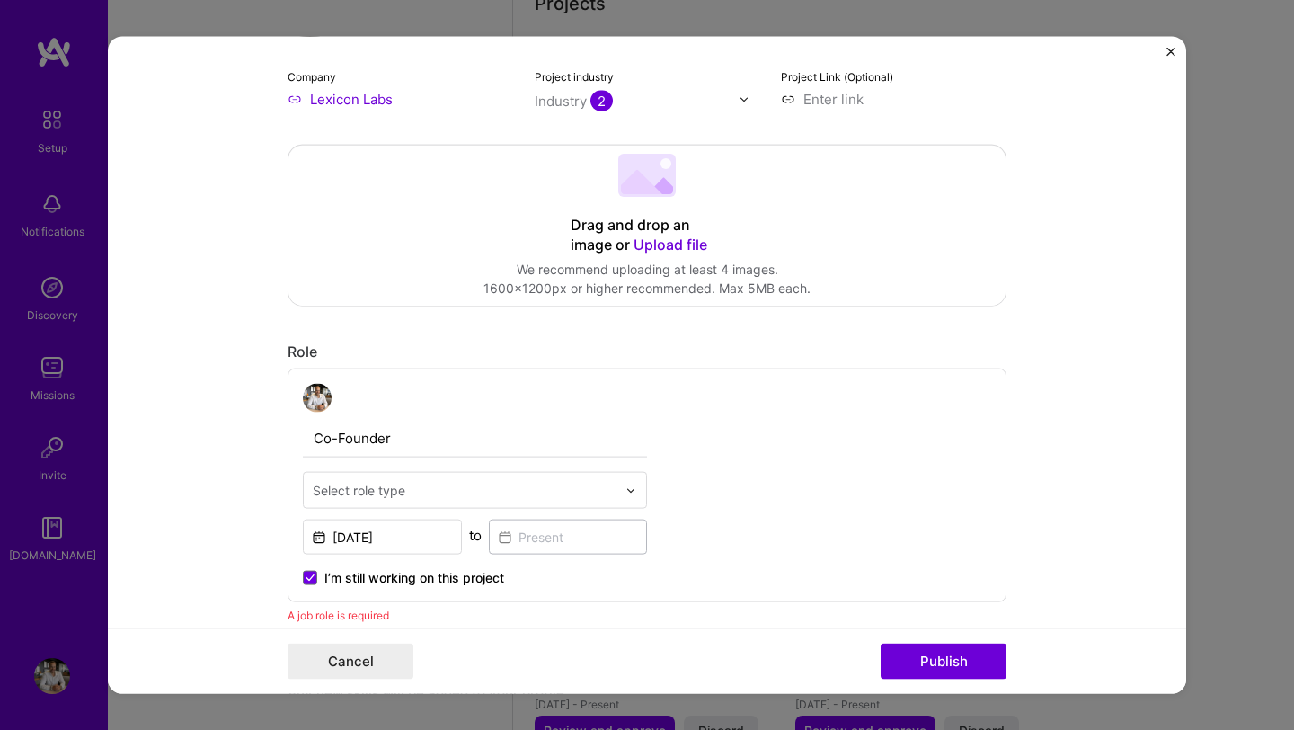
scroll to position [298, 0]
click at [432, 495] on input "text" at bounding box center [465, 489] width 304 height 19
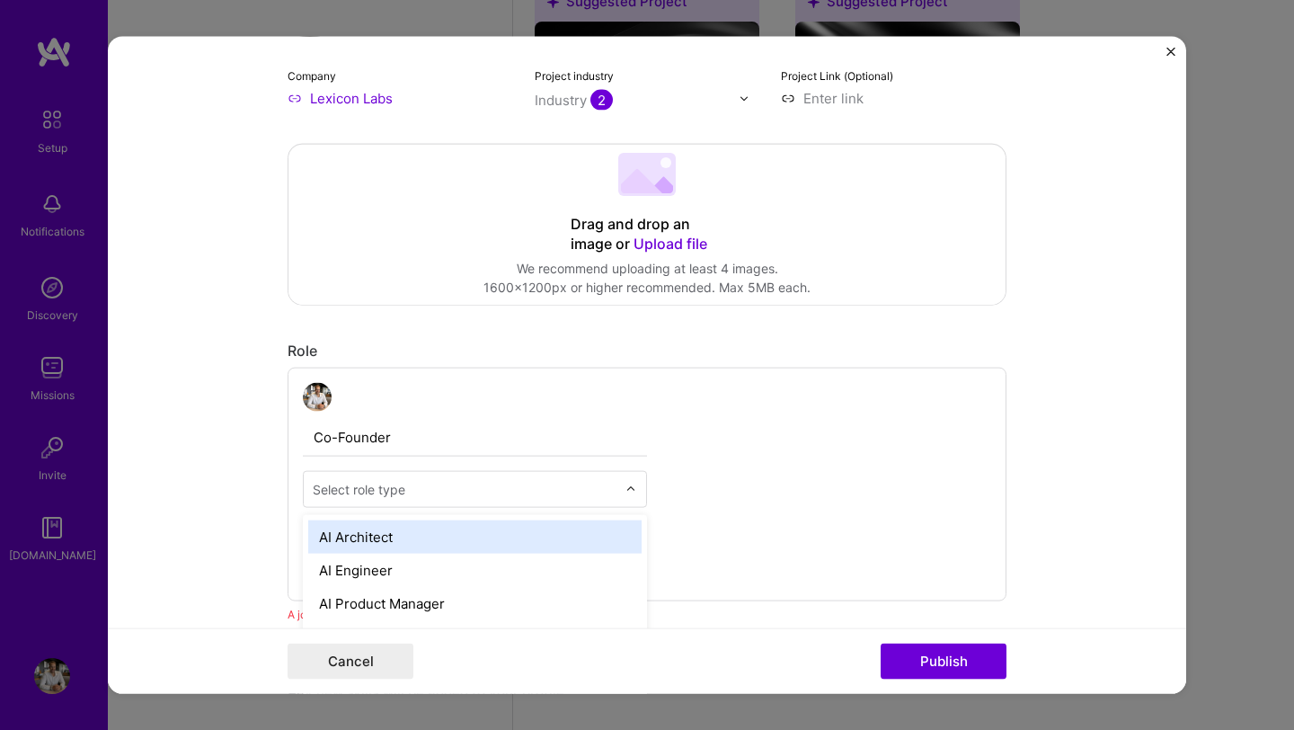
scroll to position [754, 0]
type input "c"
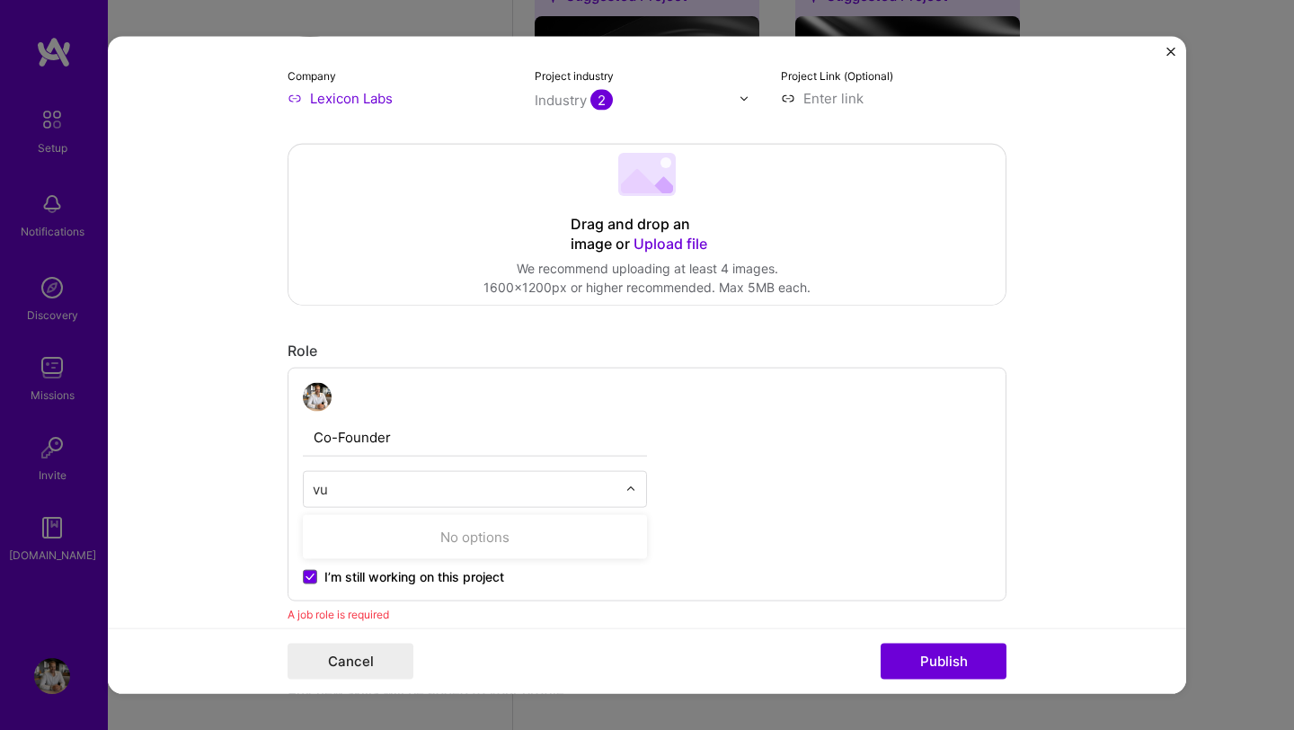
type input "v"
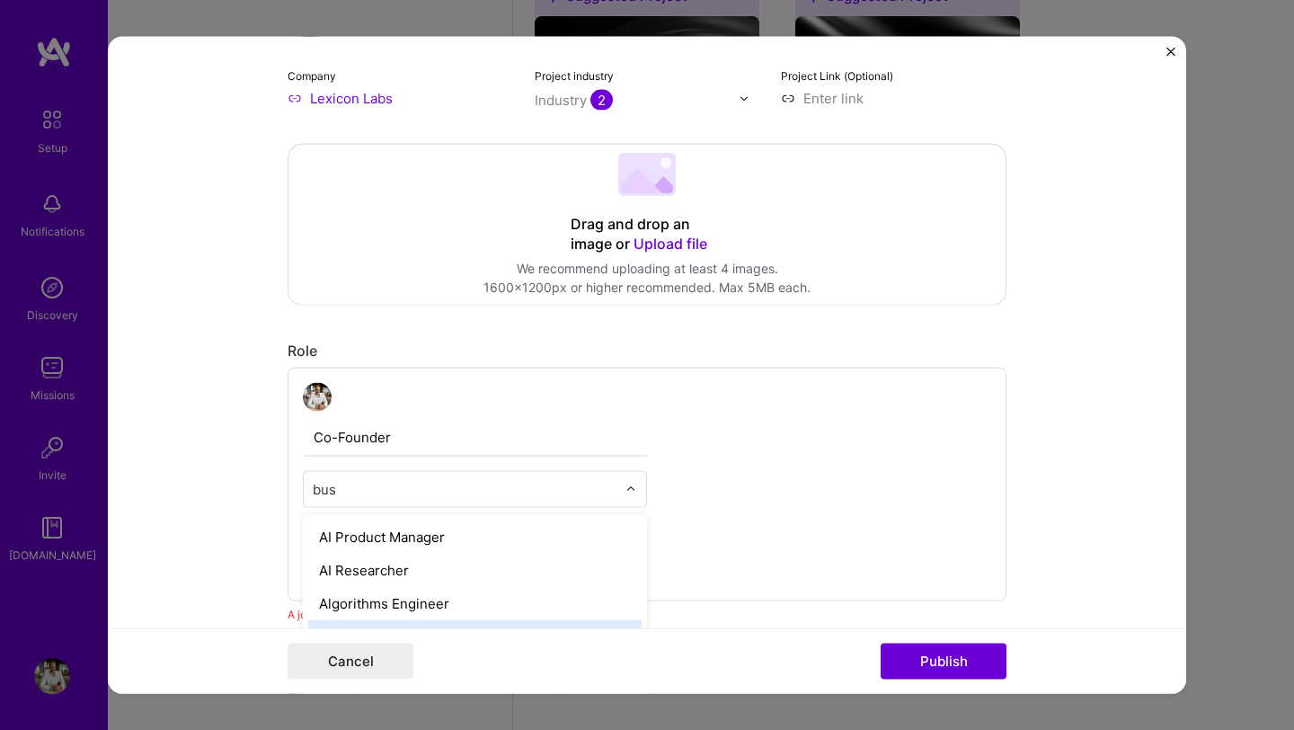
type input "busi"
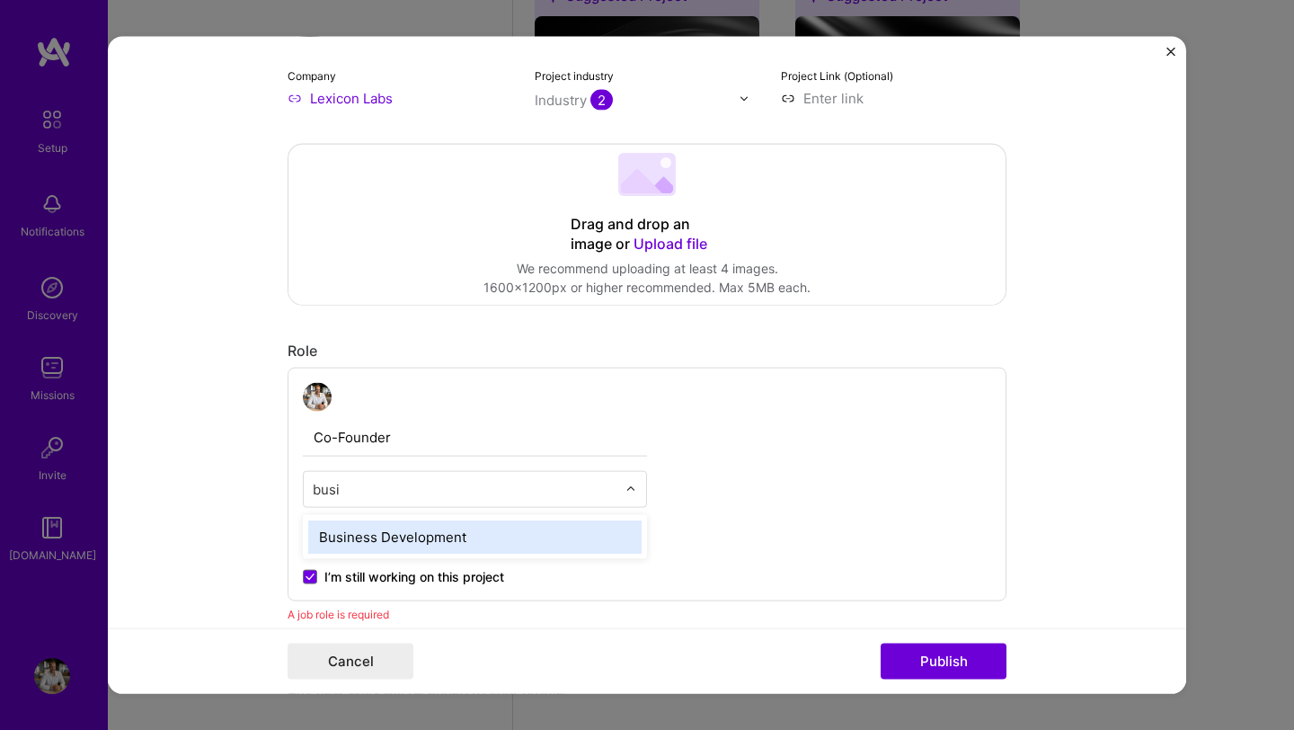
click at [425, 531] on div "Business Development" at bounding box center [474, 536] width 333 height 33
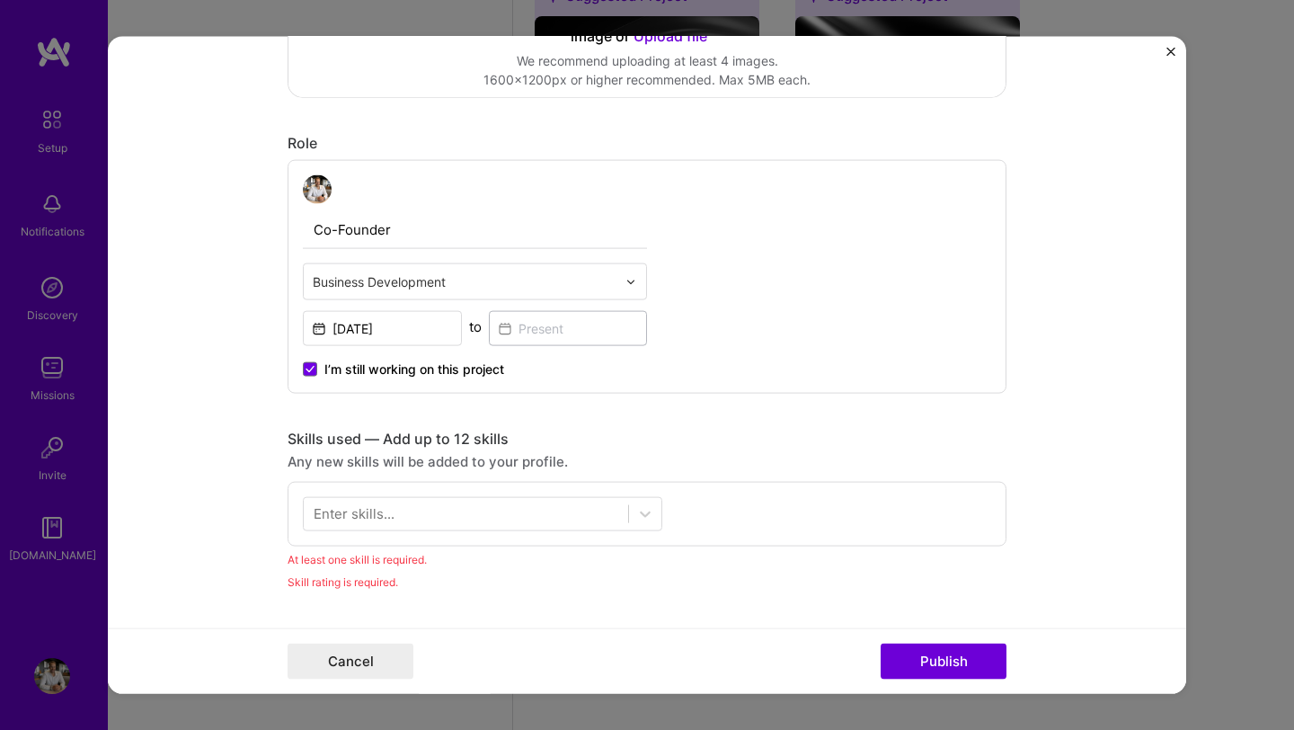
scroll to position [516, 0]
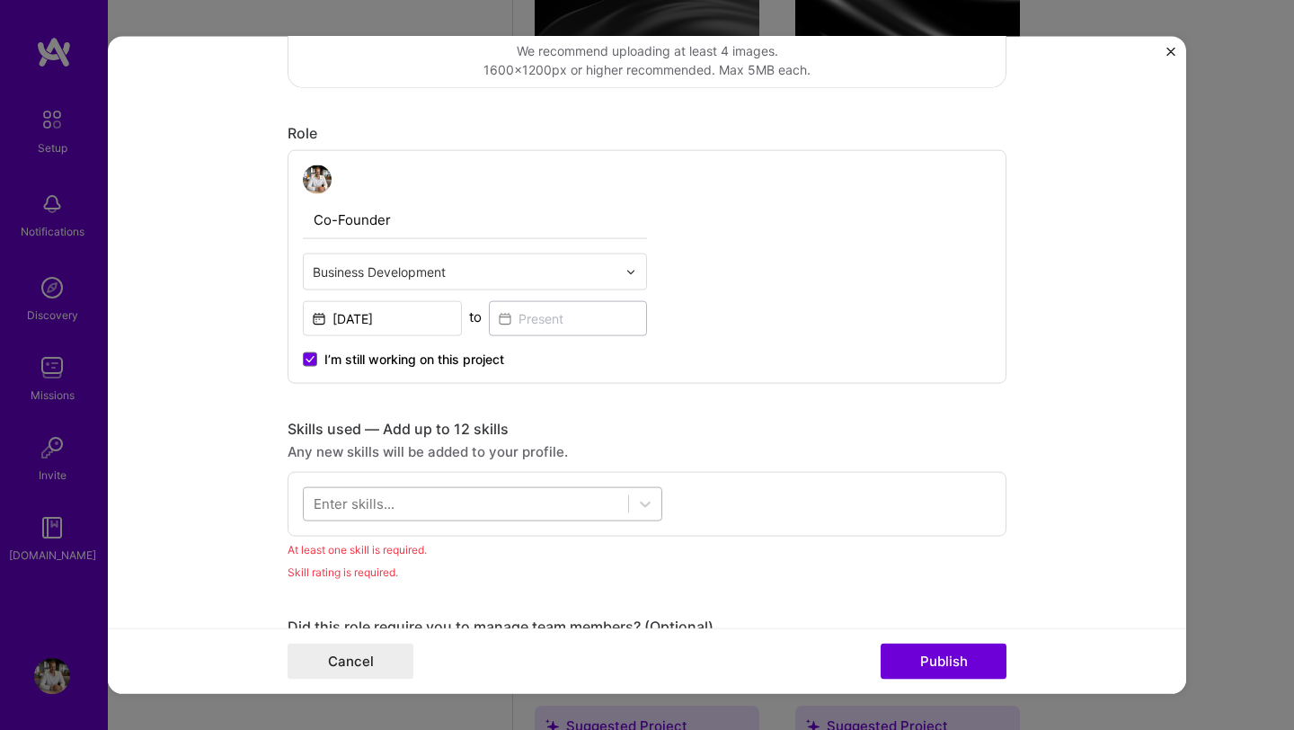
click at [445, 512] on div at bounding box center [466, 504] width 324 height 30
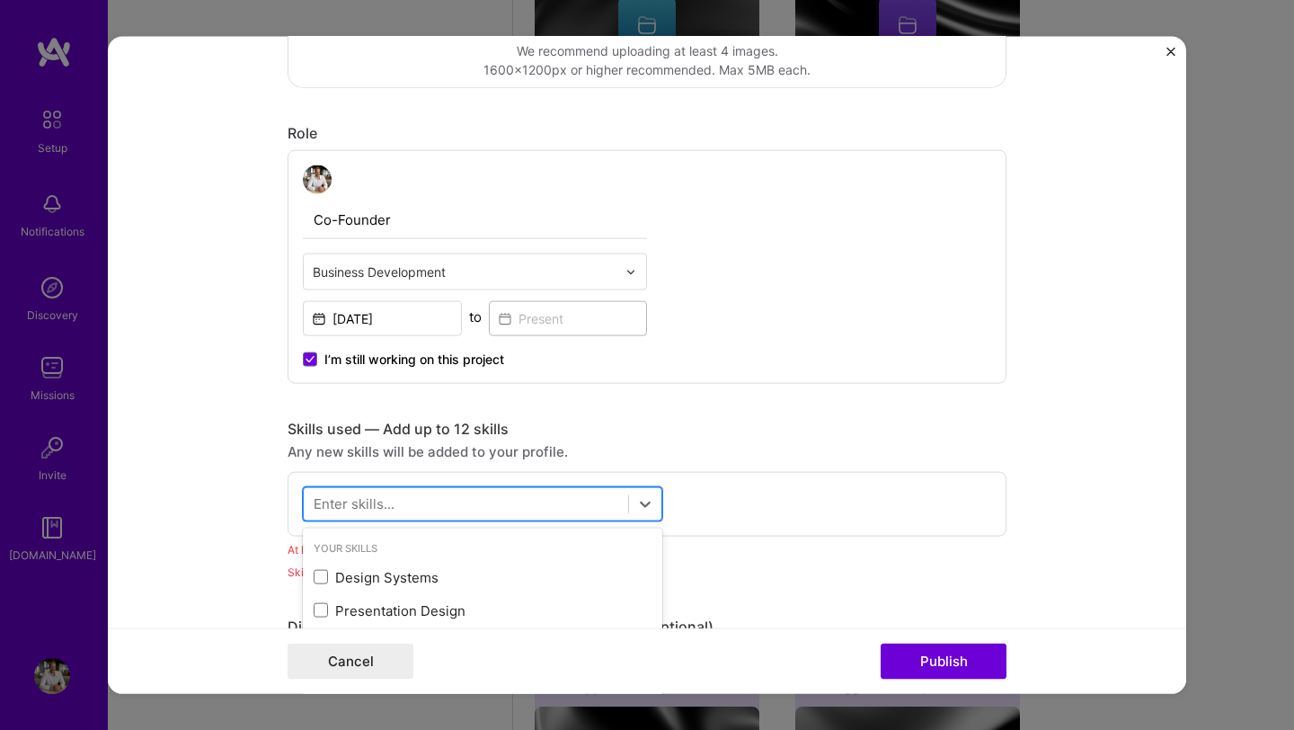
scroll to position [829, 0]
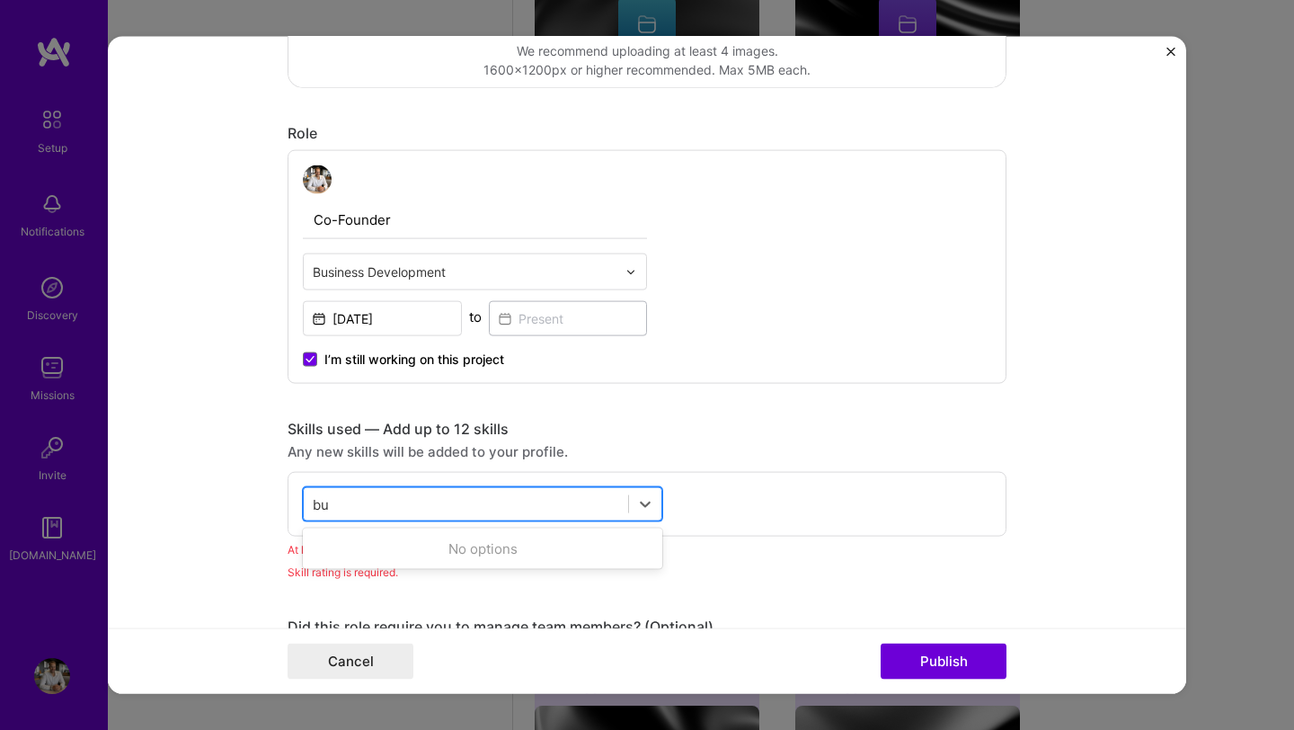
type input "b"
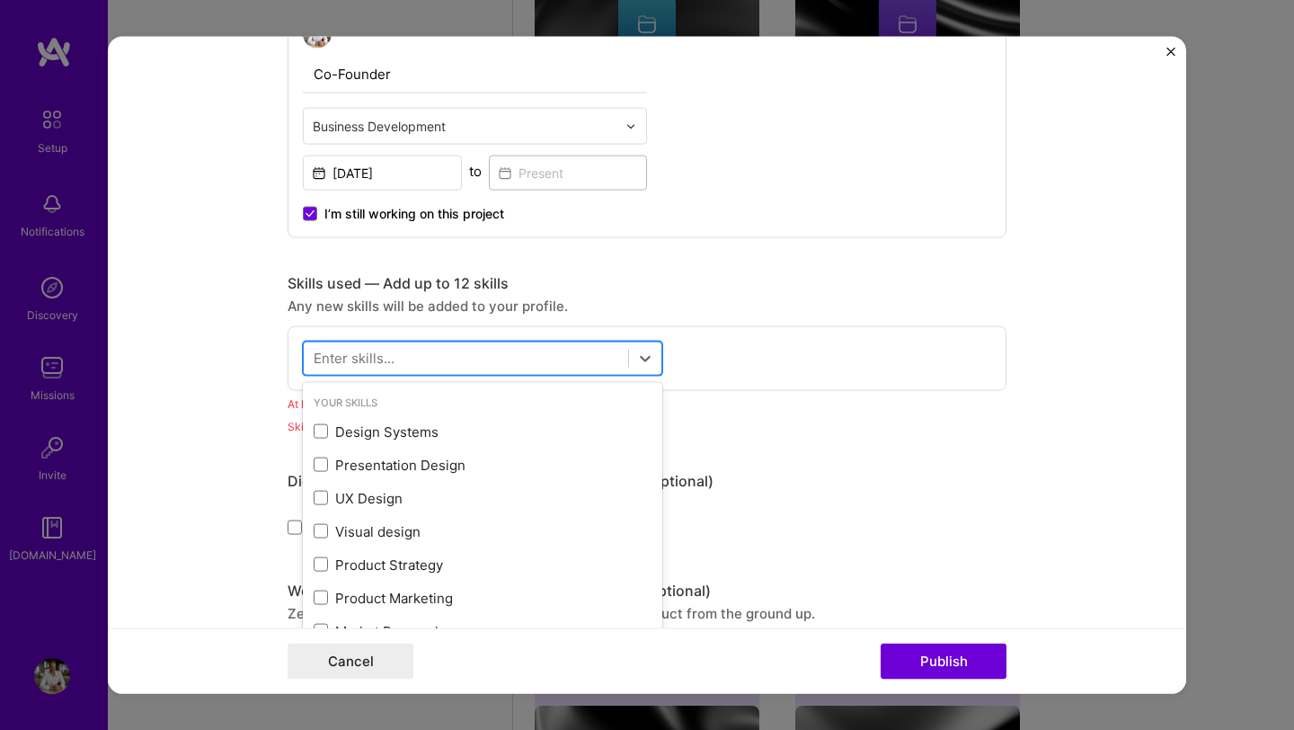
scroll to position [27, 0]
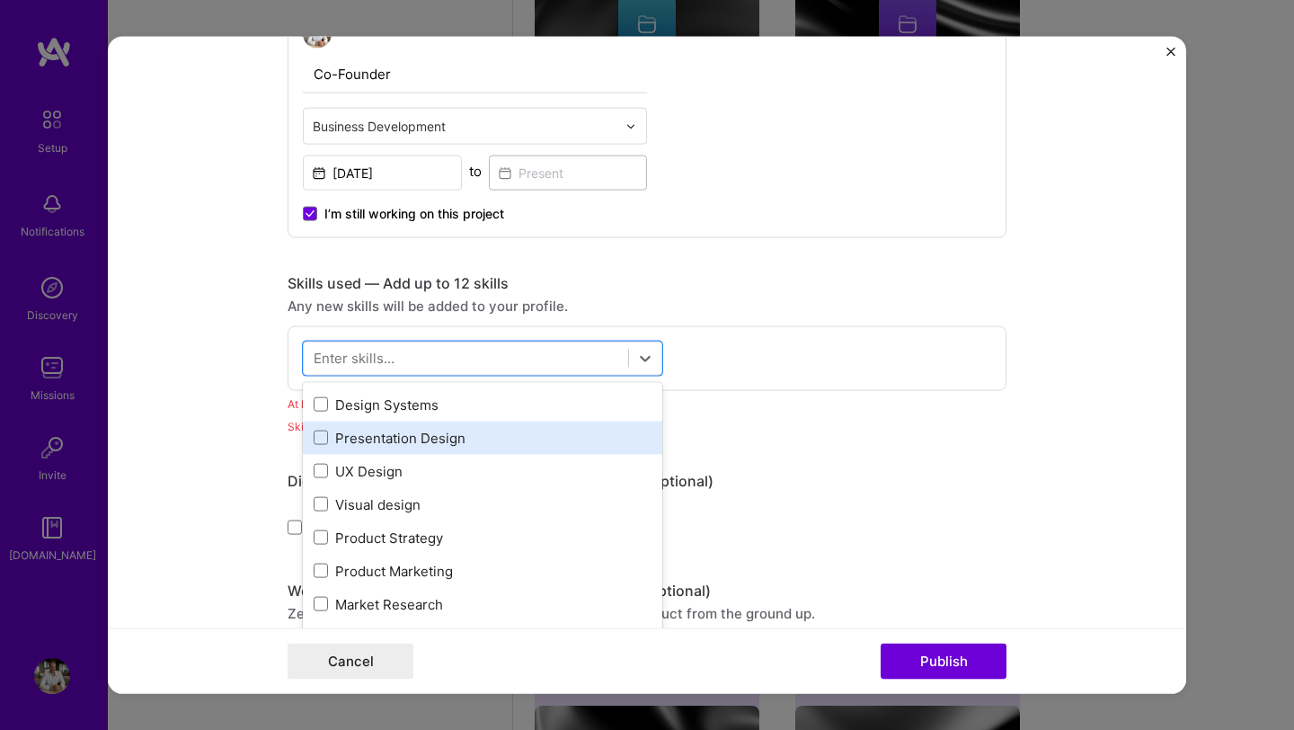
click at [388, 441] on div "Presentation Design" at bounding box center [483, 437] width 338 height 19
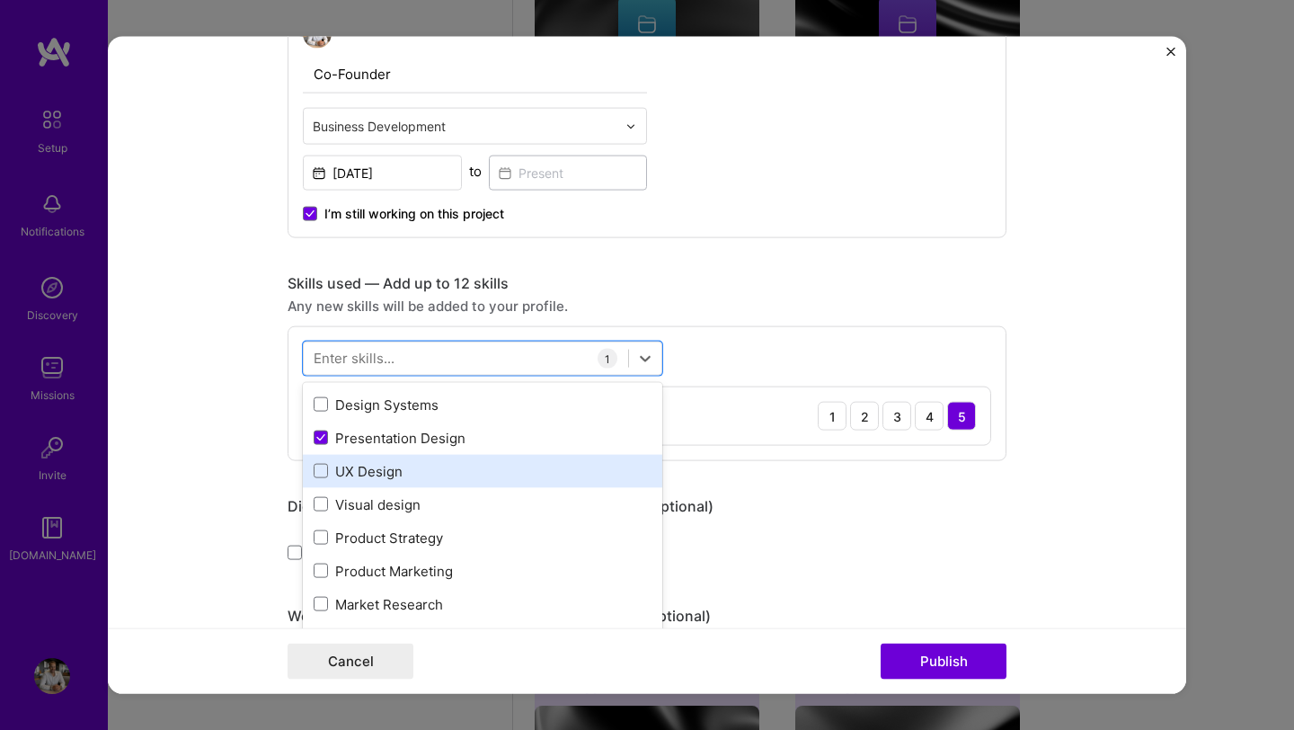
click at [375, 472] on div "UX Design" at bounding box center [483, 470] width 338 height 19
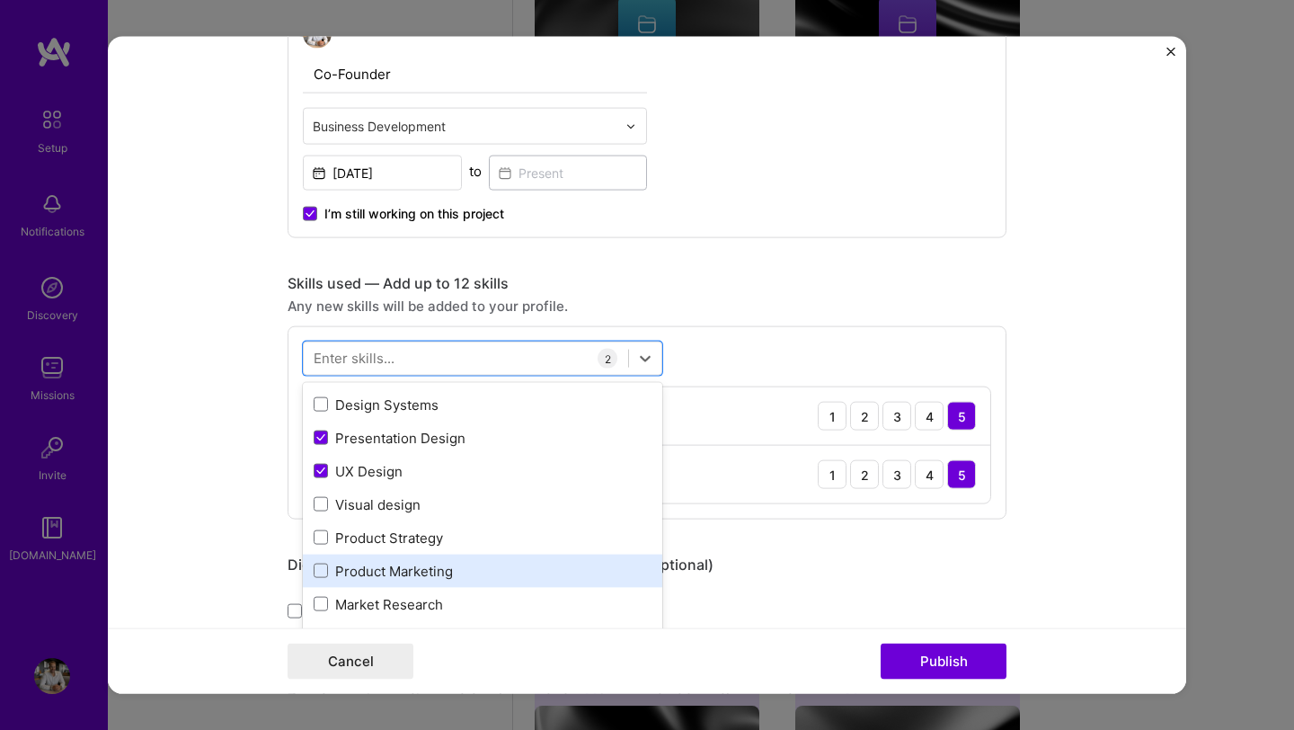
click at [358, 580] on div "Product Marketing" at bounding box center [482, 569] width 359 height 33
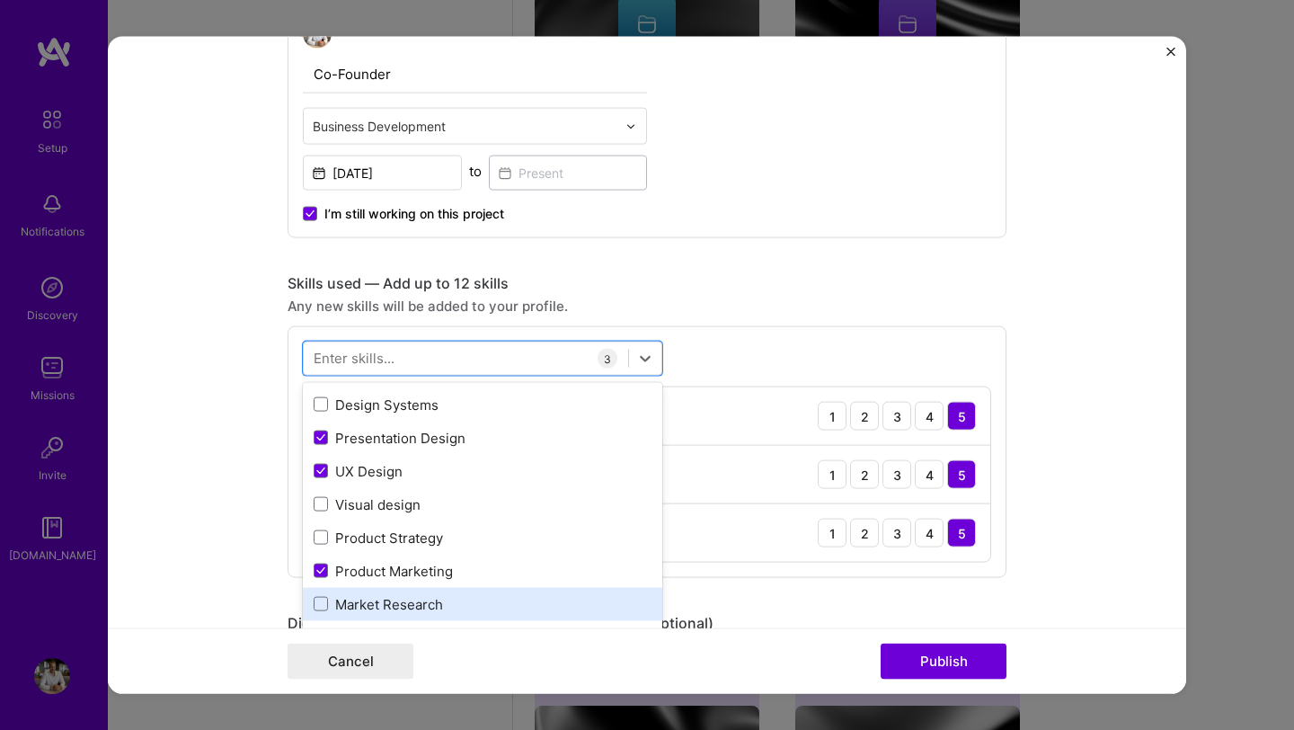
click at [355, 601] on div "Market Research" at bounding box center [483, 603] width 338 height 19
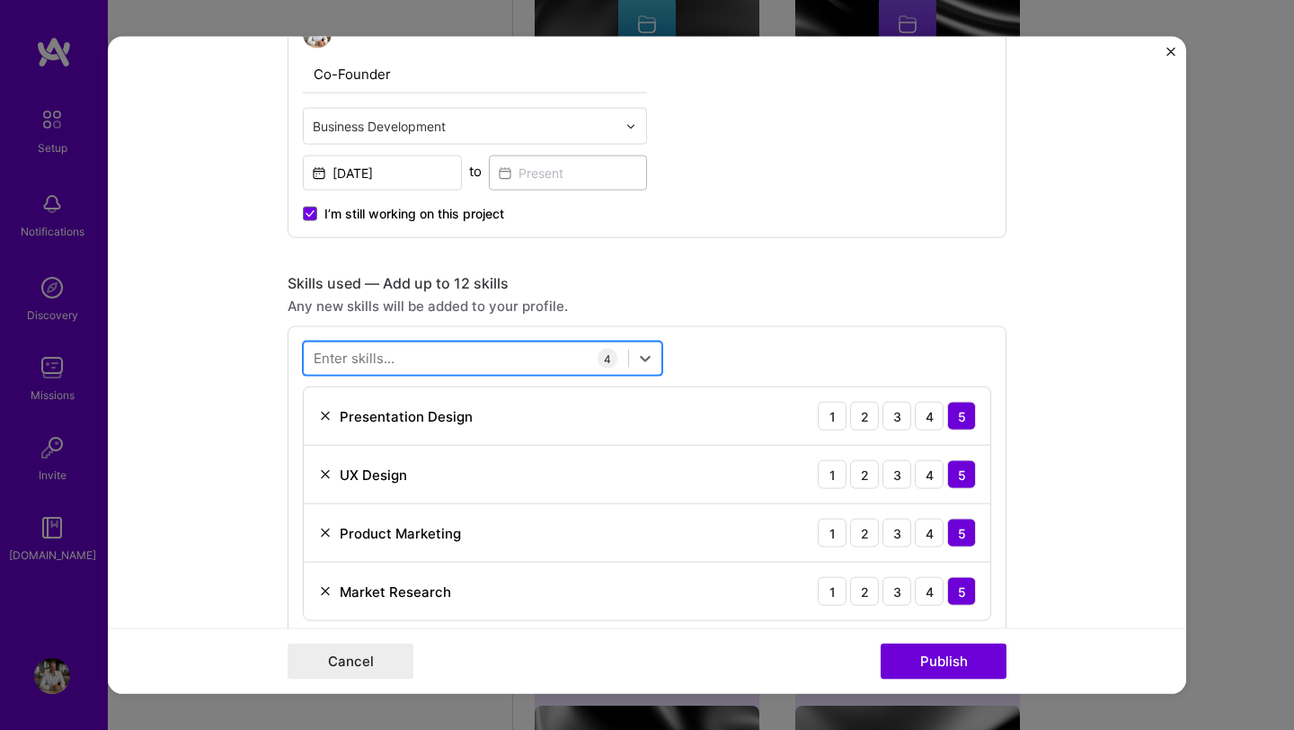
click at [426, 357] on div at bounding box center [466, 358] width 324 height 30
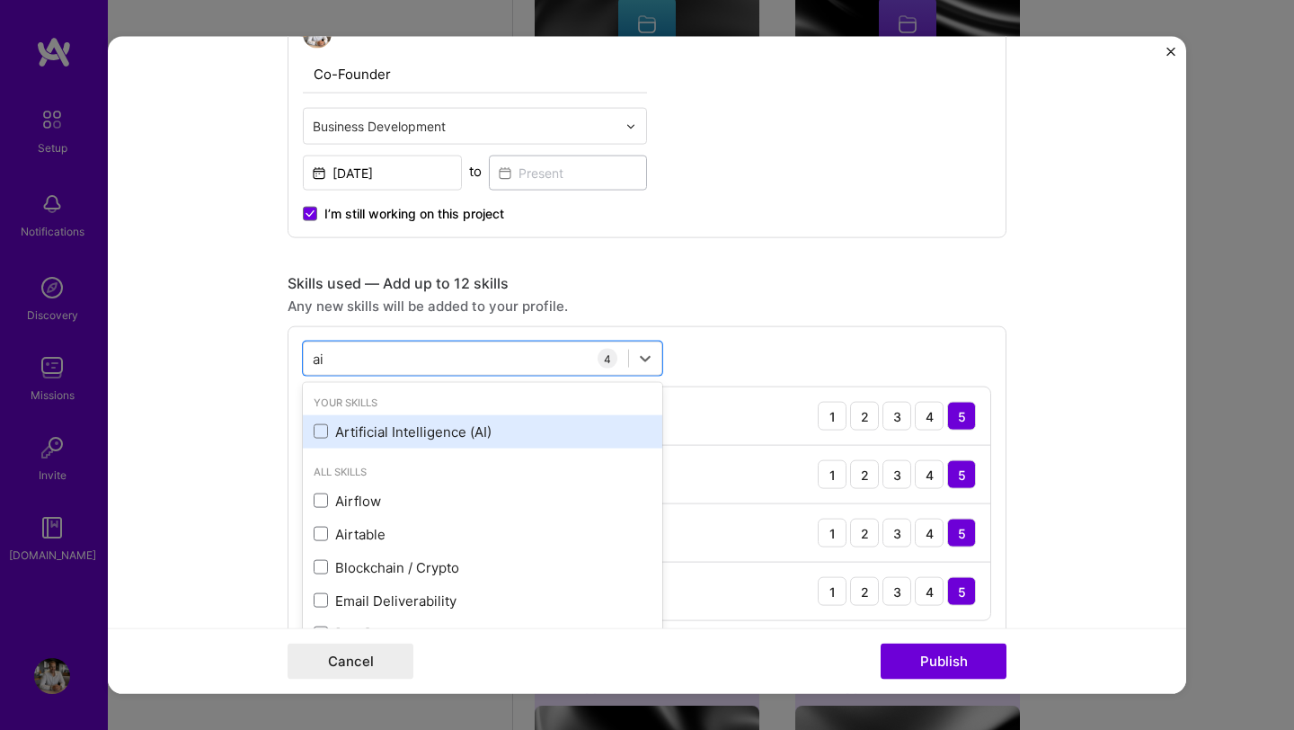
click at [413, 422] on div "Artificial Intelligence (AI)" at bounding box center [483, 430] width 338 height 19
type input "a"
type input "s"
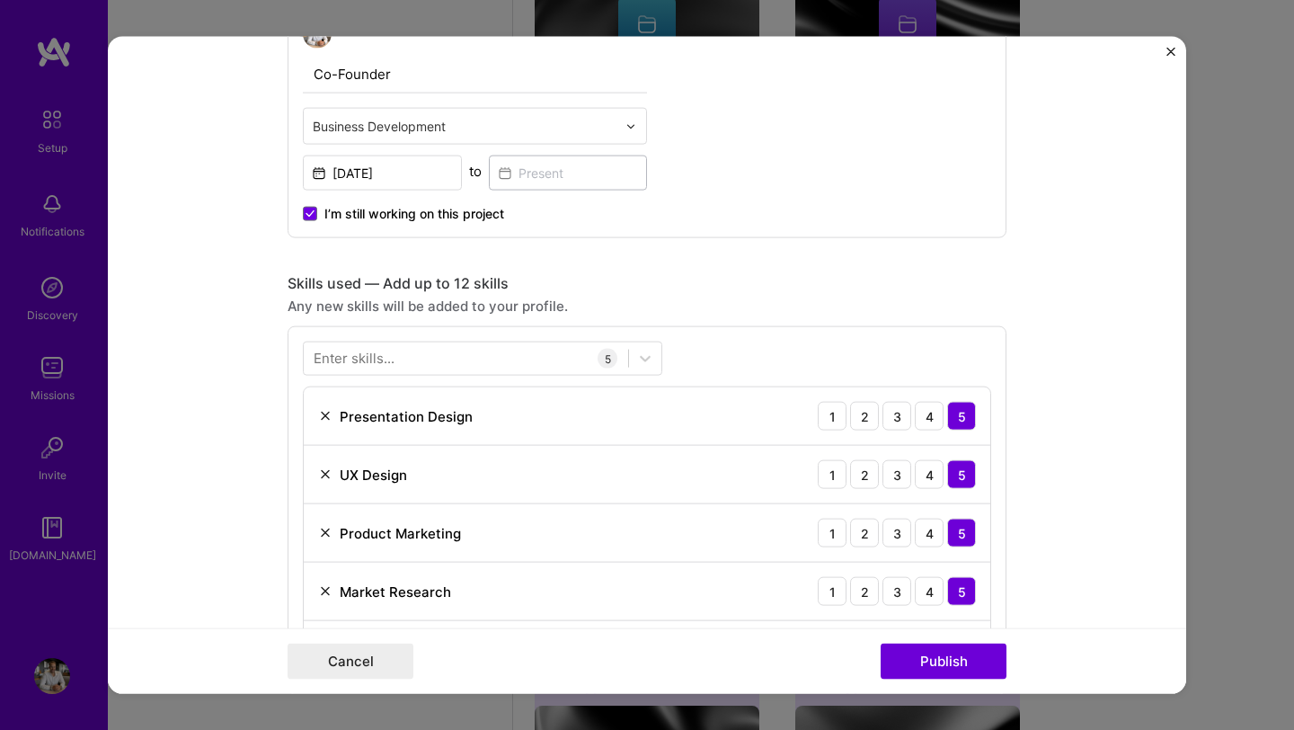
click at [953, 287] on div "Skills used — Add up to 12 skills" at bounding box center [646, 283] width 719 height 19
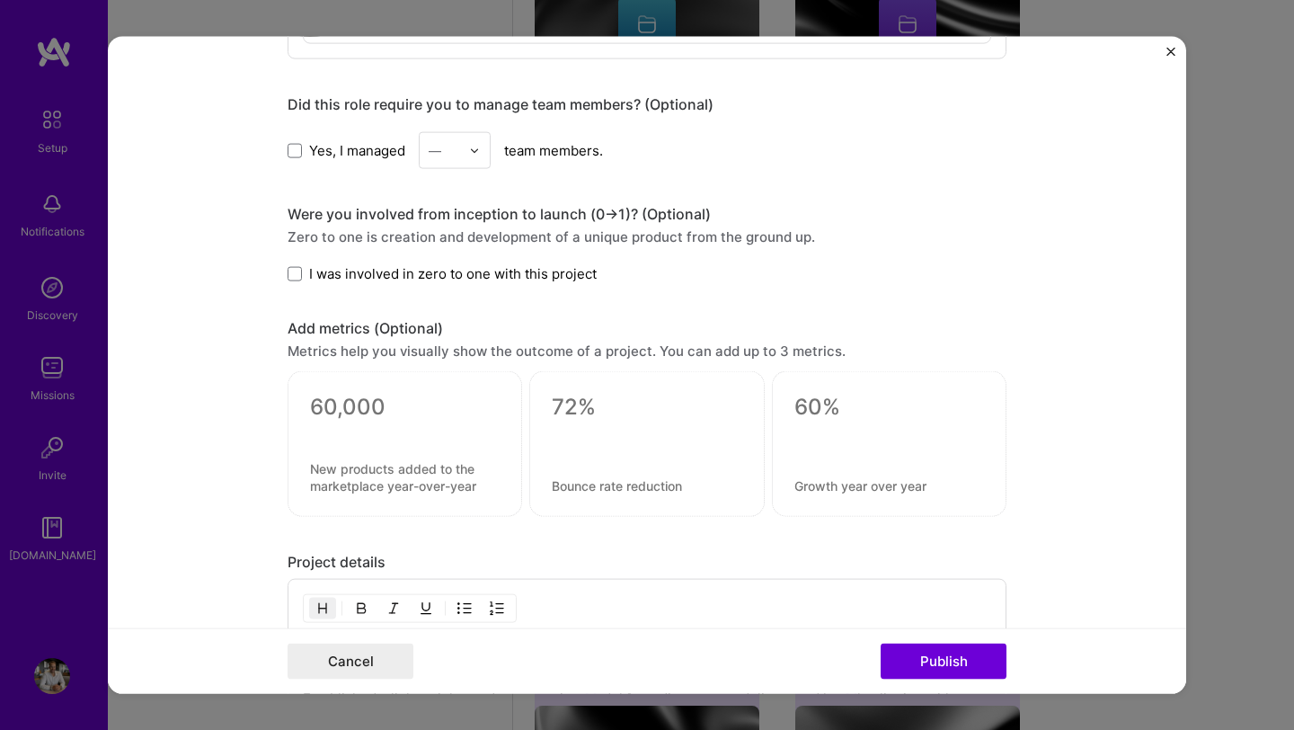
scroll to position [1347, 0]
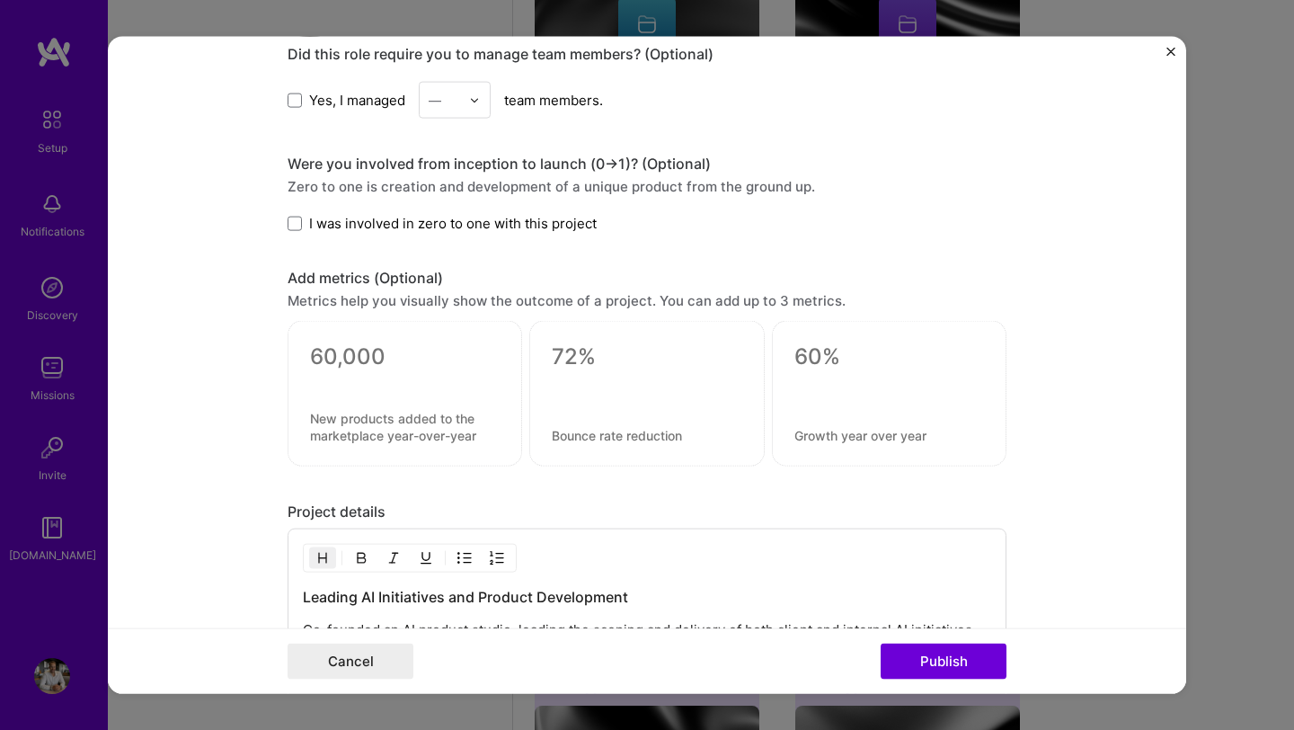
click at [456, 375] on div at bounding box center [405, 379] width 190 height 19
click at [363, 357] on textarea at bounding box center [405, 356] width 190 height 27
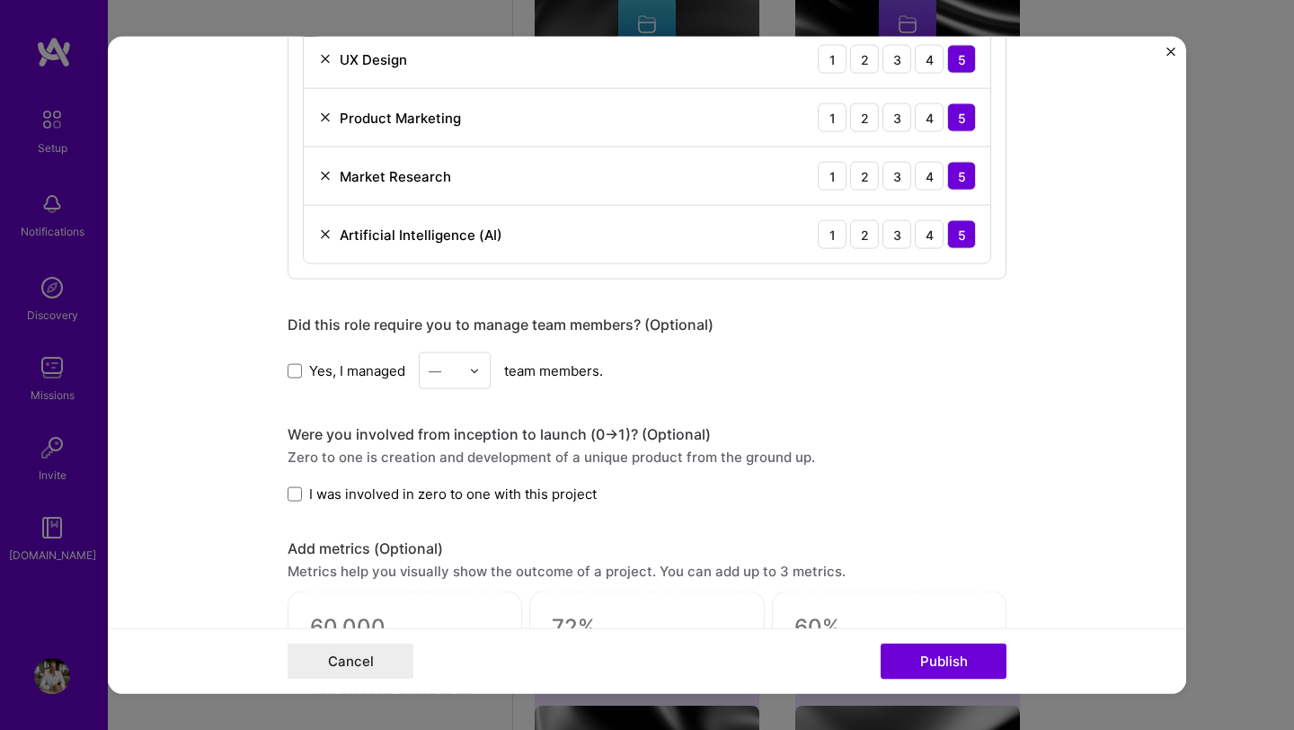
scroll to position [1299, 0]
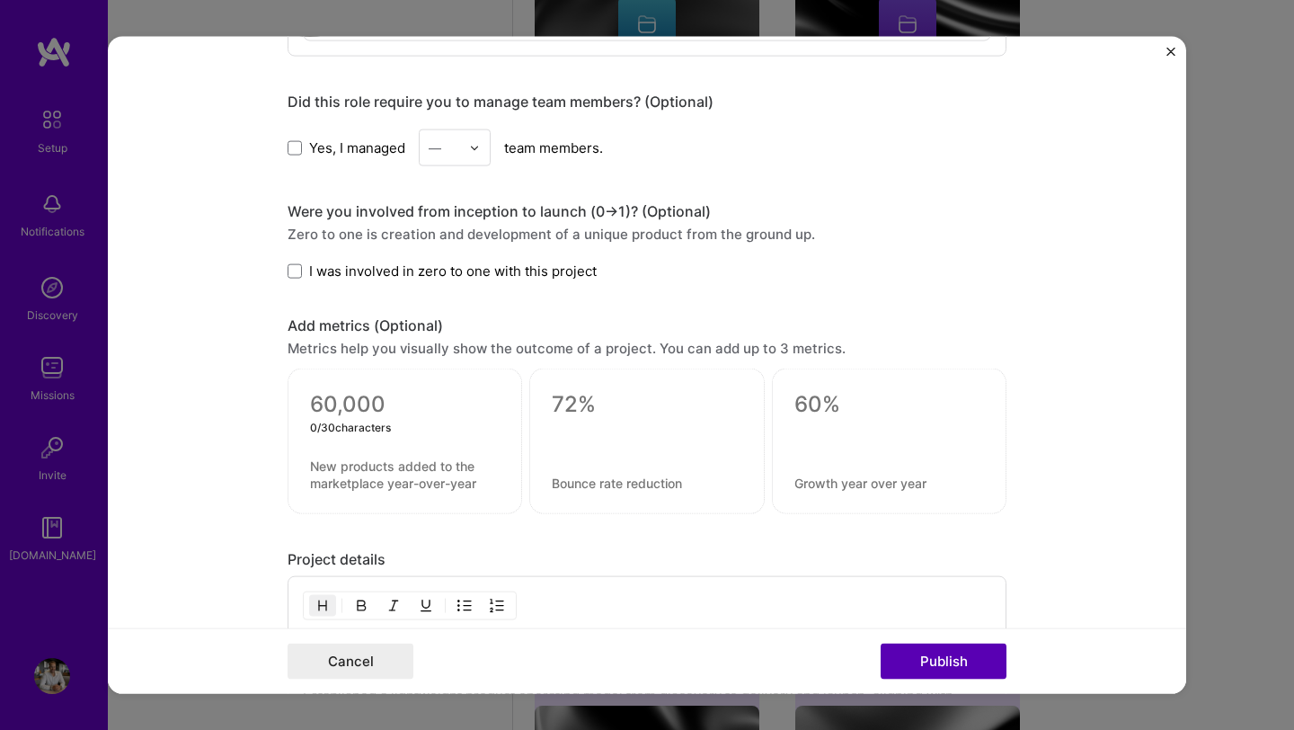
click at [968, 666] on button "Publish" at bounding box center [943, 660] width 126 height 36
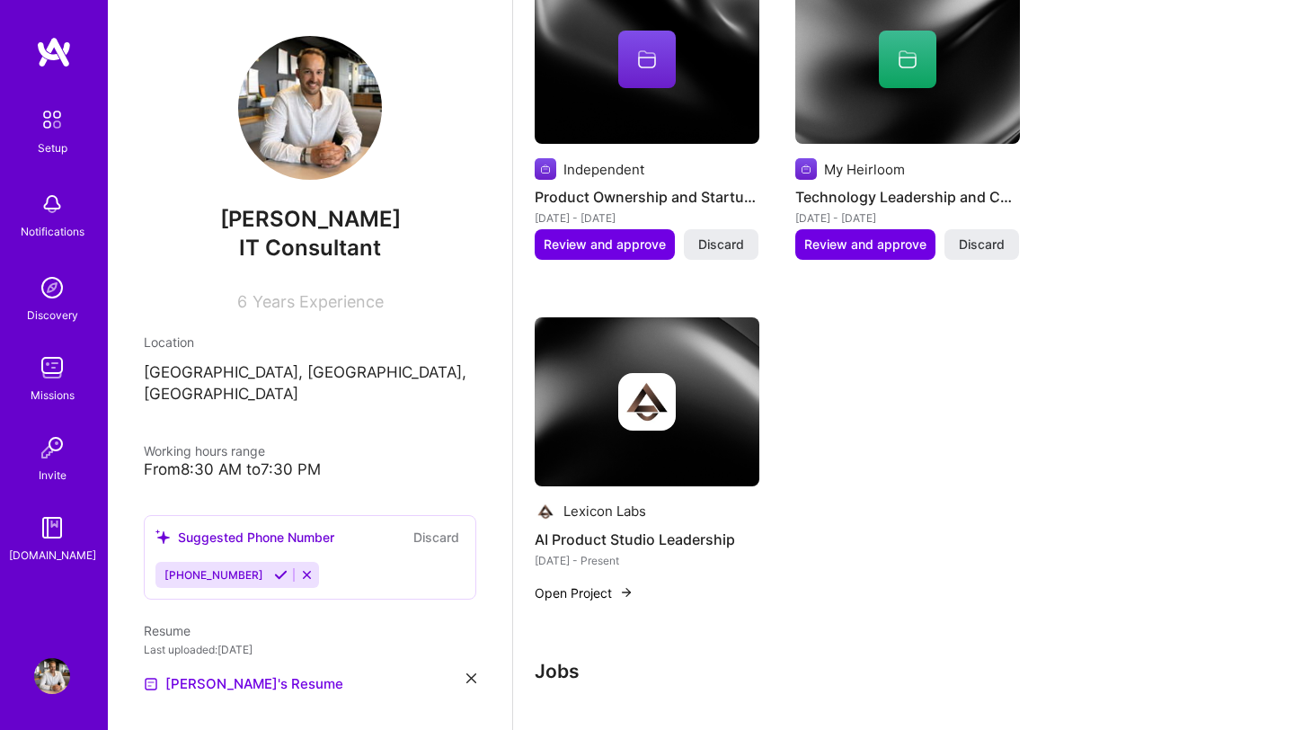
scroll to position [1419, 0]
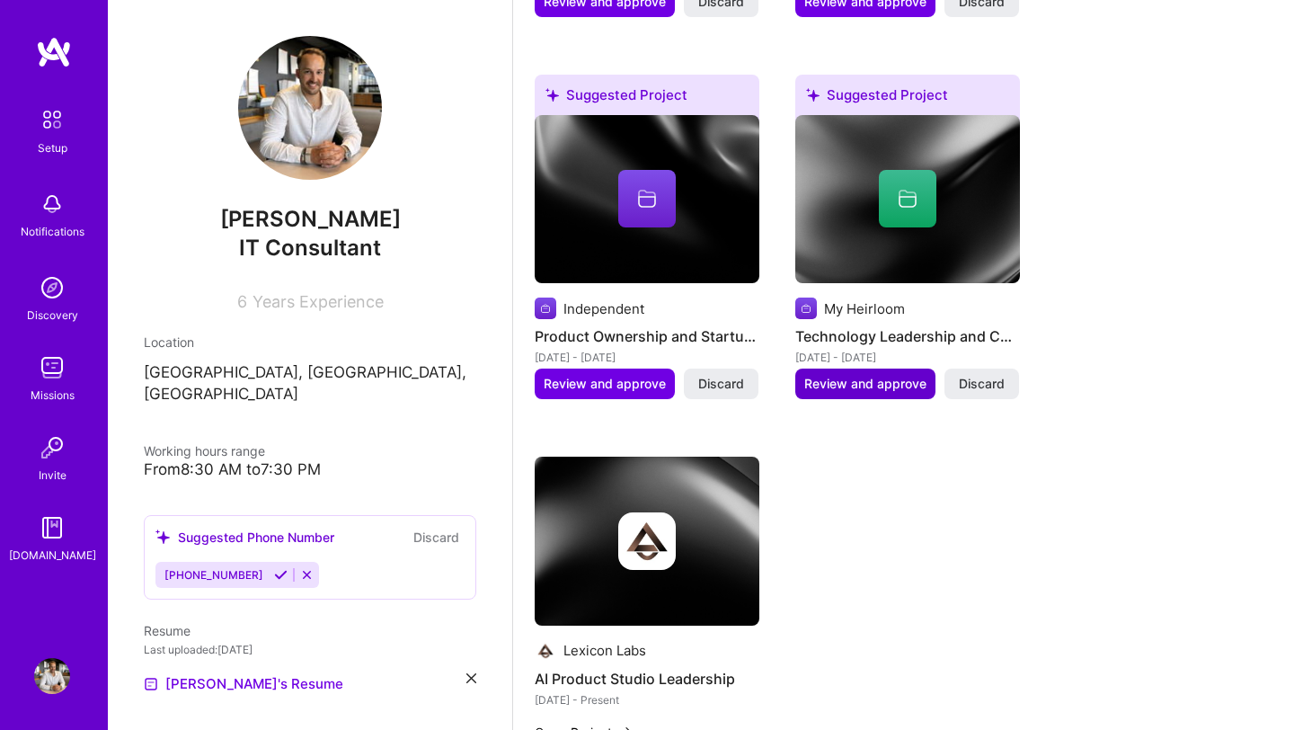
click at [860, 375] on span "Review and approve" at bounding box center [865, 384] width 122 height 18
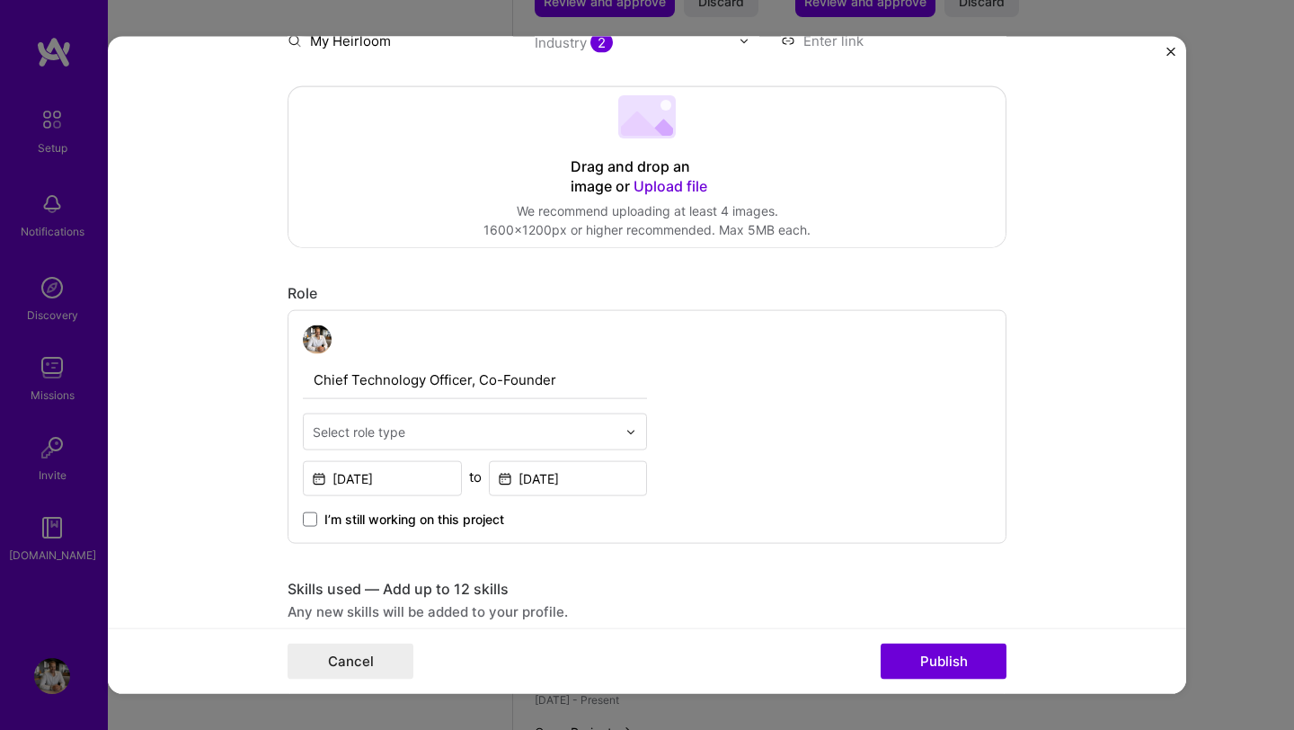
scroll to position [358, 0]
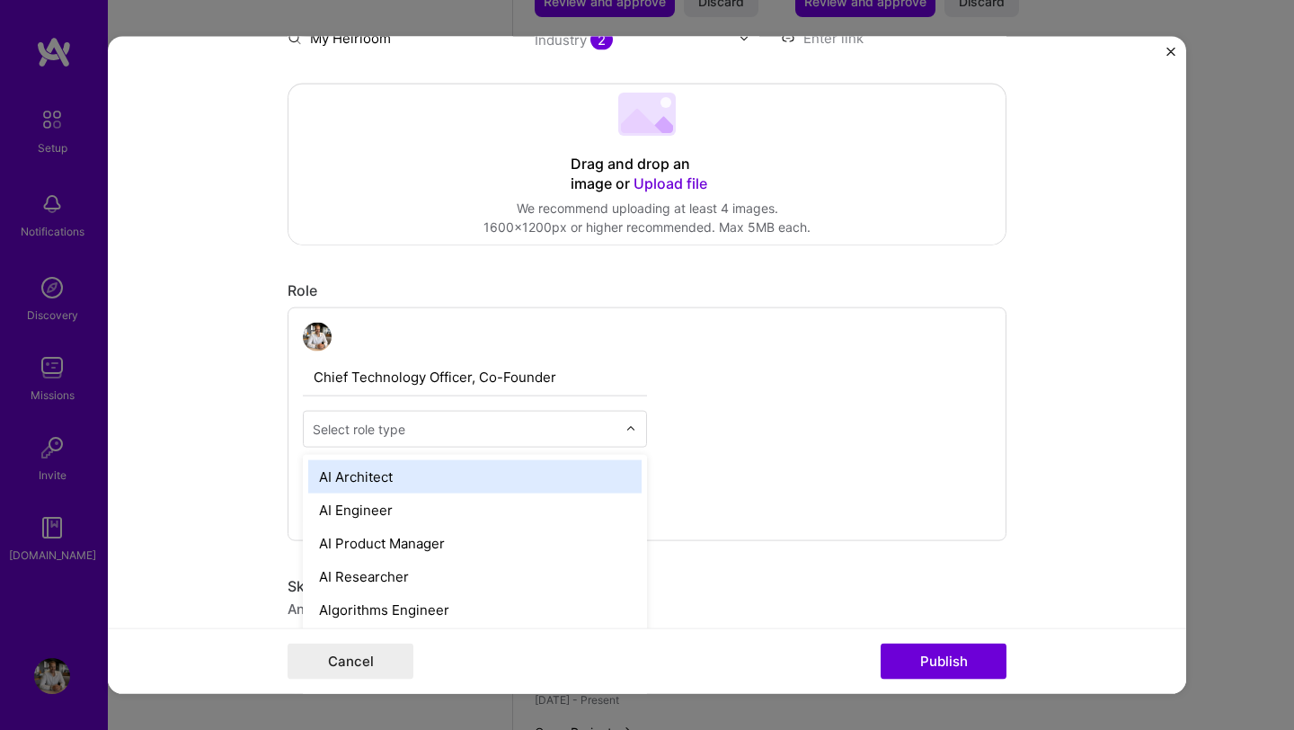
click at [454, 440] on div at bounding box center [465, 429] width 304 height 22
type input "cto"
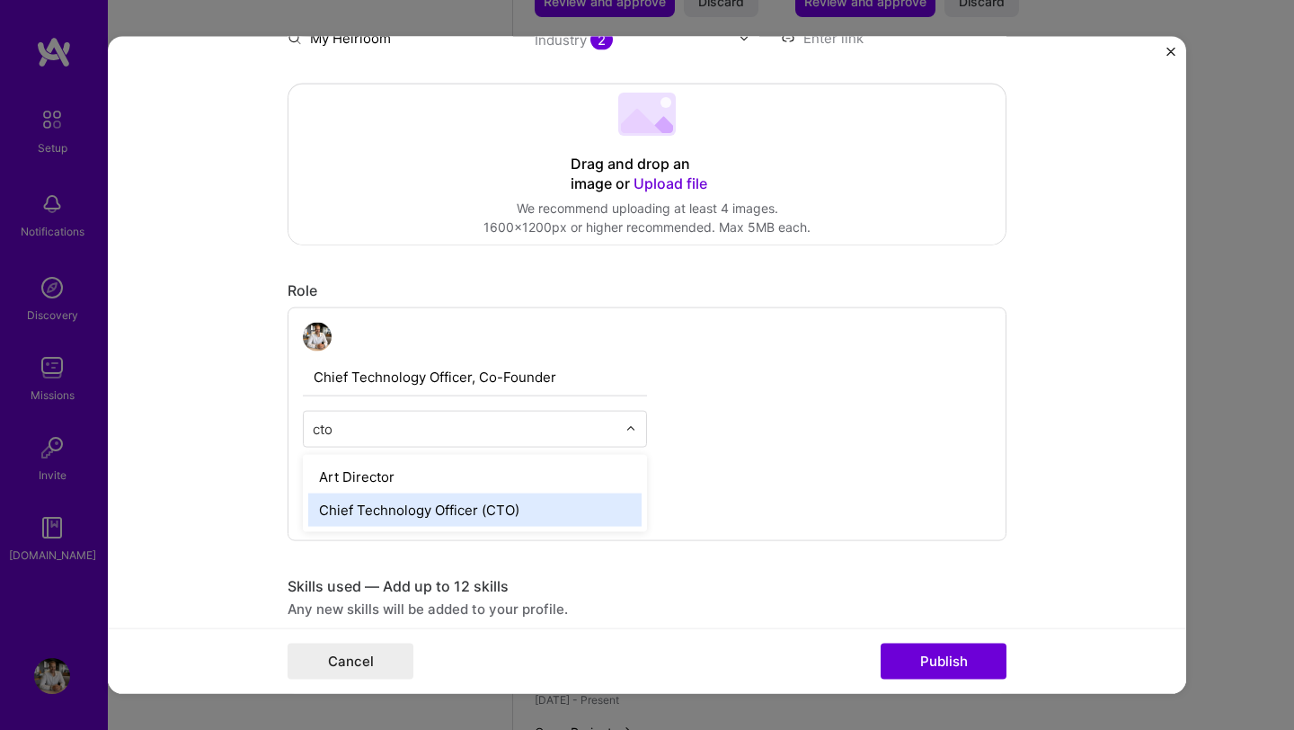
click at [431, 517] on div "Chief Technology Officer (CTO)" at bounding box center [474, 509] width 333 height 33
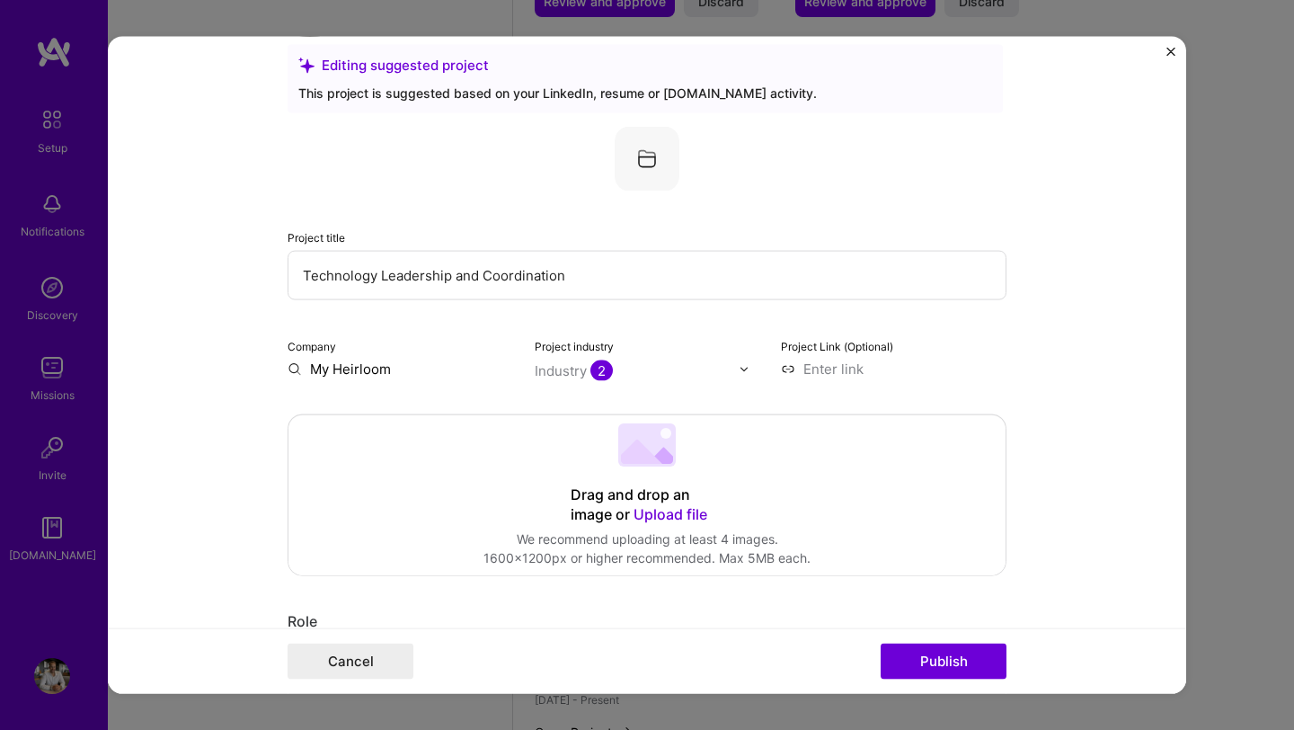
scroll to position [0, 0]
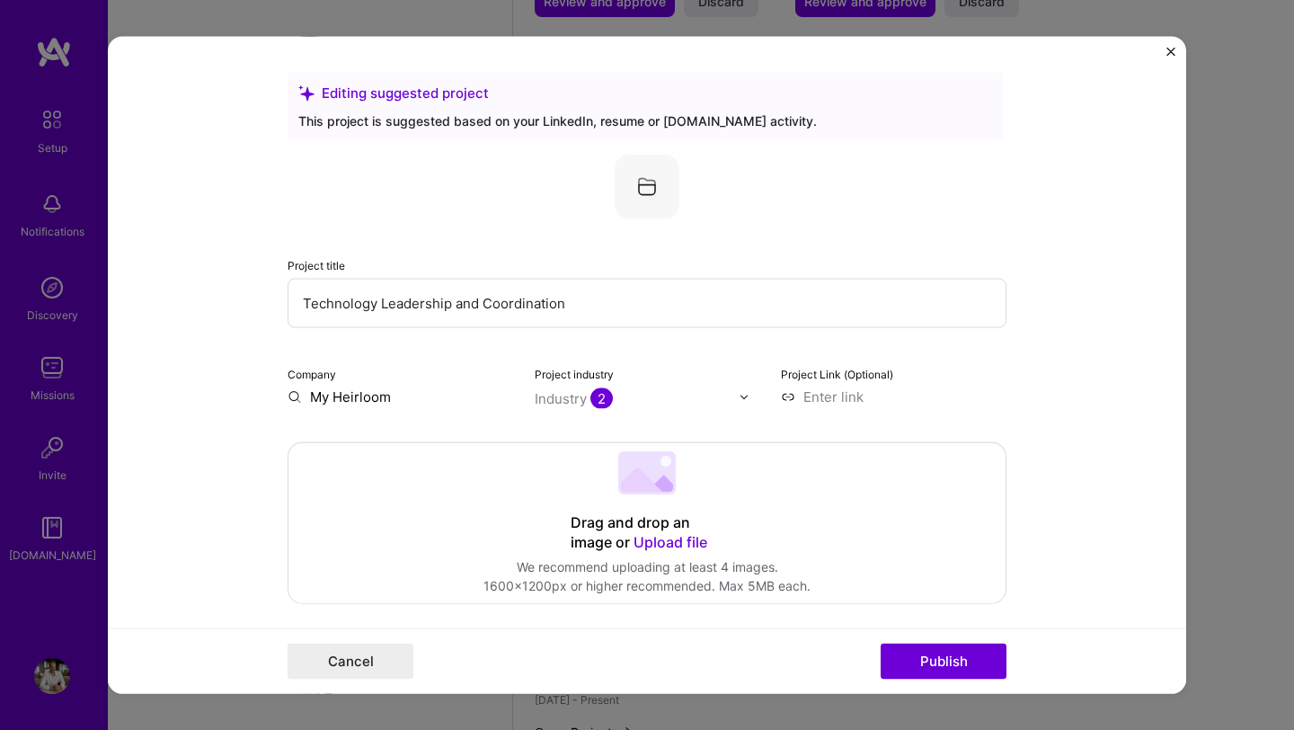
click at [438, 397] on input "My Heirloom" at bounding box center [400, 396] width 226 height 19
paste input "My Heirloom"
click at [402, 434] on div "Heirloom [DOMAIN_NAME]" at bounding box center [384, 439] width 87 height 33
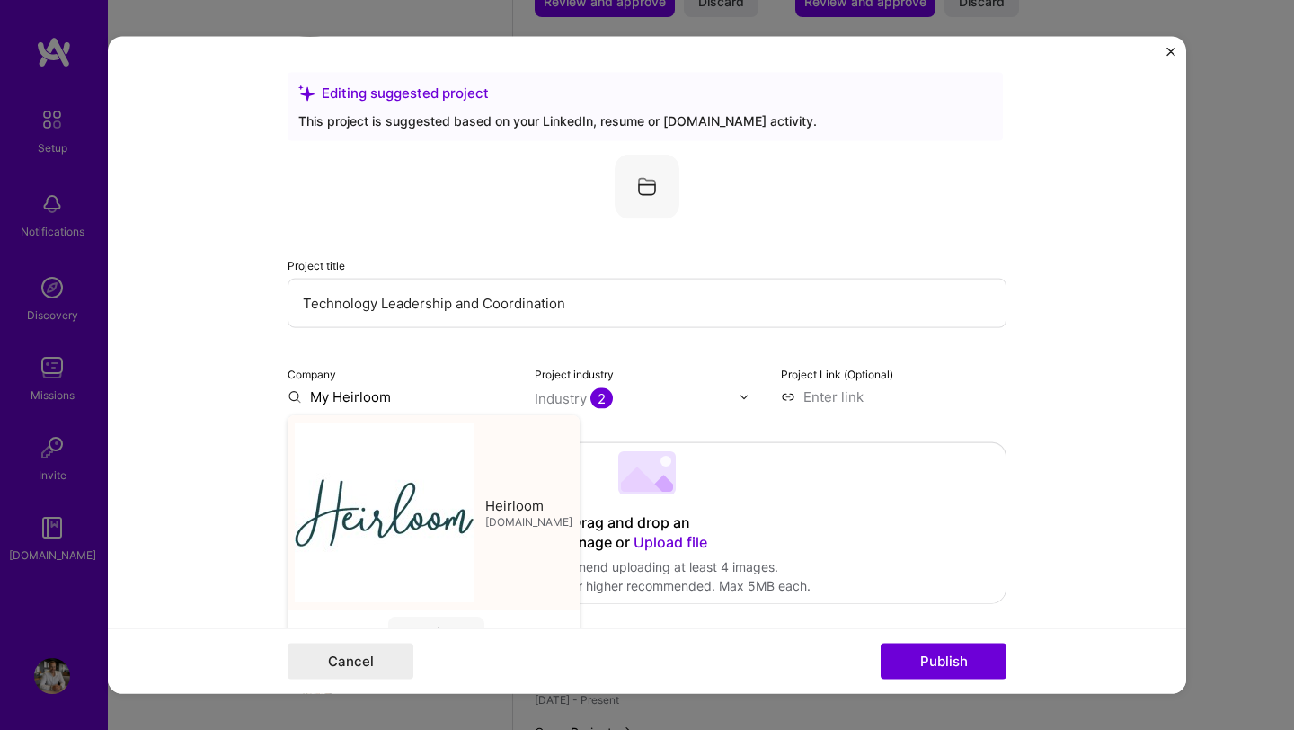
type input "Heirloom"
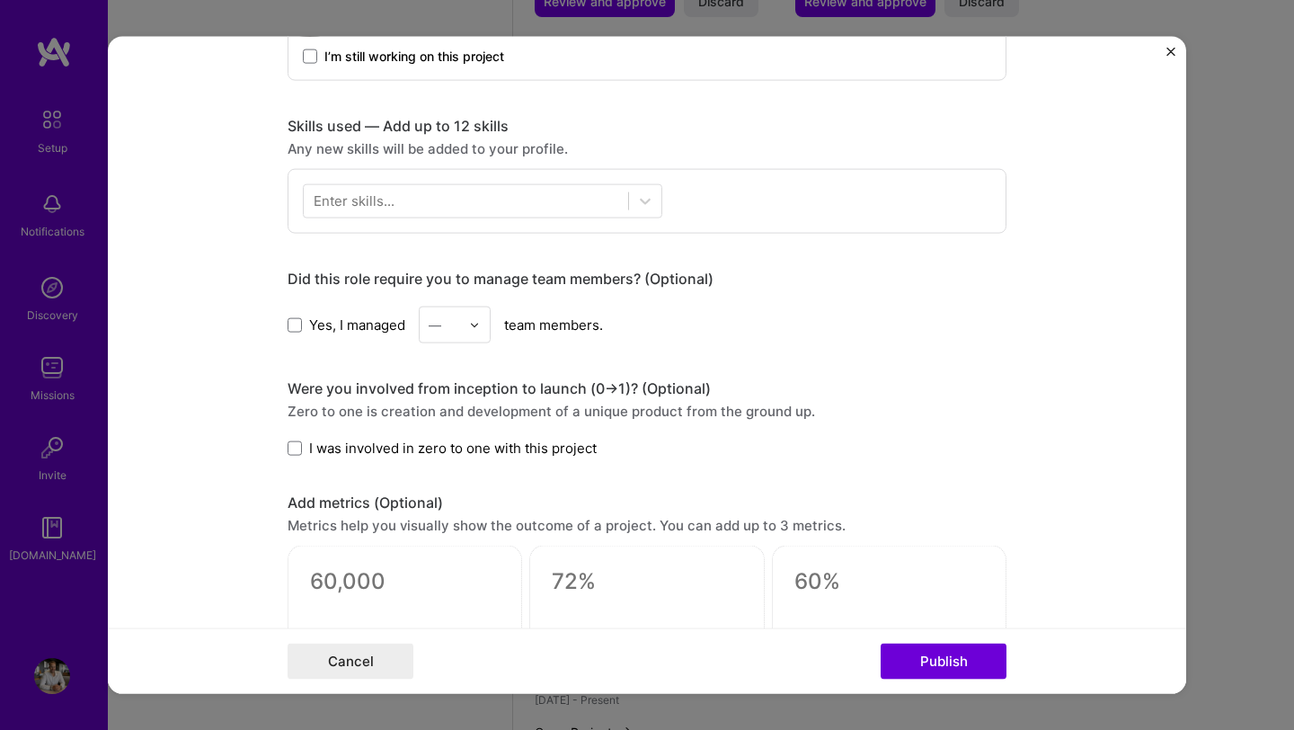
scroll to position [819, 0]
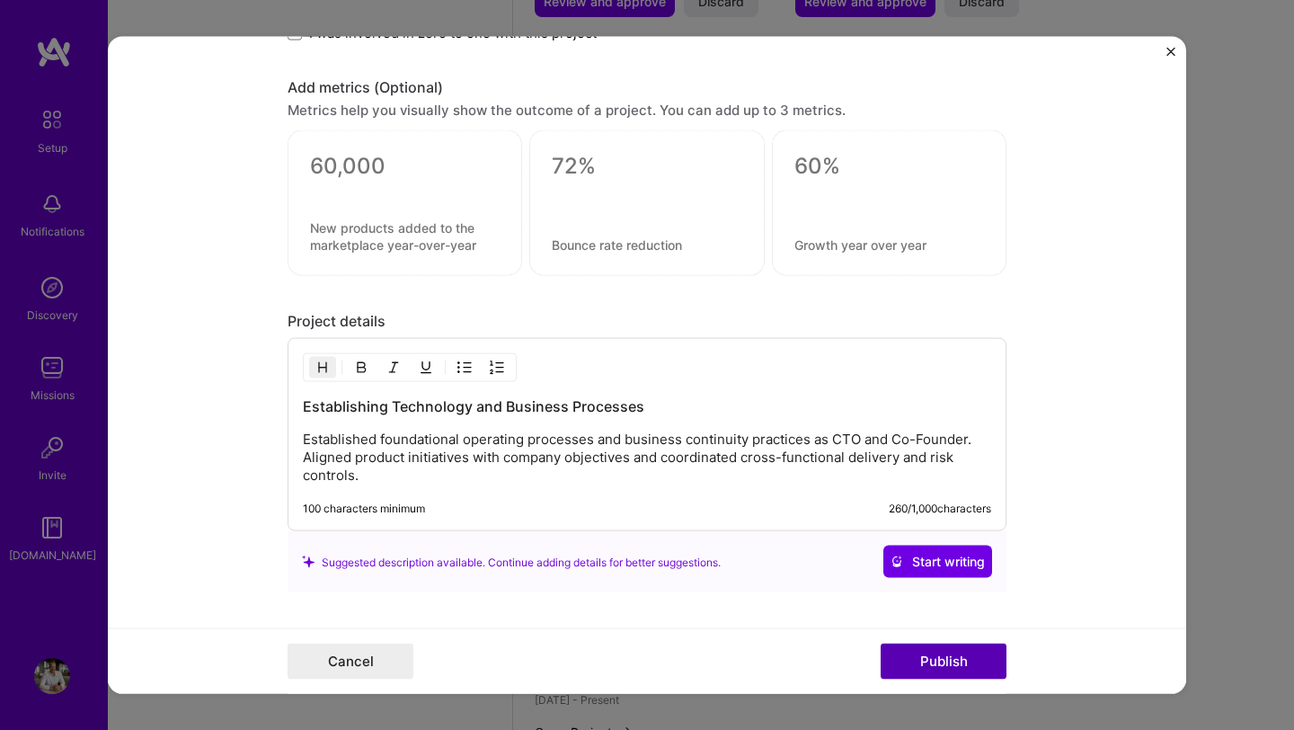
click at [920, 658] on button "Publish" at bounding box center [943, 660] width 126 height 36
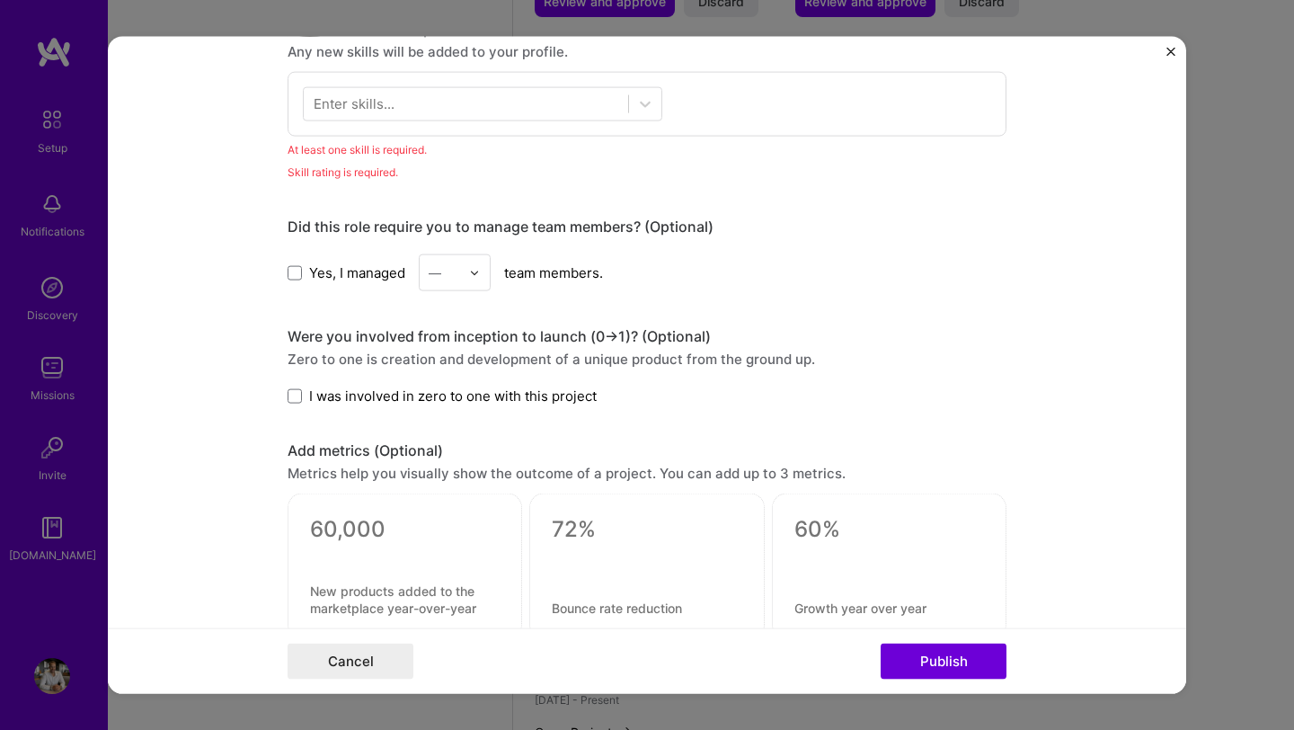
scroll to position [899, 0]
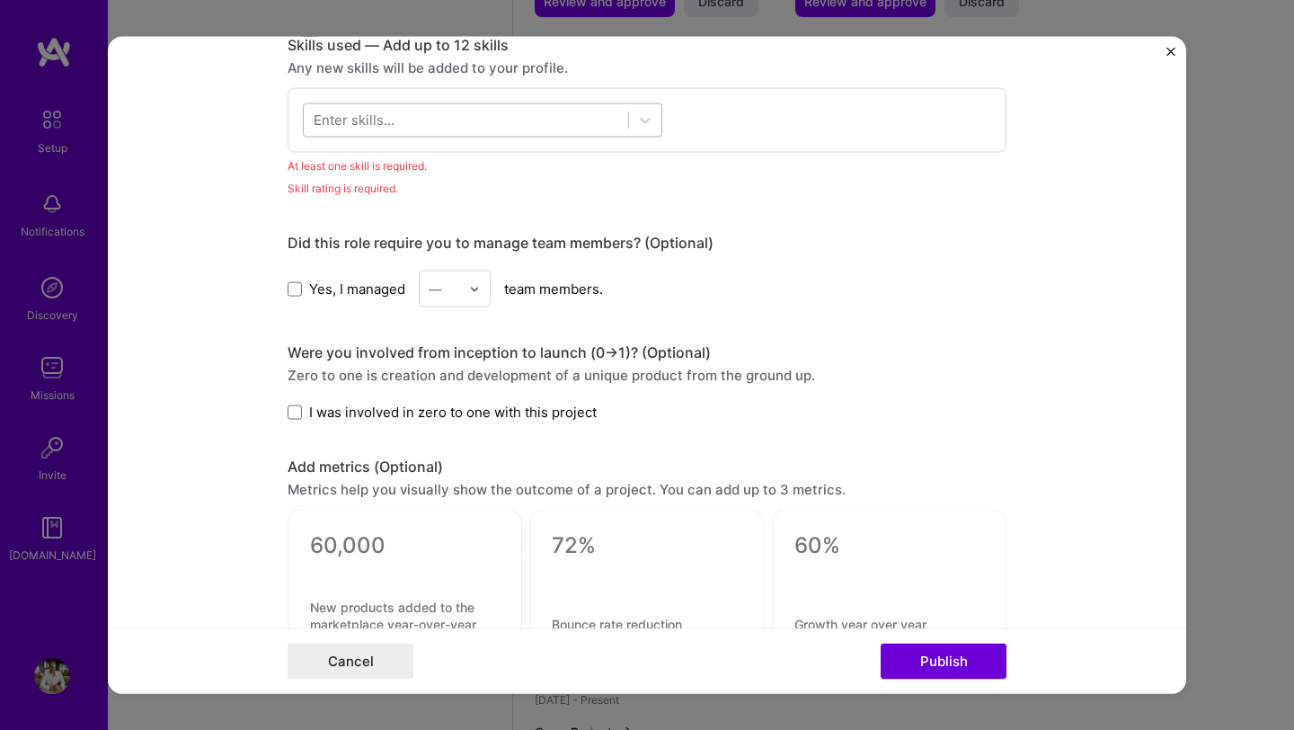
click at [402, 112] on div at bounding box center [466, 120] width 324 height 30
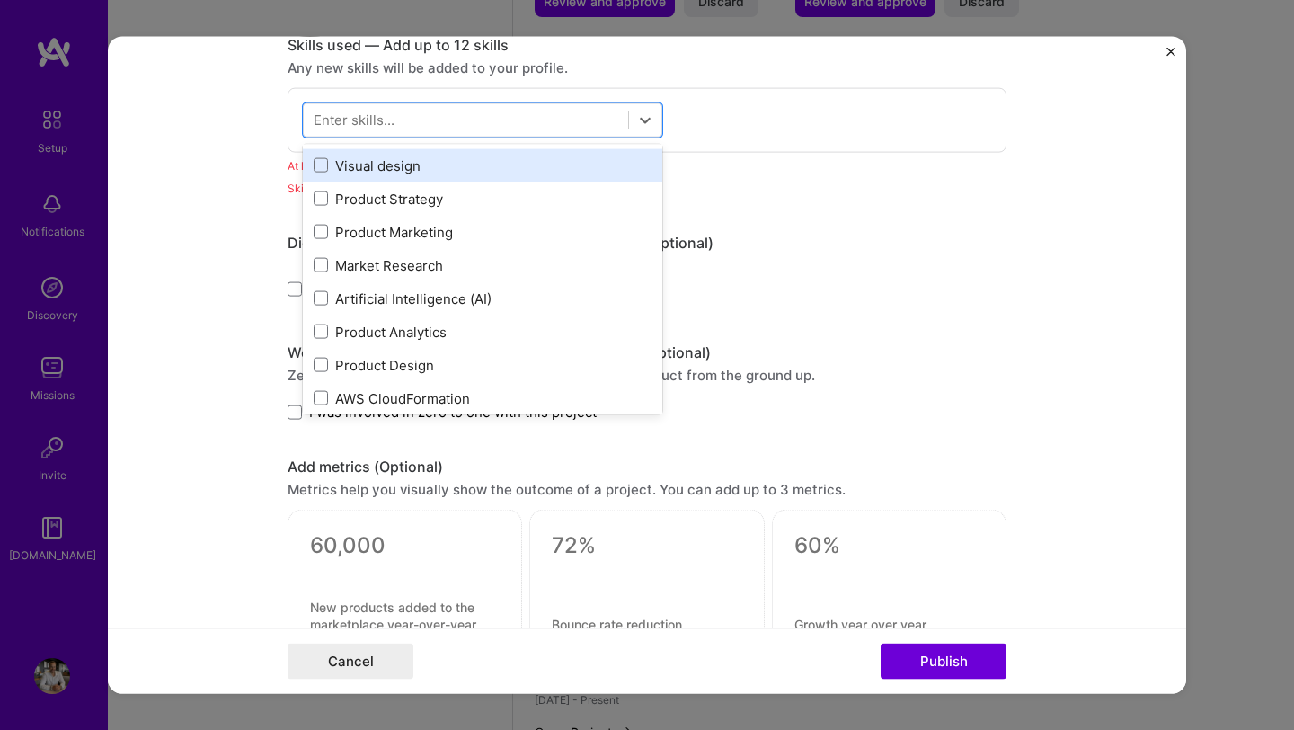
scroll to position [250, 0]
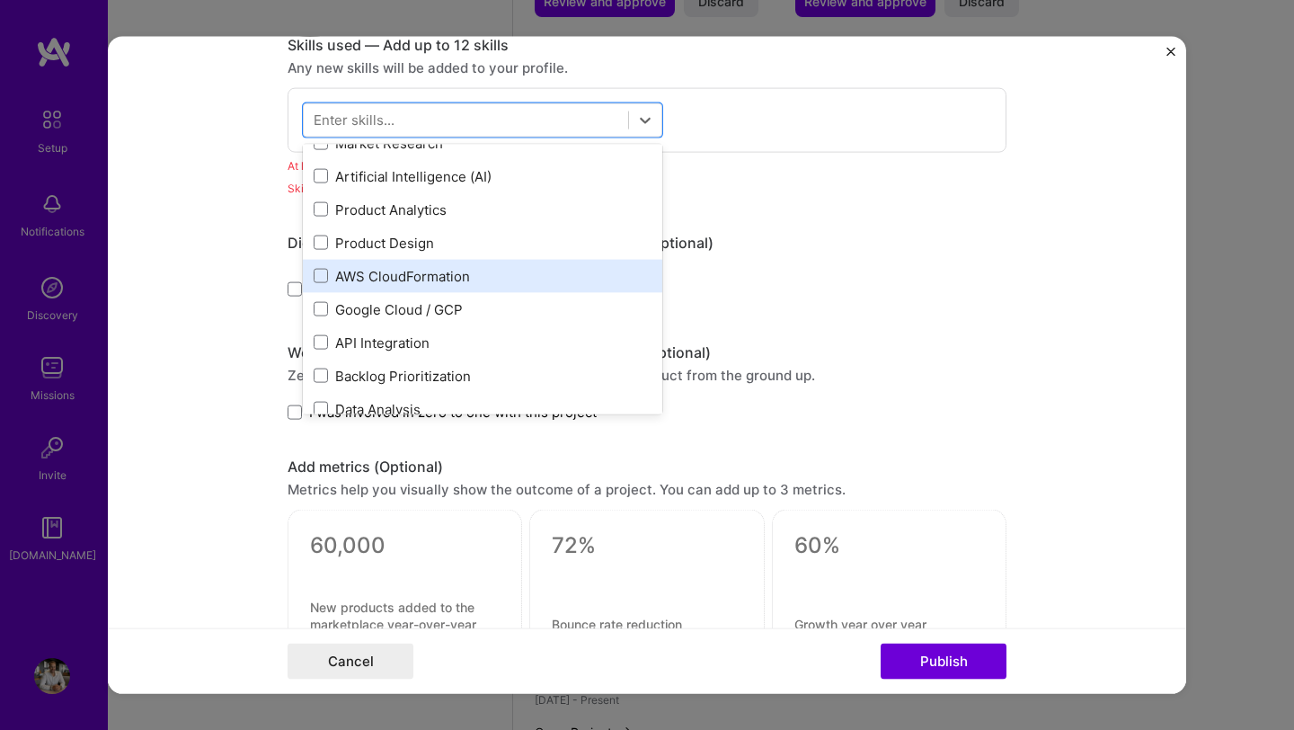
click at [398, 283] on div "AWS CloudFormation" at bounding box center [483, 275] width 338 height 19
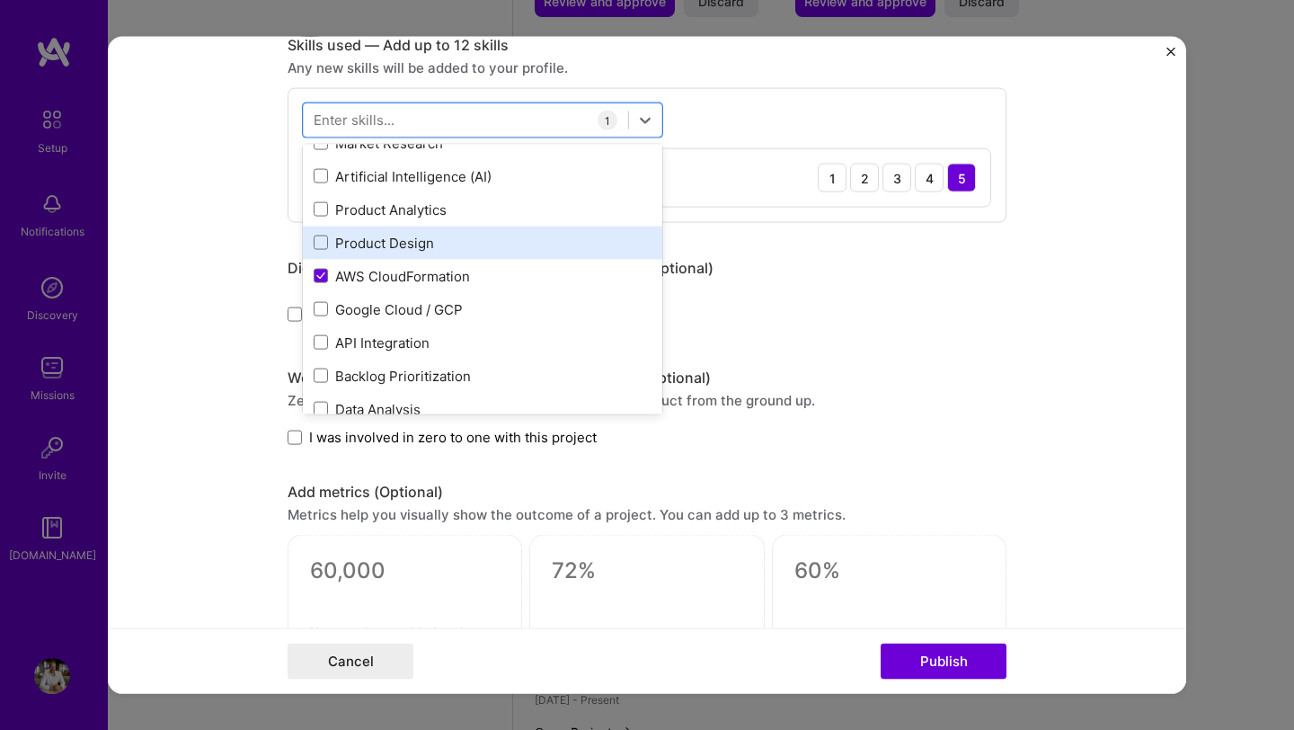
click at [374, 246] on div "Product Design" at bounding box center [483, 242] width 338 height 19
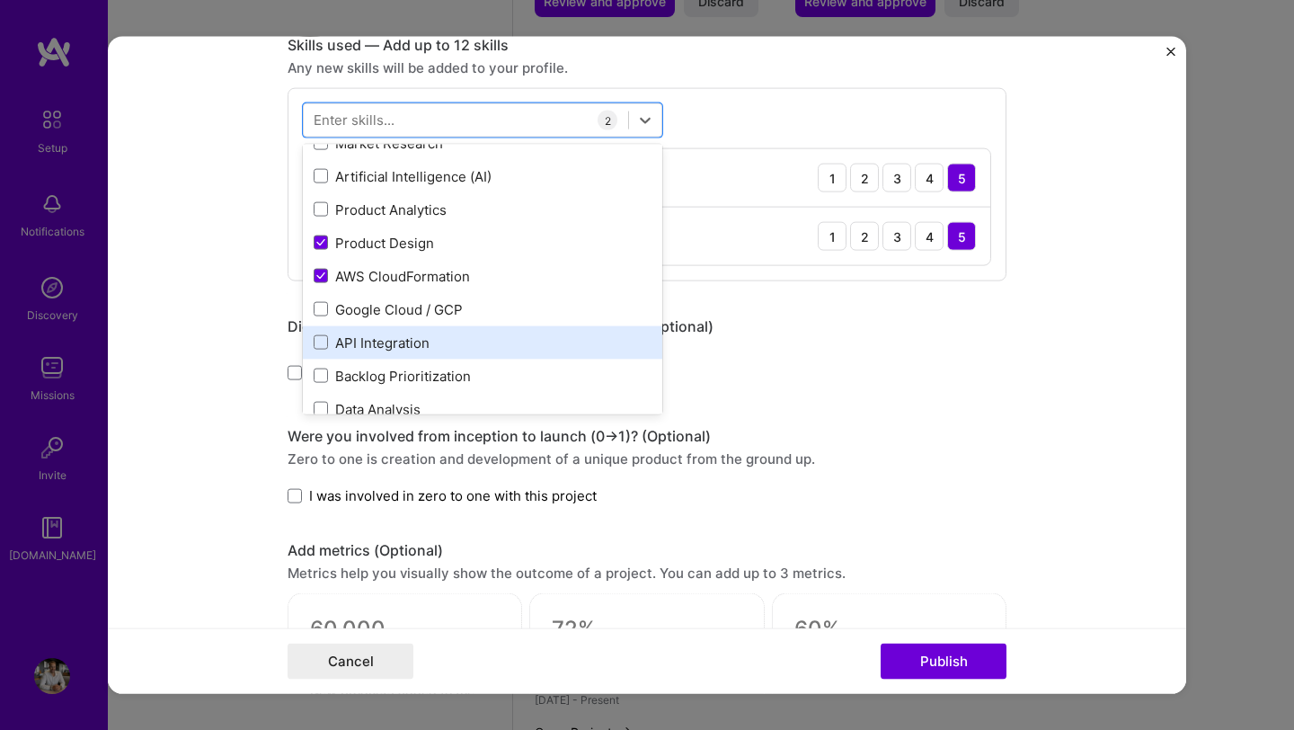
click at [371, 340] on div "API Integration" at bounding box center [483, 341] width 338 height 19
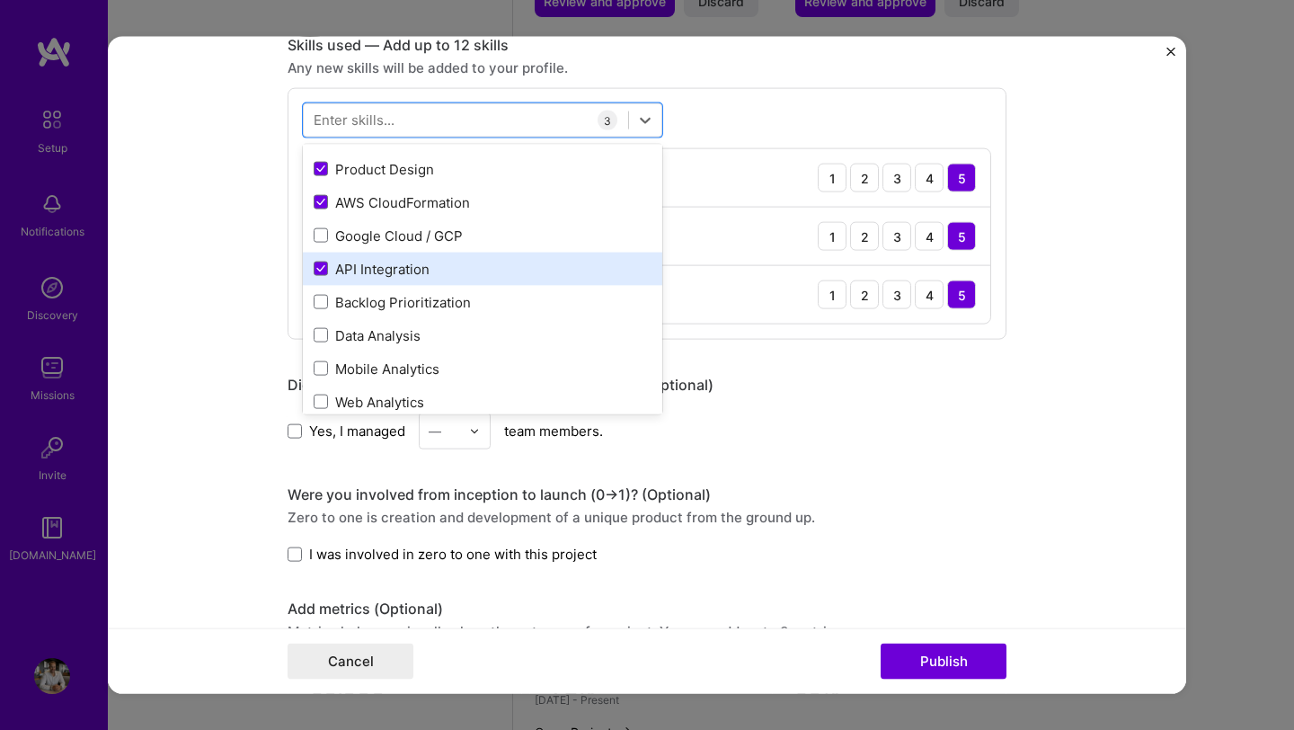
scroll to position [324, 0]
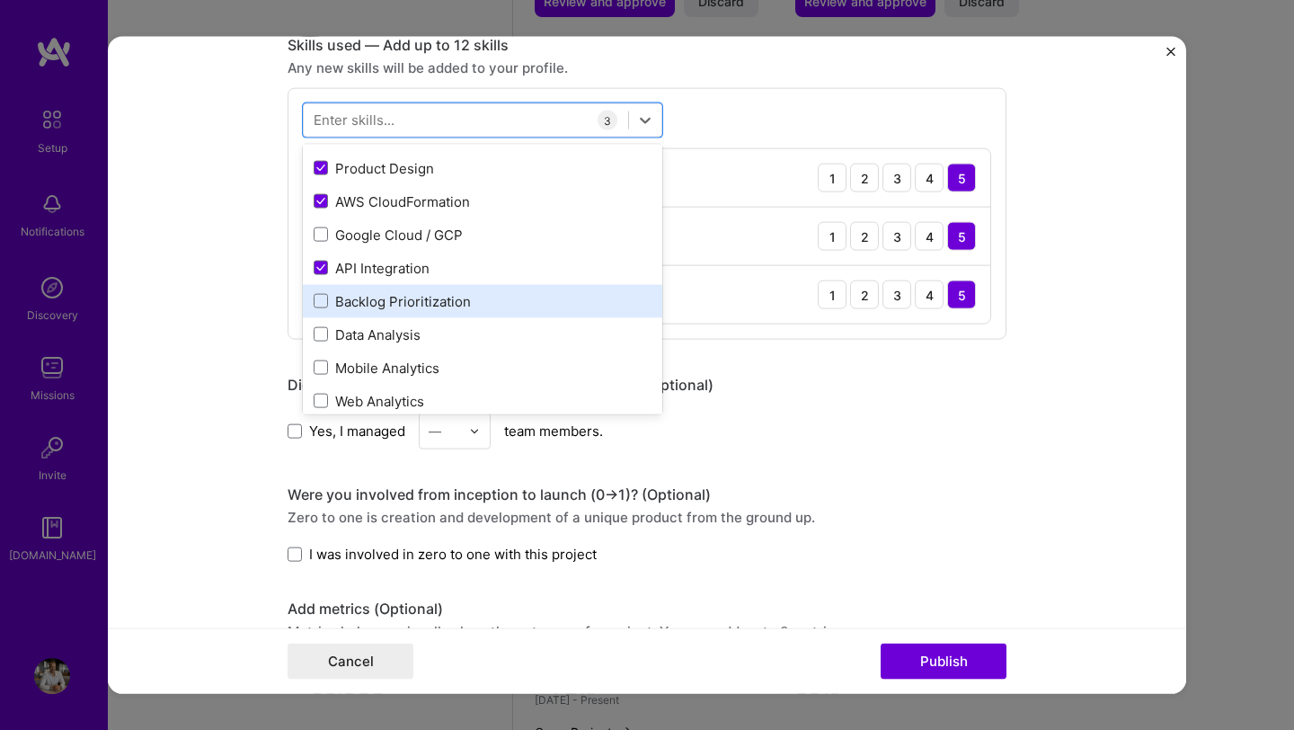
click at [389, 303] on div "Backlog Prioritization" at bounding box center [483, 300] width 338 height 19
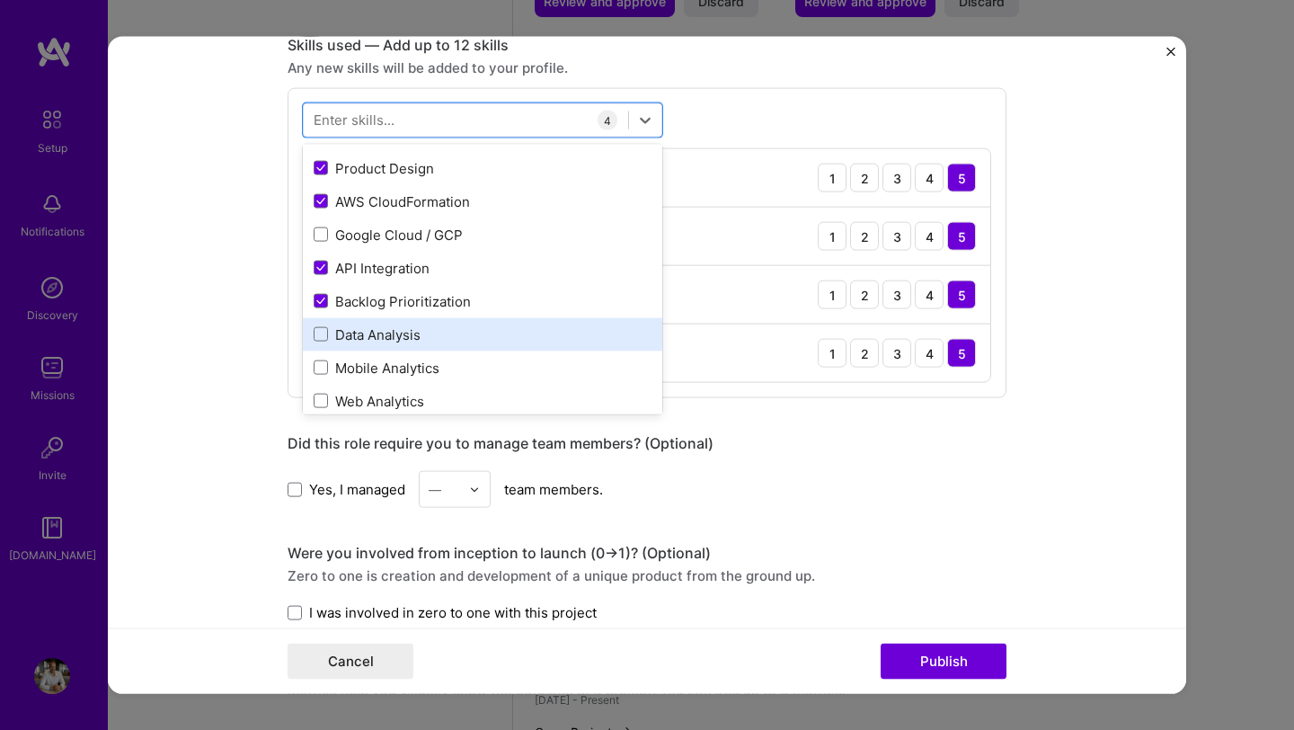
click at [381, 345] on div "Data Analysis" at bounding box center [482, 333] width 359 height 33
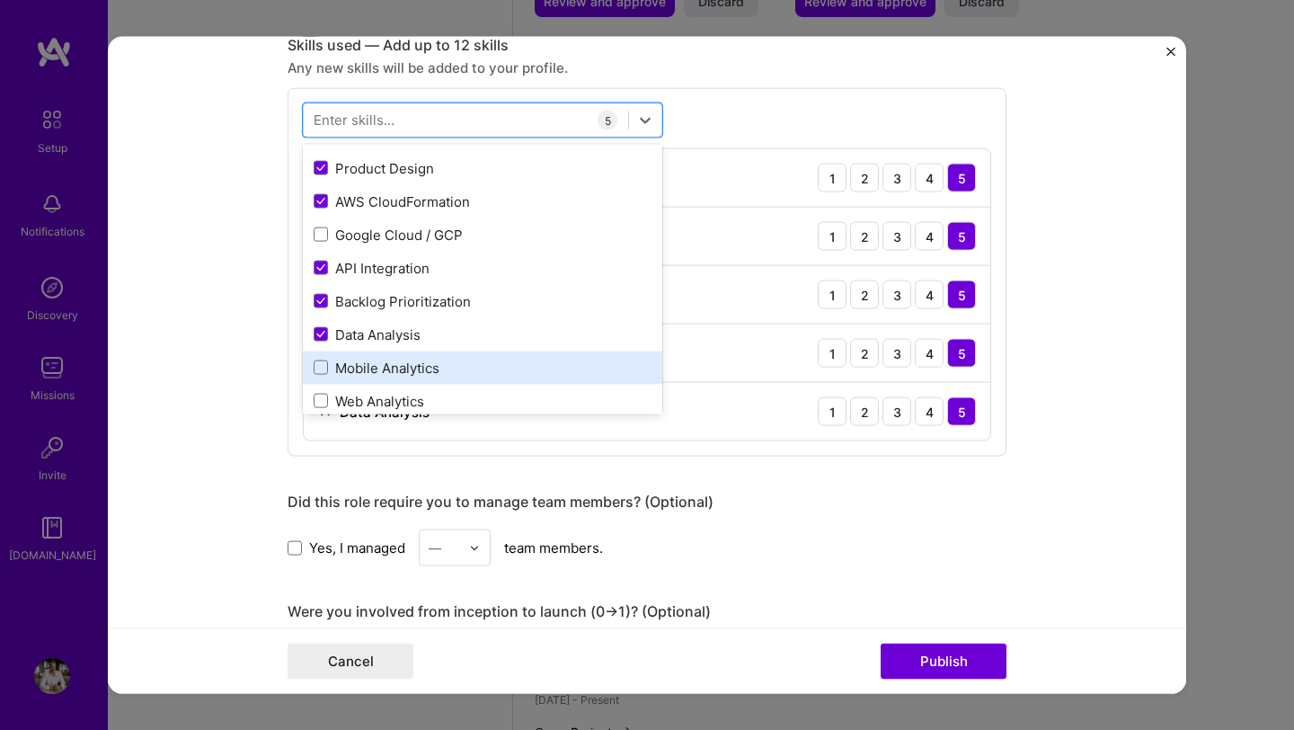
click at [376, 371] on div "Mobile Analytics" at bounding box center [483, 367] width 338 height 19
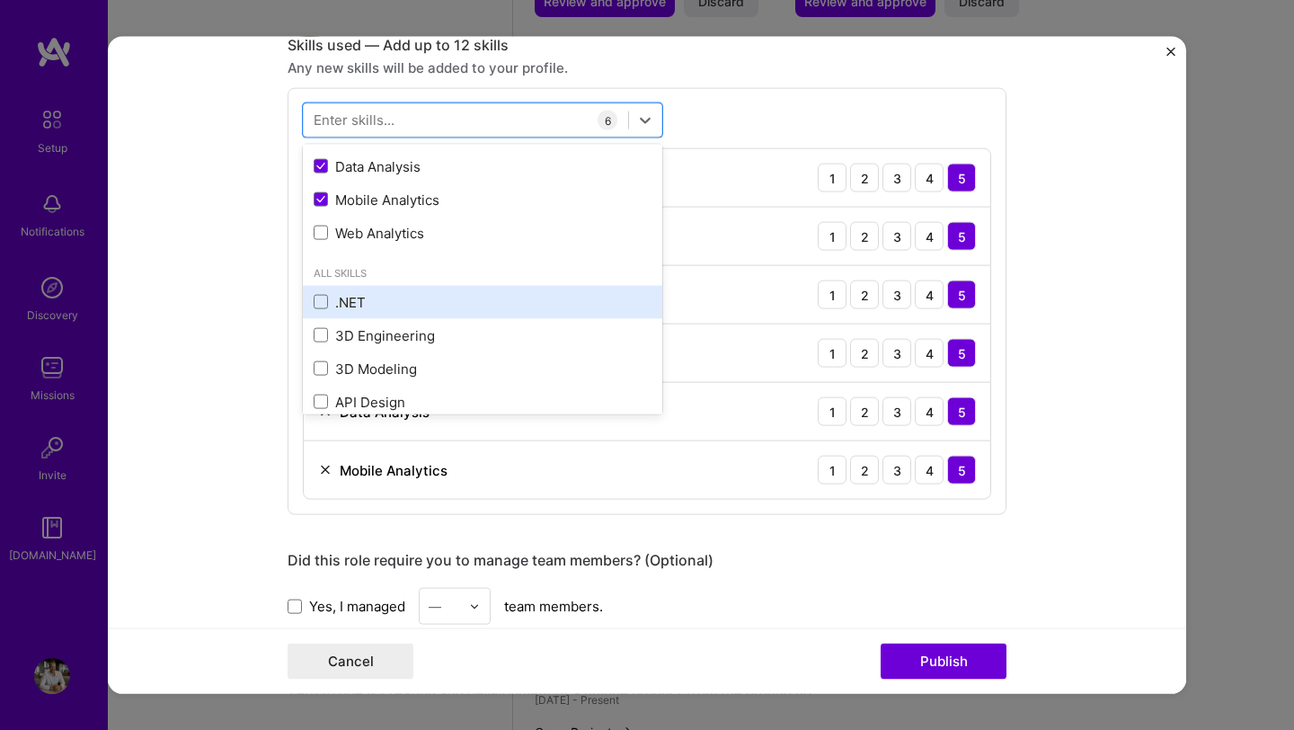
scroll to position [572, 0]
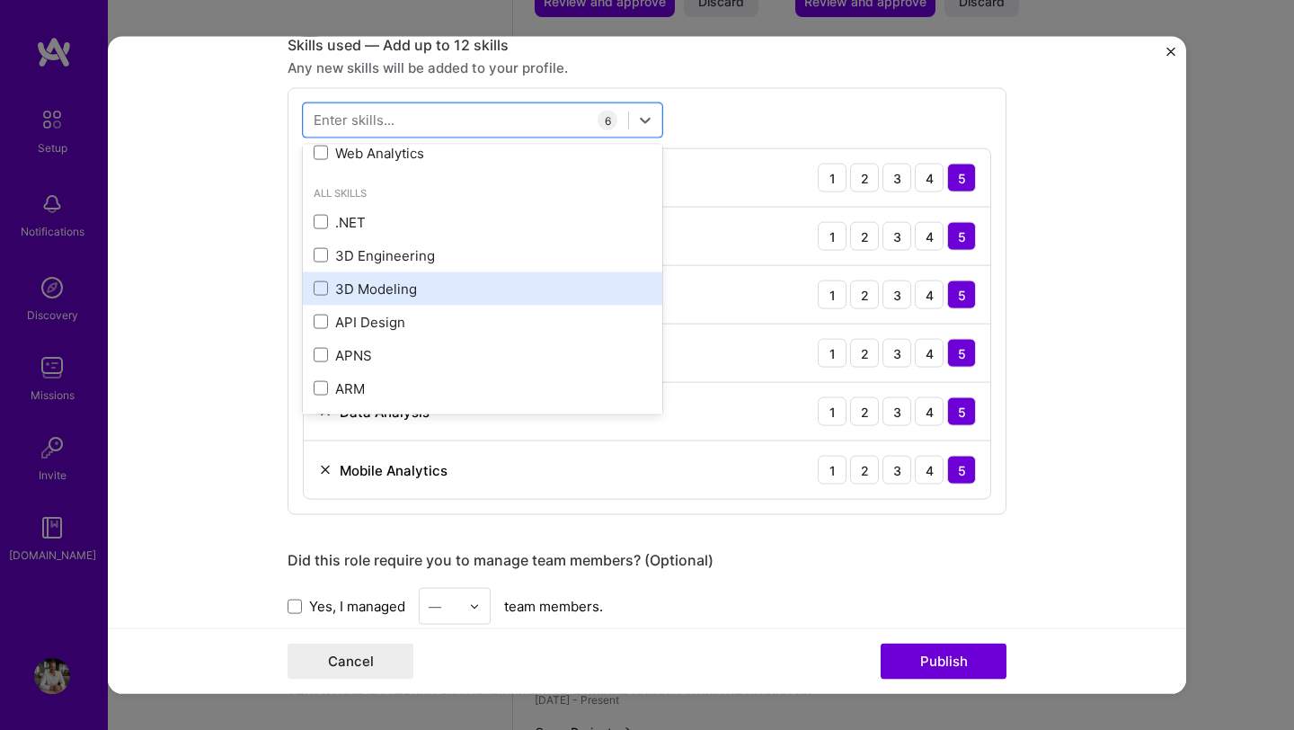
click at [404, 295] on div "3D Modeling" at bounding box center [483, 288] width 338 height 19
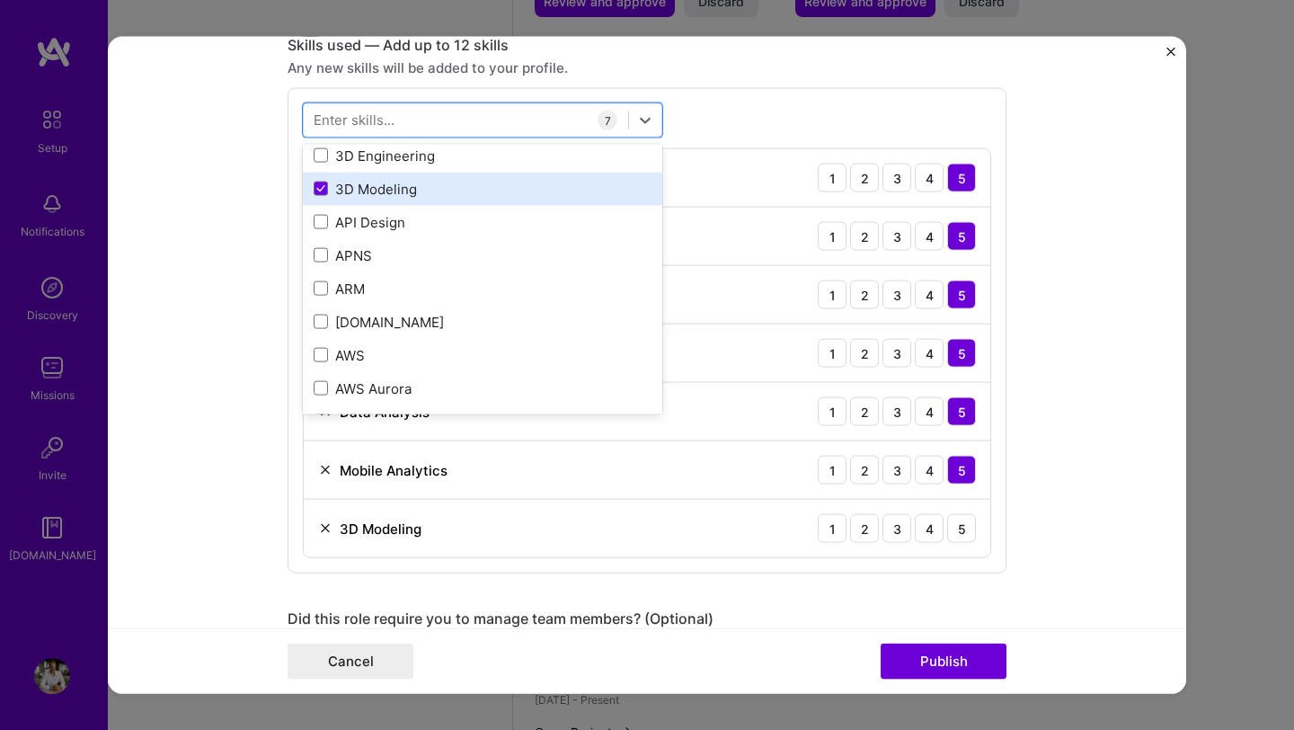
scroll to position [764, 0]
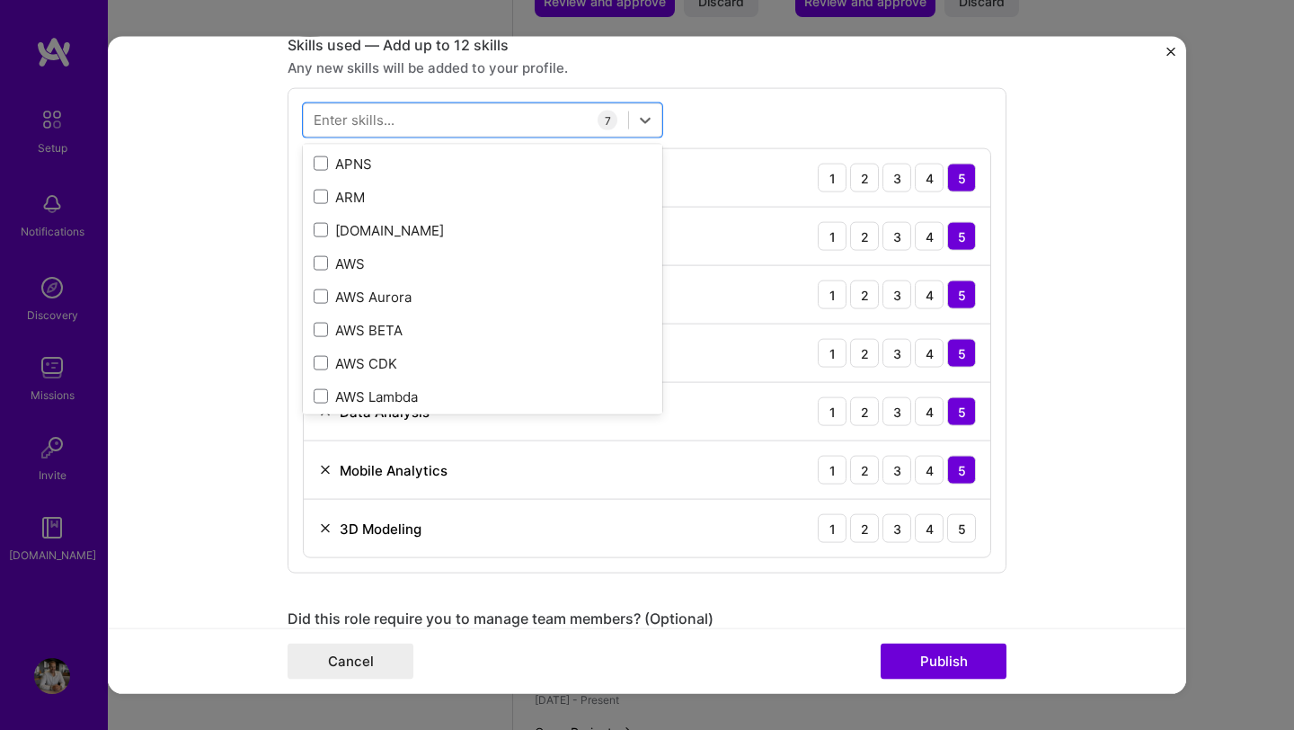
click at [1119, 350] on form "Editing suggested project This project is suggested based on your LinkedIn, res…" at bounding box center [647, 365] width 1078 height 657
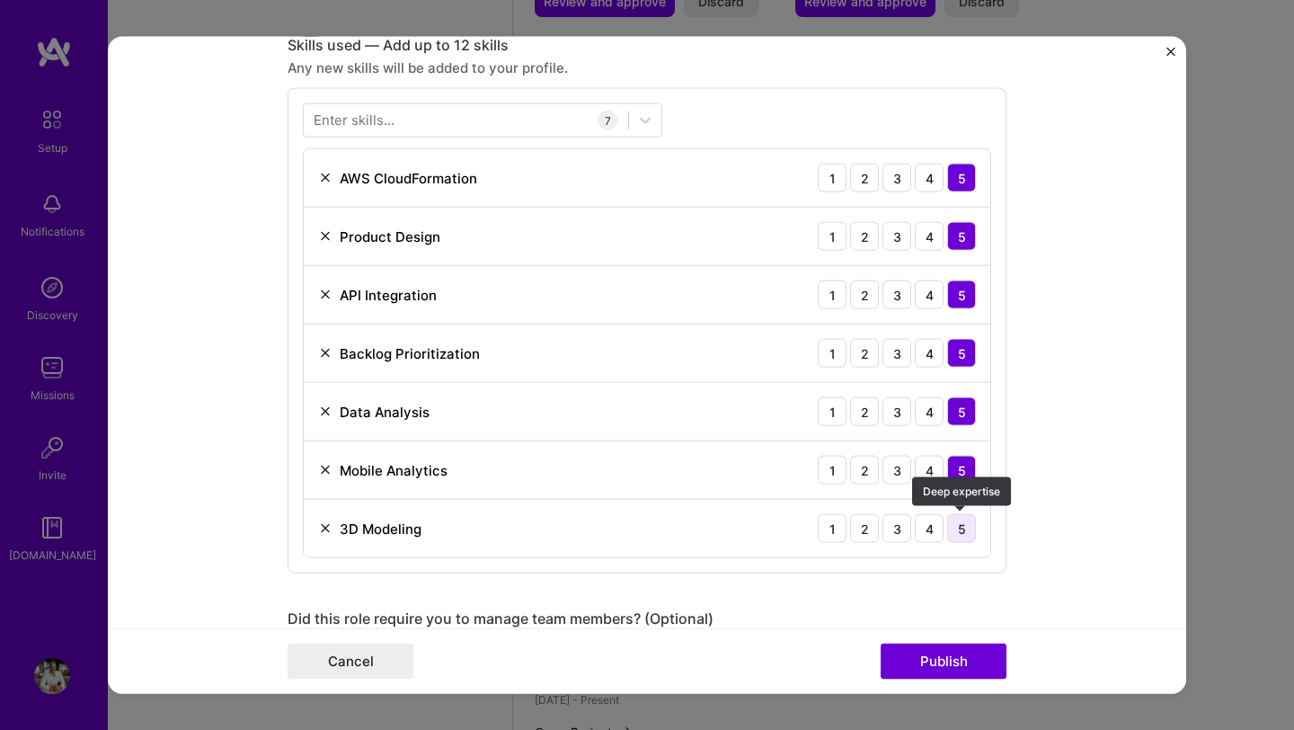
click at [967, 518] on div "5" at bounding box center [961, 528] width 29 height 29
click at [917, 649] on button "Publish" at bounding box center [943, 660] width 126 height 36
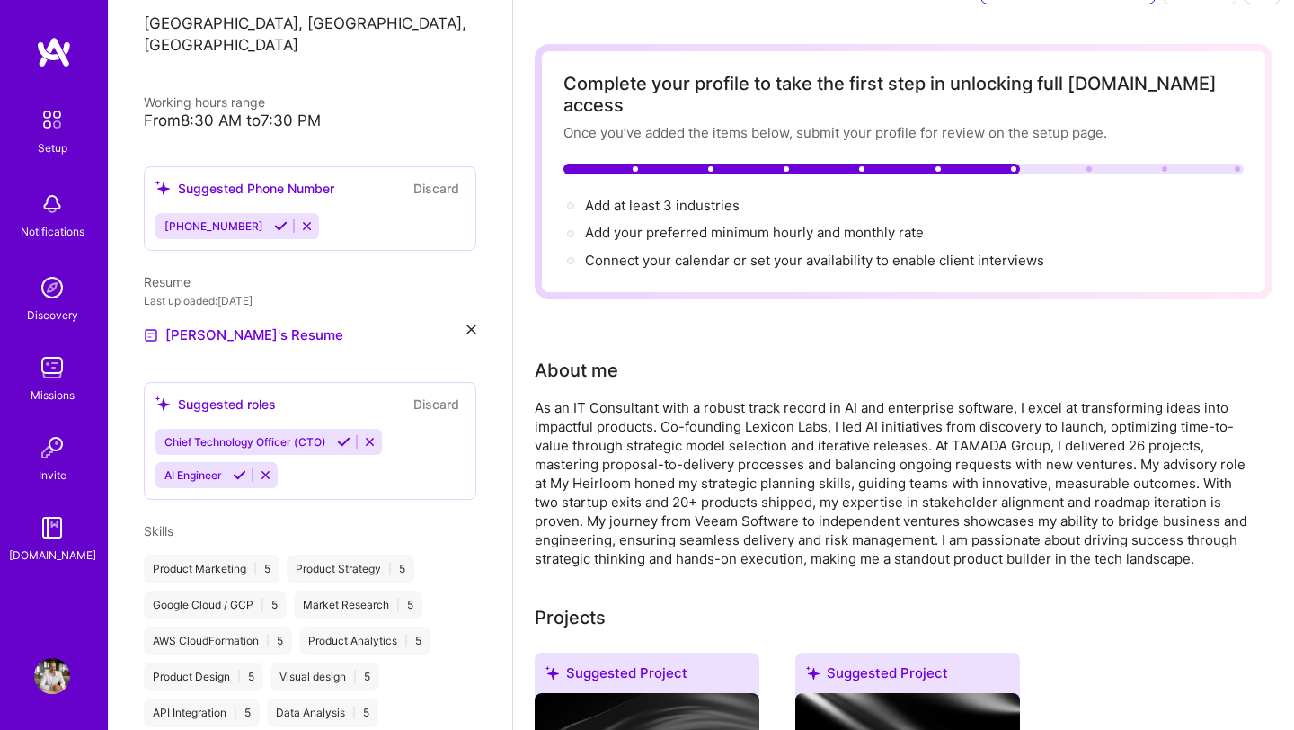
scroll to position [351, 0]
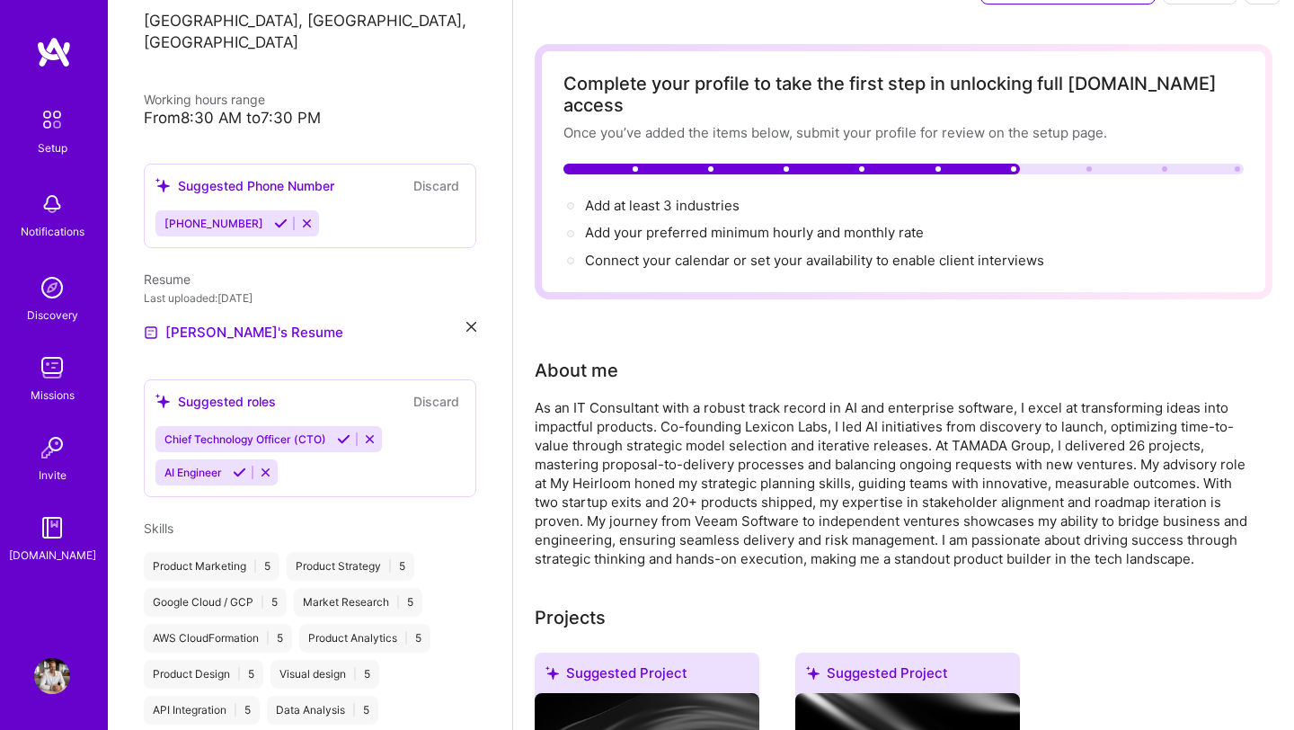
click at [315, 391] on div "Suggested roles Discard" at bounding box center [309, 401] width 309 height 21
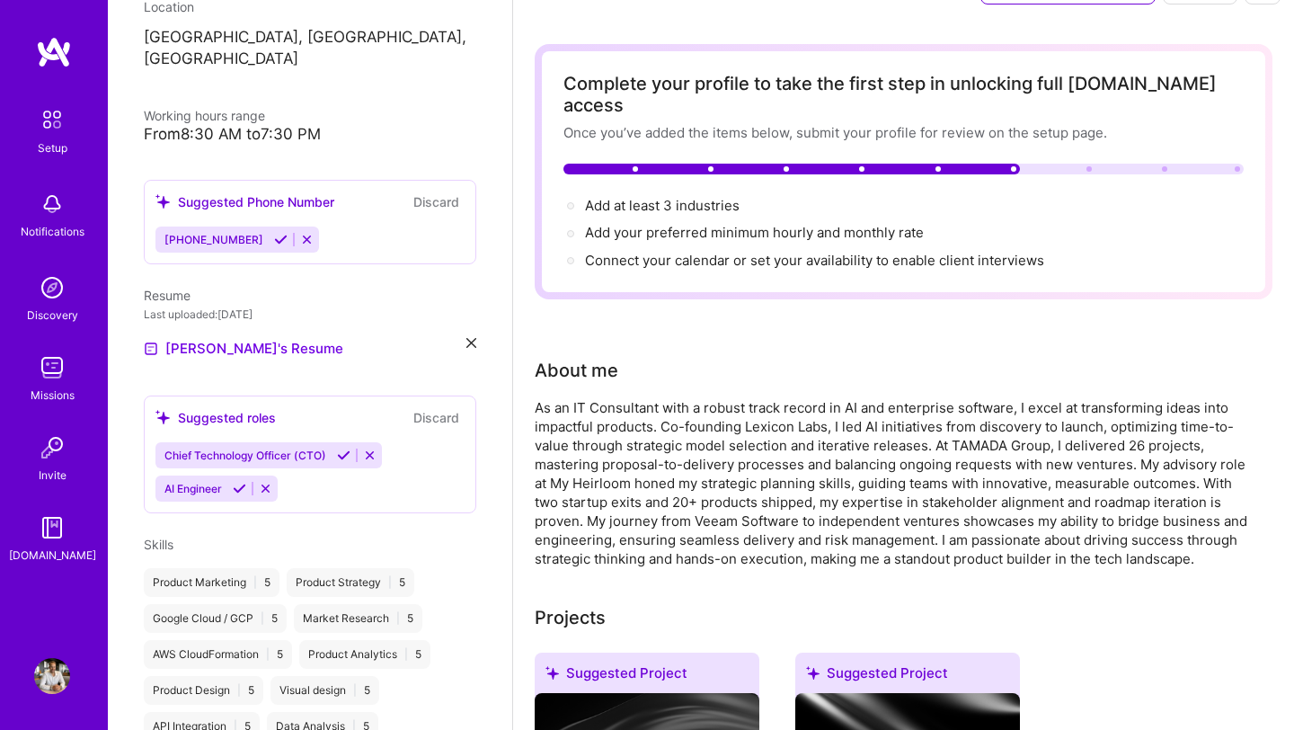
scroll to position [325, 0]
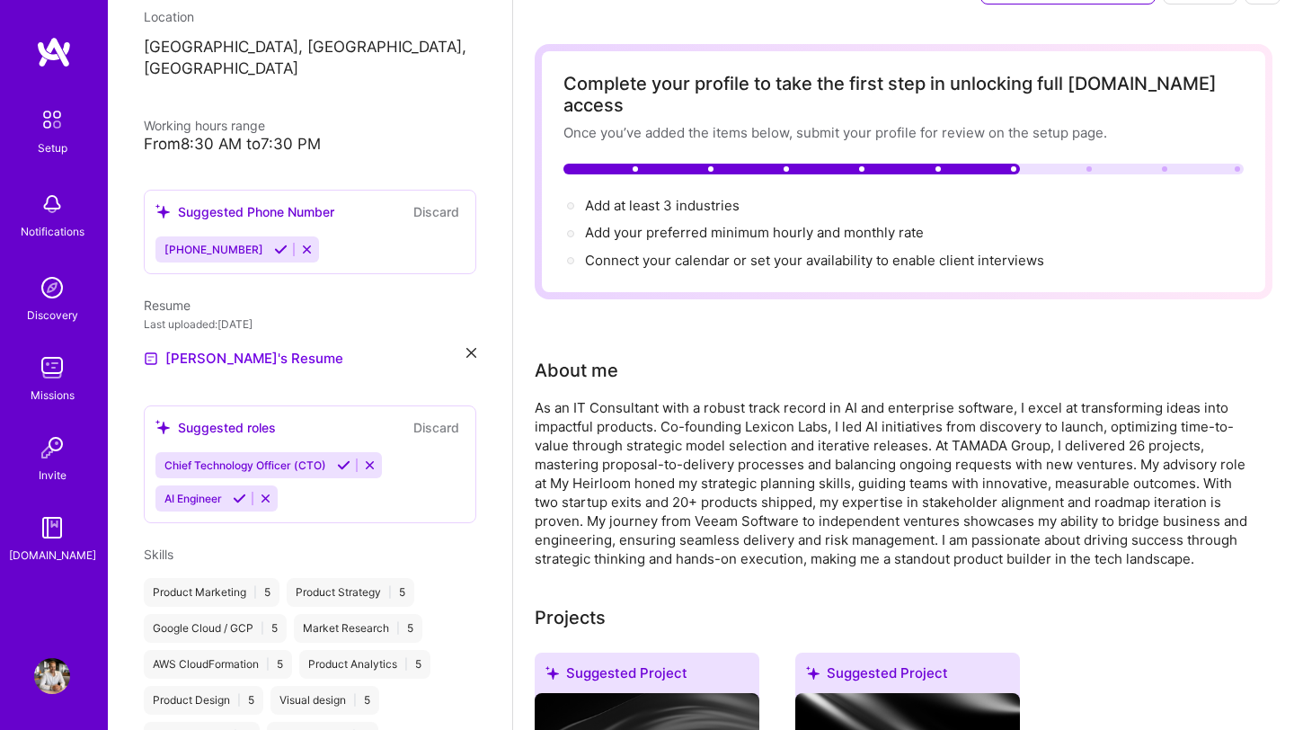
click at [342, 473] on div "Chief Technology Officer (CTO) AI Engineer" at bounding box center [309, 481] width 309 height 59
click at [269, 491] on icon at bounding box center [265, 497] width 13 height 13
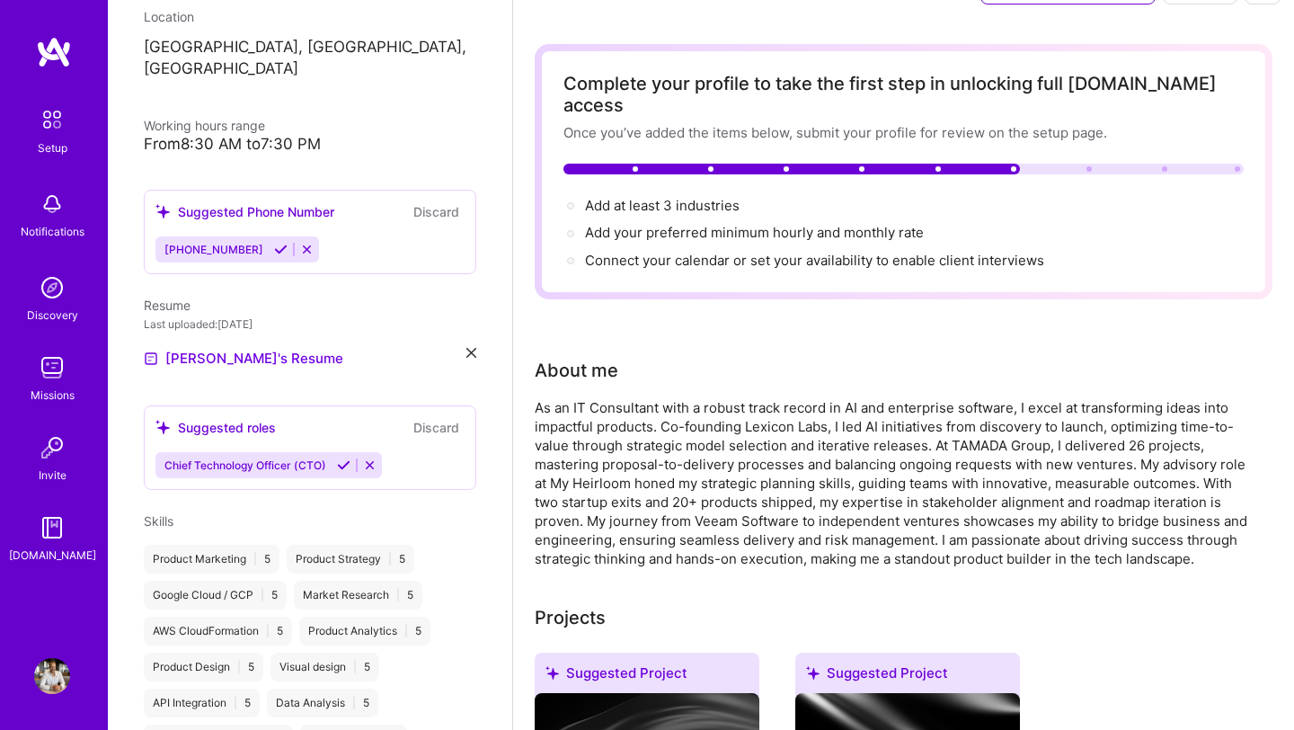
click at [369, 458] on icon at bounding box center [369, 464] width 13 height 13
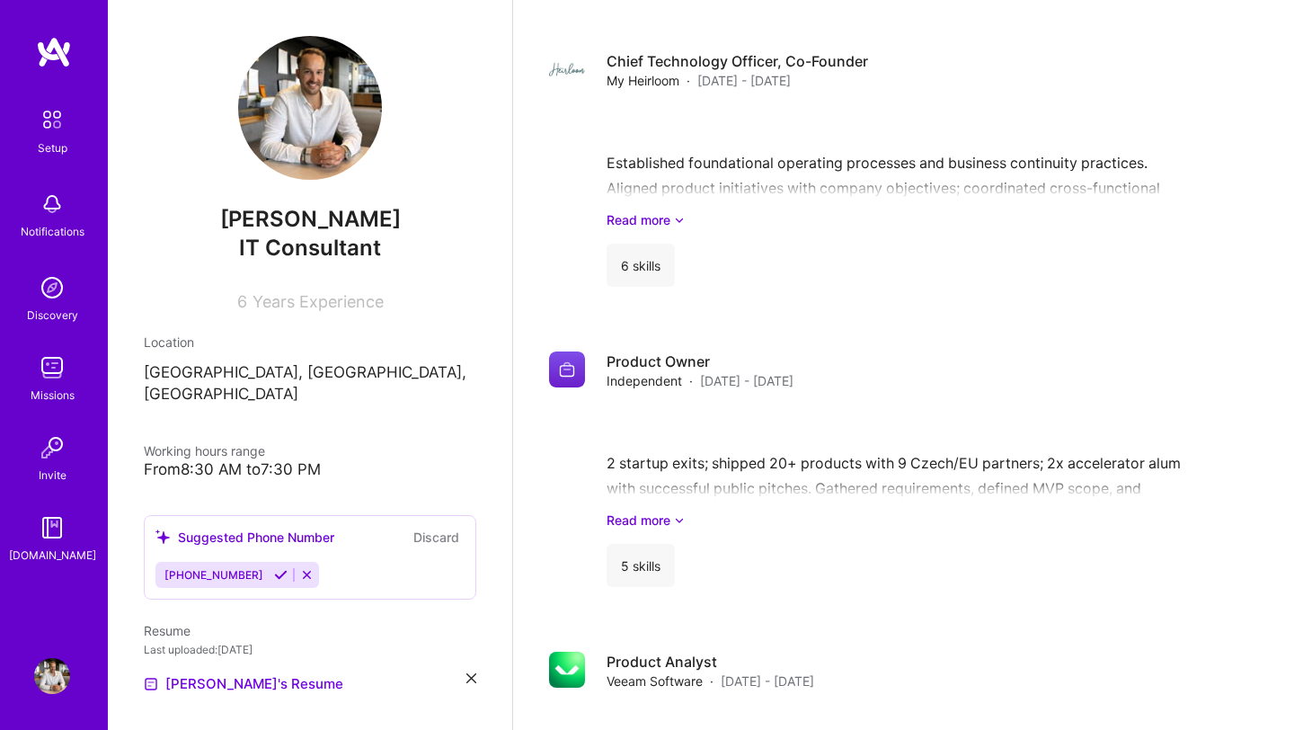
scroll to position [2985, 0]
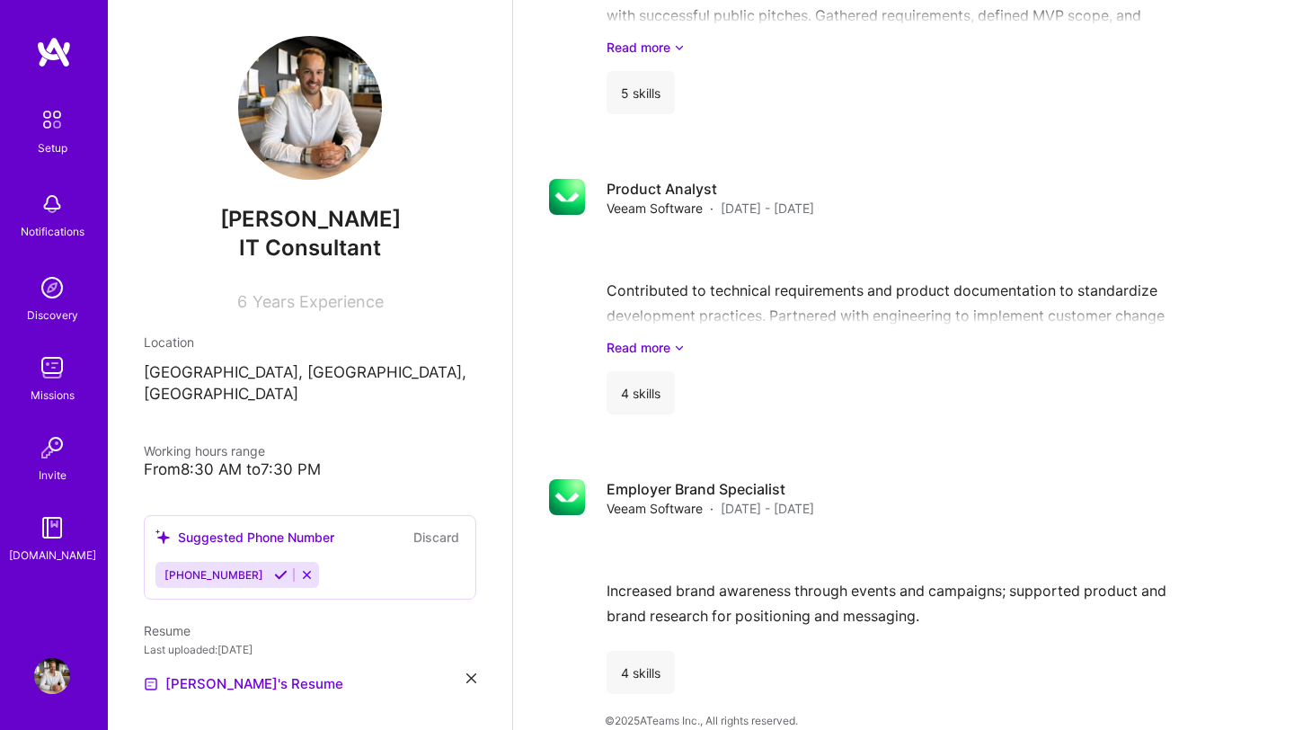
click at [59, 300] on img at bounding box center [52, 288] width 36 height 36
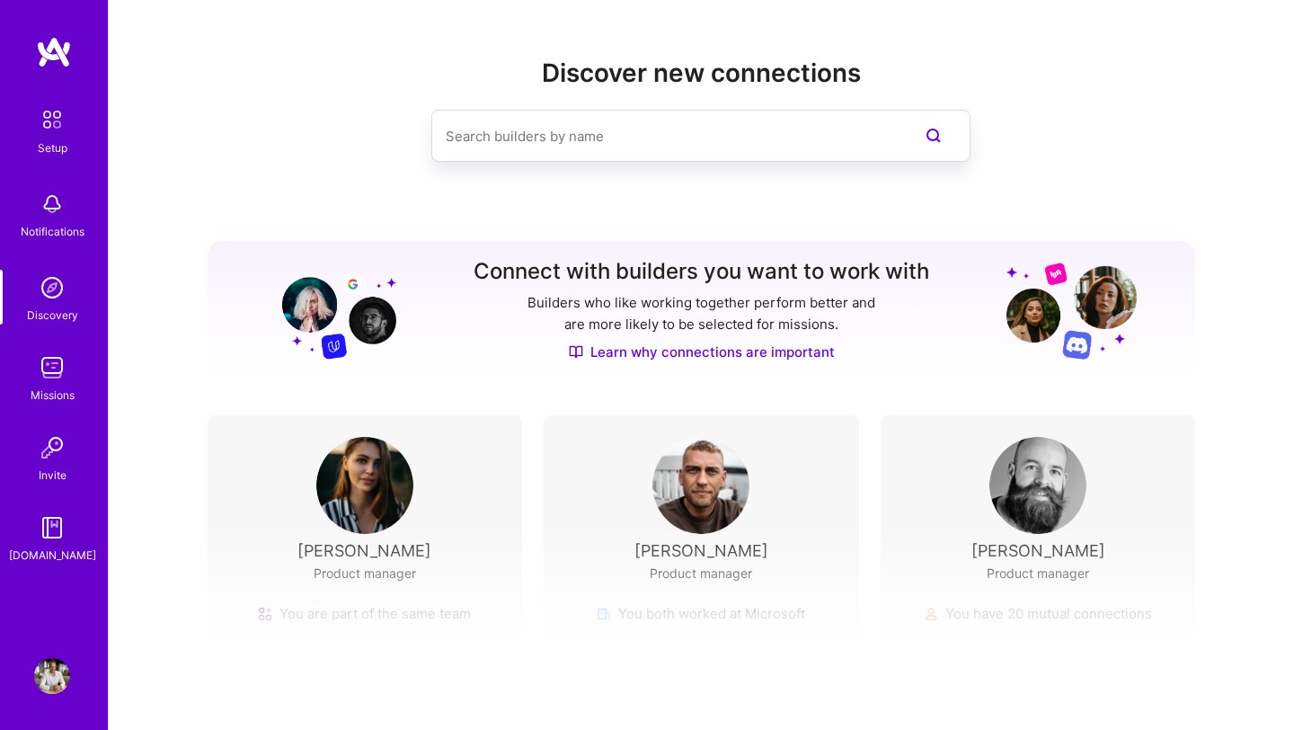
scroll to position [129, 0]
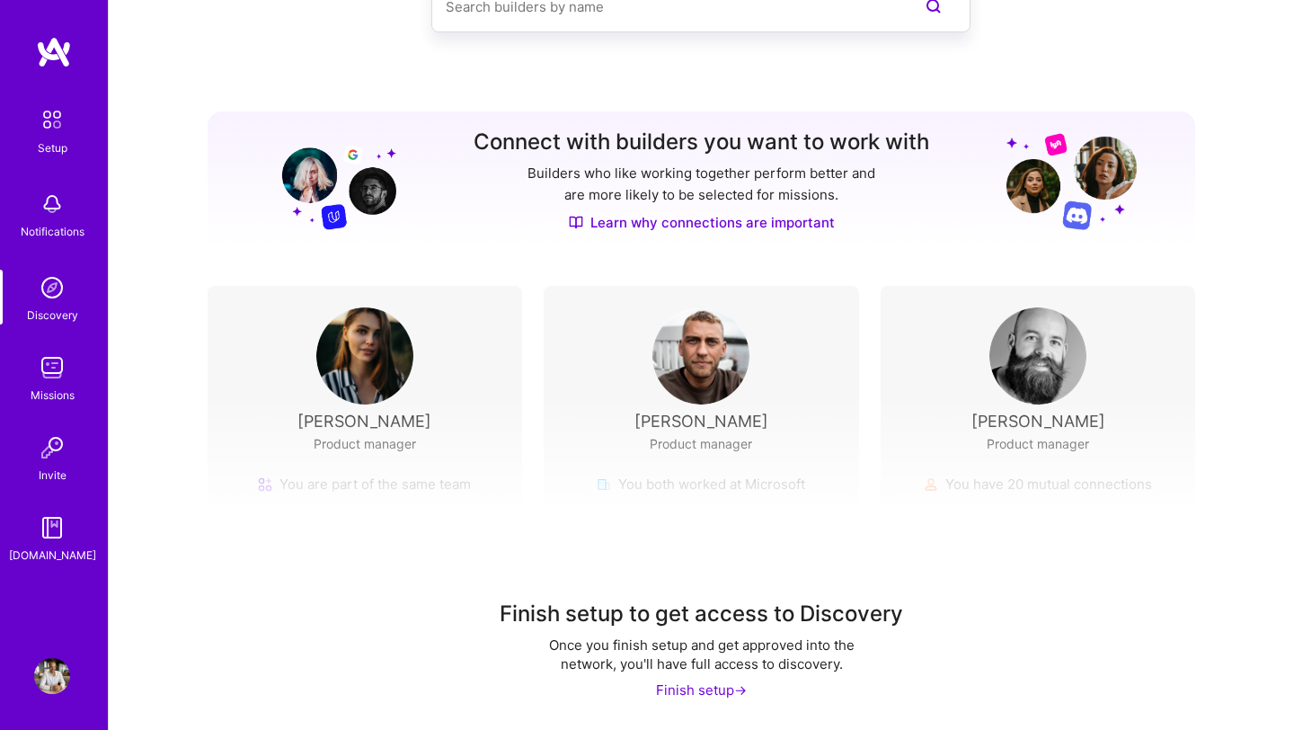
click at [712, 685] on div "Finish setup ->" at bounding box center [701, 689] width 91 height 19
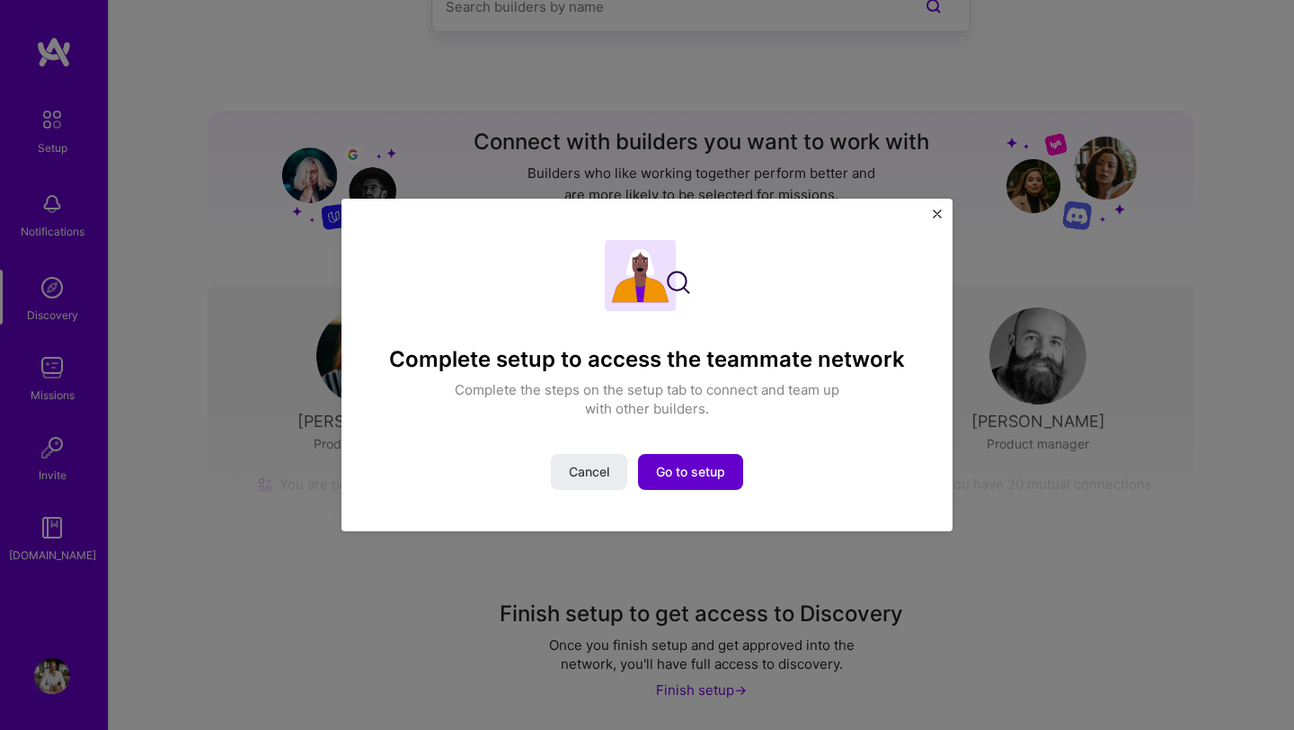
click at [696, 469] on span "Go to setup" at bounding box center [690, 472] width 69 height 18
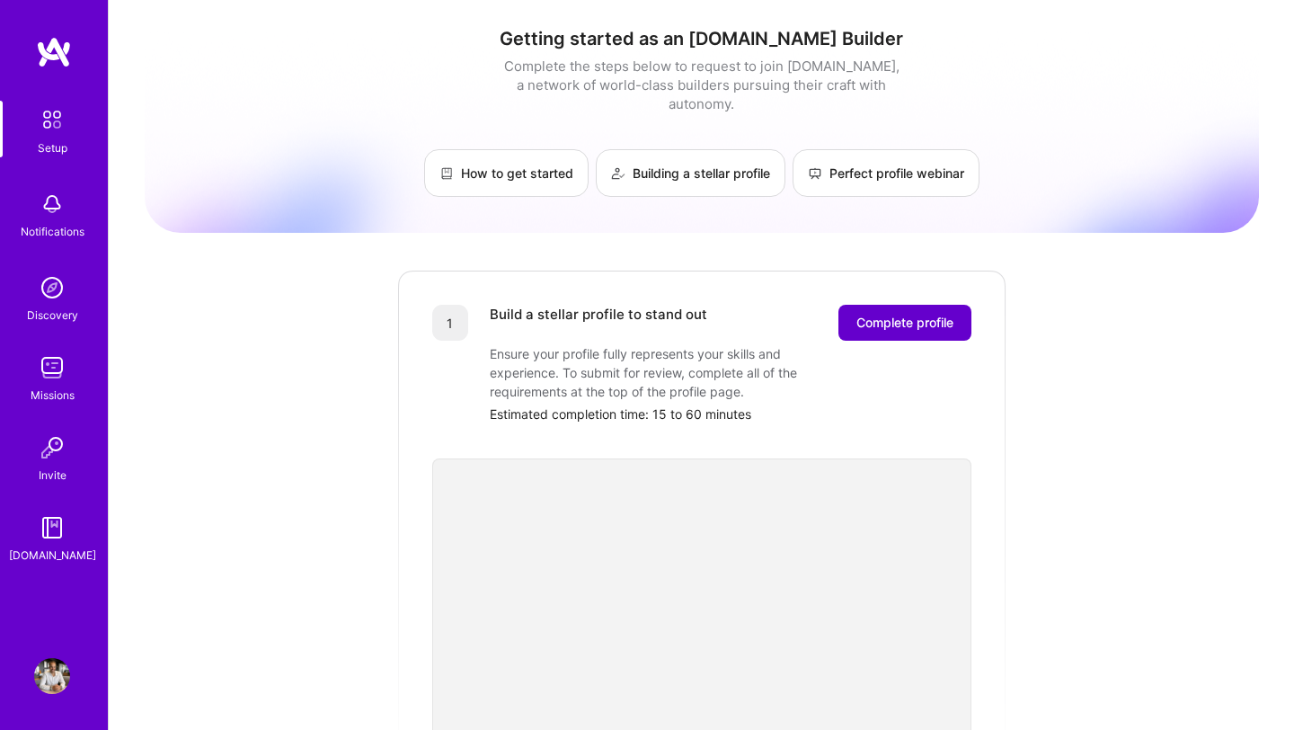
click at [913, 314] on span "Complete profile" at bounding box center [904, 323] width 97 height 18
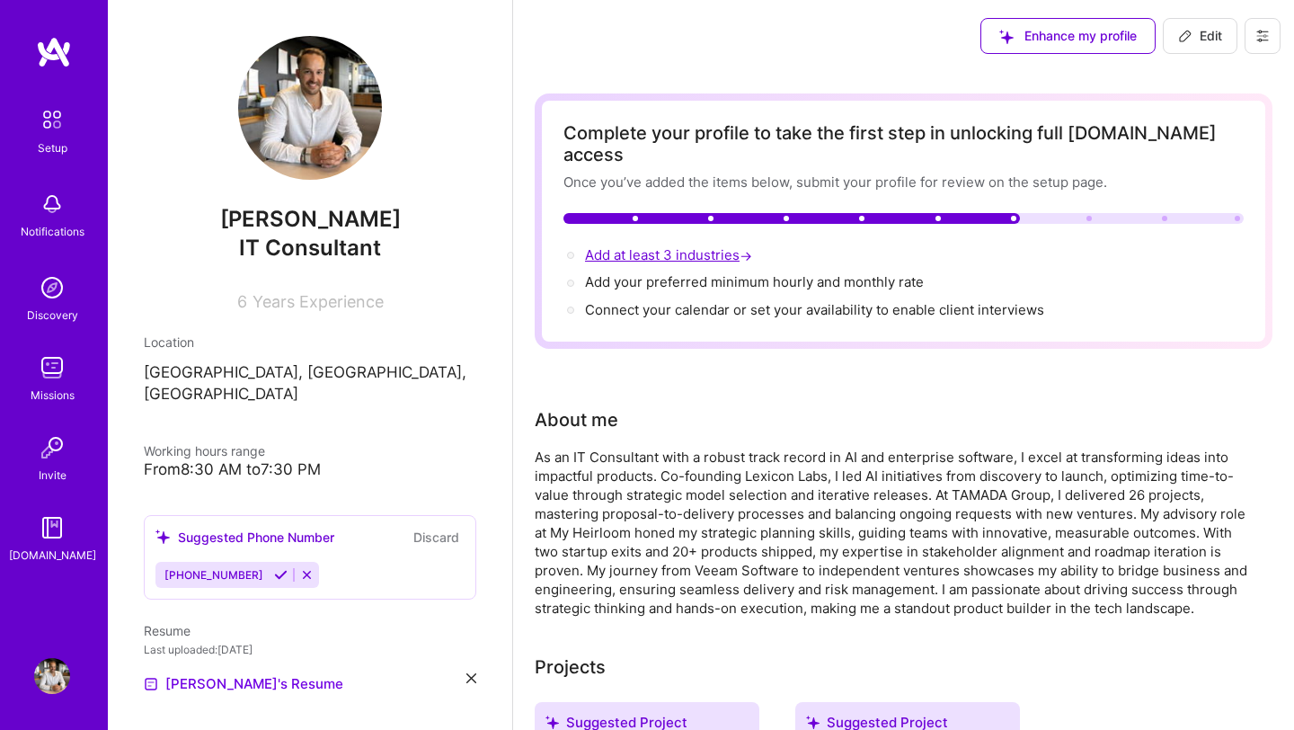
click at [691, 246] on span "Add at least 3 industries →" at bounding box center [670, 254] width 171 height 17
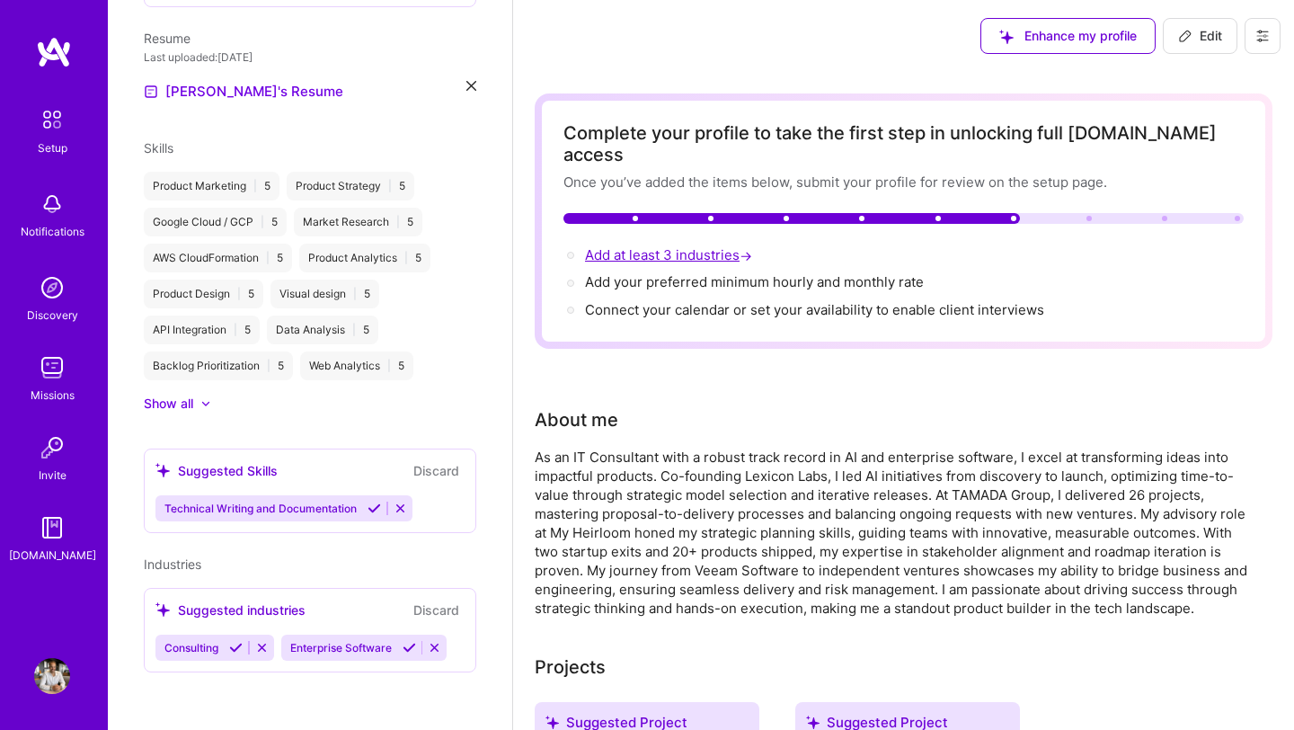
select select "US"
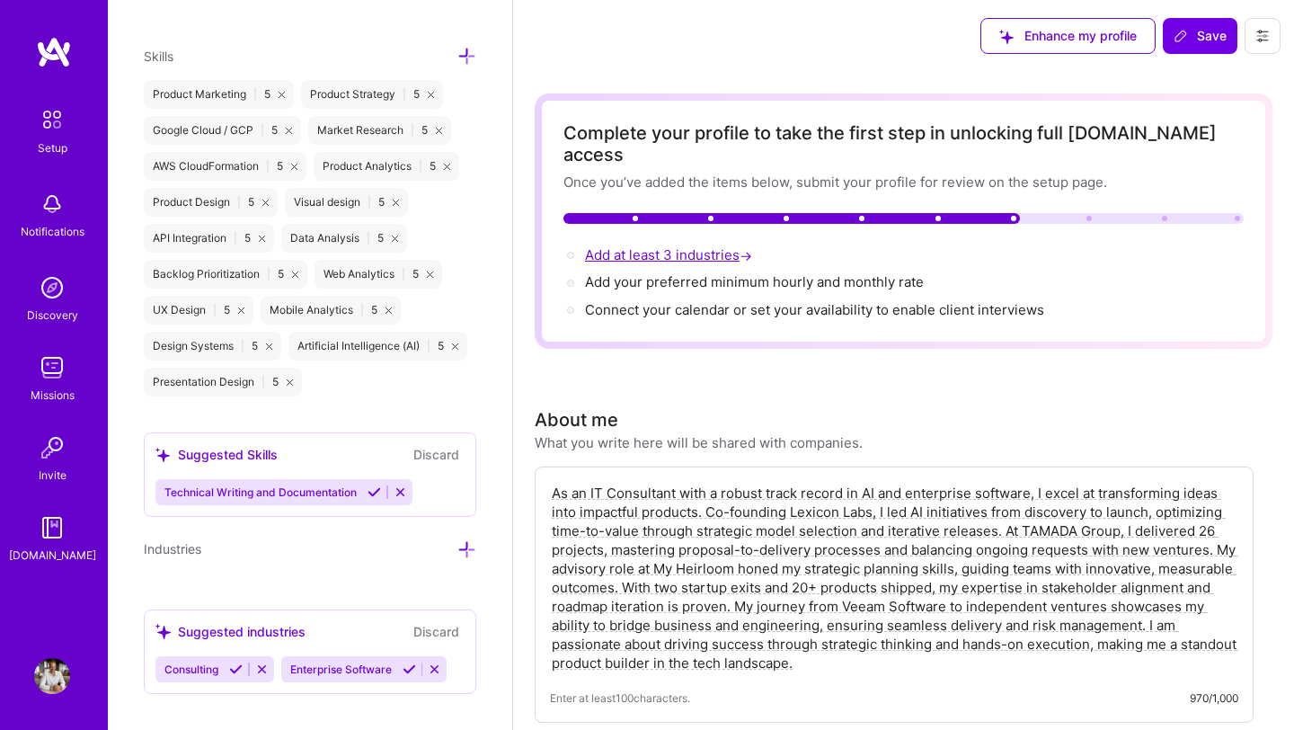
scroll to position [1382, 0]
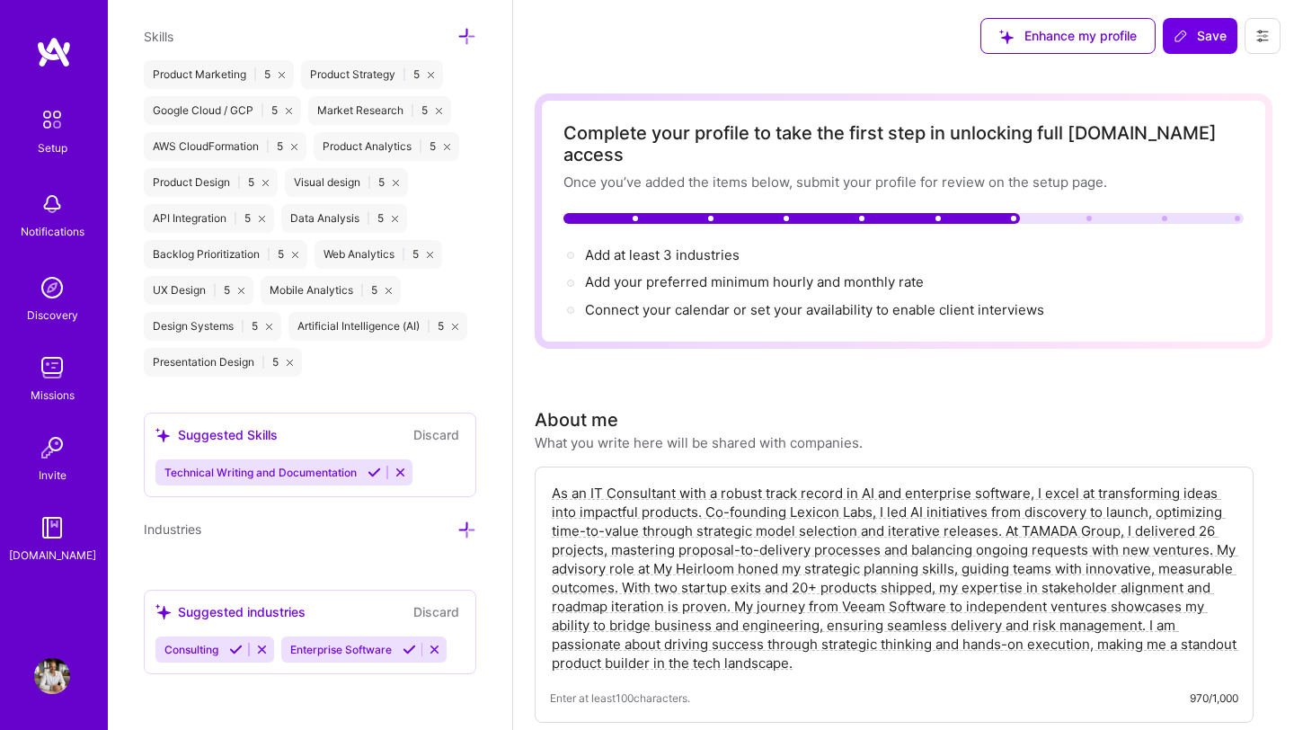
click at [235, 646] on icon at bounding box center [235, 648] width 13 height 13
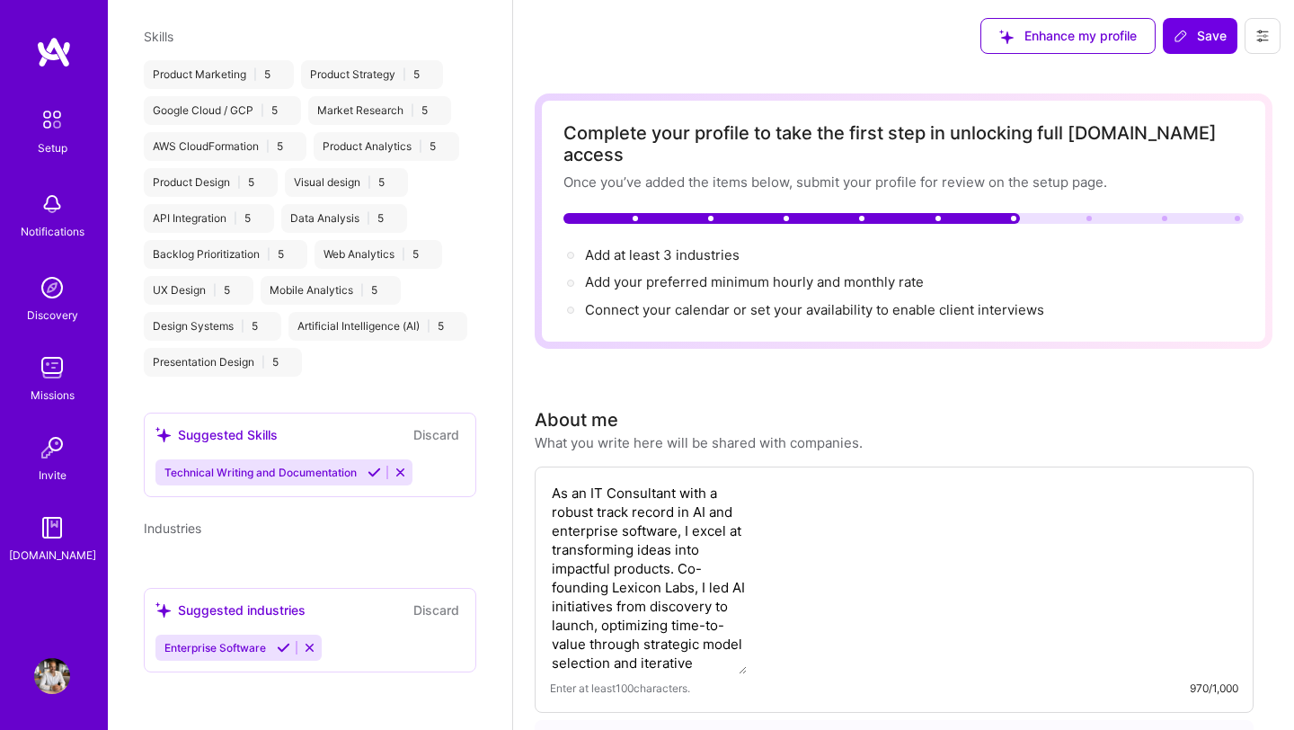
scroll to position [635, 0]
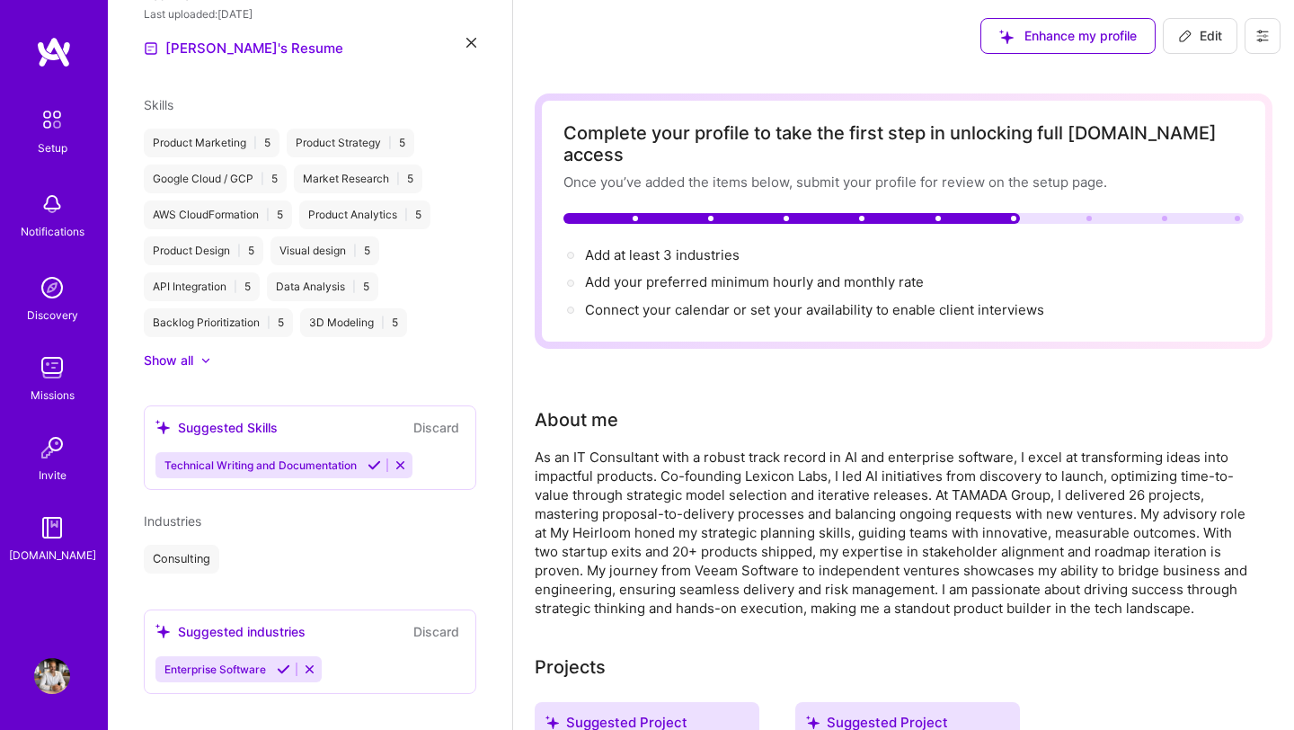
click at [283, 662] on icon at bounding box center [283, 668] width 13 height 13
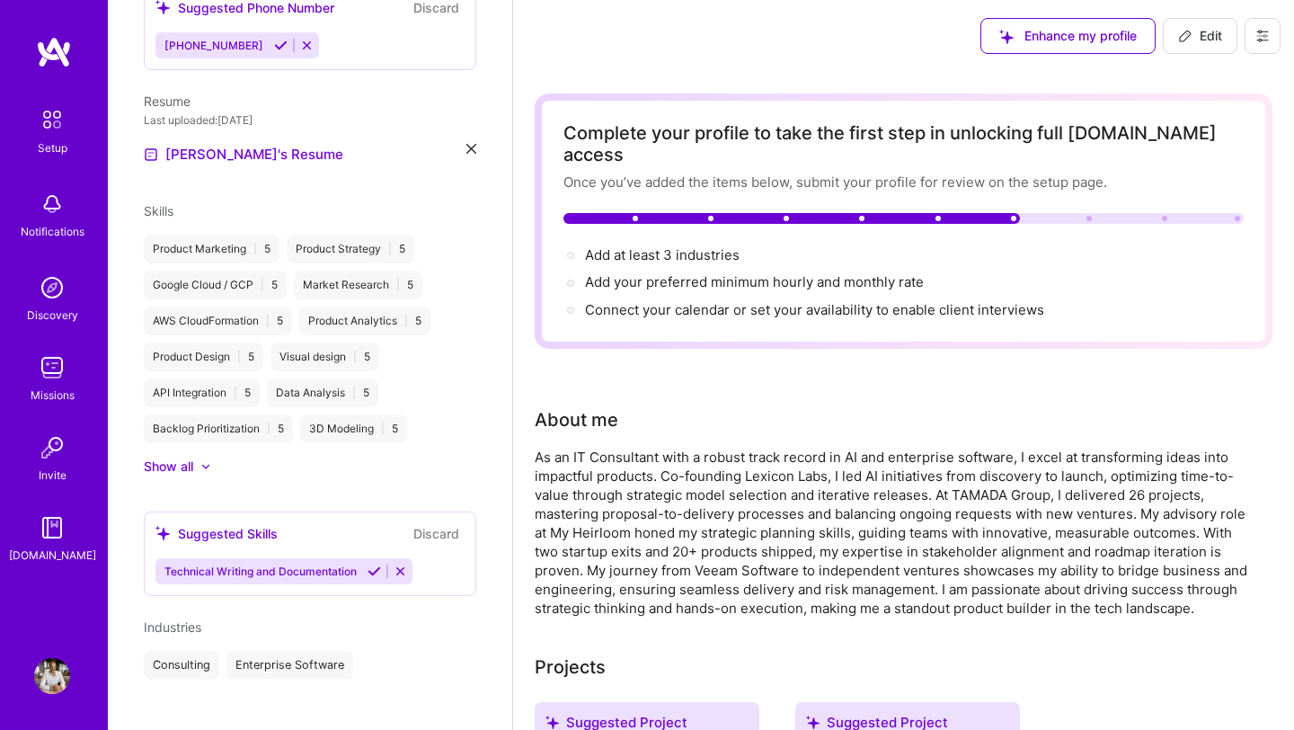
click at [386, 617] on div "Industries Consulting Enterprise Software" at bounding box center [310, 648] width 332 height 62
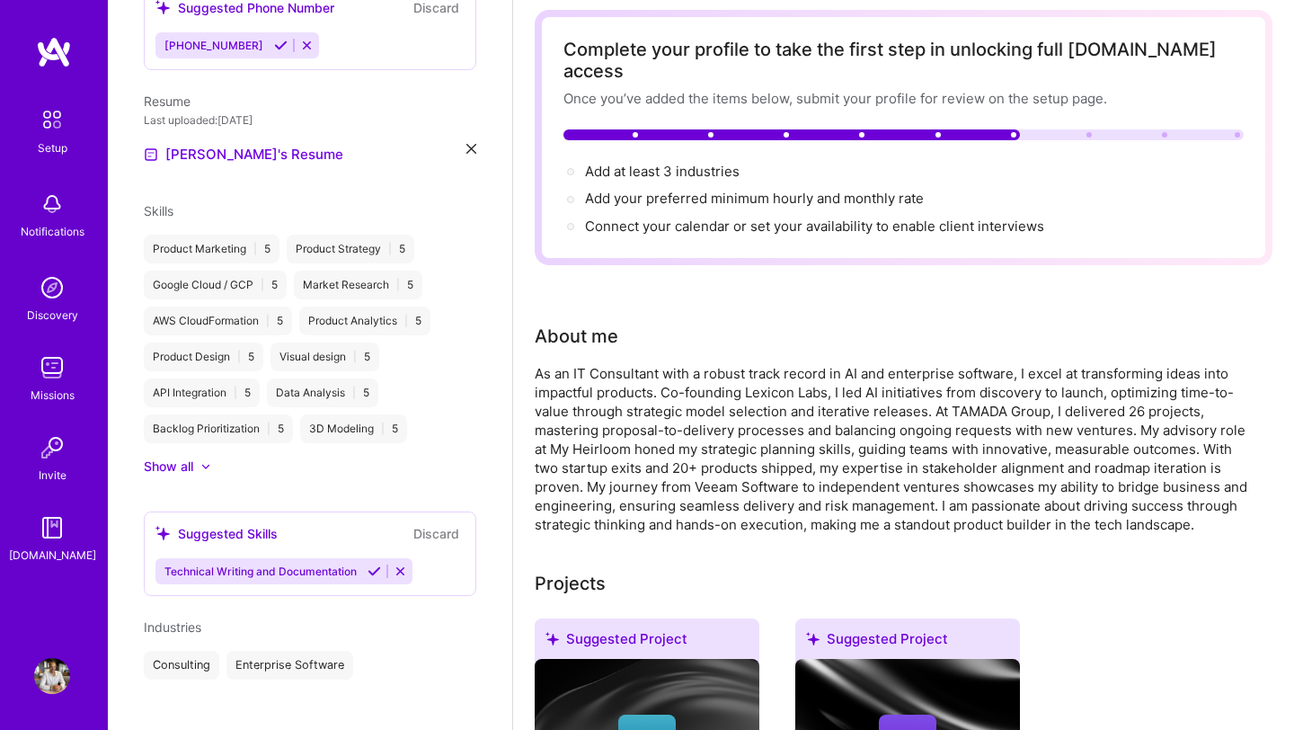
scroll to position [84, 0]
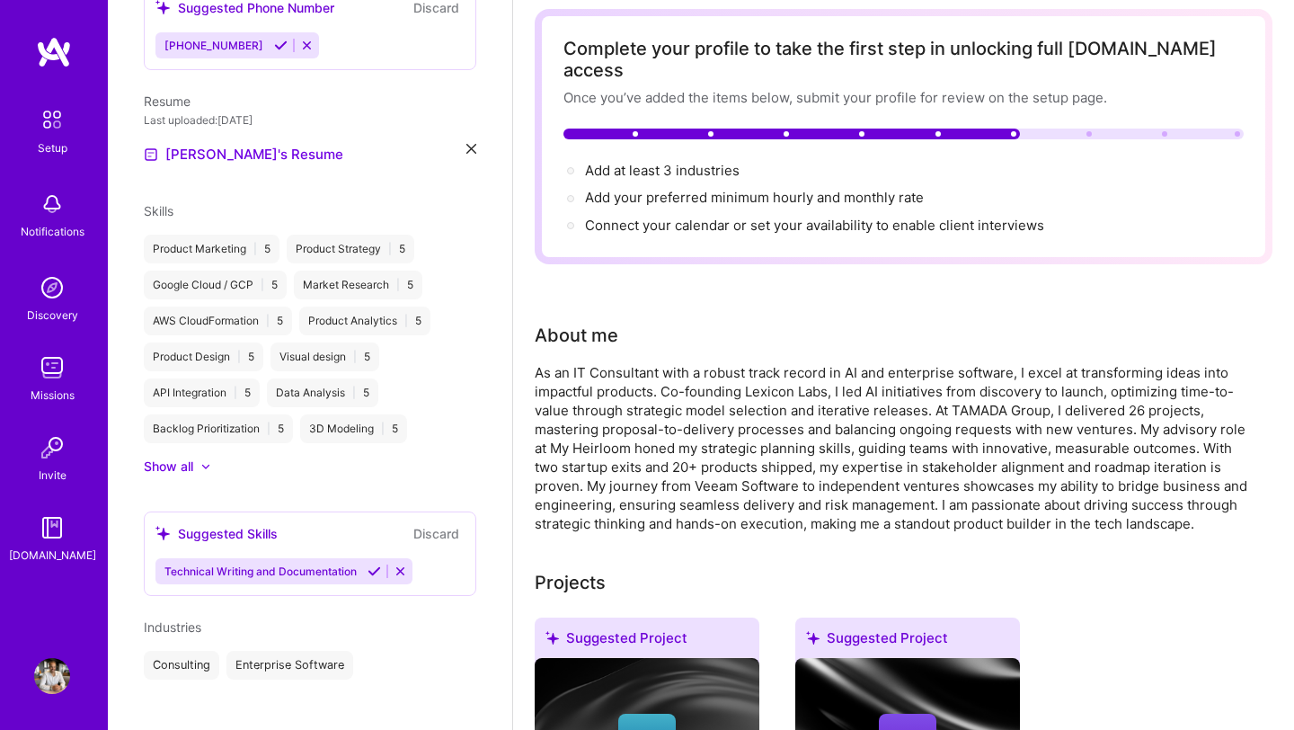
click at [358, 650] on div "Consulting Enterprise Software" at bounding box center [310, 664] width 332 height 29
click at [184, 650] on div "Consulting" at bounding box center [181, 664] width 75 height 29
click at [161, 650] on div "Consulting" at bounding box center [181, 664] width 75 height 29
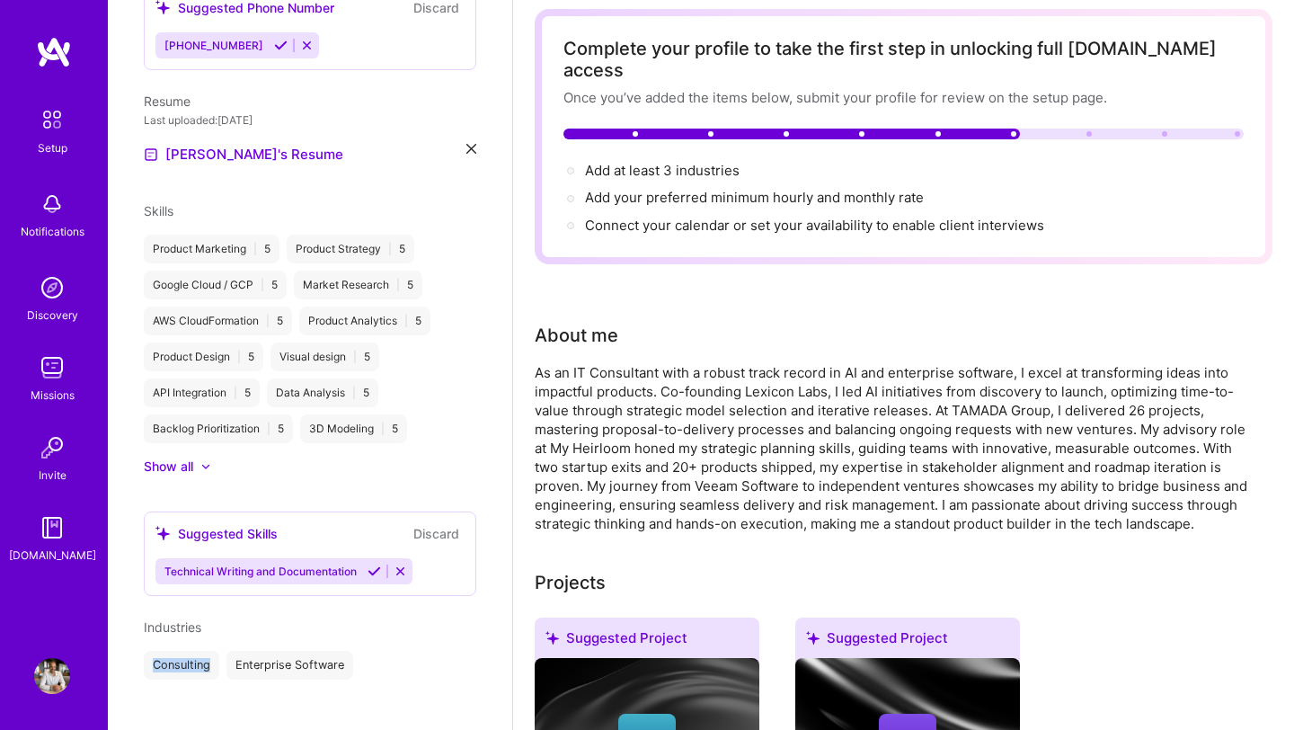
click at [170, 622] on div "Industries Consulting Enterprise Software" at bounding box center [310, 648] width 332 height 62
click at [172, 619] on span "Industries" at bounding box center [172, 626] width 57 height 15
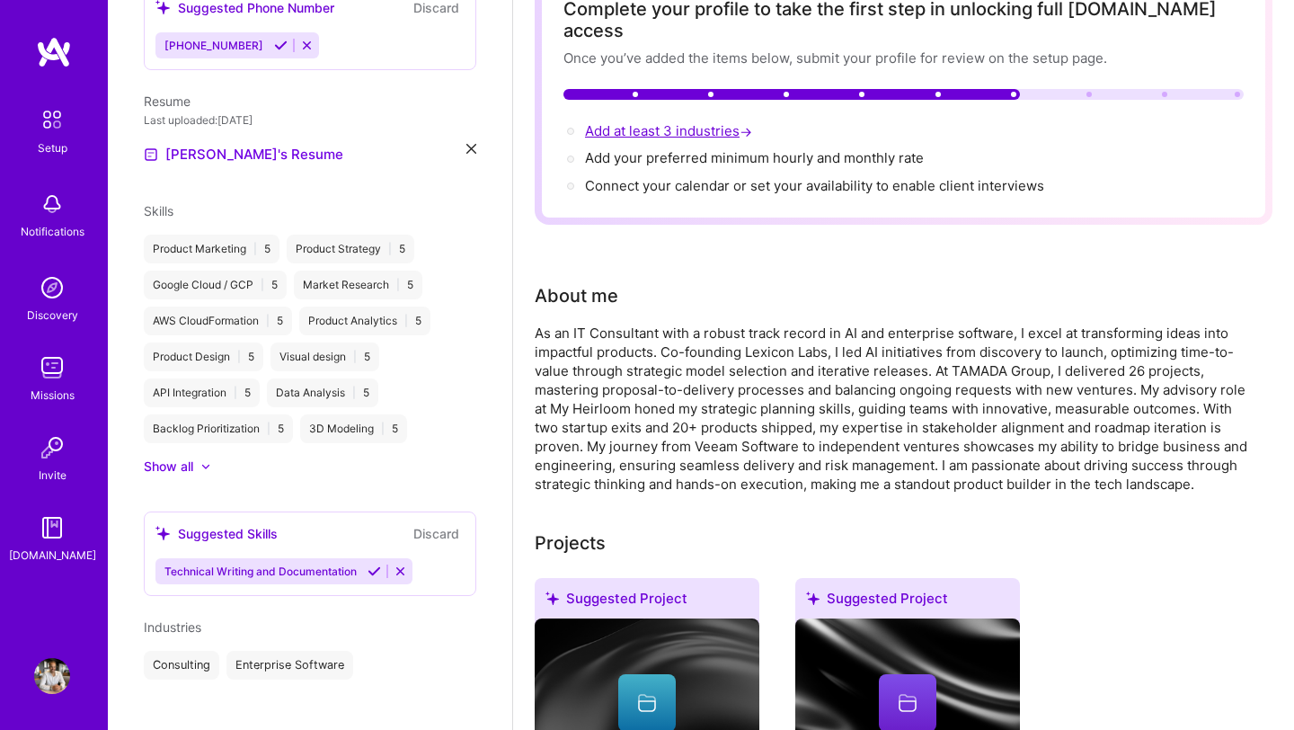
click at [632, 122] on span "Add at least 3 industries →" at bounding box center [670, 130] width 171 height 17
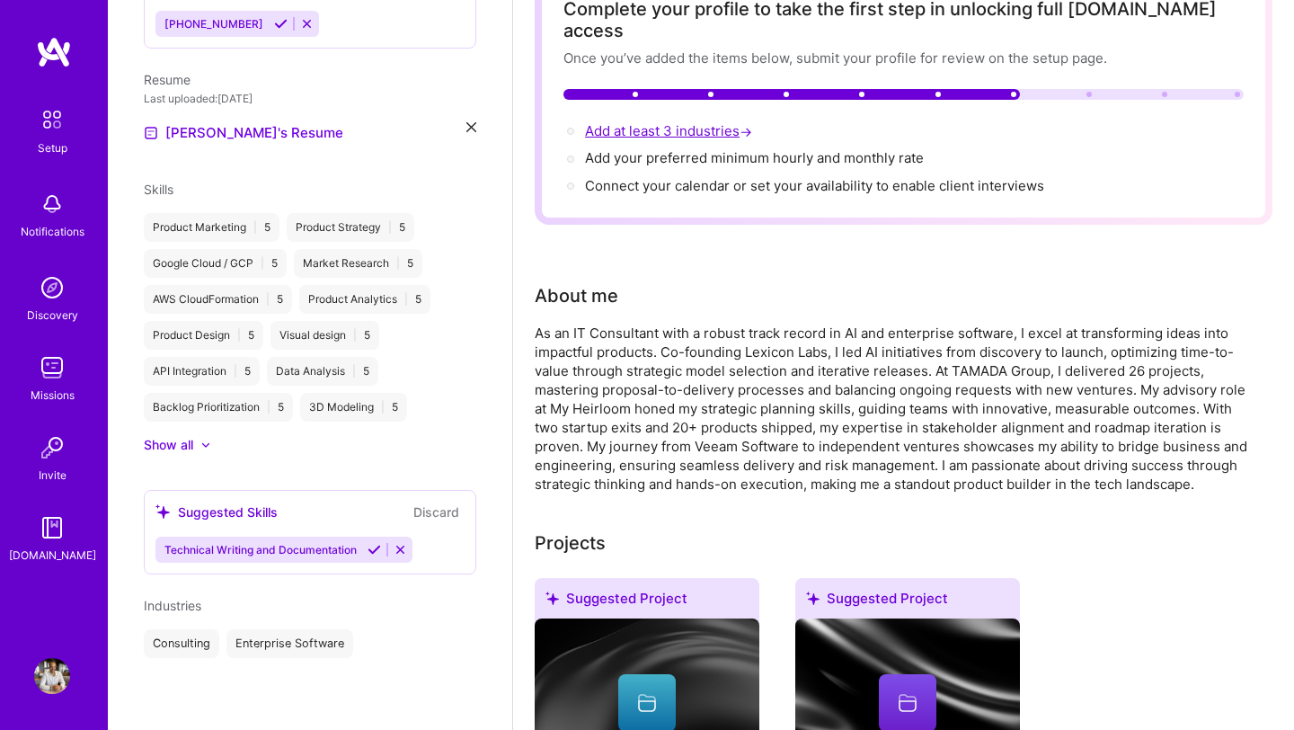
select select "US"
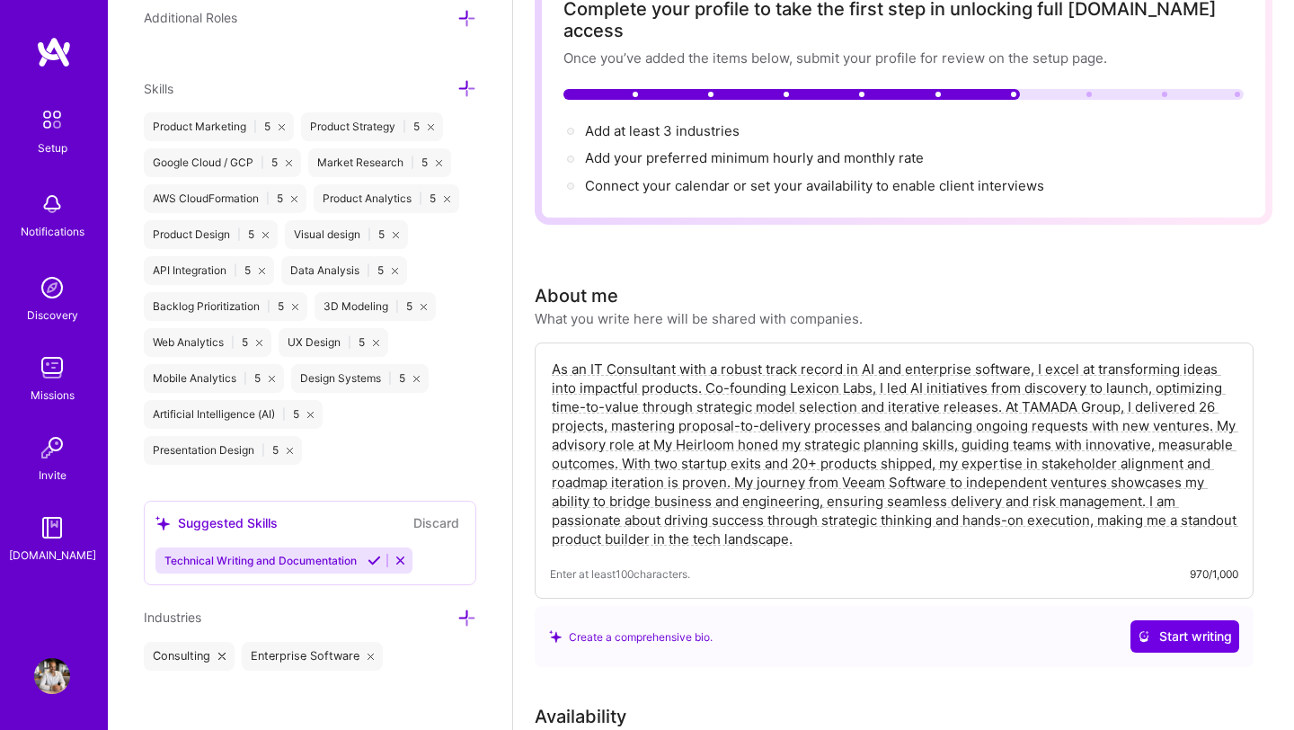
scroll to position [1340, 0]
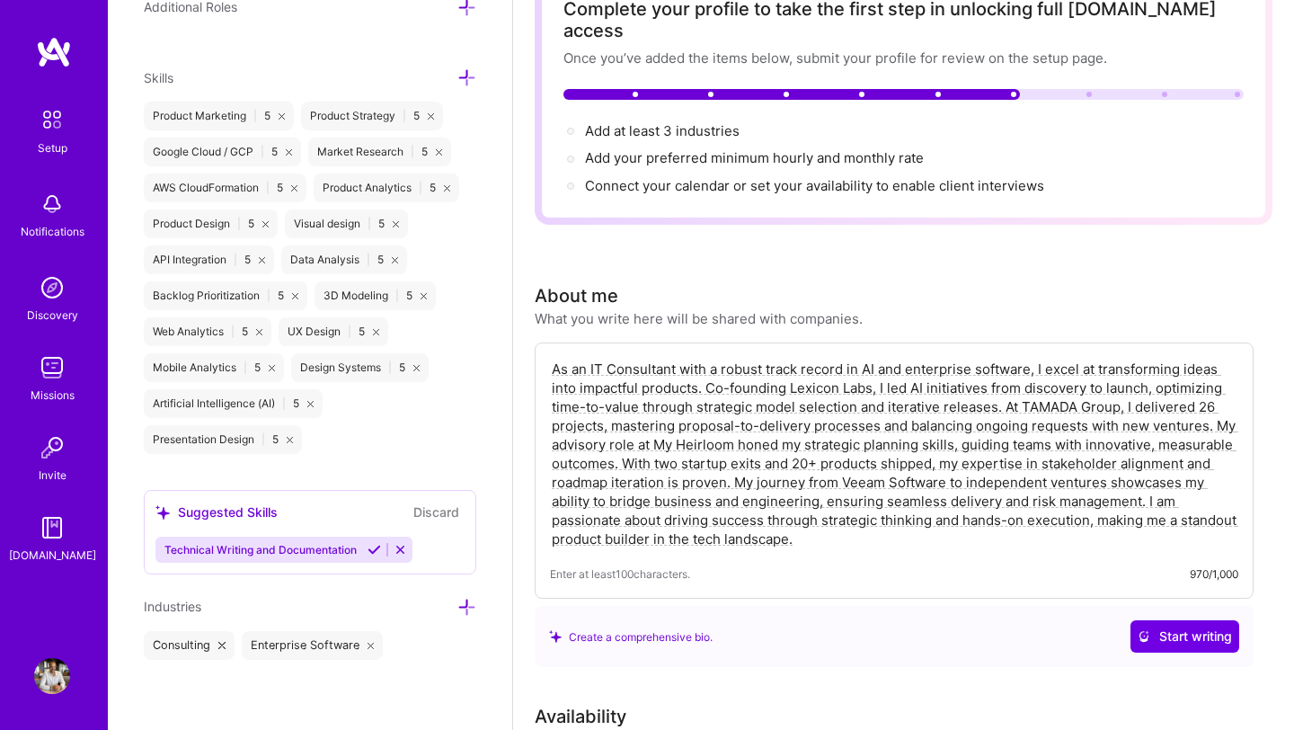
click at [464, 607] on icon at bounding box center [466, 606] width 19 height 19
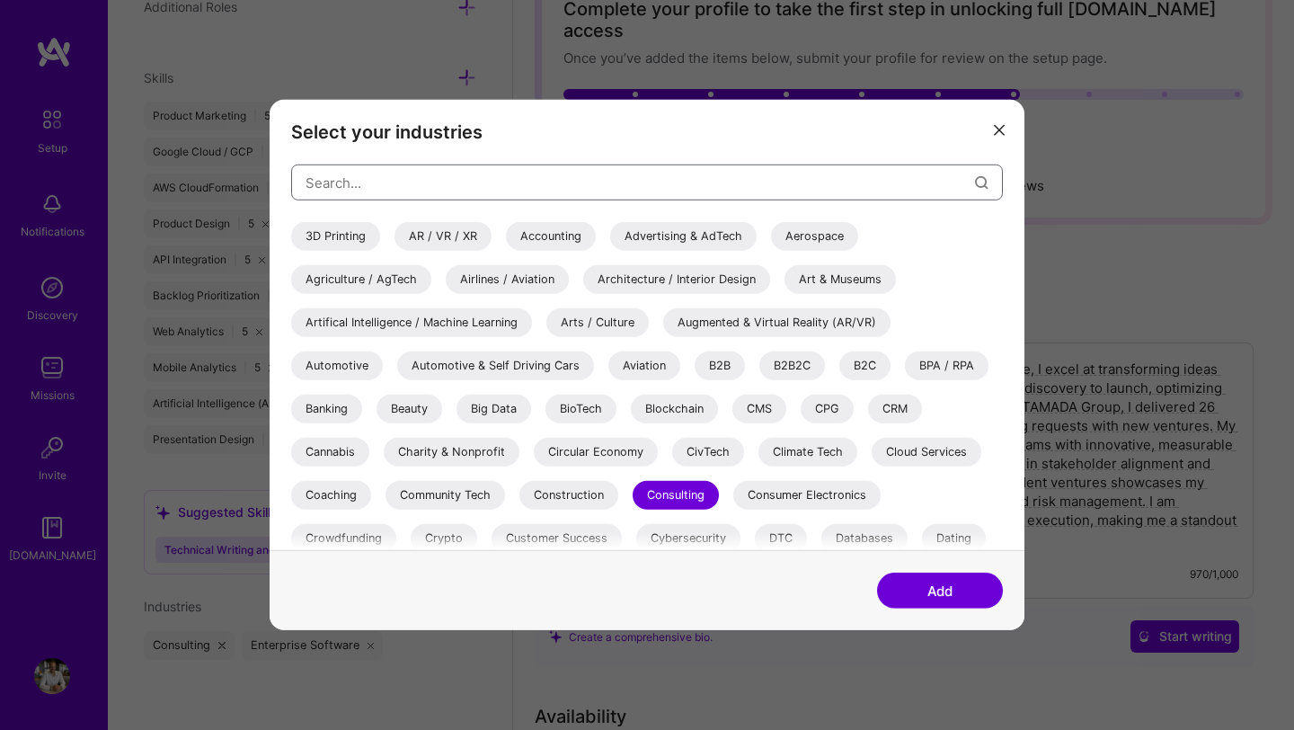
click at [679, 194] on input "modal" at bounding box center [639, 182] width 669 height 46
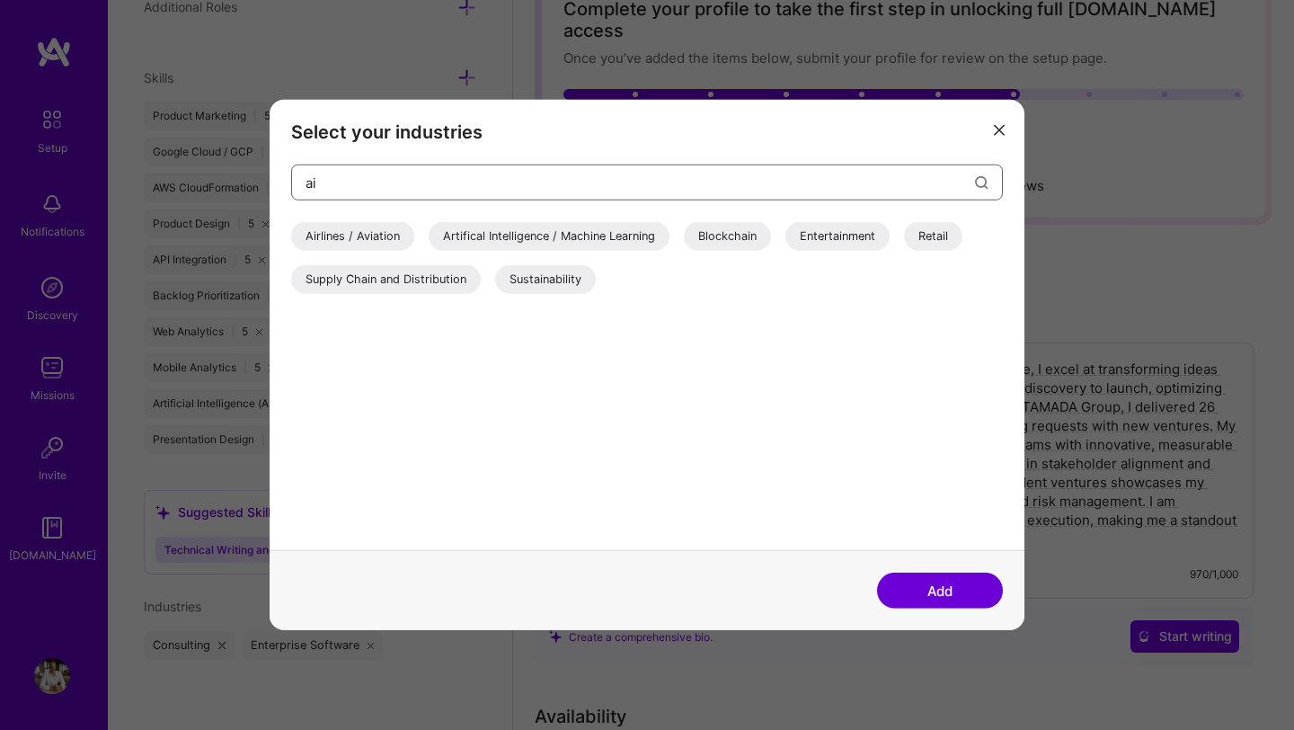
type input "ai"
click at [591, 235] on div "Artifical Intelligence / Machine Learning" at bounding box center [549, 236] width 241 height 29
click at [908, 579] on button "Add" at bounding box center [940, 590] width 126 height 36
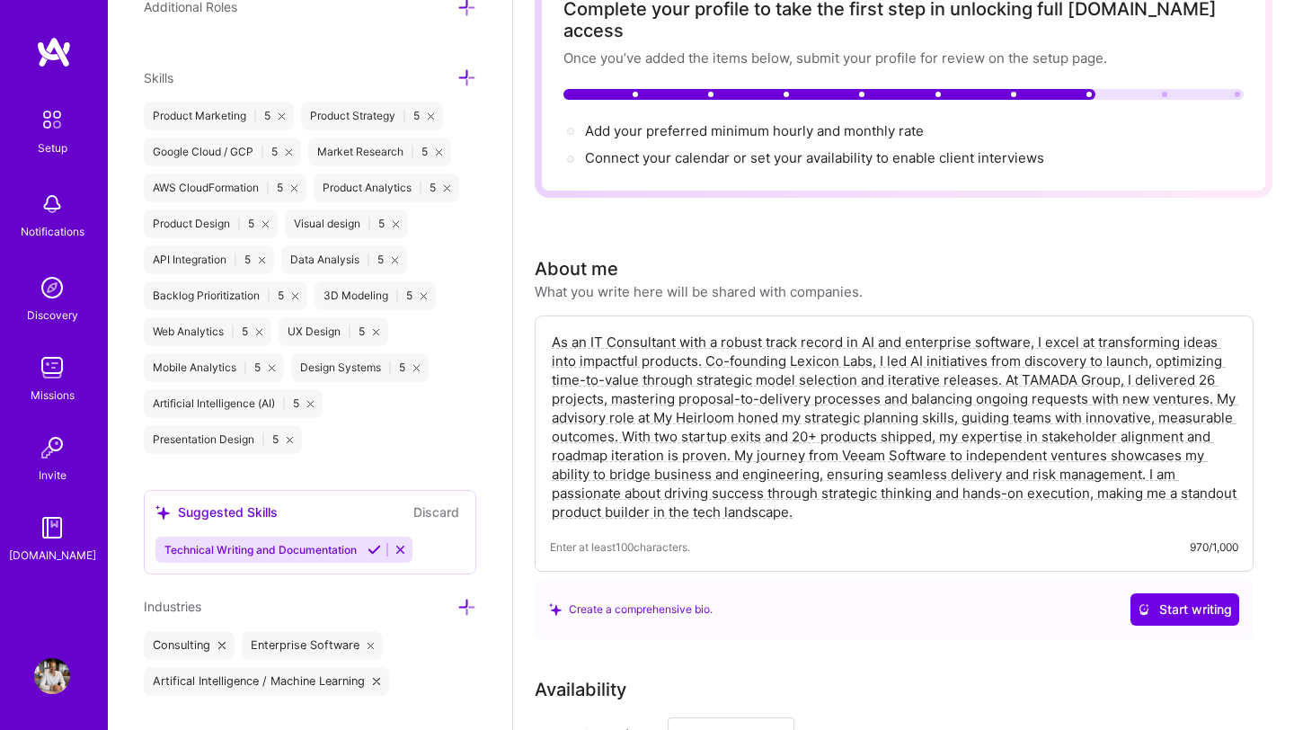
click at [460, 601] on icon at bounding box center [466, 606] width 19 height 19
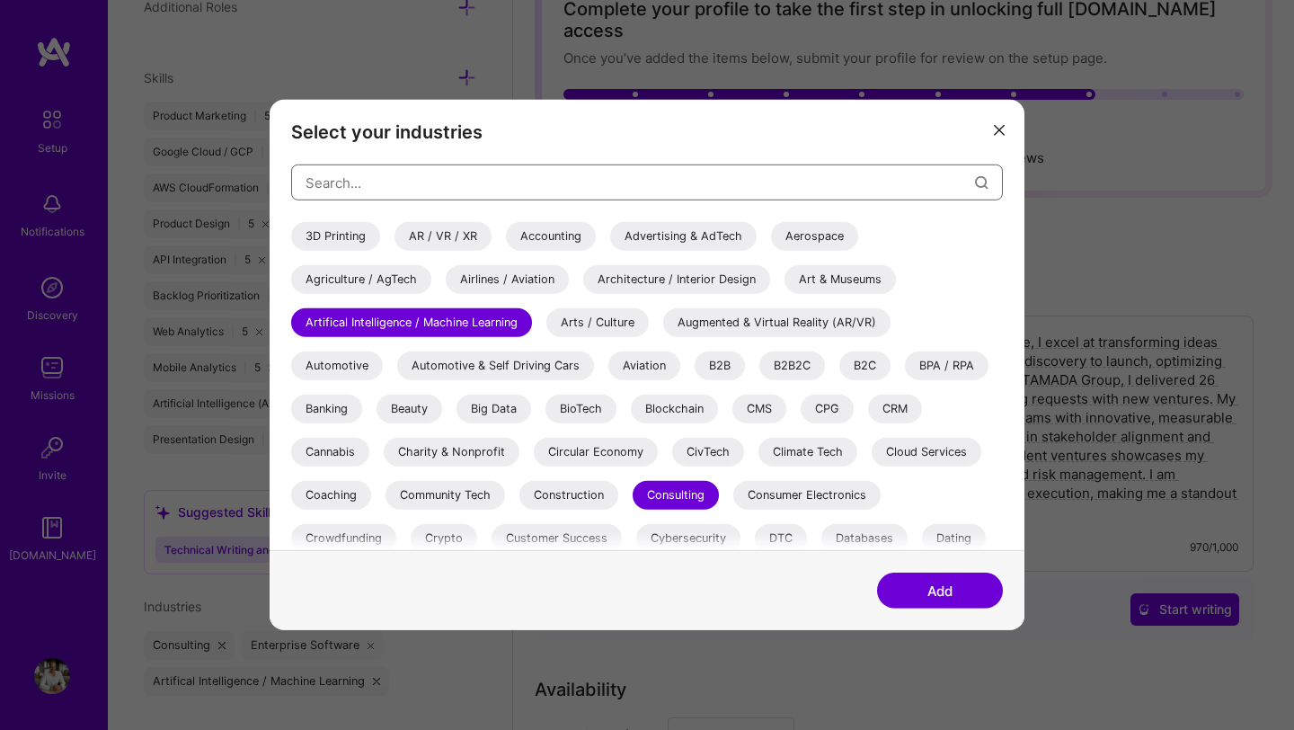
click at [596, 197] on input "modal" at bounding box center [639, 182] width 669 height 46
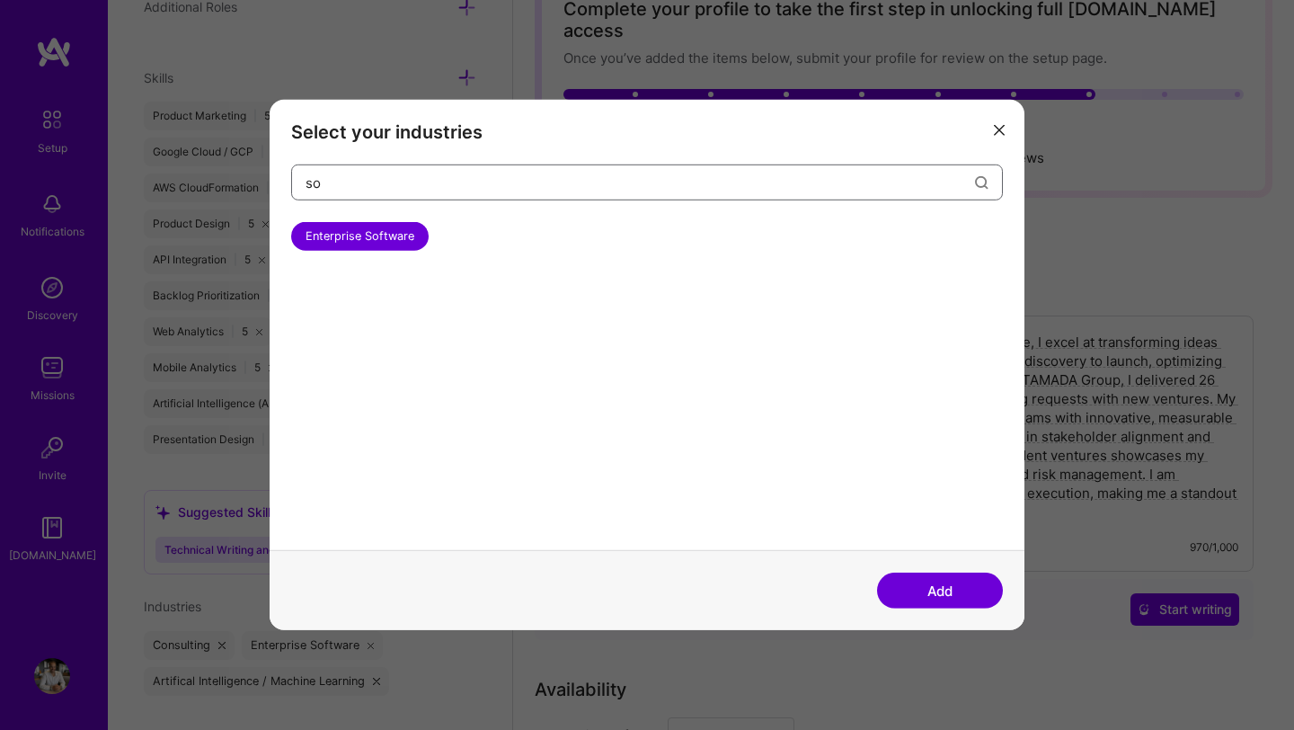
type input "s"
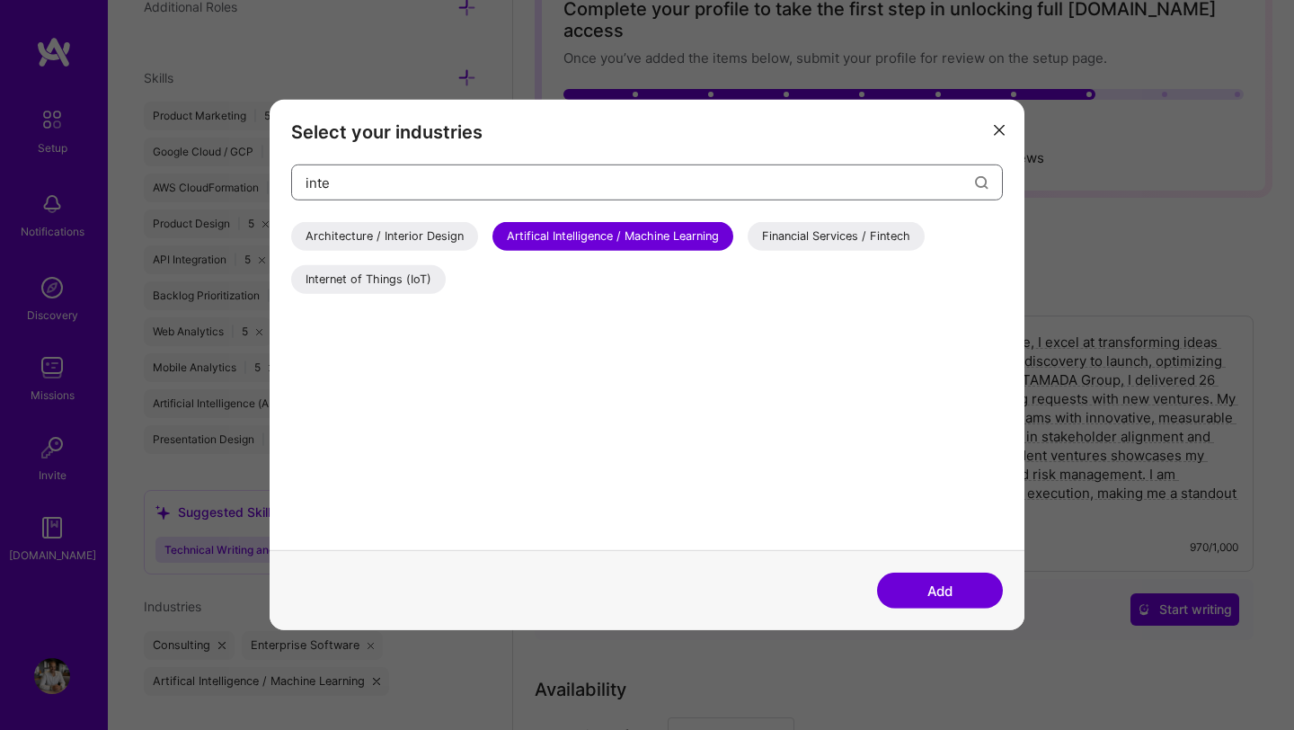
click at [569, 199] on input "inte" at bounding box center [639, 182] width 669 height 46
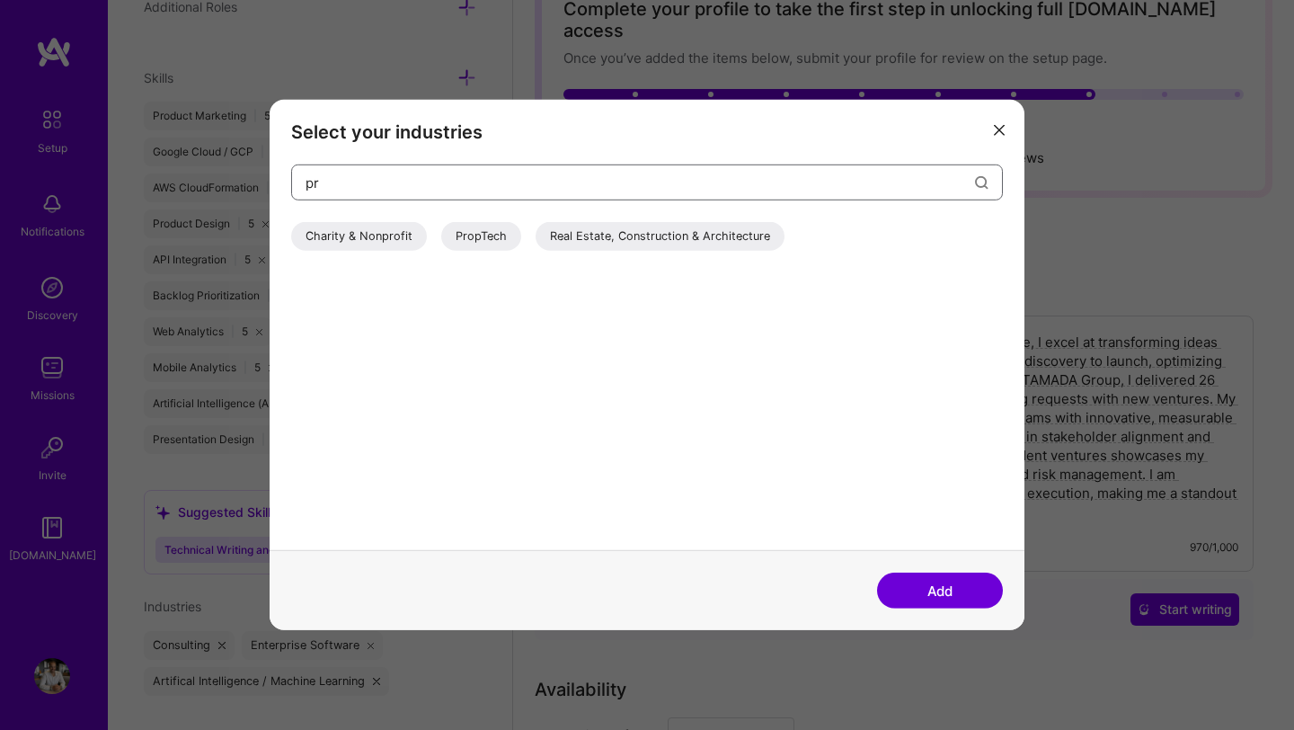
type input "p"
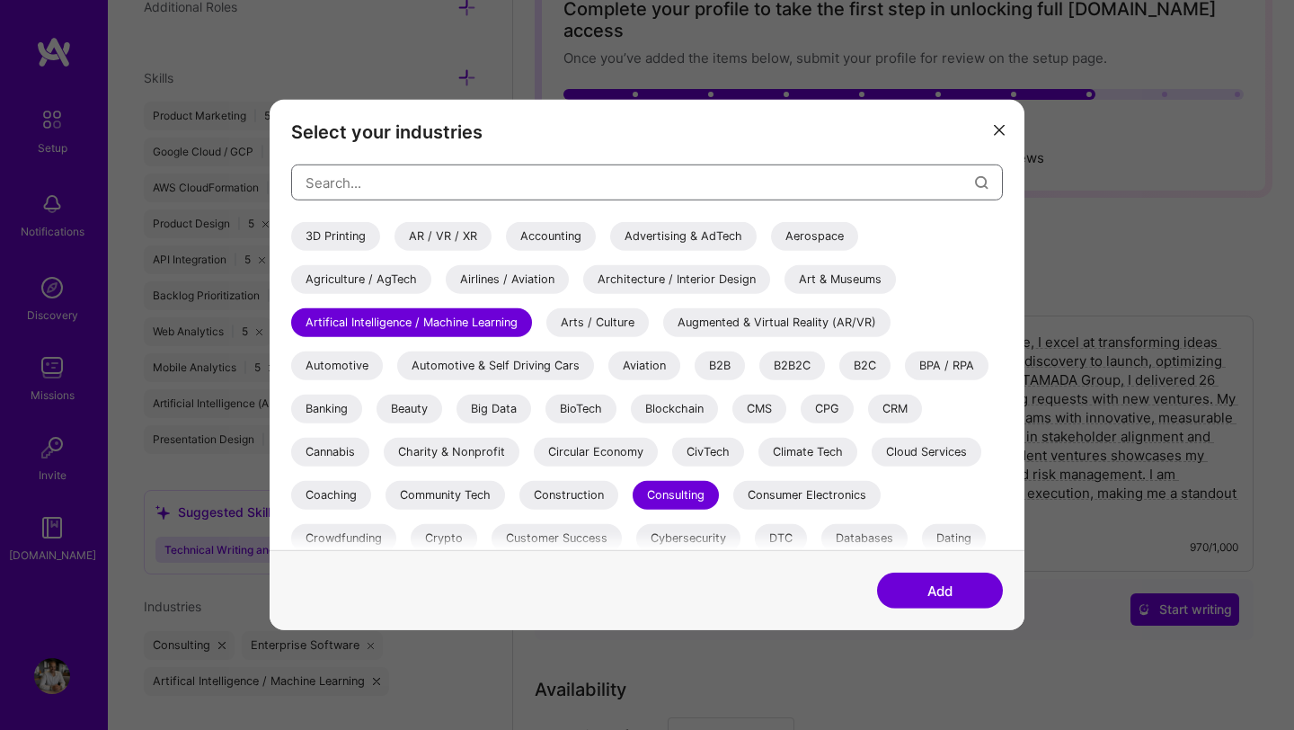
scroll to position [46, 0]
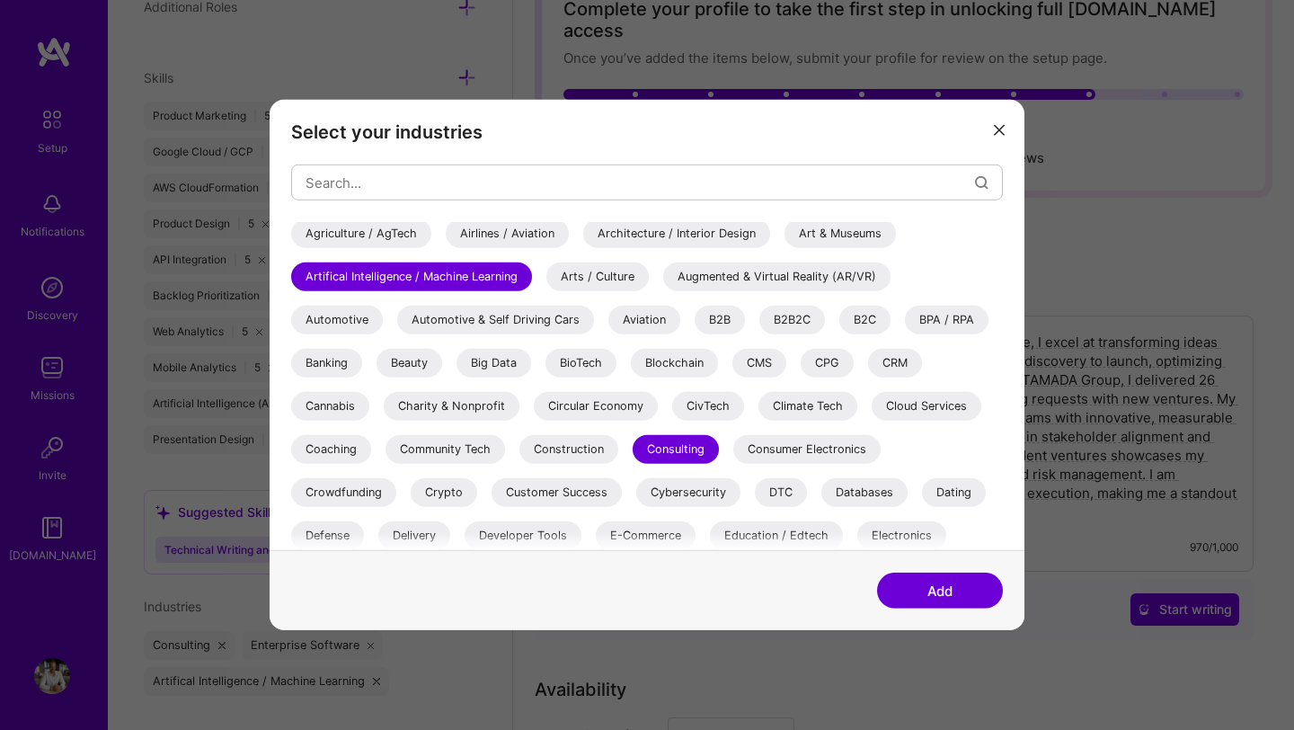
click at [728, 324] on div "B2B" at bounding box center [719, 319] width 50 height 29
click at [787, 323] on div "B2B2C" at bounding box center [792, 319] width 66 height 29
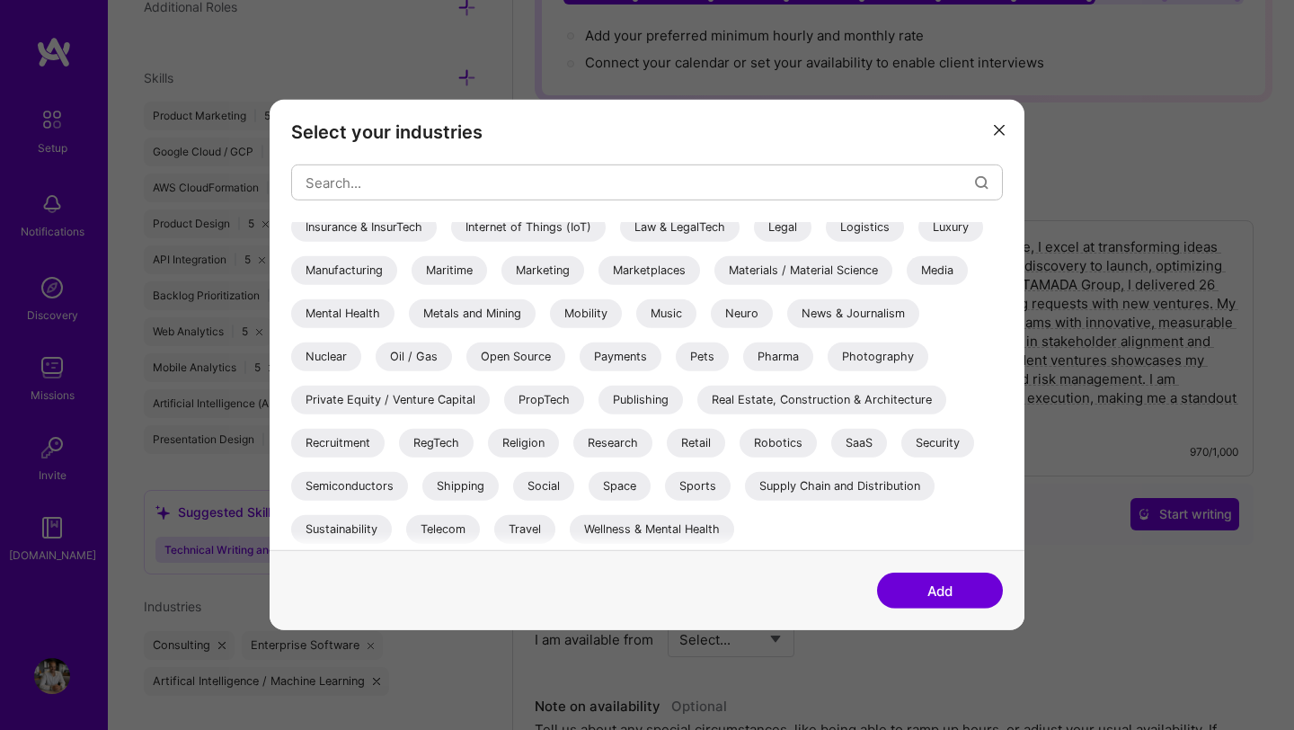
scroll to position [222, 0]
click at [368, 445] on div "Recruitment" at bounding box center [337, 443] width 93 height 29
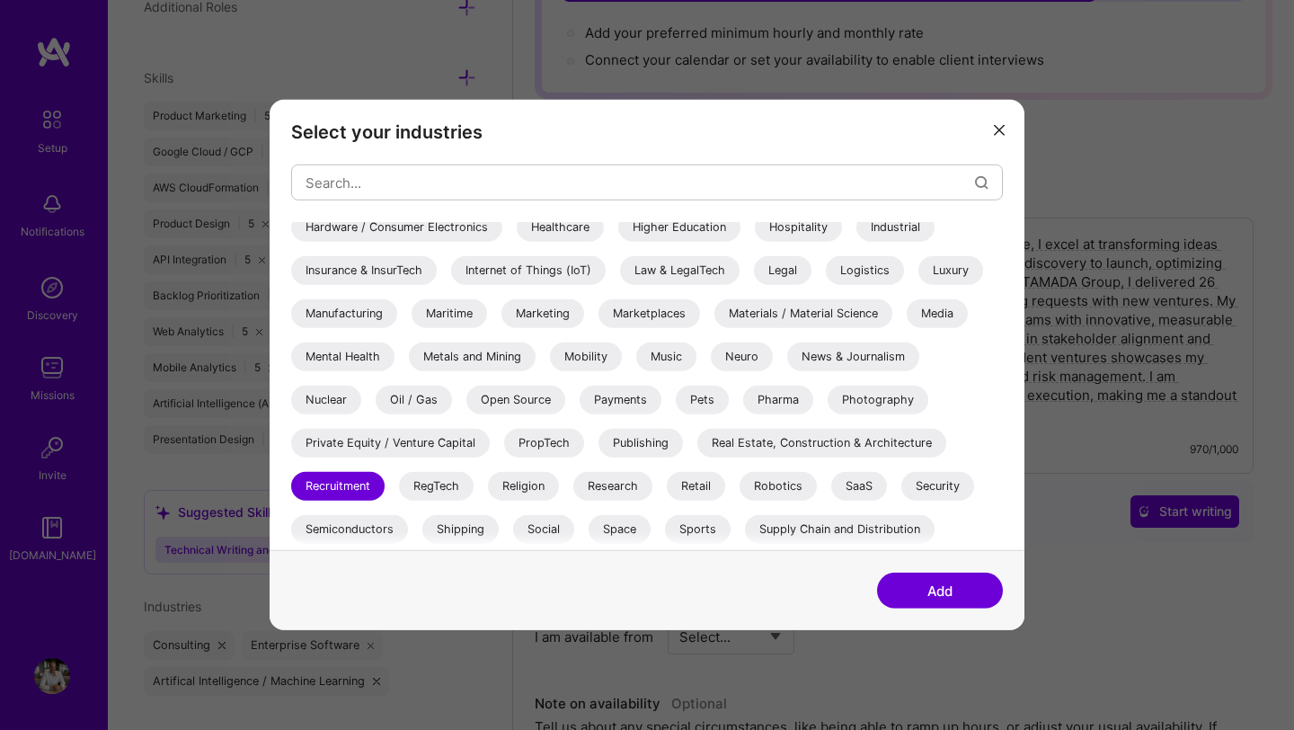
scroll to position [526, 0]
click at [640, 318] on div "Marketplaces" at bounding box center [649, 313] width 102 height 29
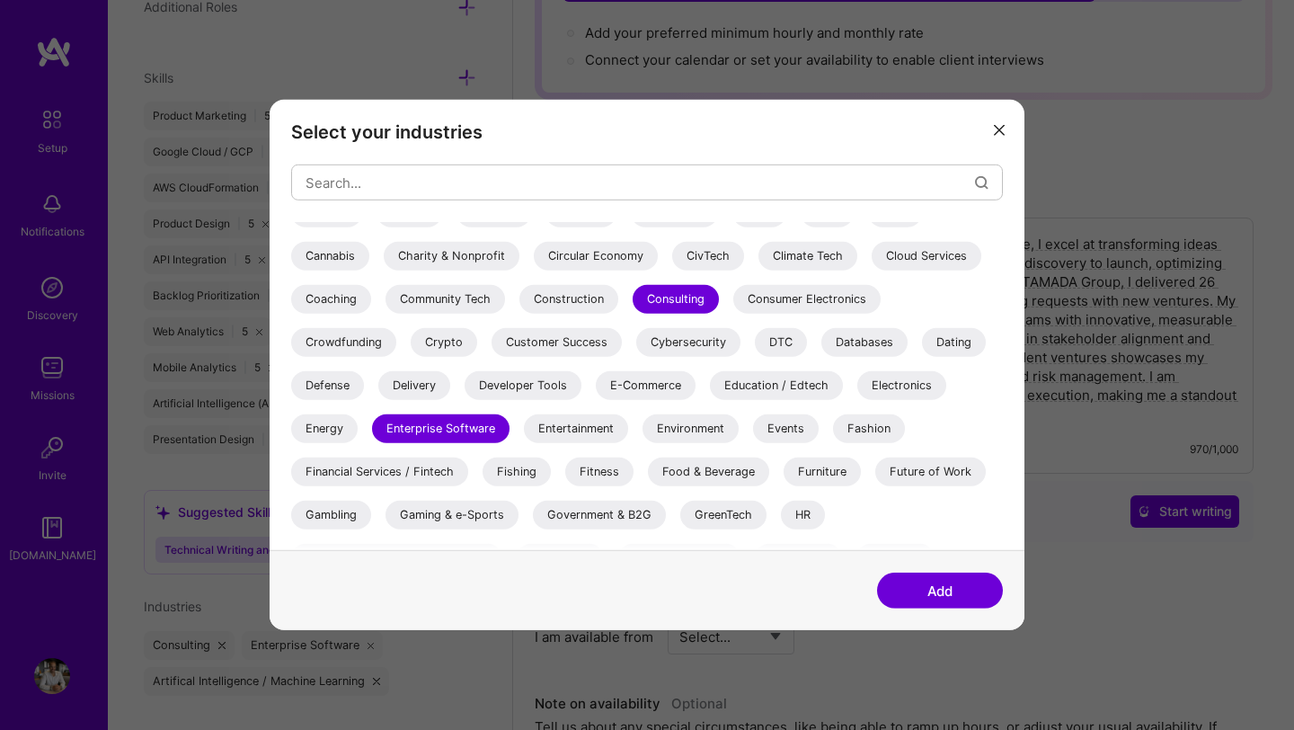
scroll to position [186, 0]
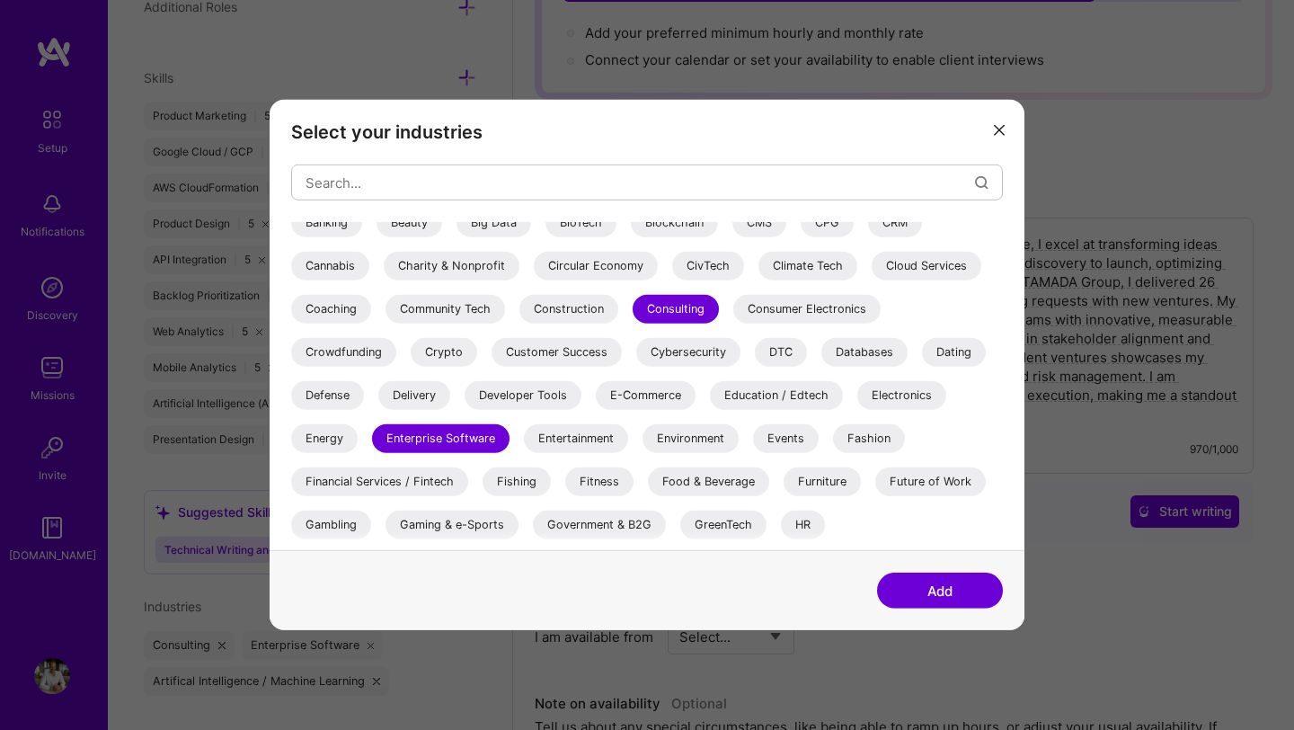
click at [350, 314] on div "Coaching" at bounding box center [331, 309] width 80 height 29
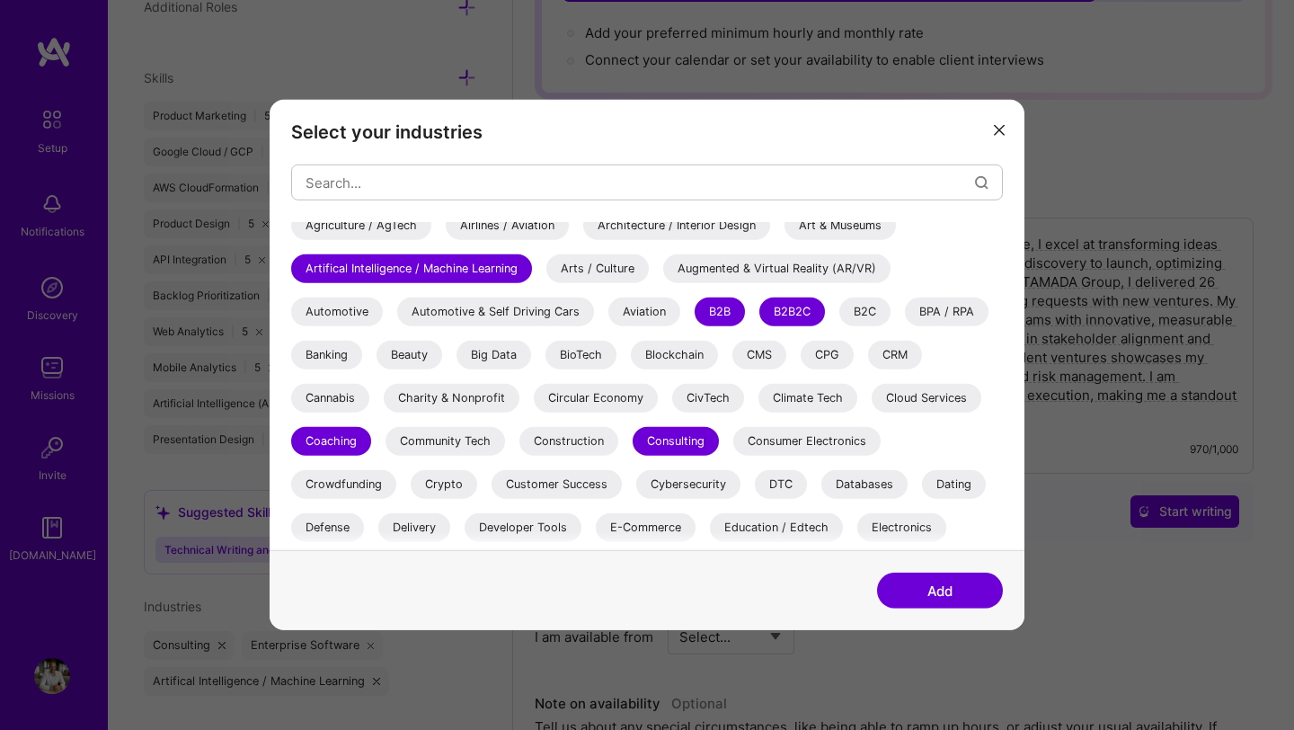
scroll to position [53, 0]
click at [866, 314] on div "B2C" at bounding box center [864, 312] width 51 height 29
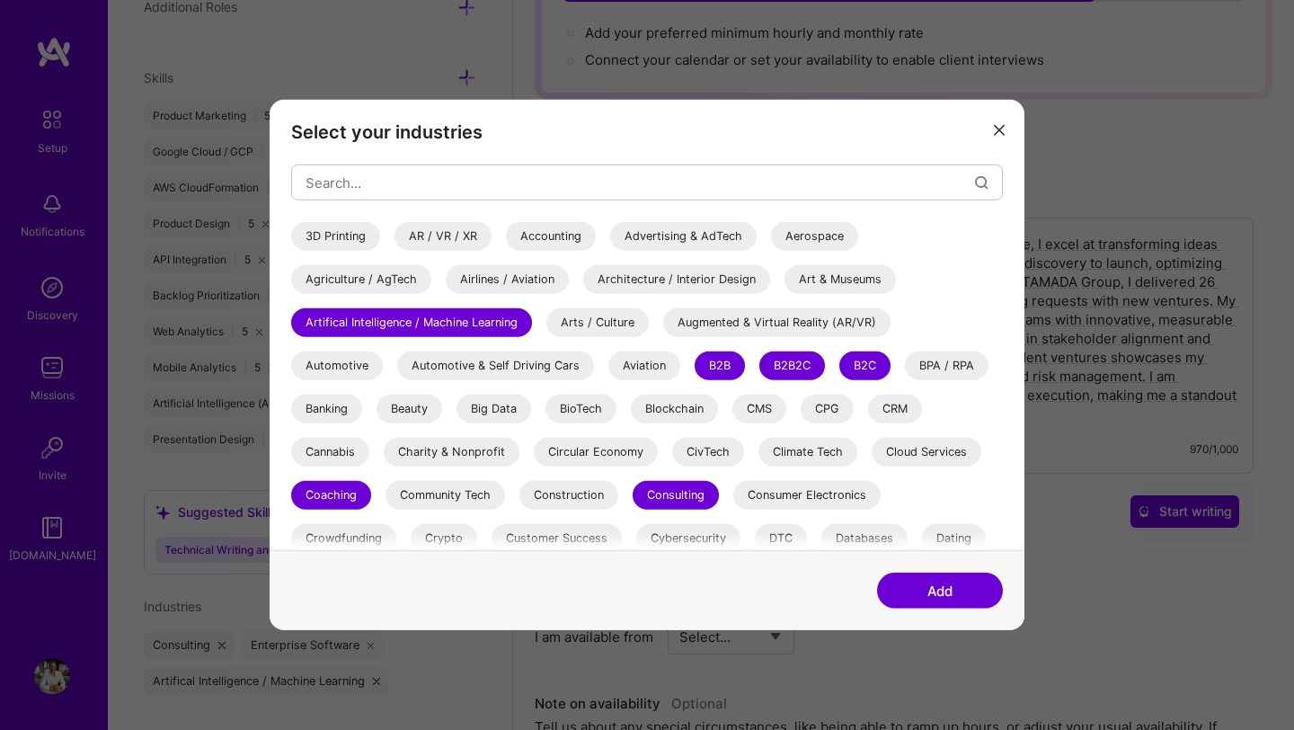
click at [683, 237] on div "Advertising & AdTech" at bounding box center [683, 236] width 146 height 29
click at [941, 597] on button "Add" at bounding box center [940, 590] width 126 height 36
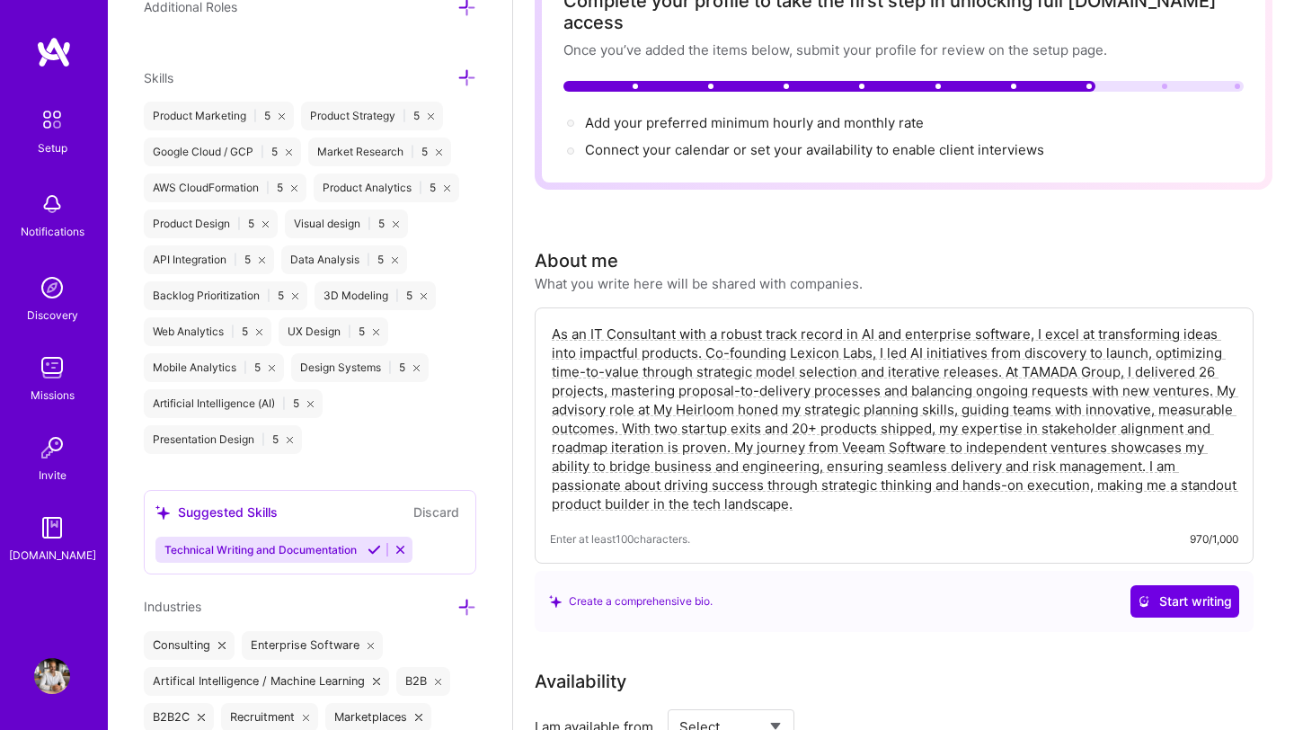
scroll to position [128, 0]
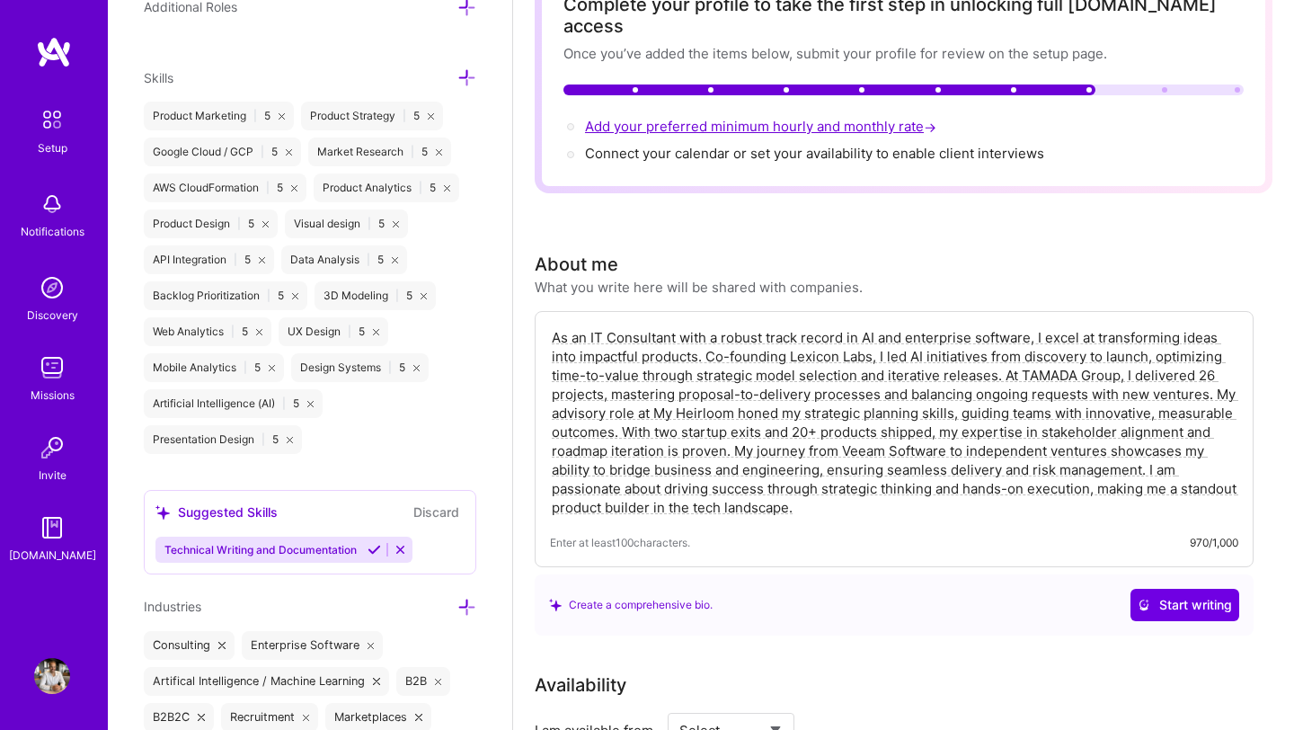
click at [712, 118] on span "Add your preferred minimum hourly and monthly rate →" at bounding box center [762, 126] width 355 height 17
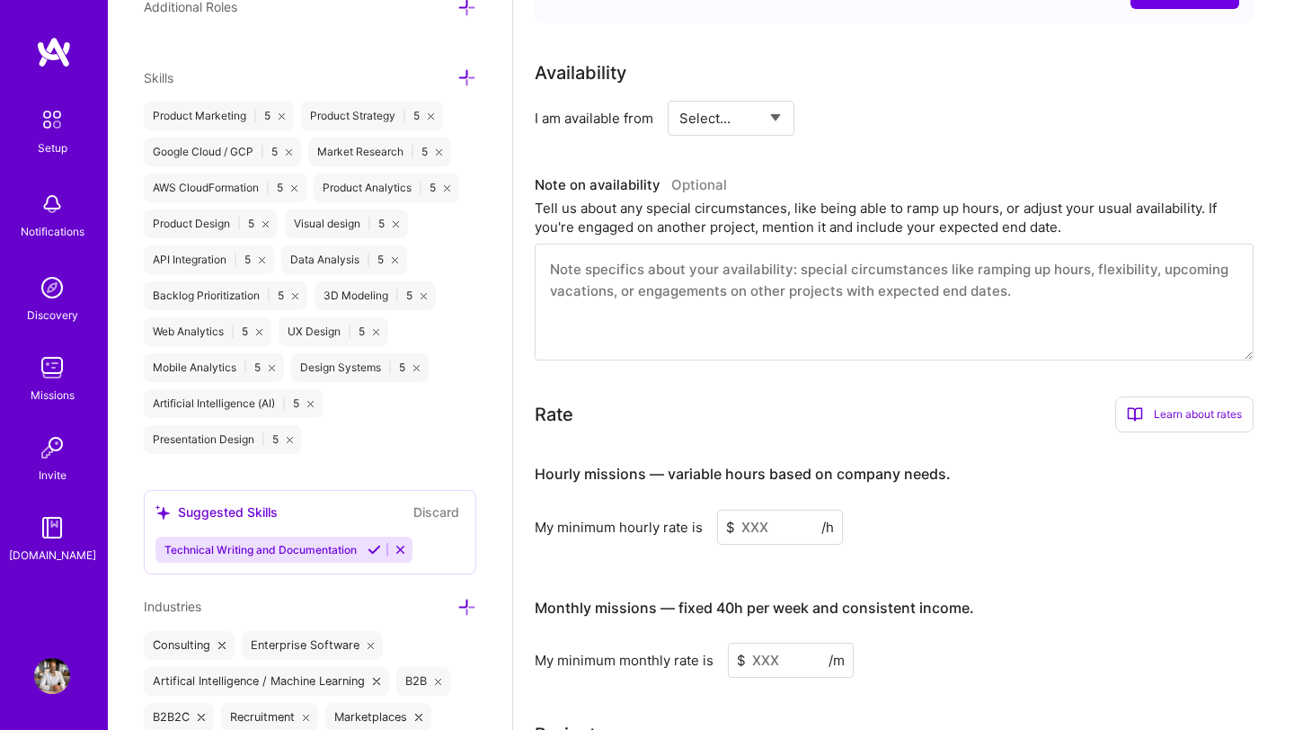
scroll to position [0, 0]
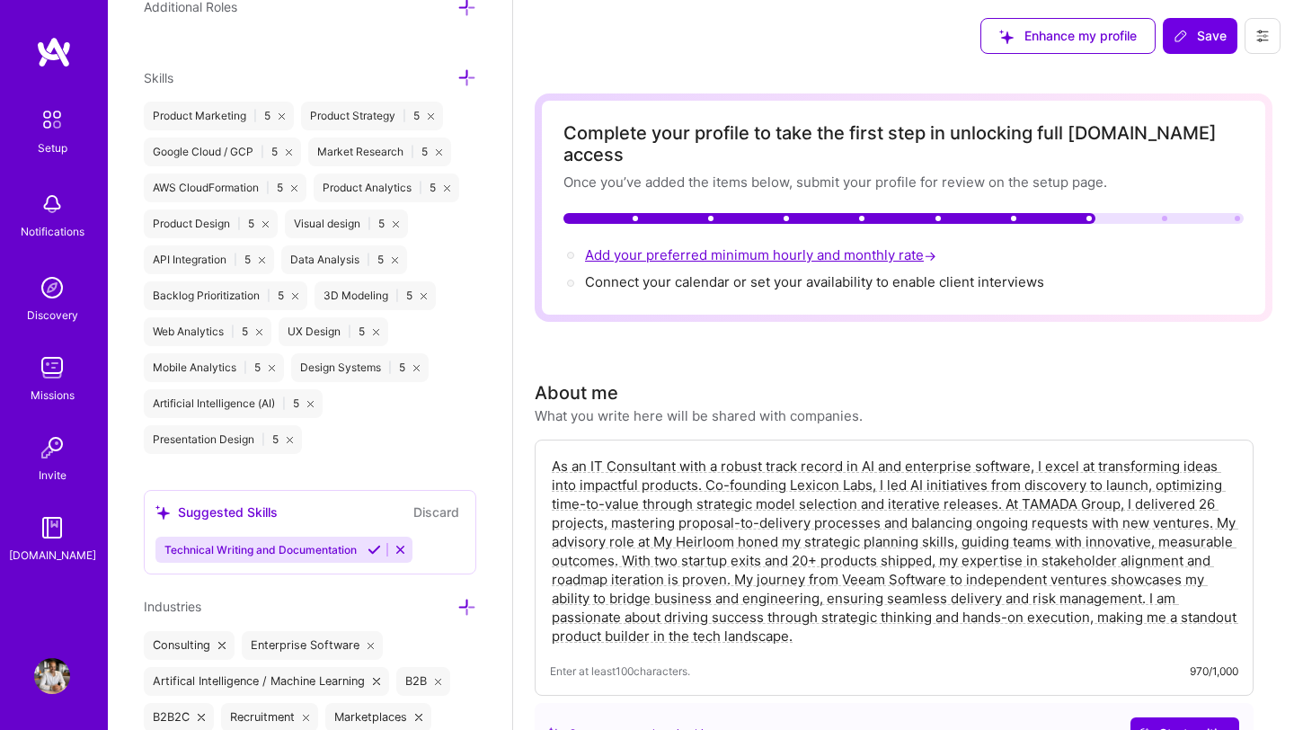
click at [783, 246] on span "Add your preferred minimum hourly and monthly rate →" at bounding box center [762, 254] width 355 height 17
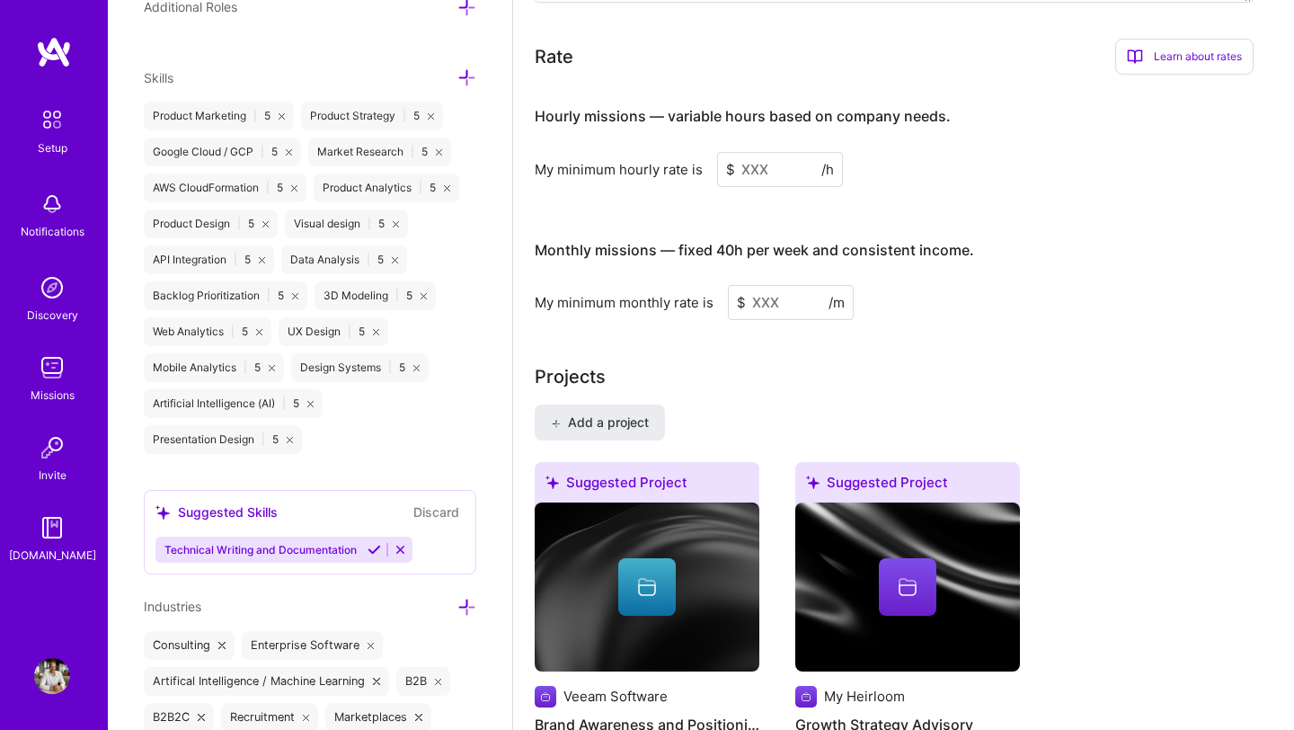
scroll to position [1115, 0]
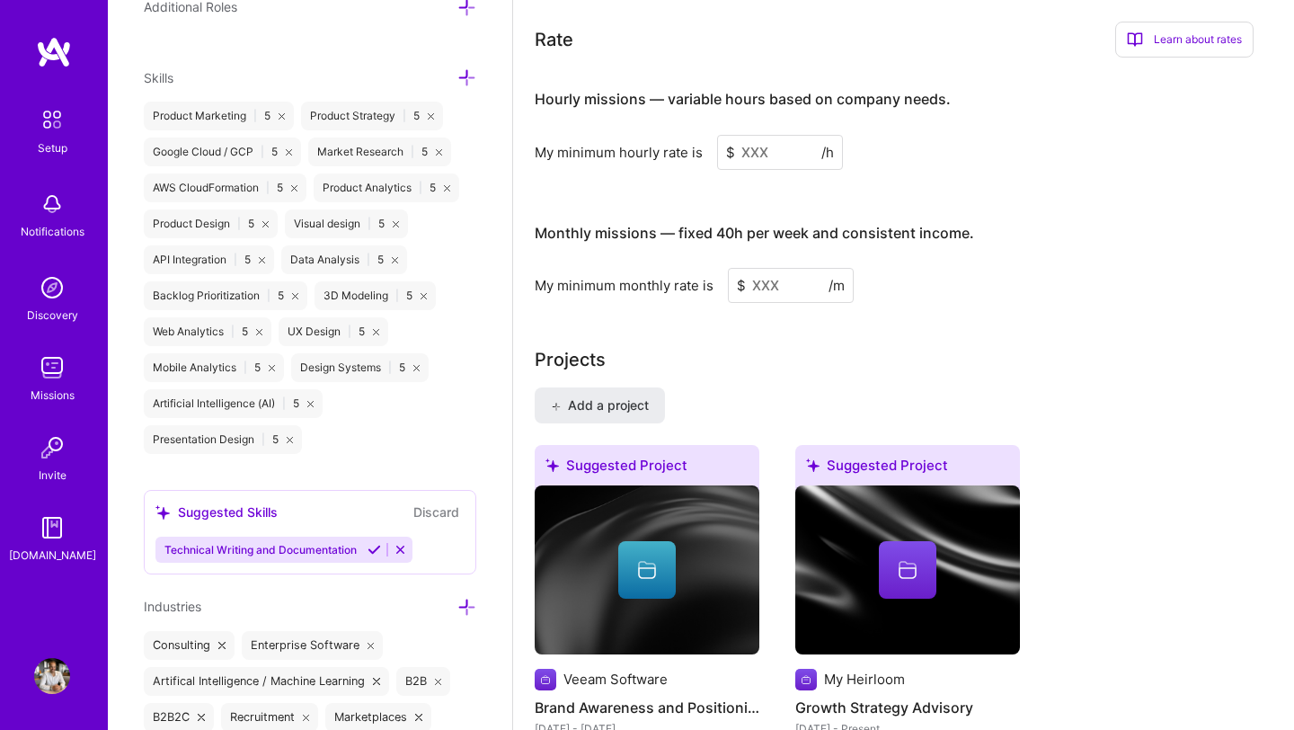
click at [771, 137] on input at bounding box center [780, 152] width 126 height 35
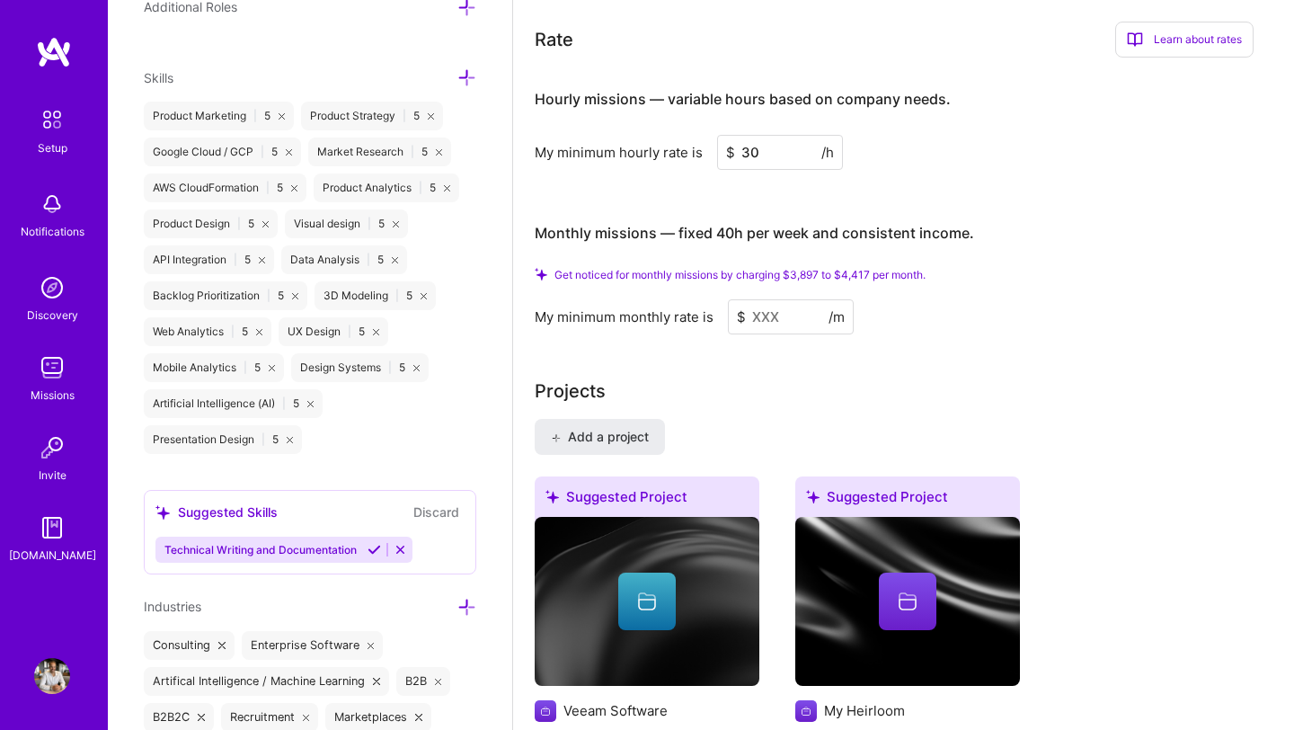
click at [782, 299] on input at bounding box center [791, 316] width 126 height 35
click at [783, 138] on input "30" at bounding box center [780, 152] width 126 height 35
type input "32"
click at [760, 299] on input at bounding box center [791, 316] width 126 height 35
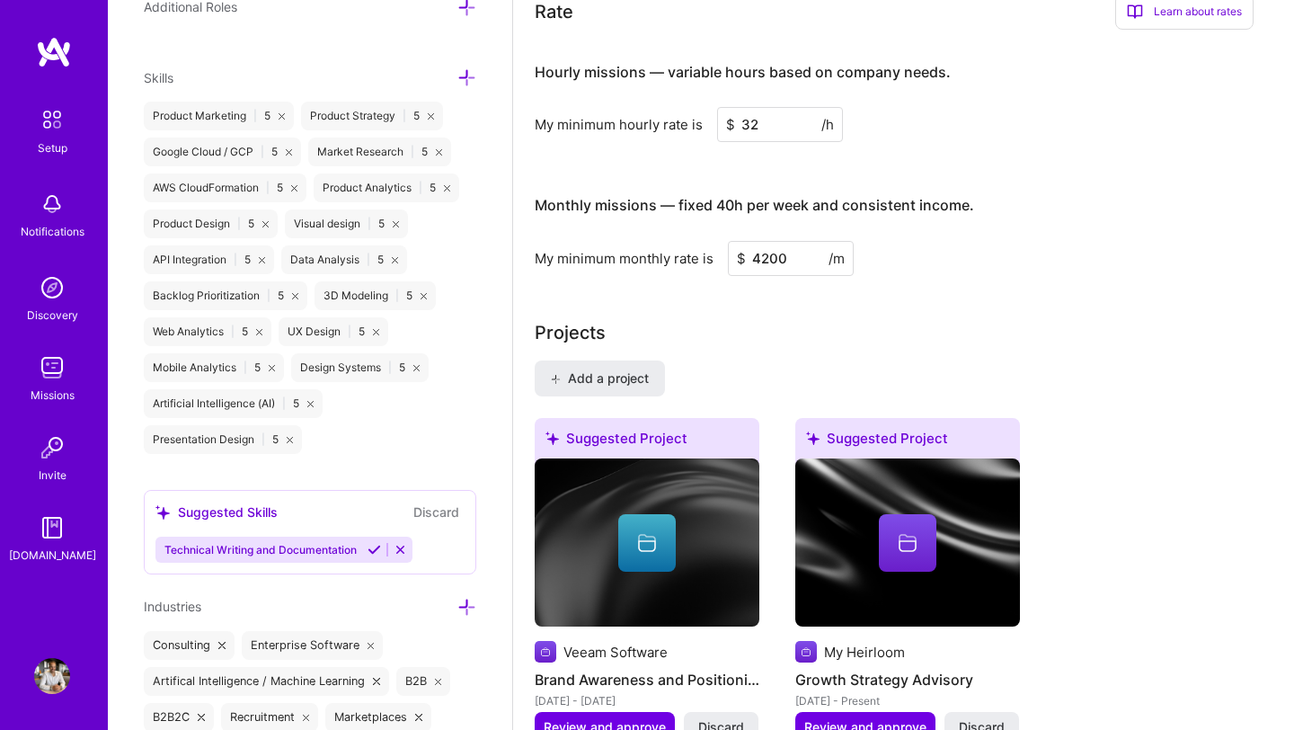
type input "4200"
click at [973, 319] on div "Projects" at bounding box center [904, 332] width 738 height 27
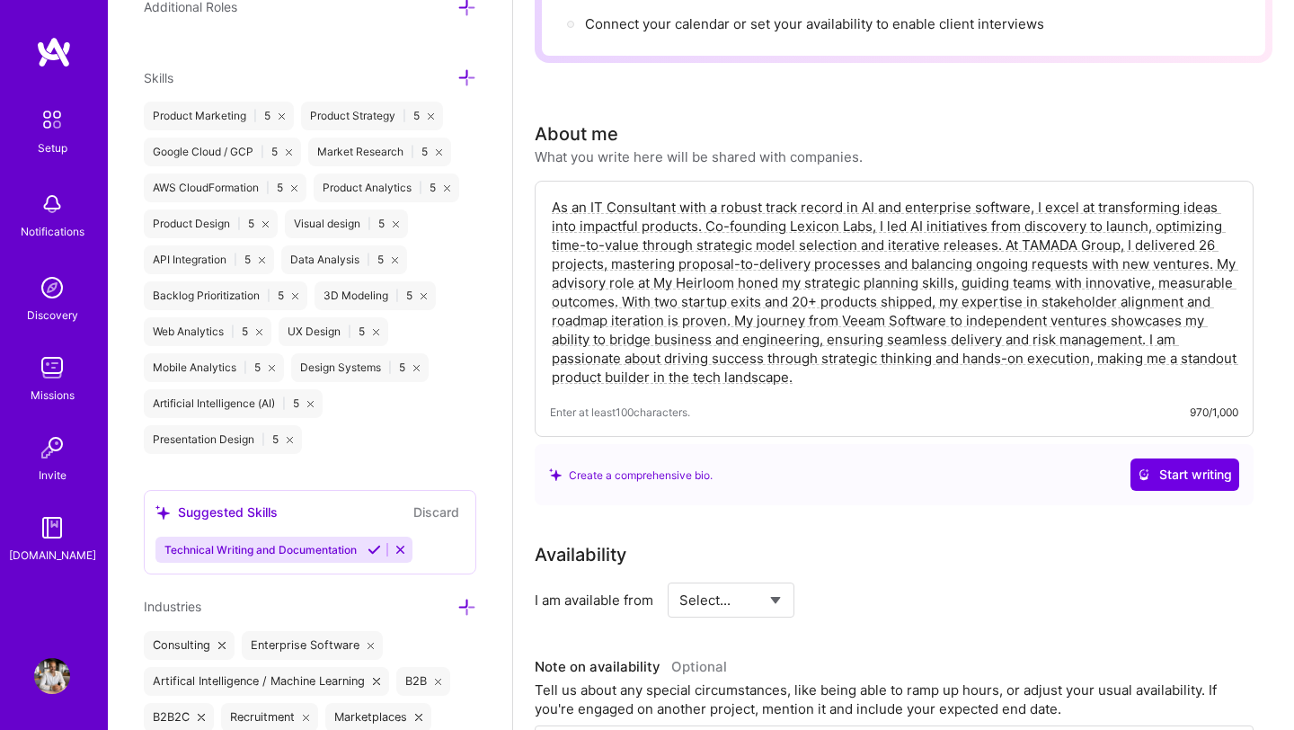
scroll to position [0, 0]
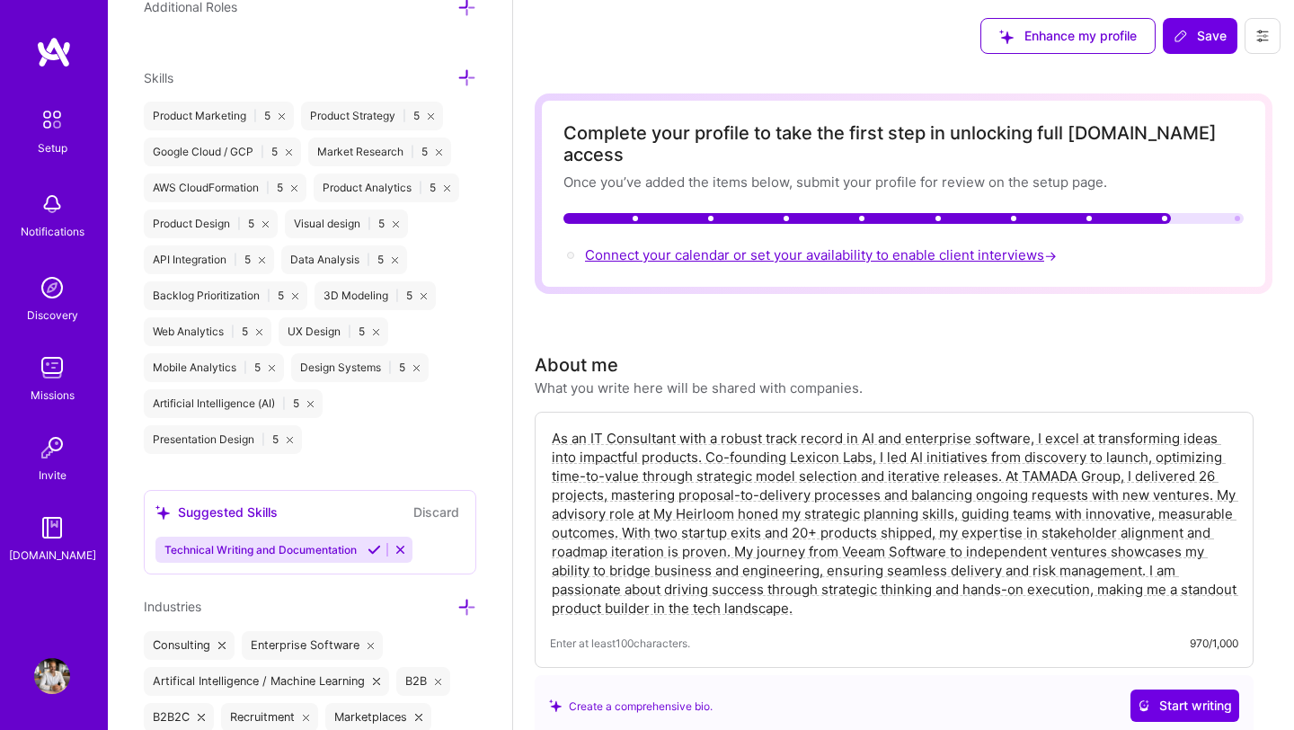
click at [883, 246] on span "Connect your calendar or set your availability to enable client interviews →" at bounding box center [822, 254] width 475 height 17
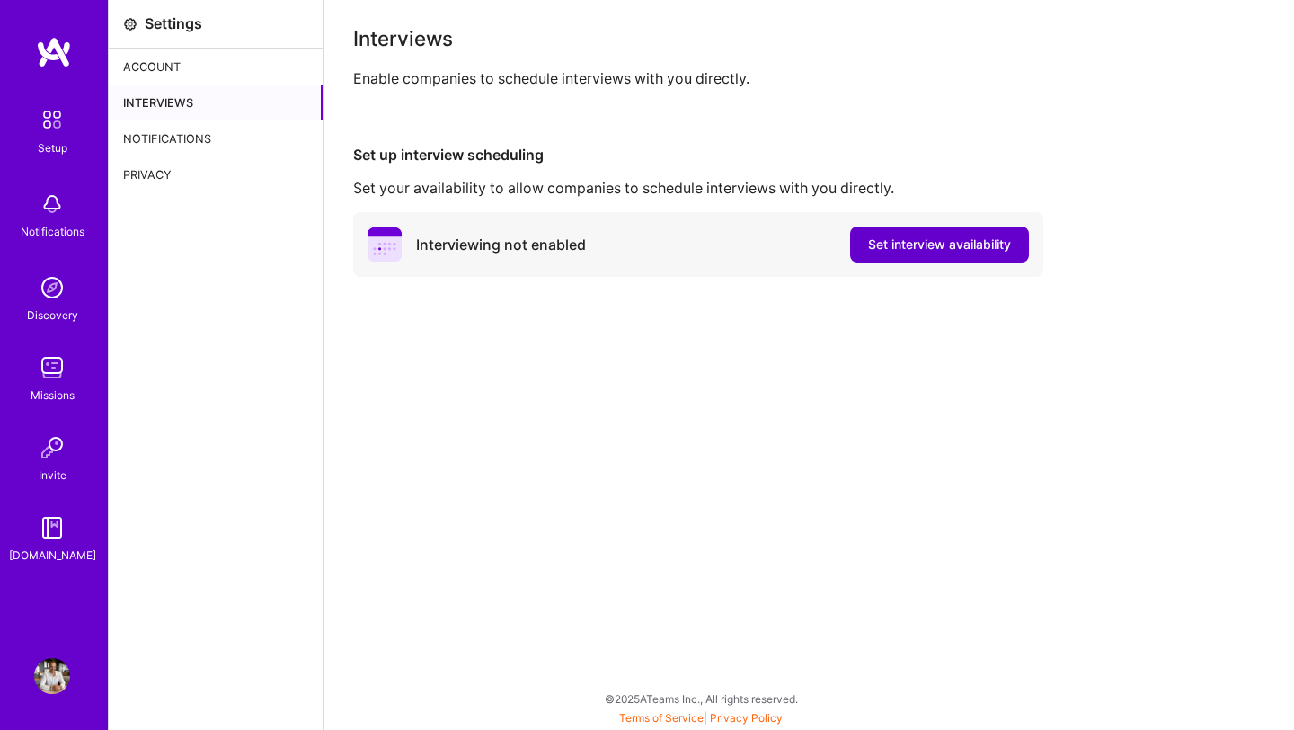
click at [949, 246] on span "Set interview availability" at bounding box center [939, 244] width 143 height 18
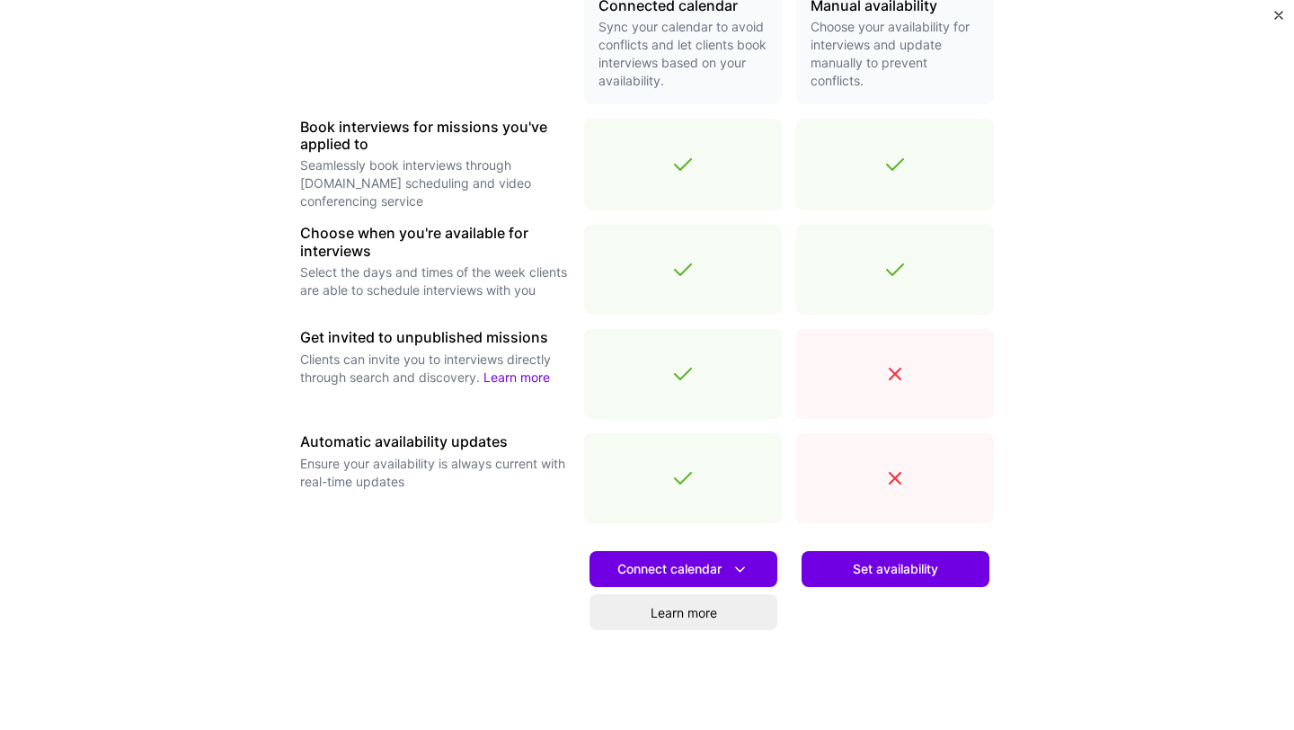
scroll to position [529, 0]
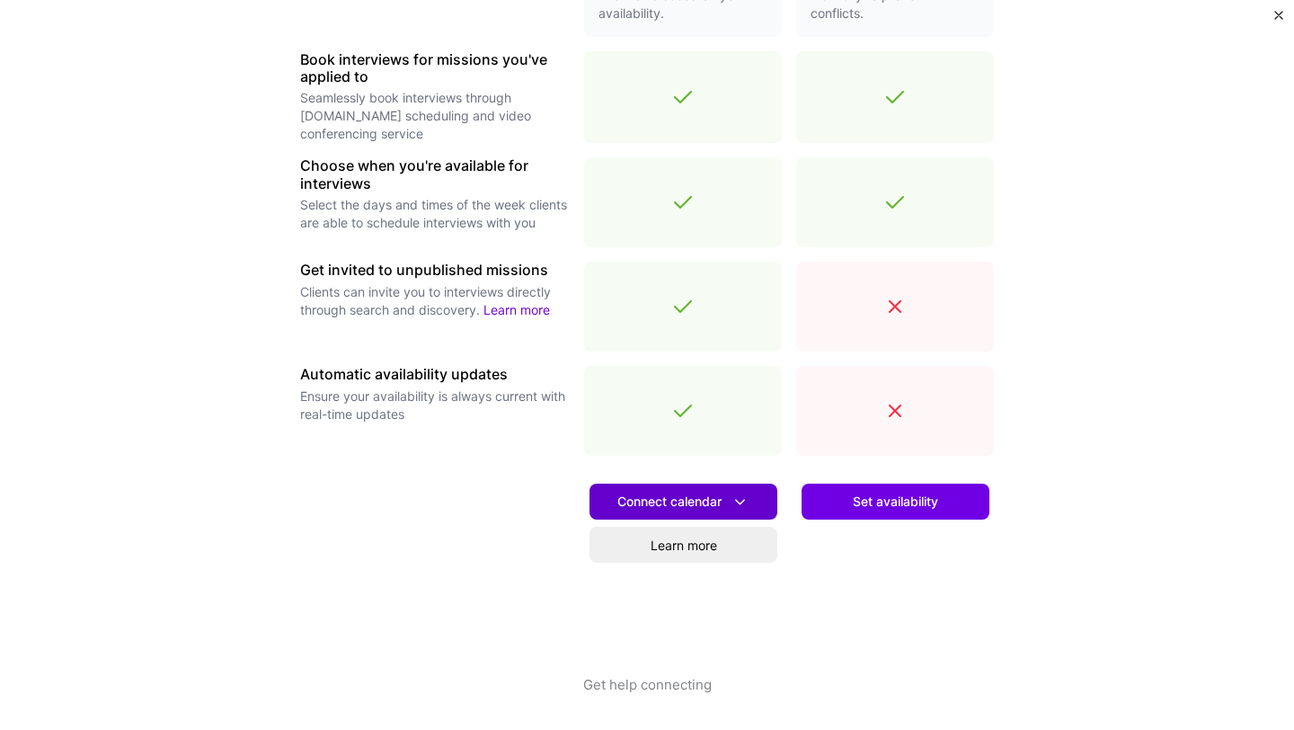
click at [677, 499] on span "Connect calendar" at bounding box center [683, 501] width 132 height 19
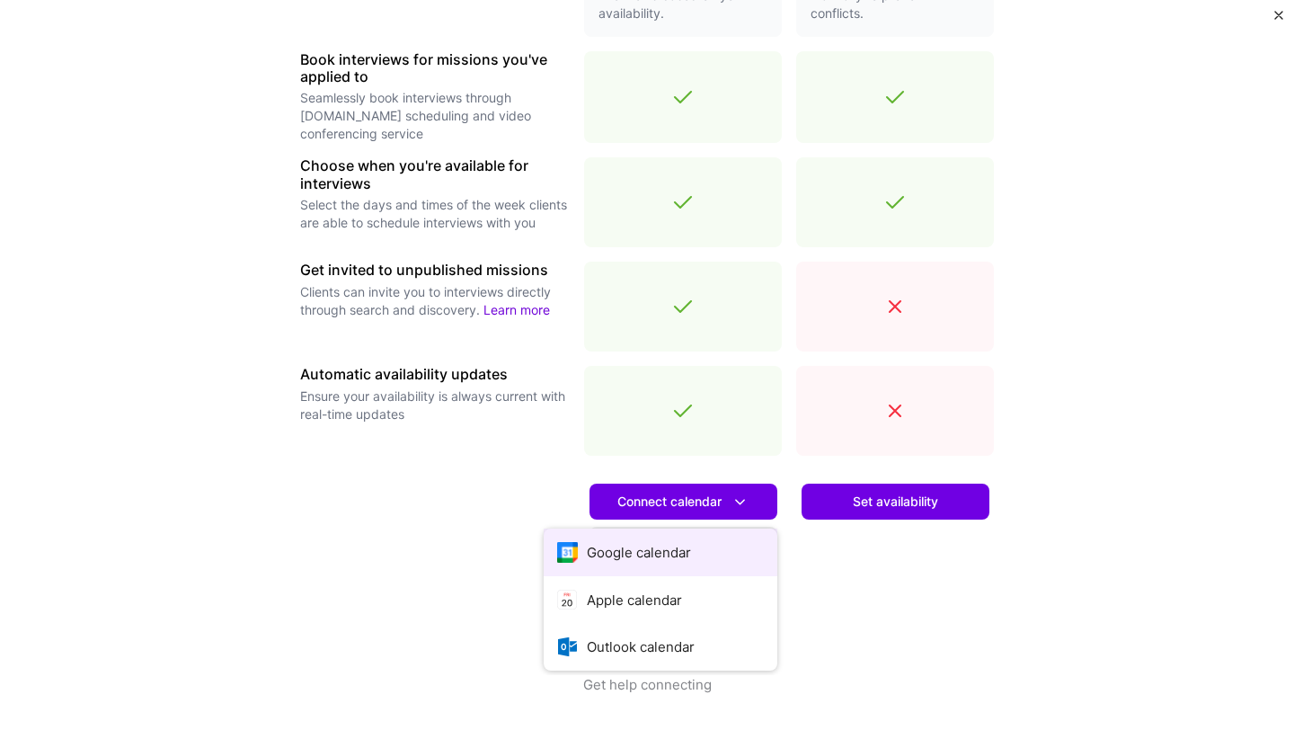
click at [663, 555] on button "Google calendar" at bounding box center [661, 552] width 234 height 48
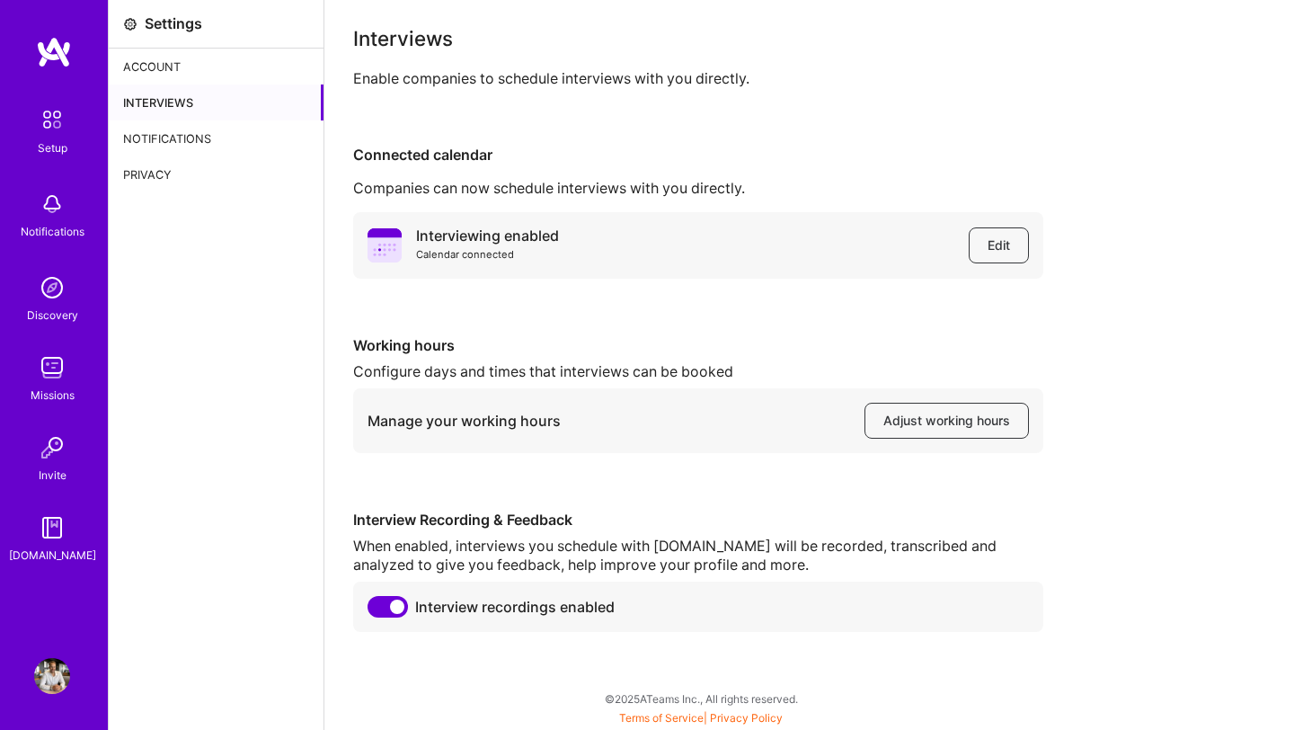
click at [51, 302] on img at bounding box center [52, 288] width 36 height 36
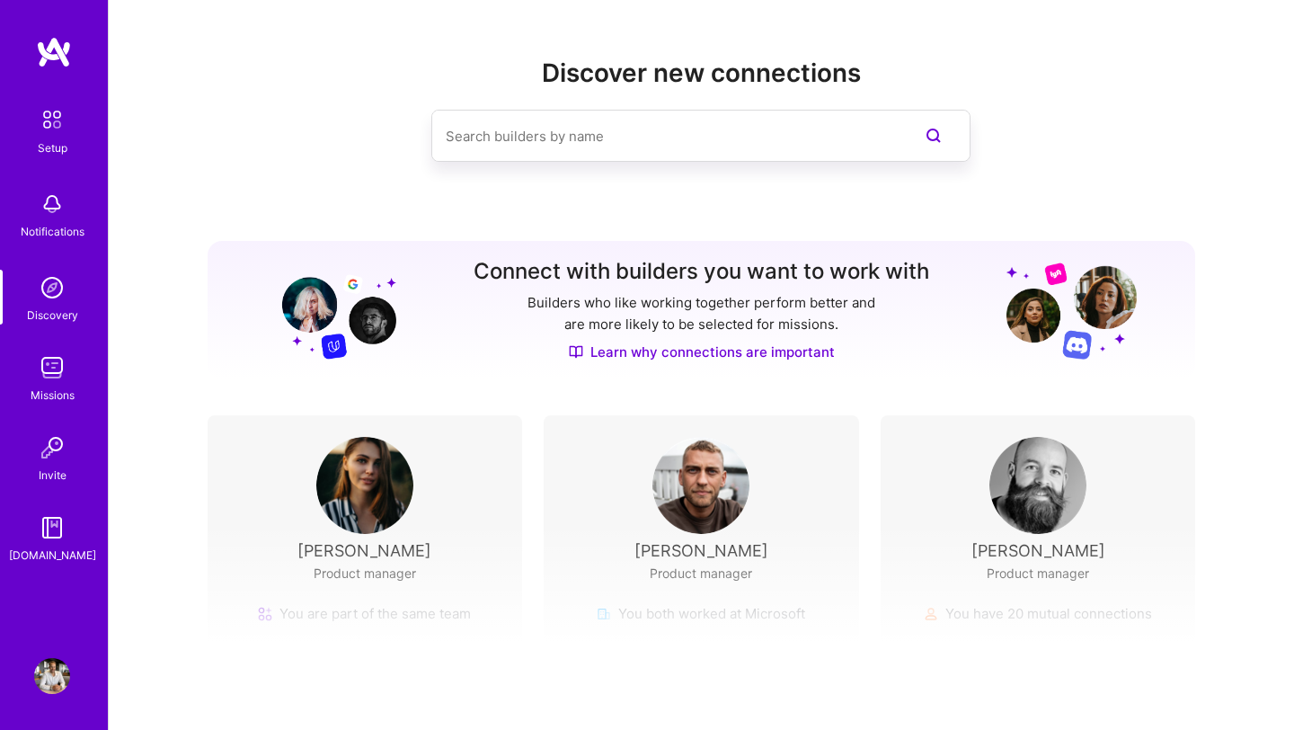
scroll to position [129, 0]
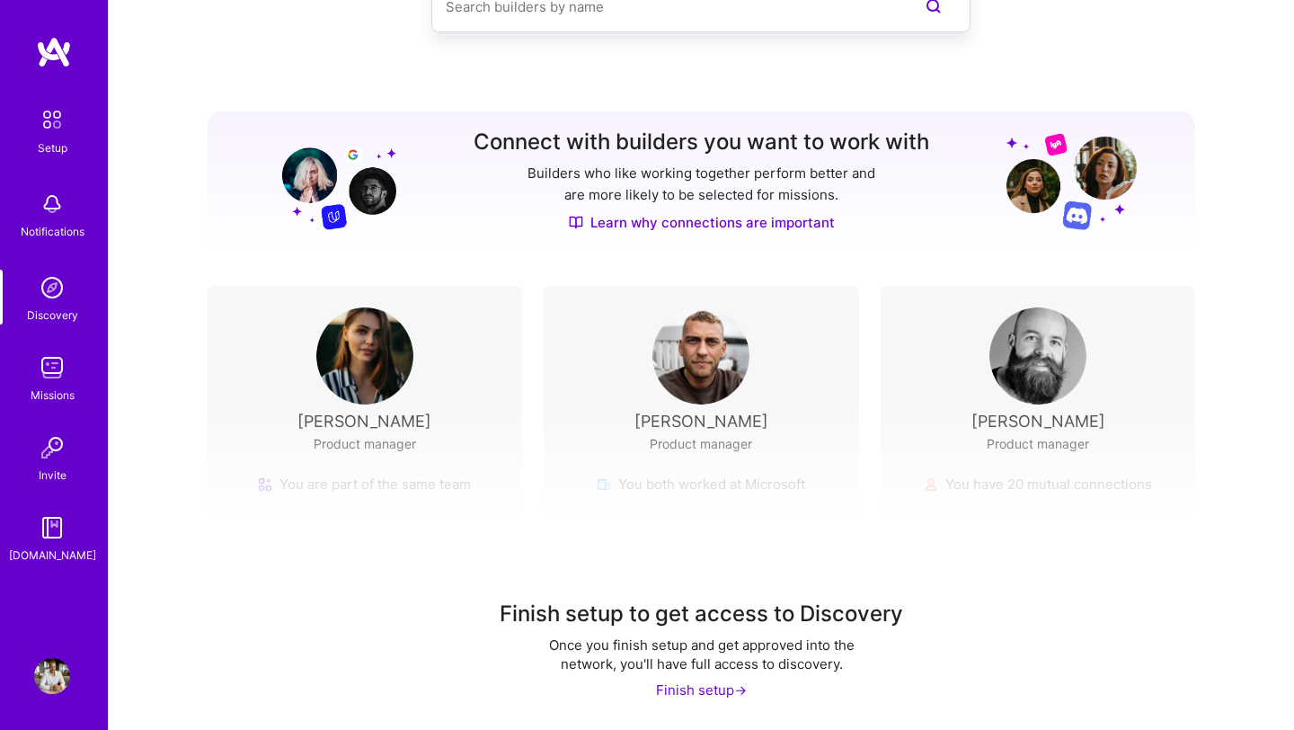
click at [668, 685] on div "Finish setup ->" at bounding box center [701, 689] width 91 height 19
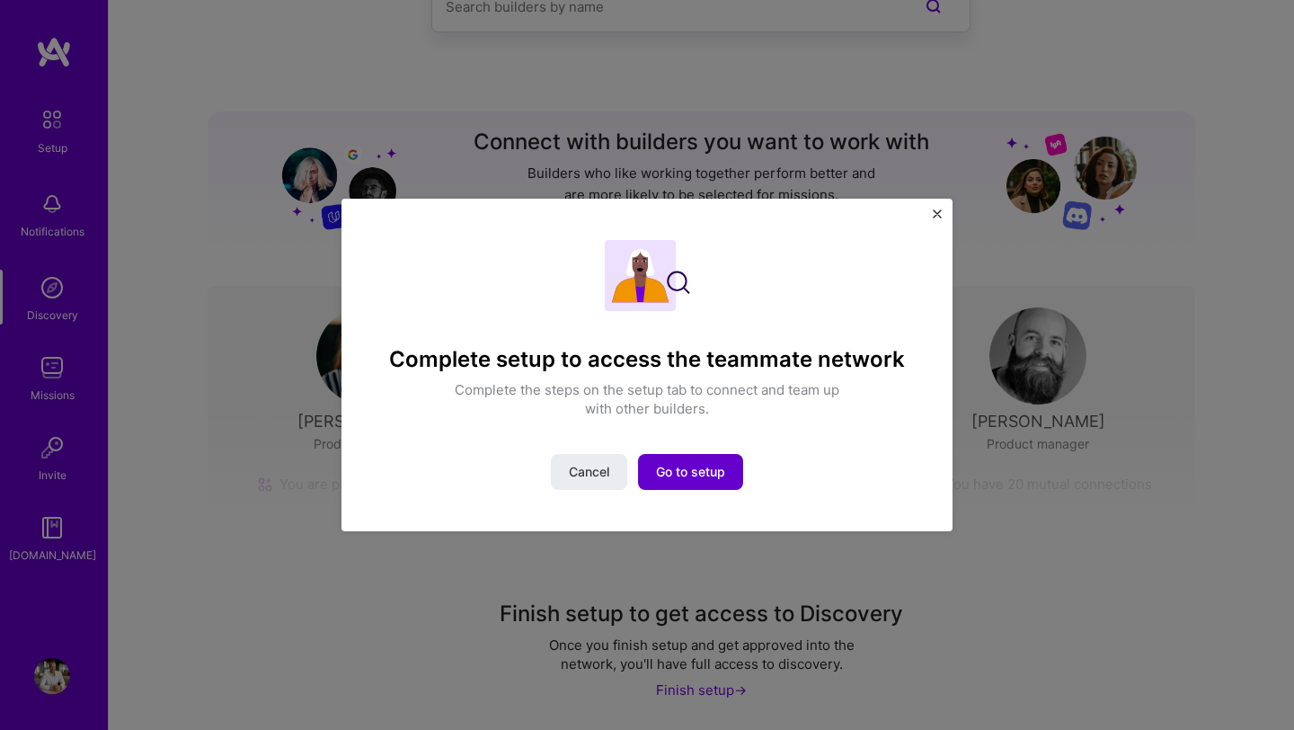
click at [682, 479] on span "Go to setup" at bounding box center [690, 472] width 69 height 18
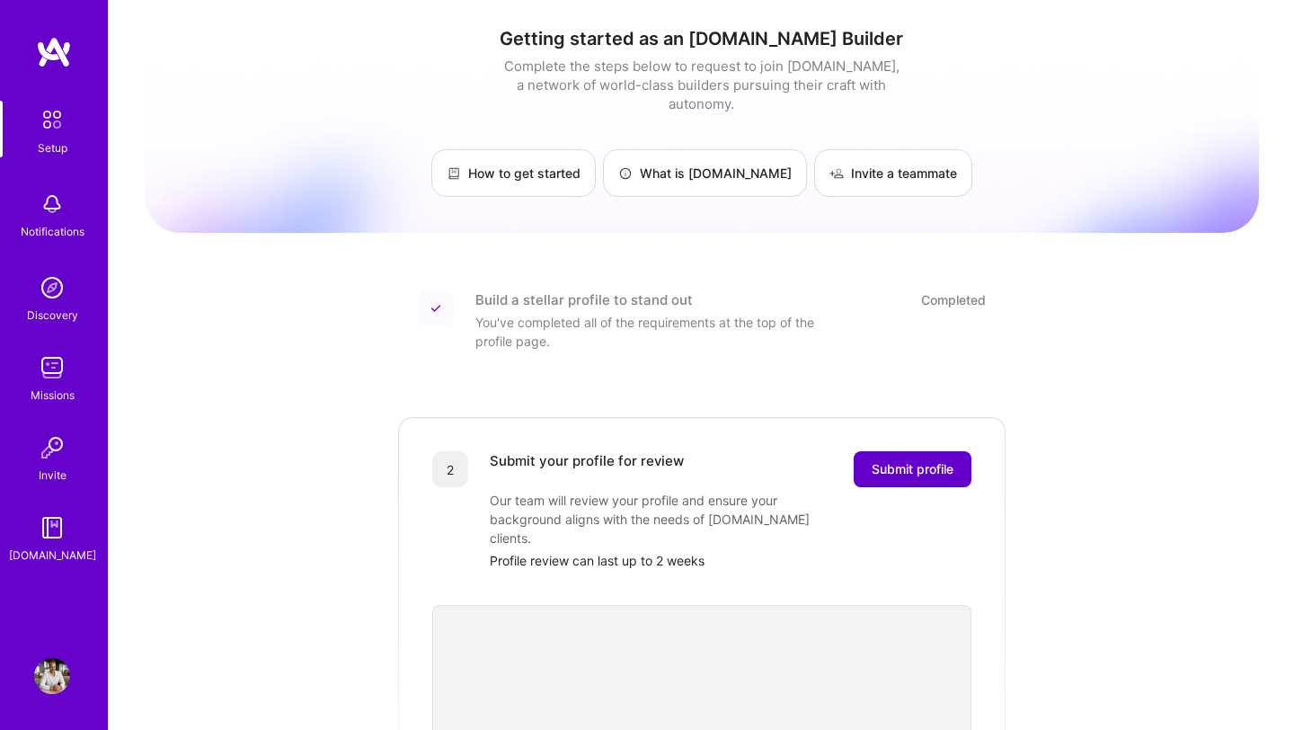
click at [887, 460] on span "Submit profile" at bounding box center [912, 469] width 82 height 18
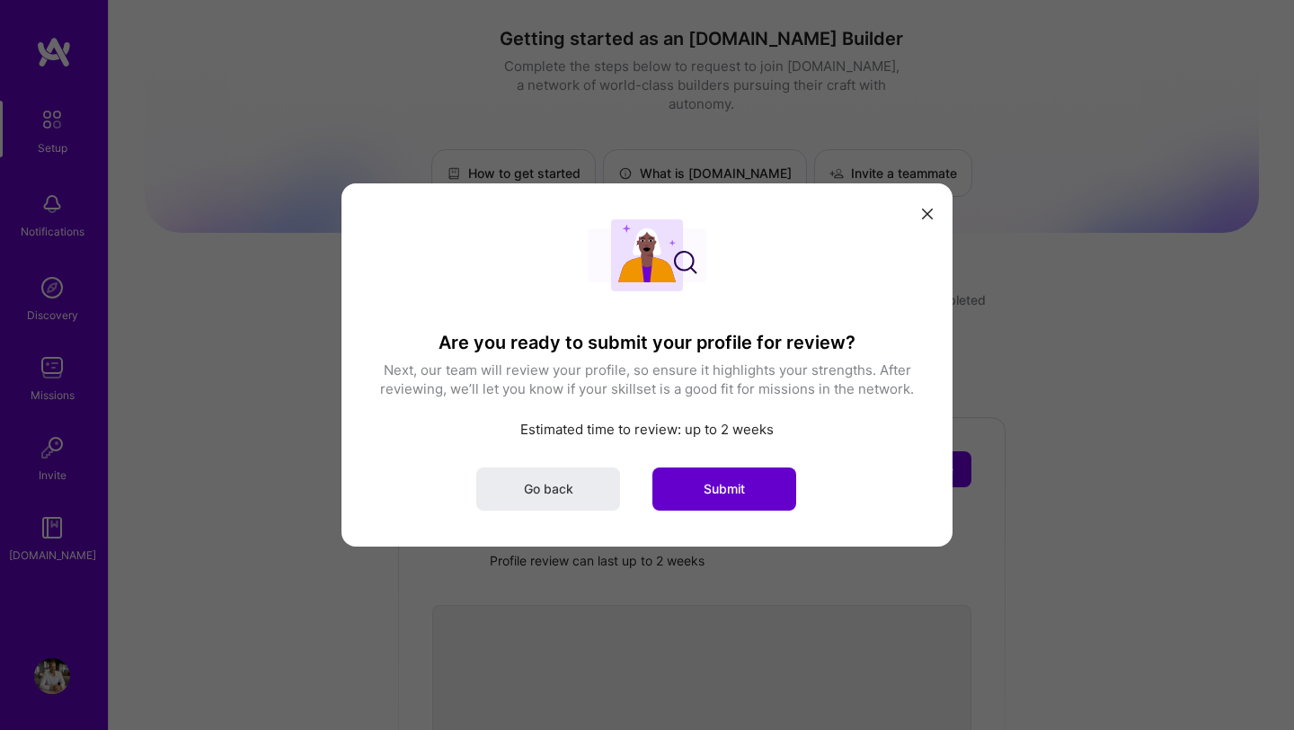
click at [714, 484] on span "Submit" at bounding box center [723, 489] width 41 height 18
